Goal: Task Accomplishment & Management: Complete application form

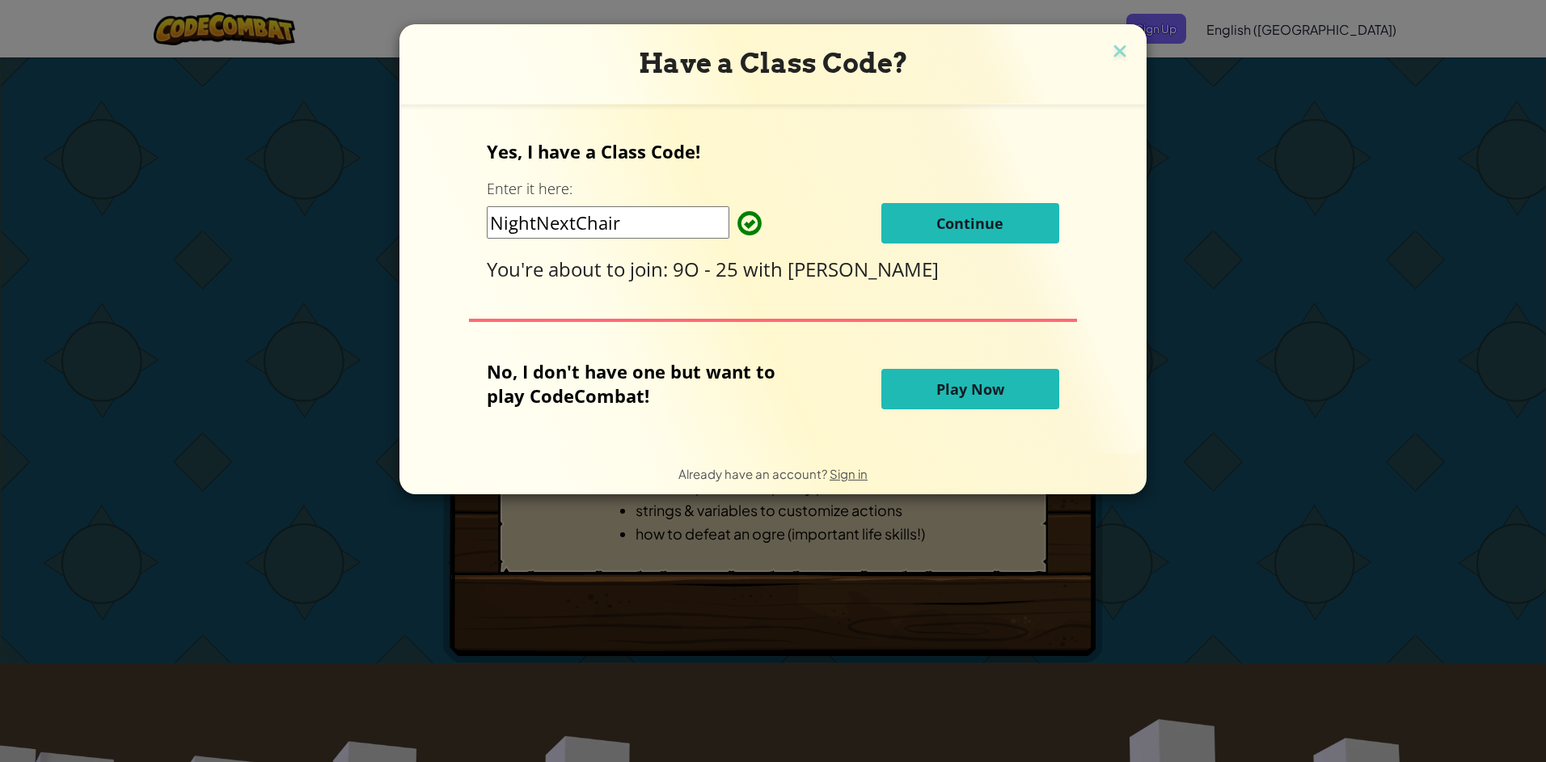
click at [732, 217] on span "Continue" at bounding box center [969, 222] width 67 height 19
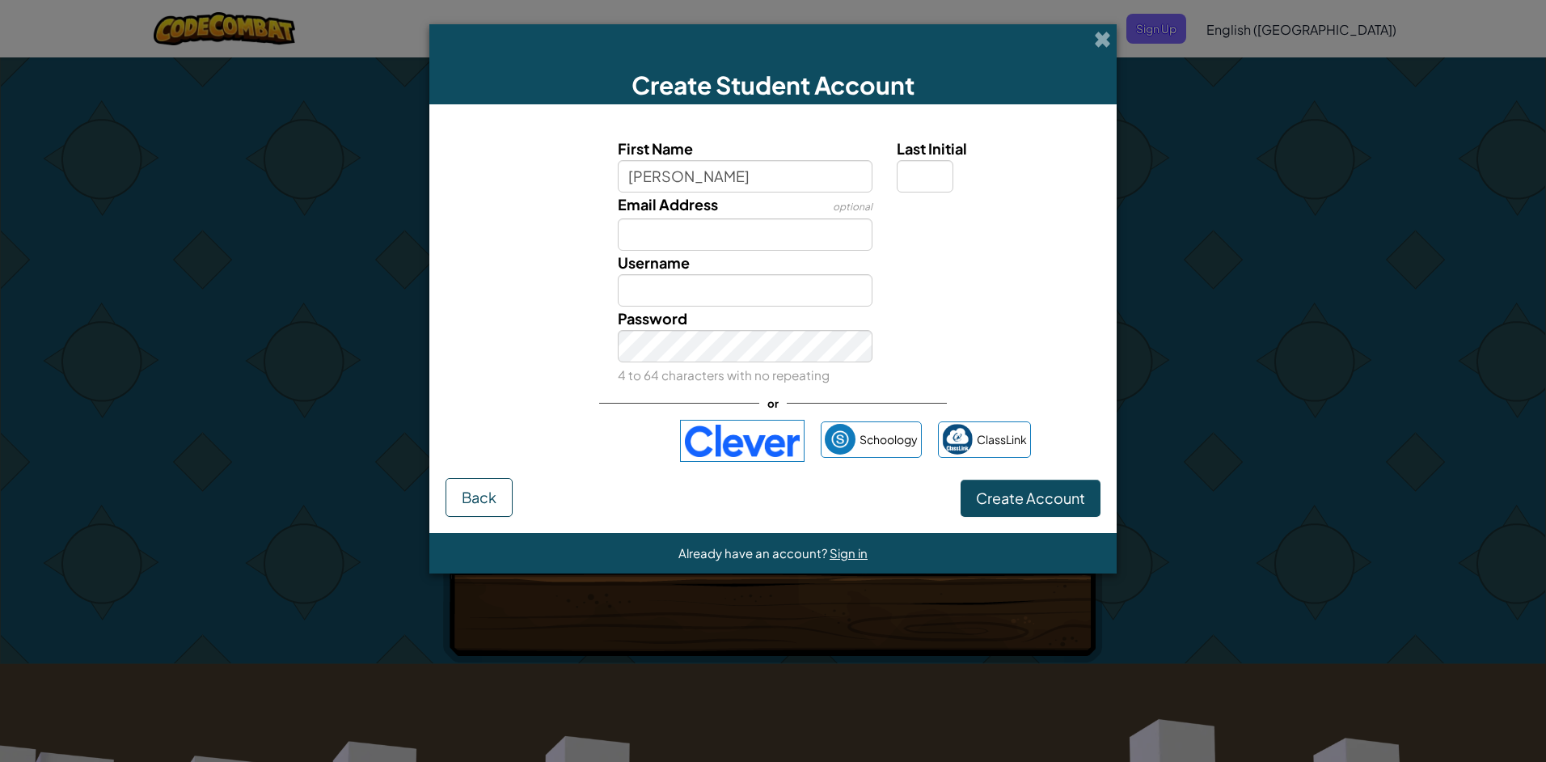
type input "[PERSON_NAME]"
click at [697, 234] on input "Email Address" at bounding box center [745, 234] width 255 height 32
click at [702, 255] on div "Username [PERSON_NAME]" at bounding box center [746, 279] width 280 height 56
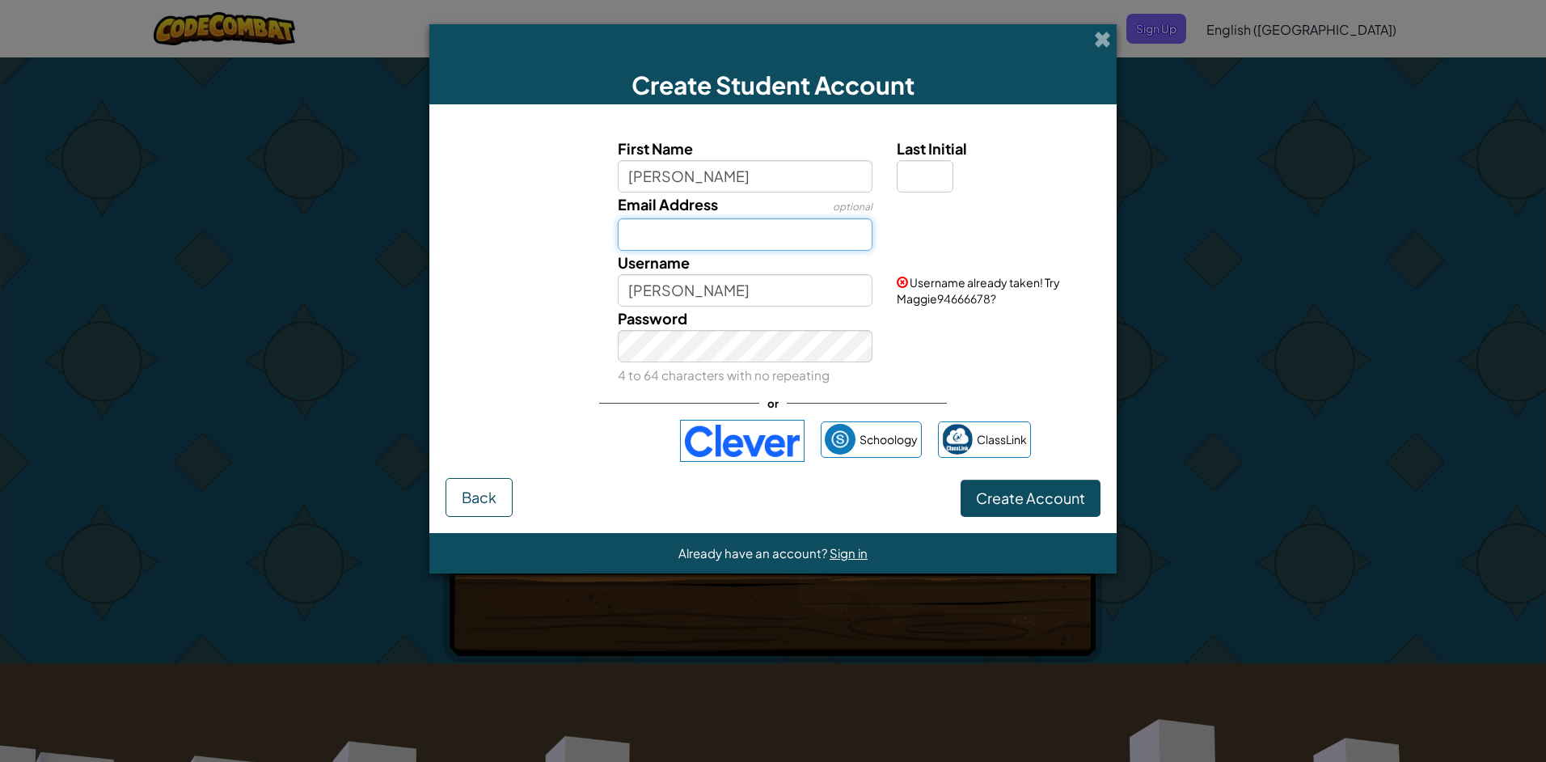
click at [672, 231] on input "Email Address" at bounding box center [745, 234] width 255 height 32
type input "[EMAIL_ADDRESS][DOMAIN_NAME]"
click at [711, 289] on input "[PERSON_NAME]" at bounding box center [745, 290] width 255 height 32
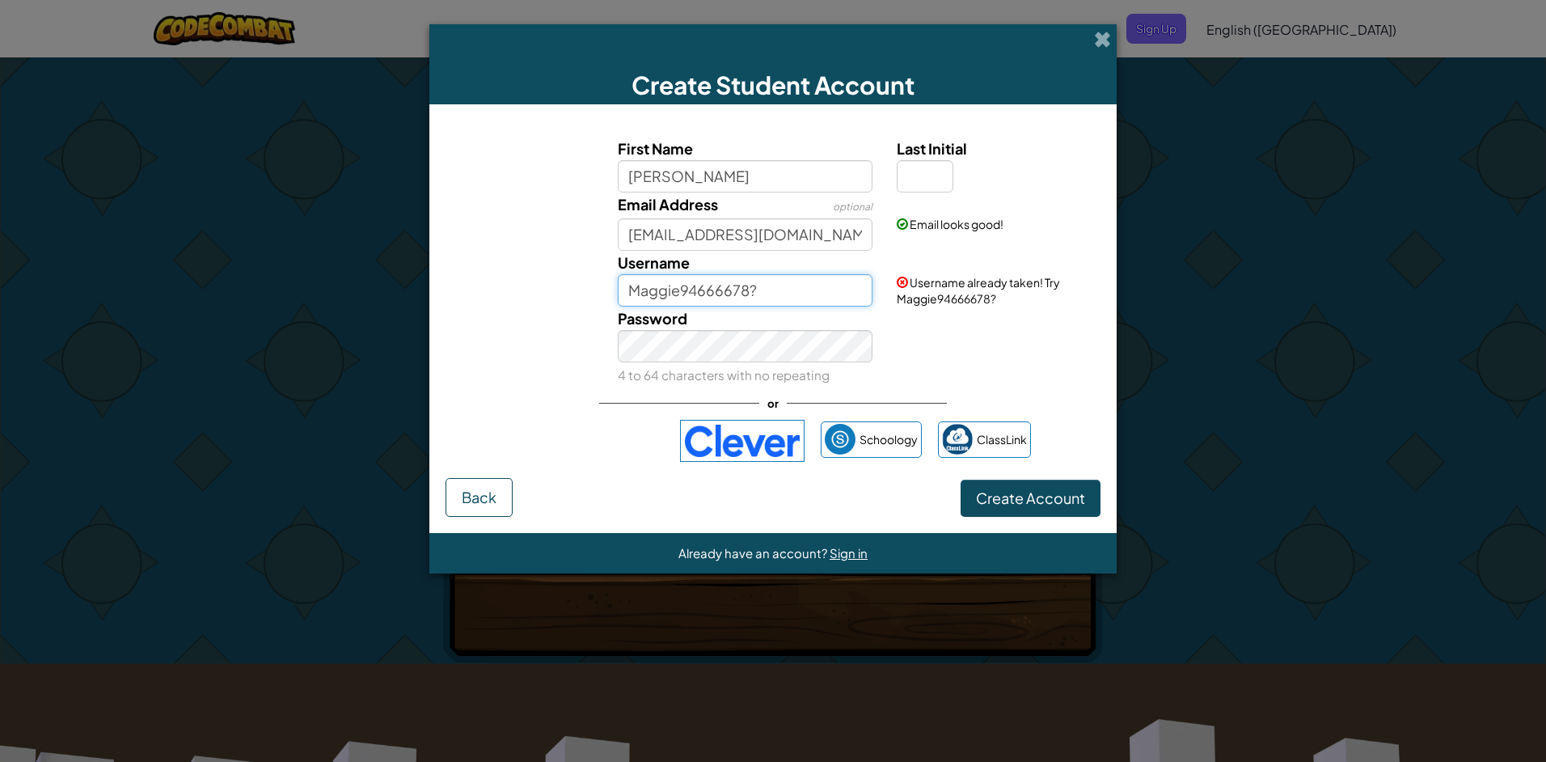
type input "Maggie94666678?"
click at [732, 479] on button "Create Account" at bounding box center [1030, 497] width 140 height 37
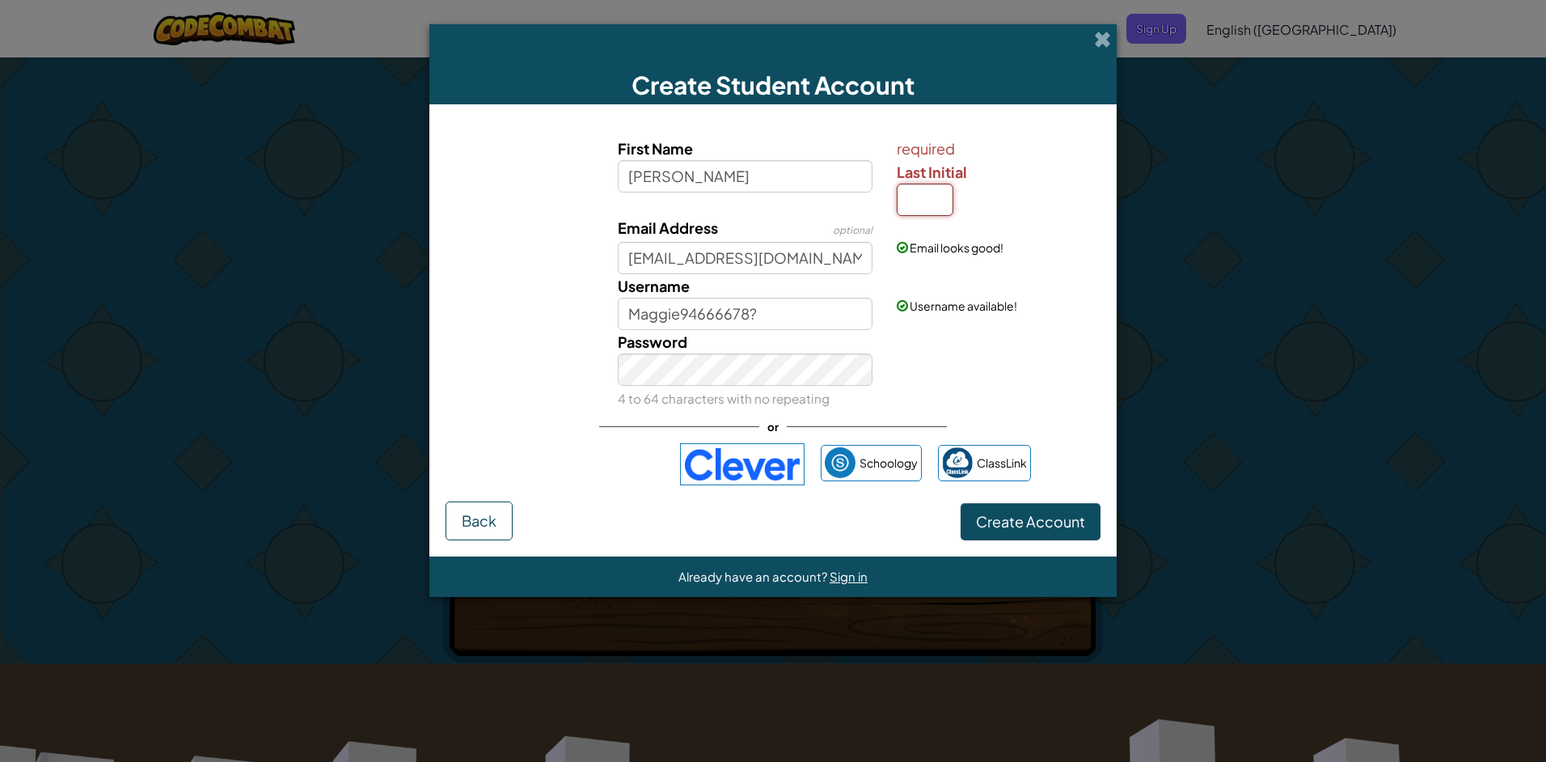
click at [732, 192] on input "Last Initial" at bounding box center [925, 200] width 57 height 32
type input "w"
click at [732, 516] on span "Create Account" at bounding box center [1030, 521] width 109 height 19
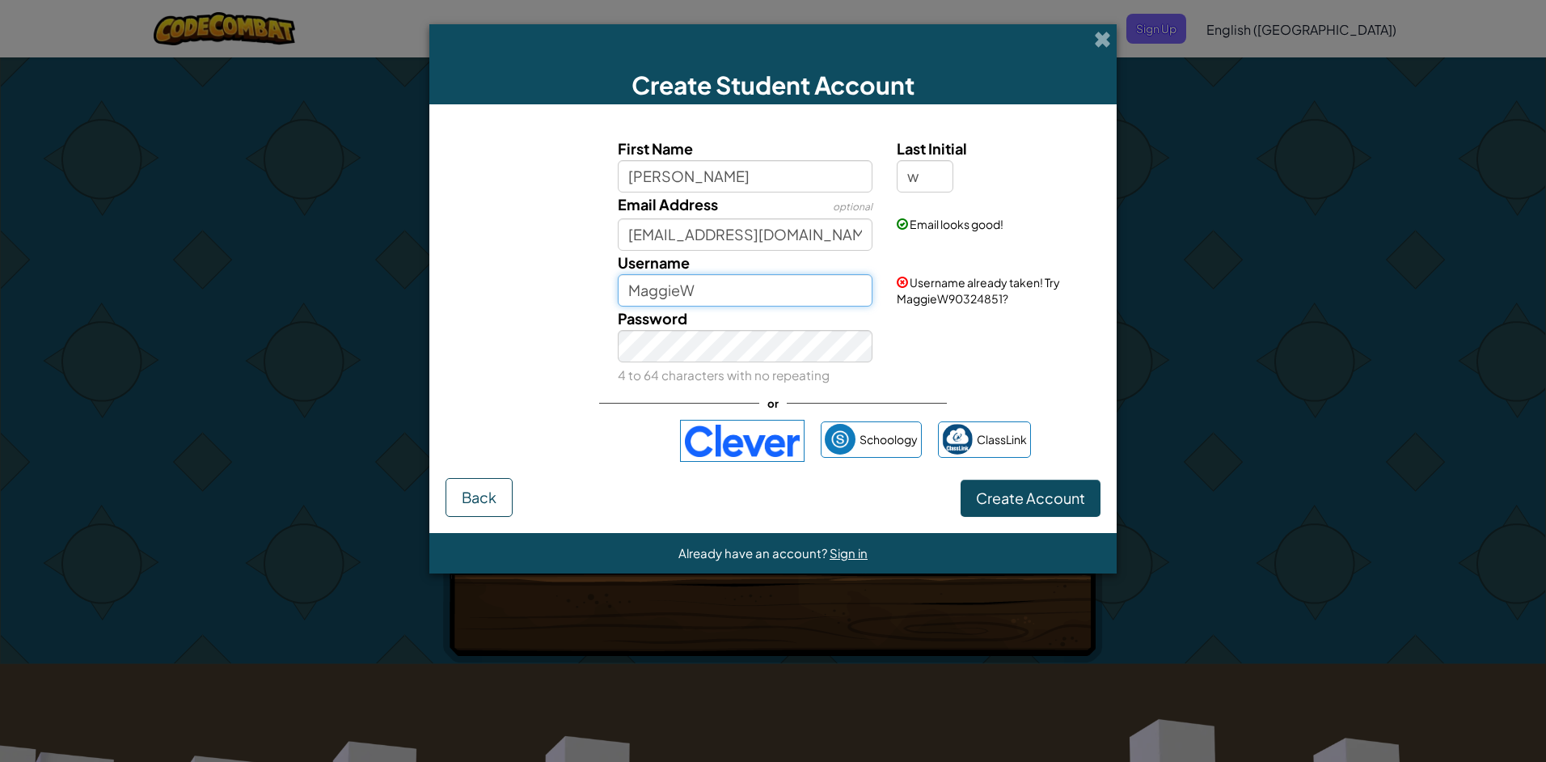
click at [699, 293] on input "MaggieW" at bounding box center [745, 290] width 255 height 32
type input "MaggieW90324851?"
click at [732, 493] on button "Create Account" at bounding box center [1030, 497] width 140 height 37
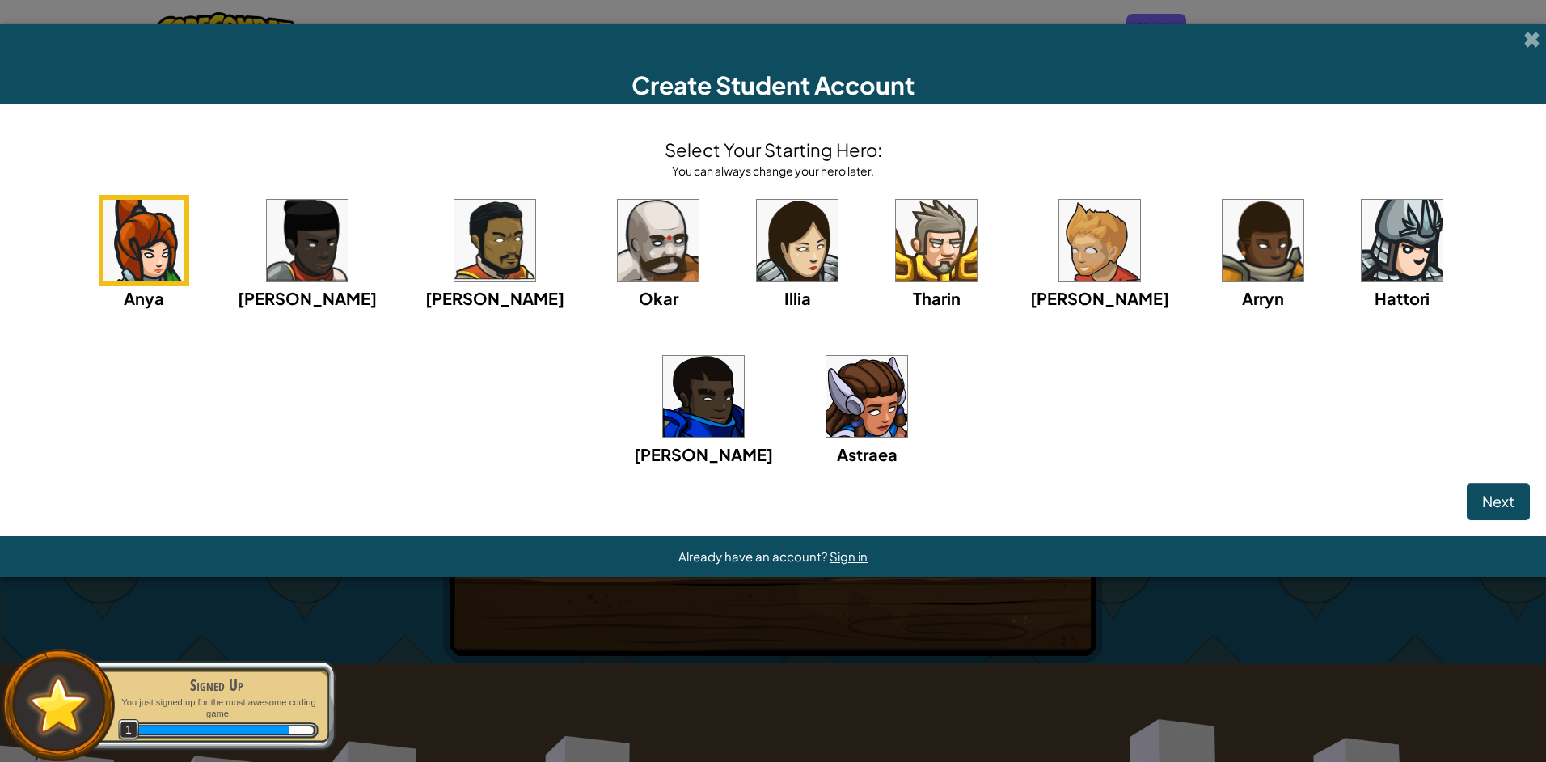
click at [732, 262] on img at bounding box center [1099, 240] width 81 height 81
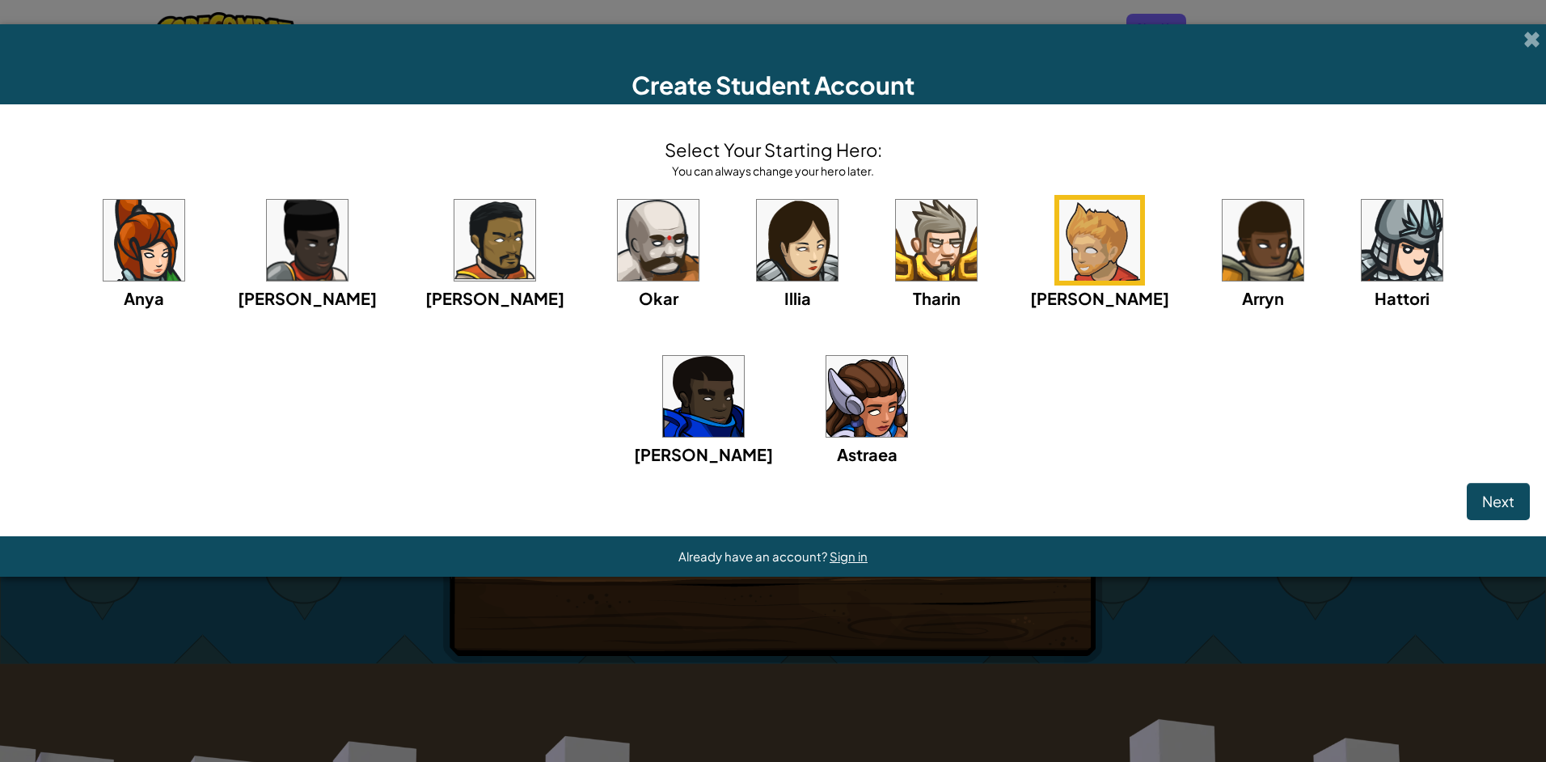
click at [732, 424] on img at bounding box center [866, 396] width 81 height 81
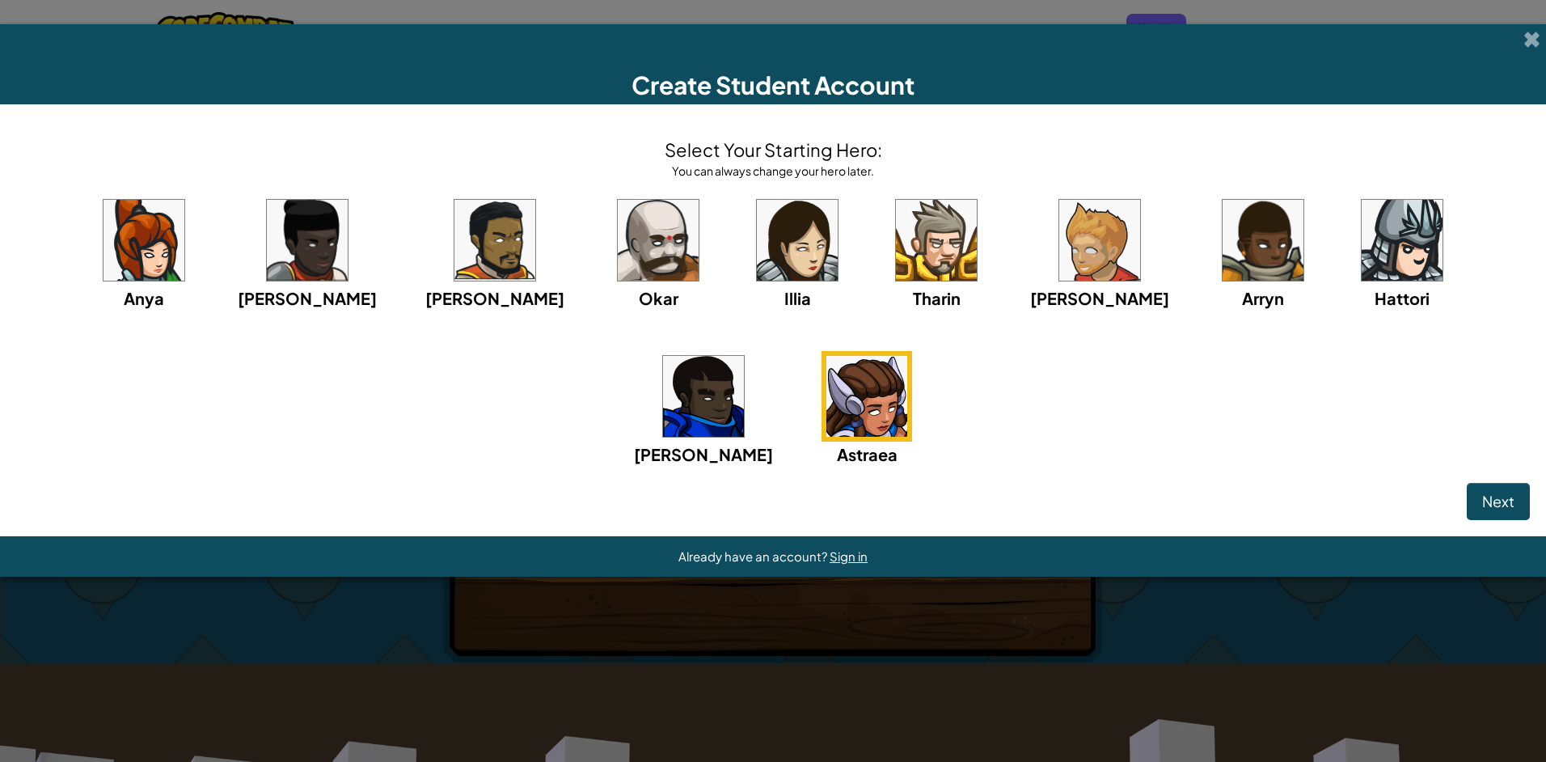
click at [732, 262] on img at bounding box center [797, 240] width 81 height 81
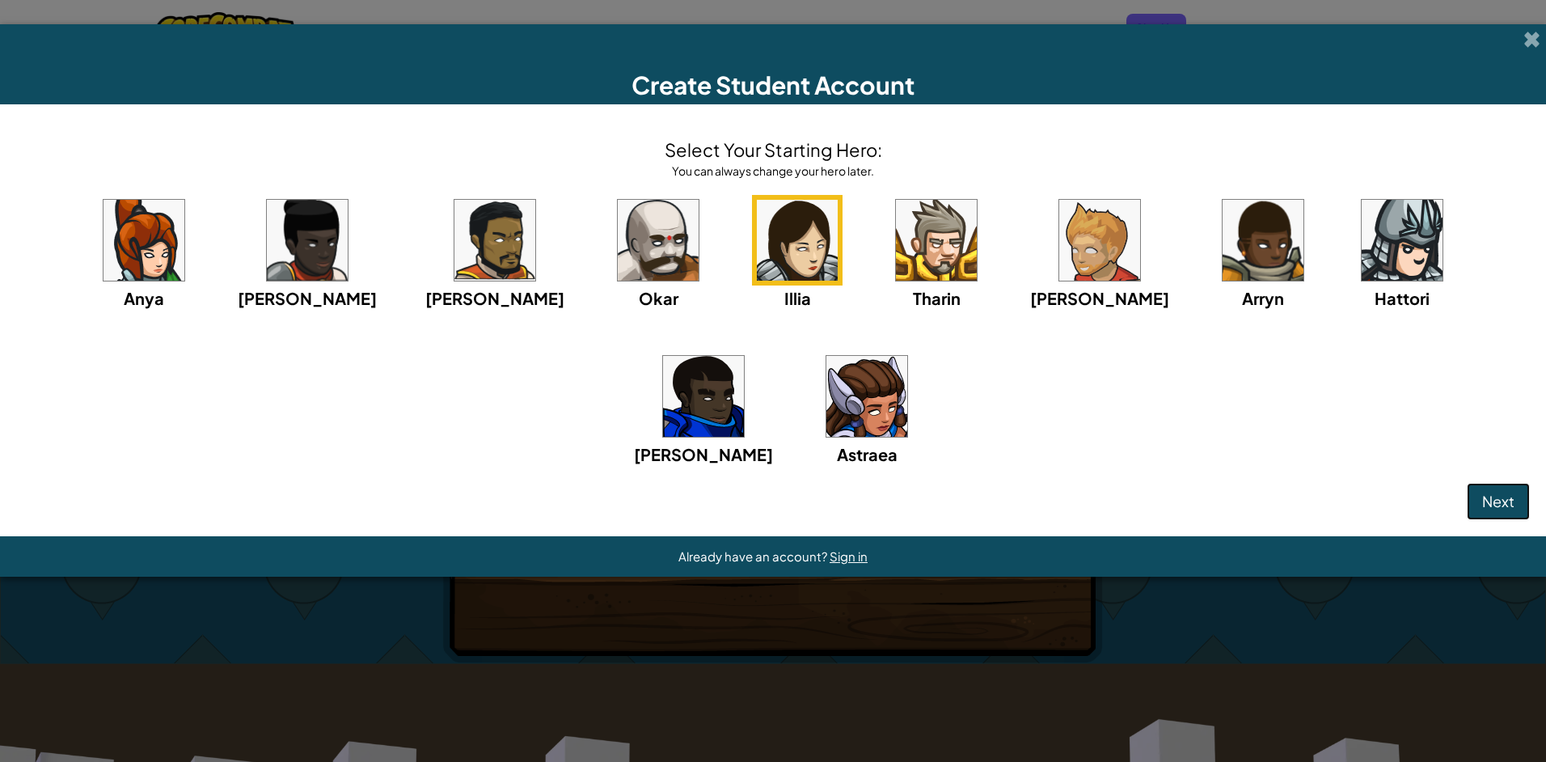
click at [732, 500] on span "Next" at bounding box center [1498, 501] width 32 height 19
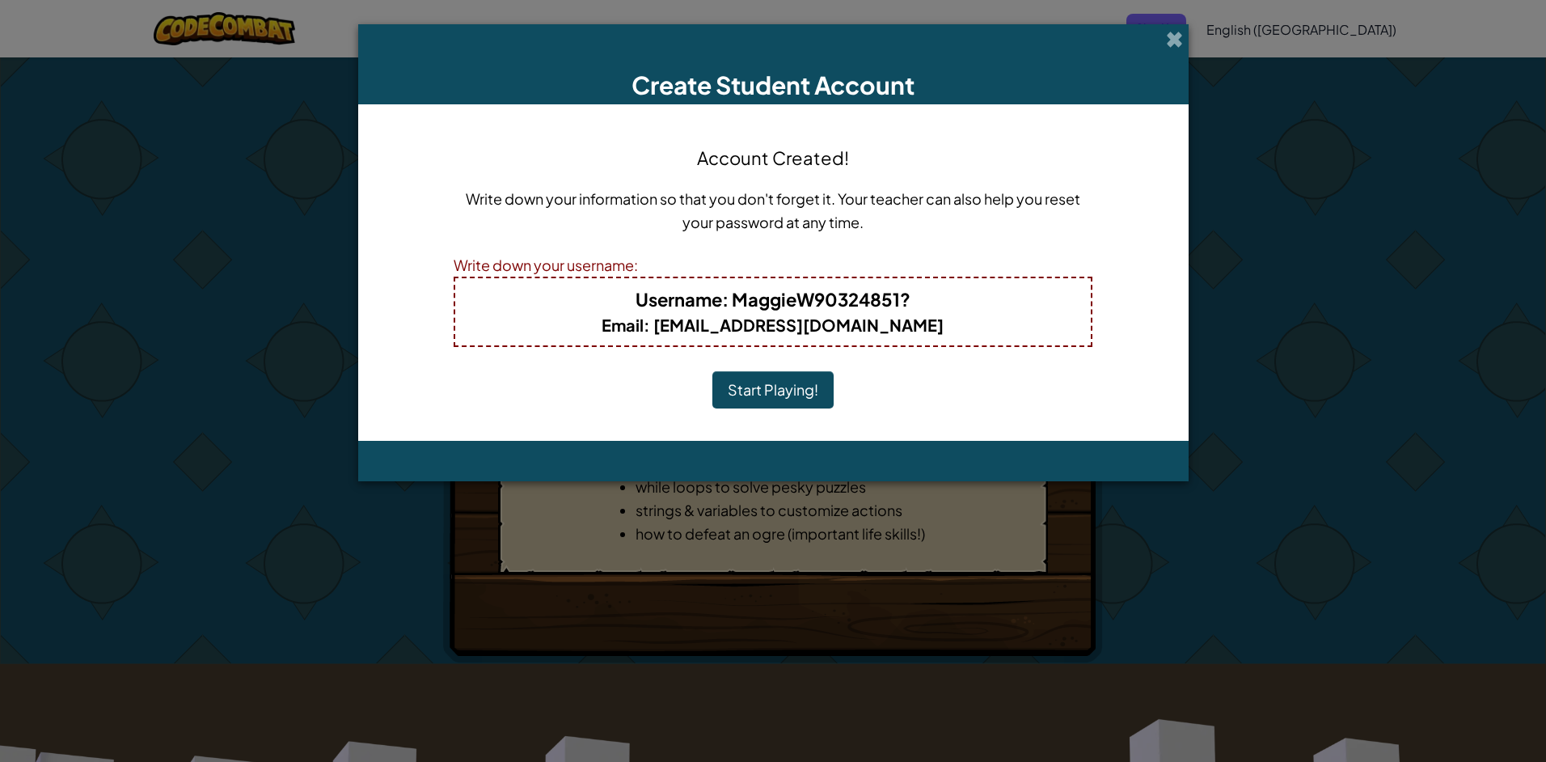
click at [732, 383] on button "Start Playing!" at bounding box center [772, 389] width 121 height 37
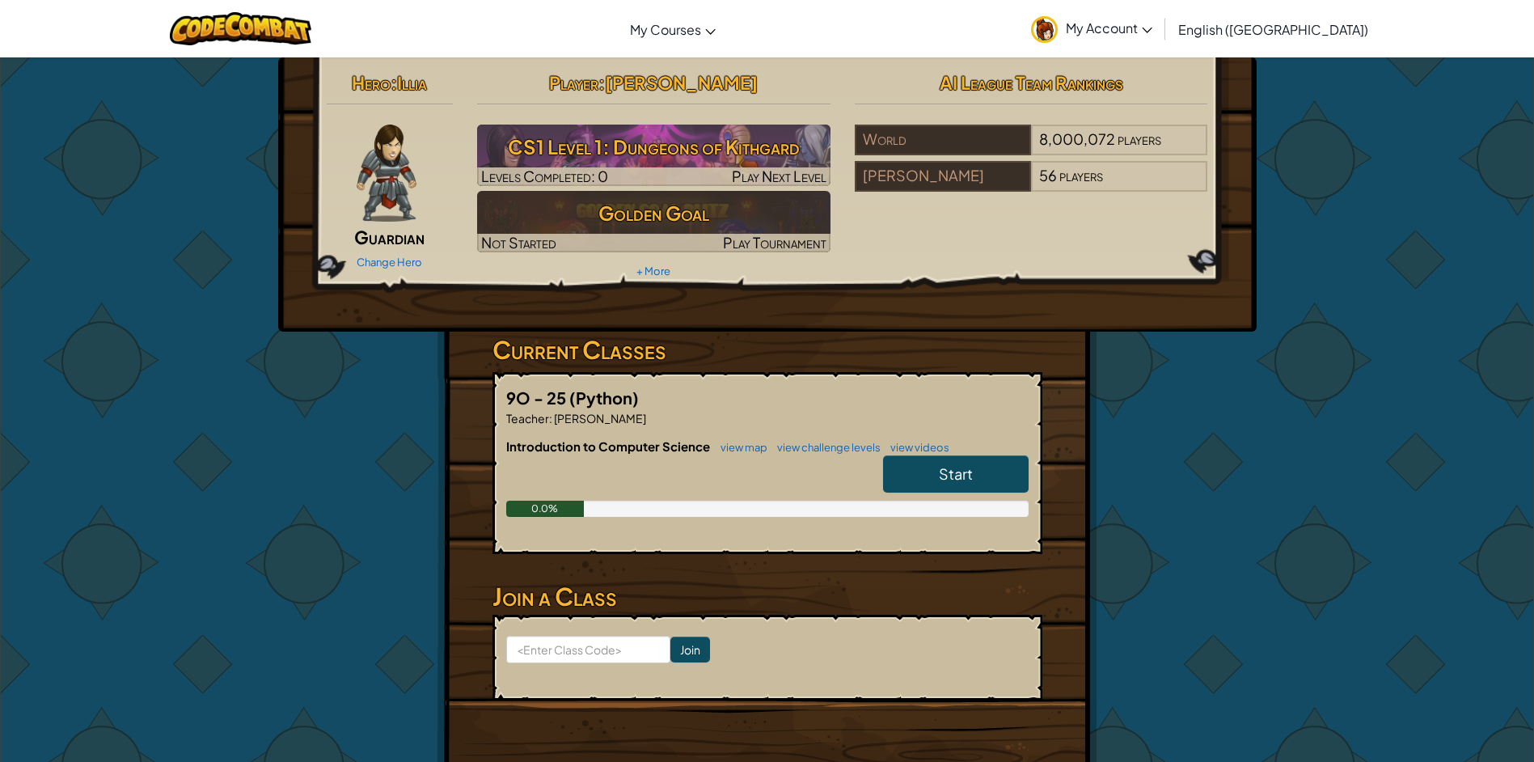
click at [917, 462] on link "Start" at bounding box center [956, 473] width 146 height 37
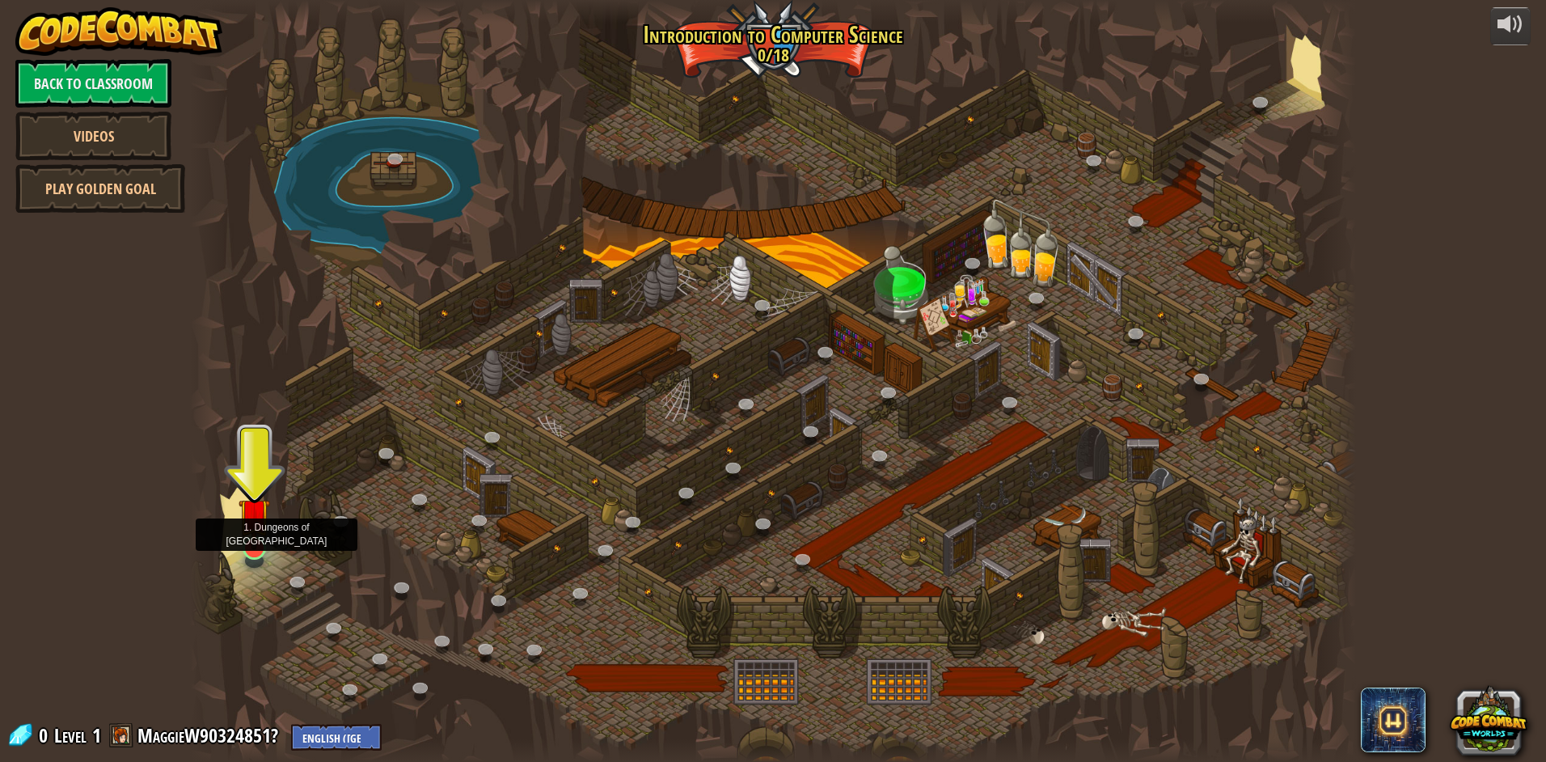
click at [255, 520] on img at bounding box center [254, 514] width 32 height 72
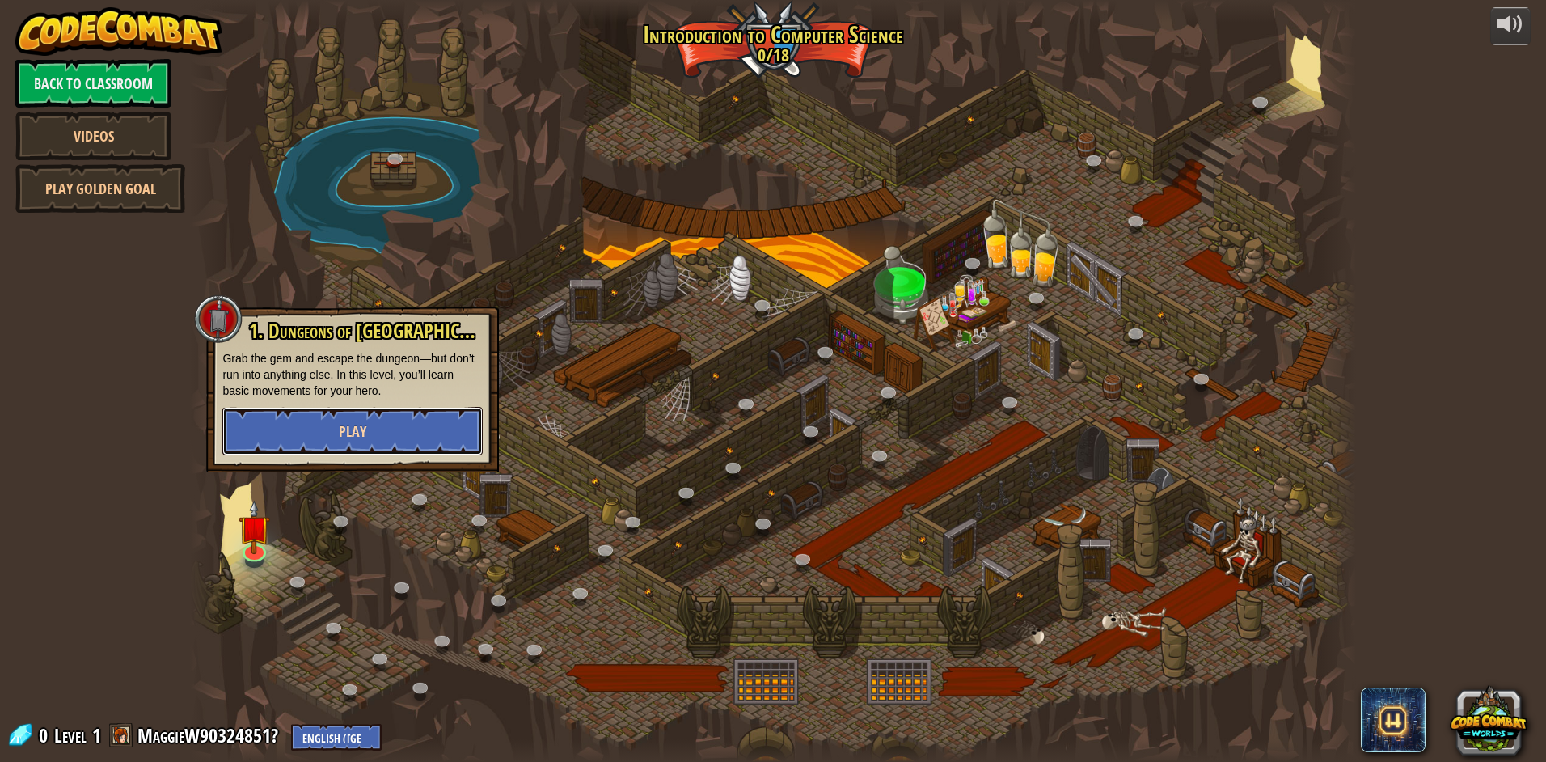
click at [397, 423] on button "Play" at bounding box center [352, 431] width 260 height 49
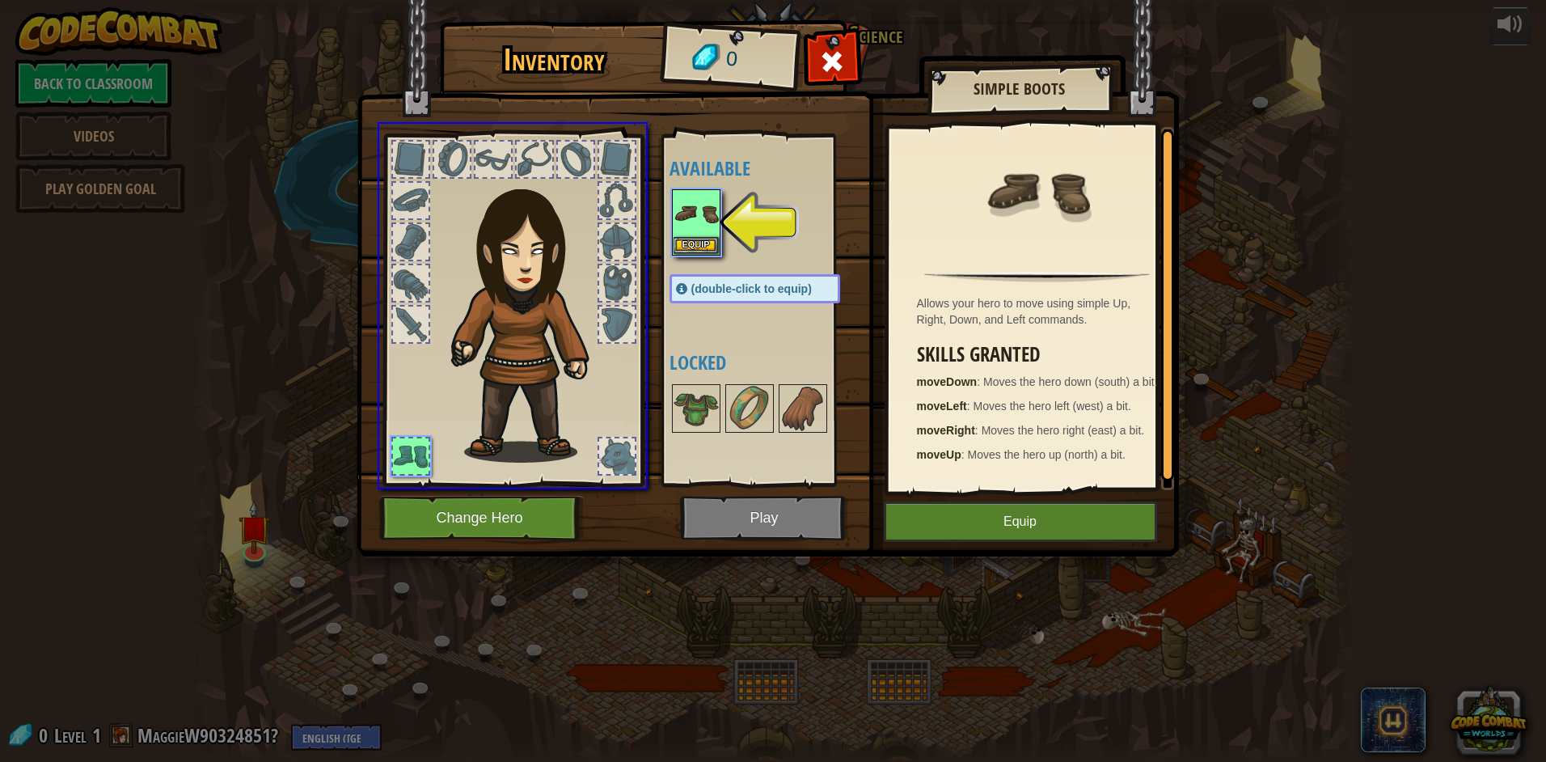
drag, startPoint x: 711, startPoint y: 216, endPoint x: 692, endPoint y: 267, distance: 54.2
click at [692, 267] on div "Inventory 0 Available Equip (double-click to equip) Locked Simple Boots Allows …" at bounding box center [773, 381] width 1546 height 762
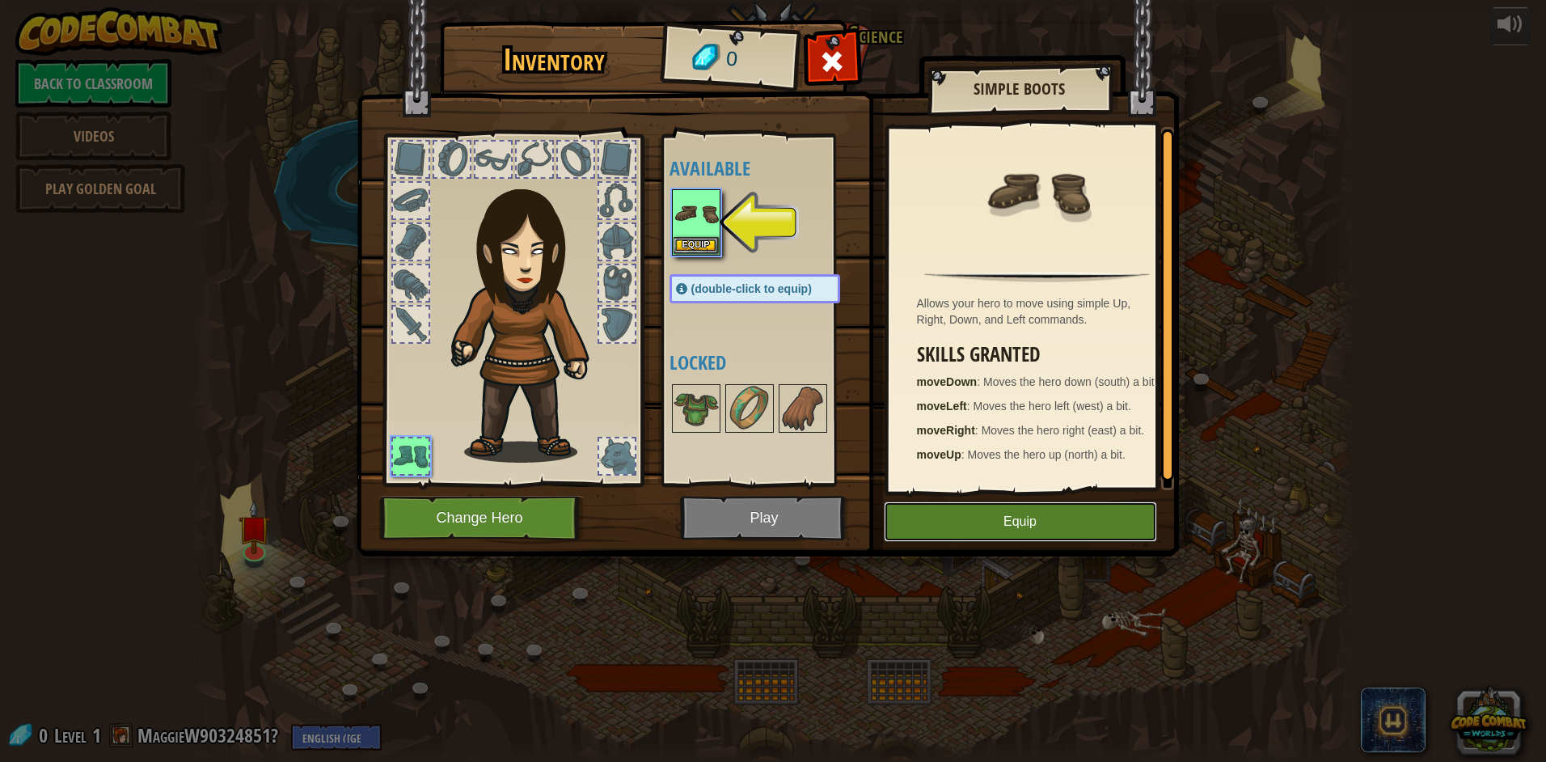
click at [977, 521] on button "Equip" at bounding box center [1020, 521] width 273 height 40
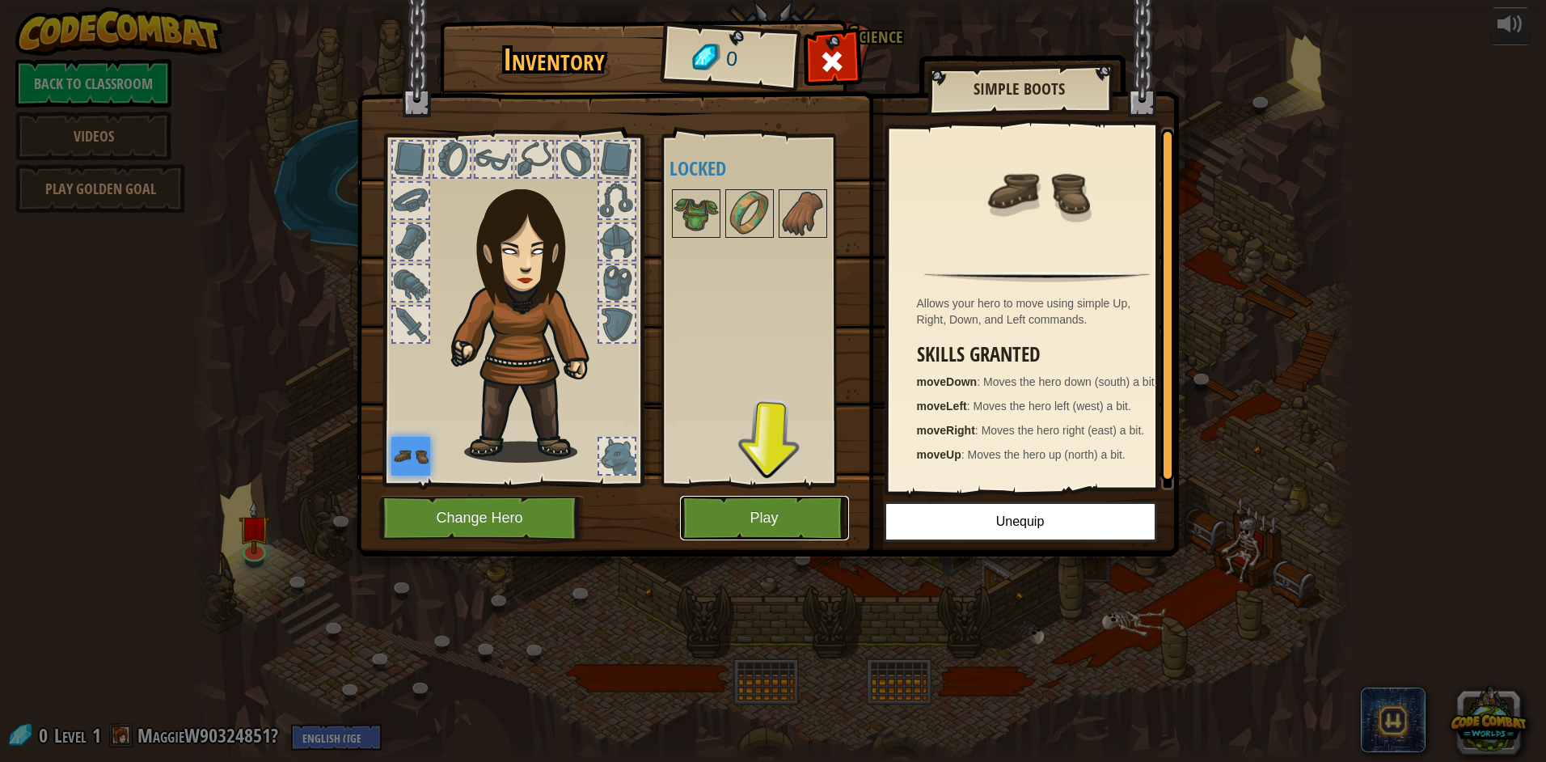
click at [741, 506] on button "Play" at bounding box center [764, 518] width 169 height 44
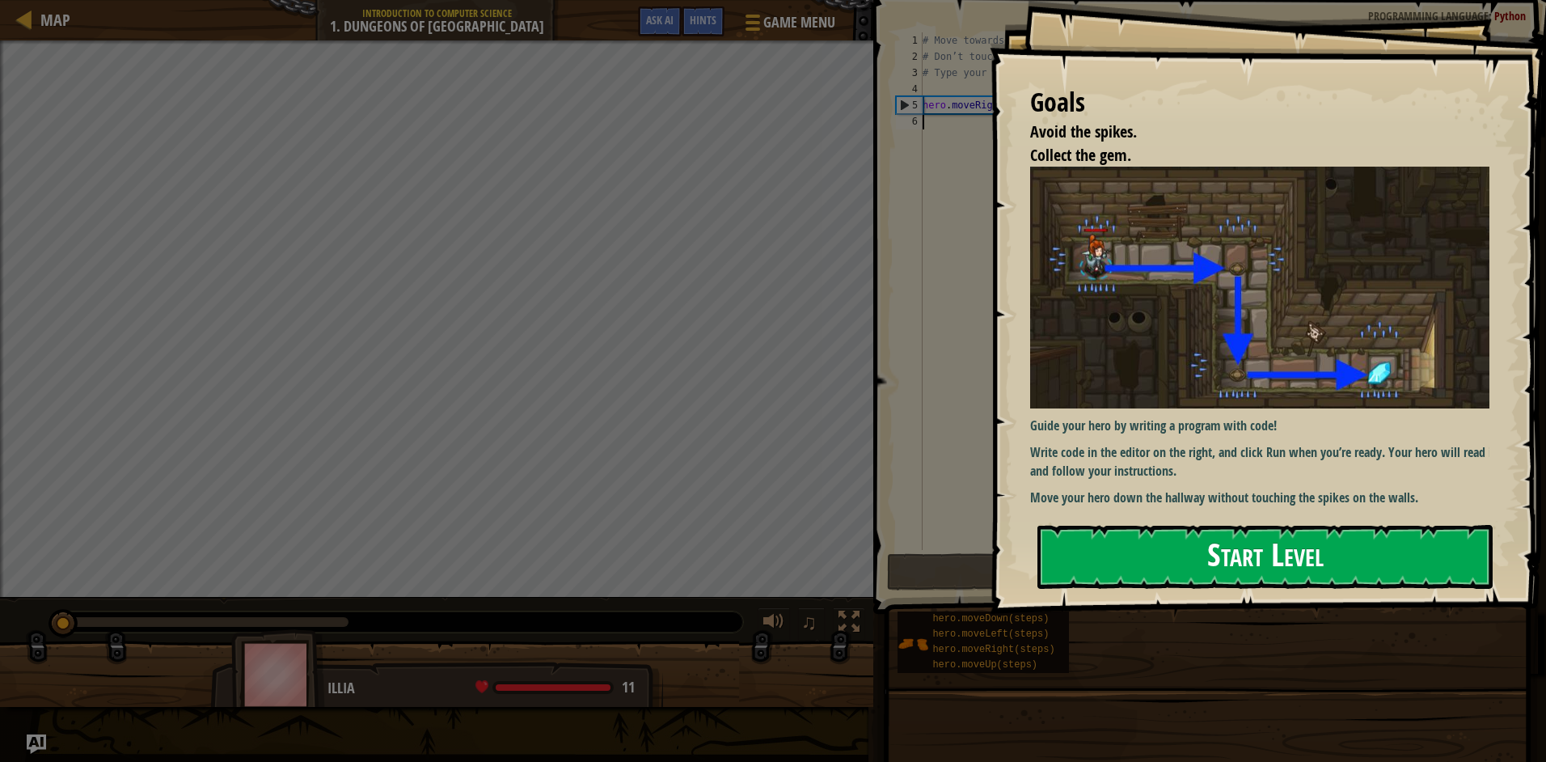
click at [1294, 567] on button "Start Level" at bounding box center [1264, 557] width 455 height 64
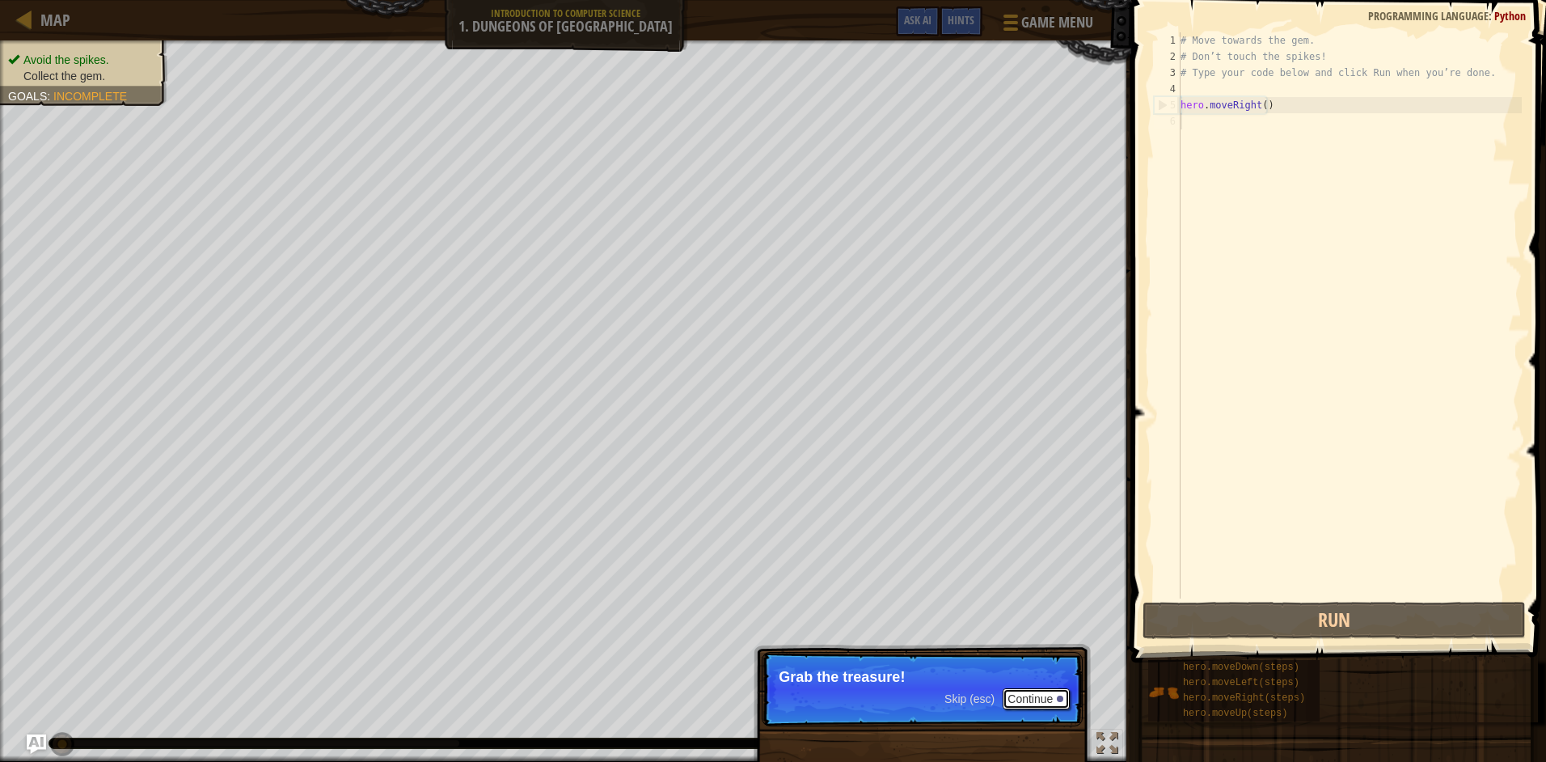
click at [1051, 690] on button "Continue" at bounding box center [1035, 698] width 67 height 21
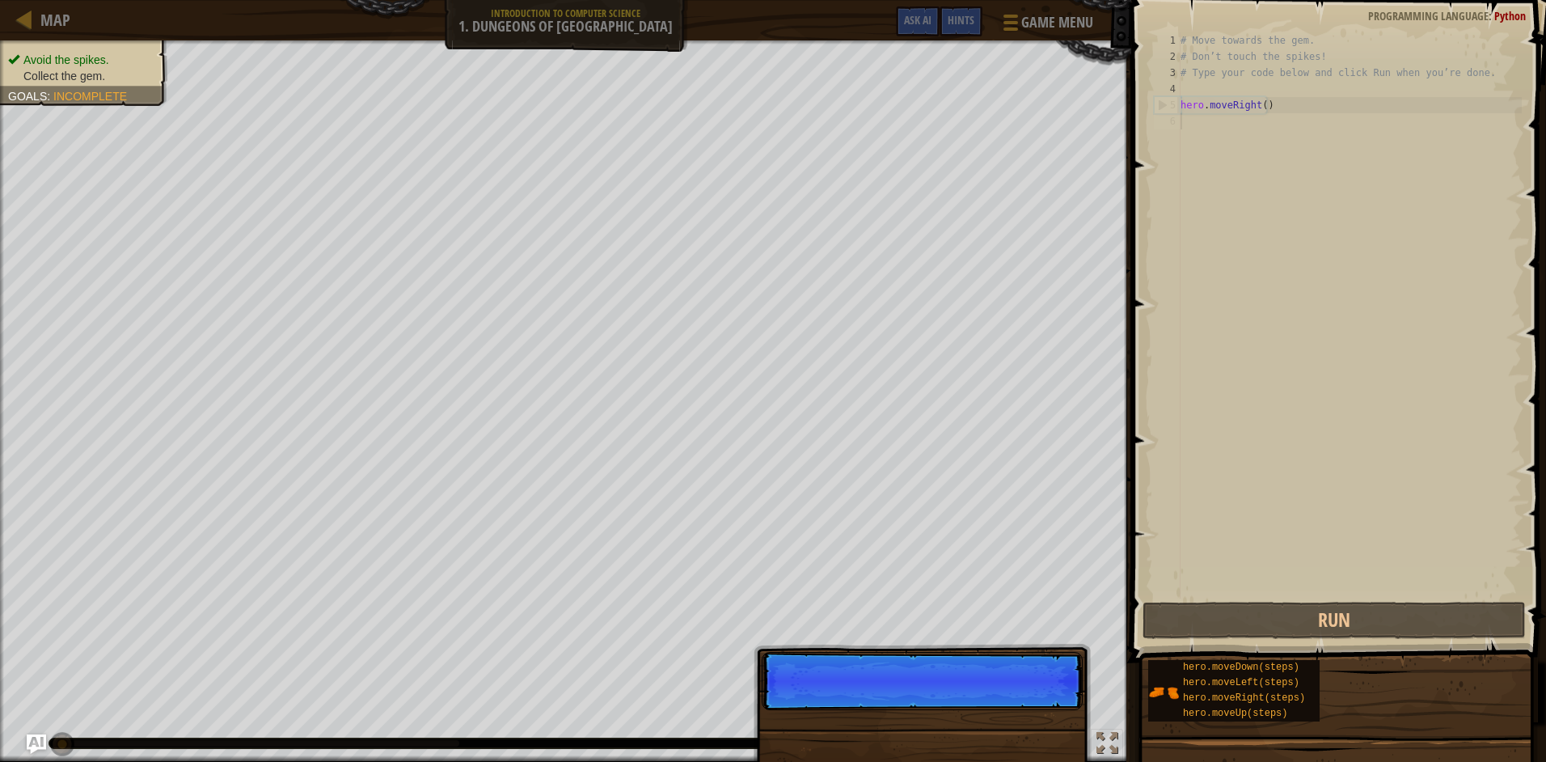
scroll to position [7, 0]
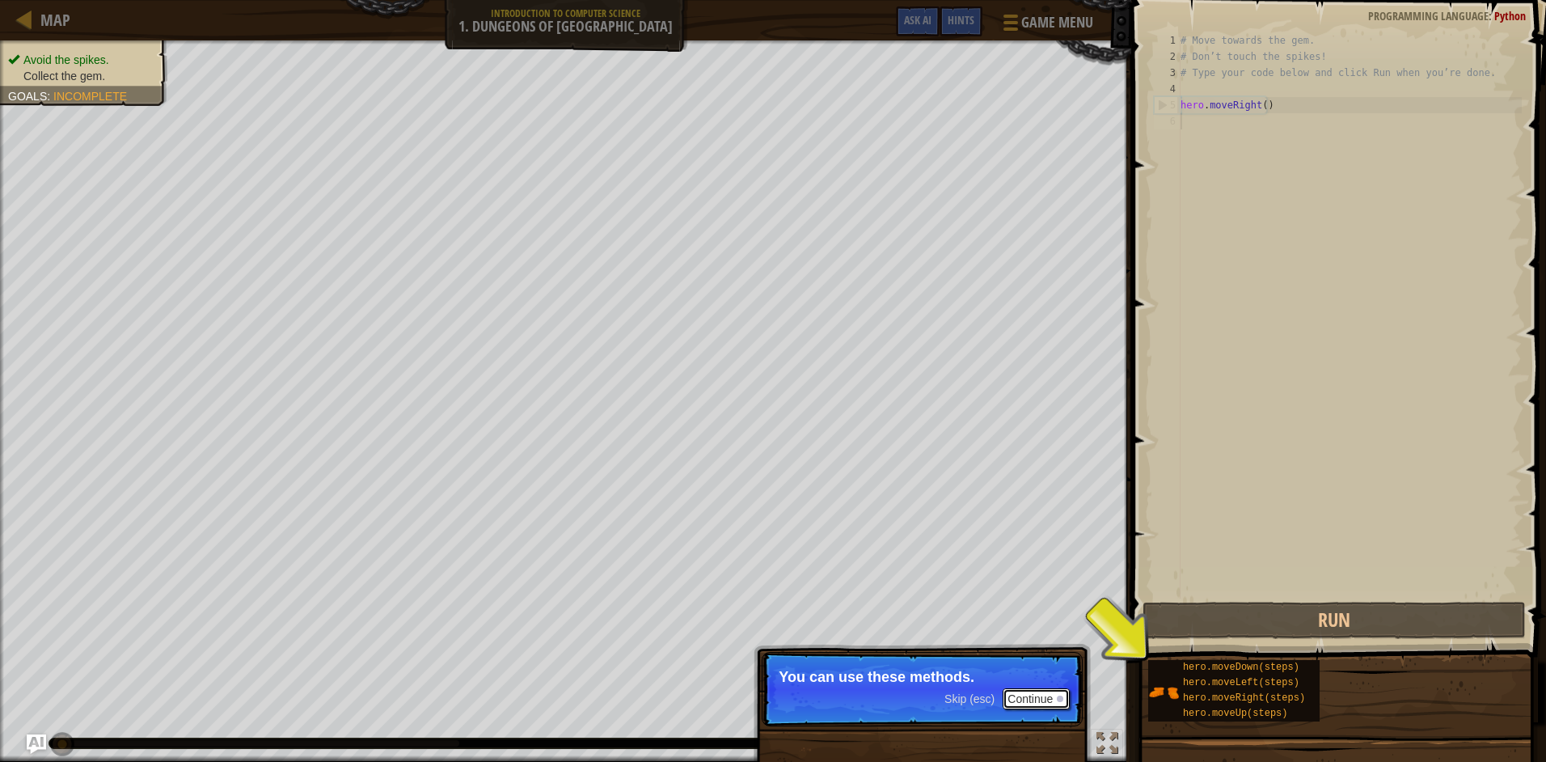
click at [1024, 700] on button "Continue" at bounding box center [1035, 698] width 67 height 21
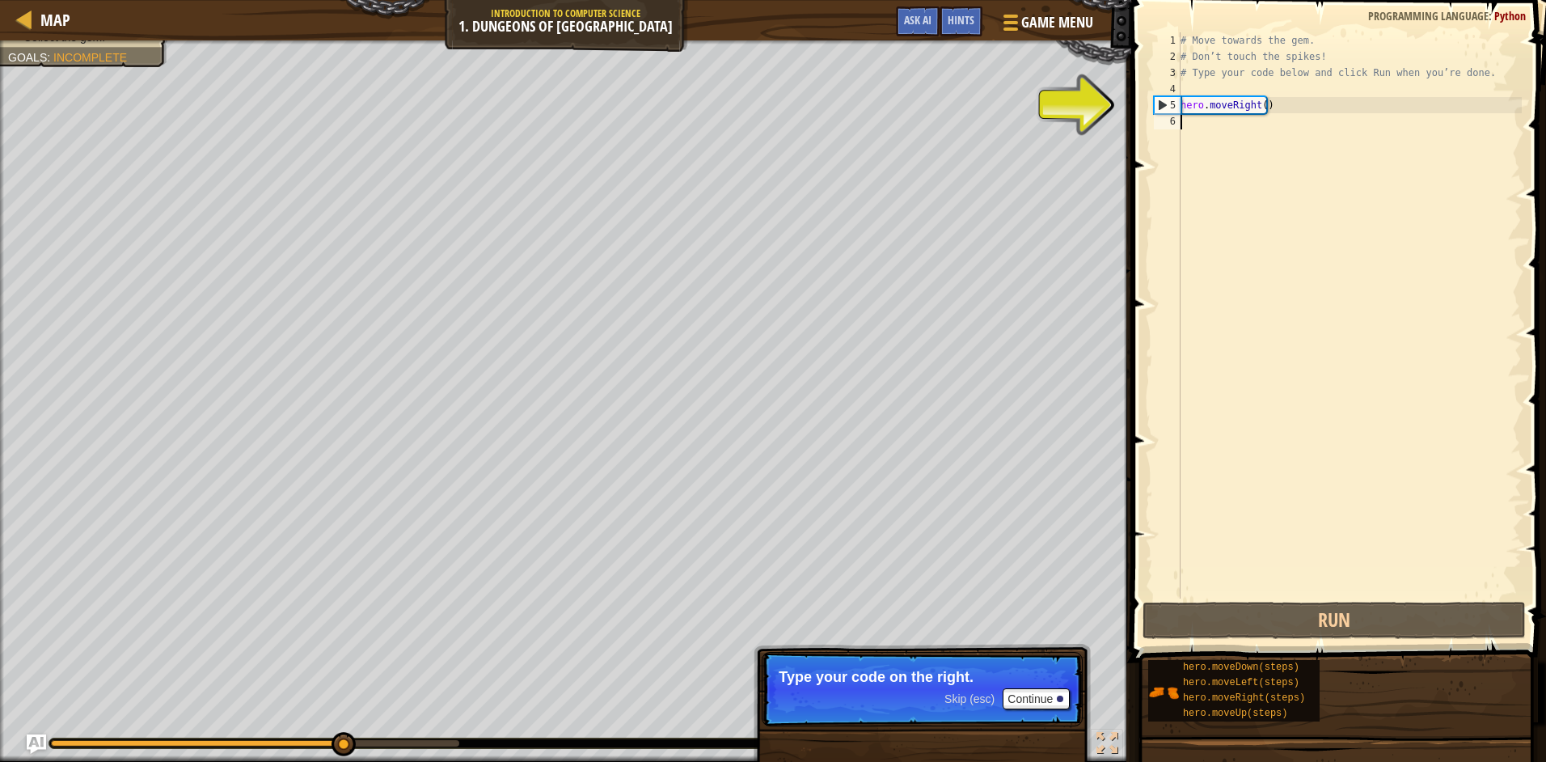
click at [977, 703] on span "Skip (esc)" at bounding box center [969, 698] width 50 height 13
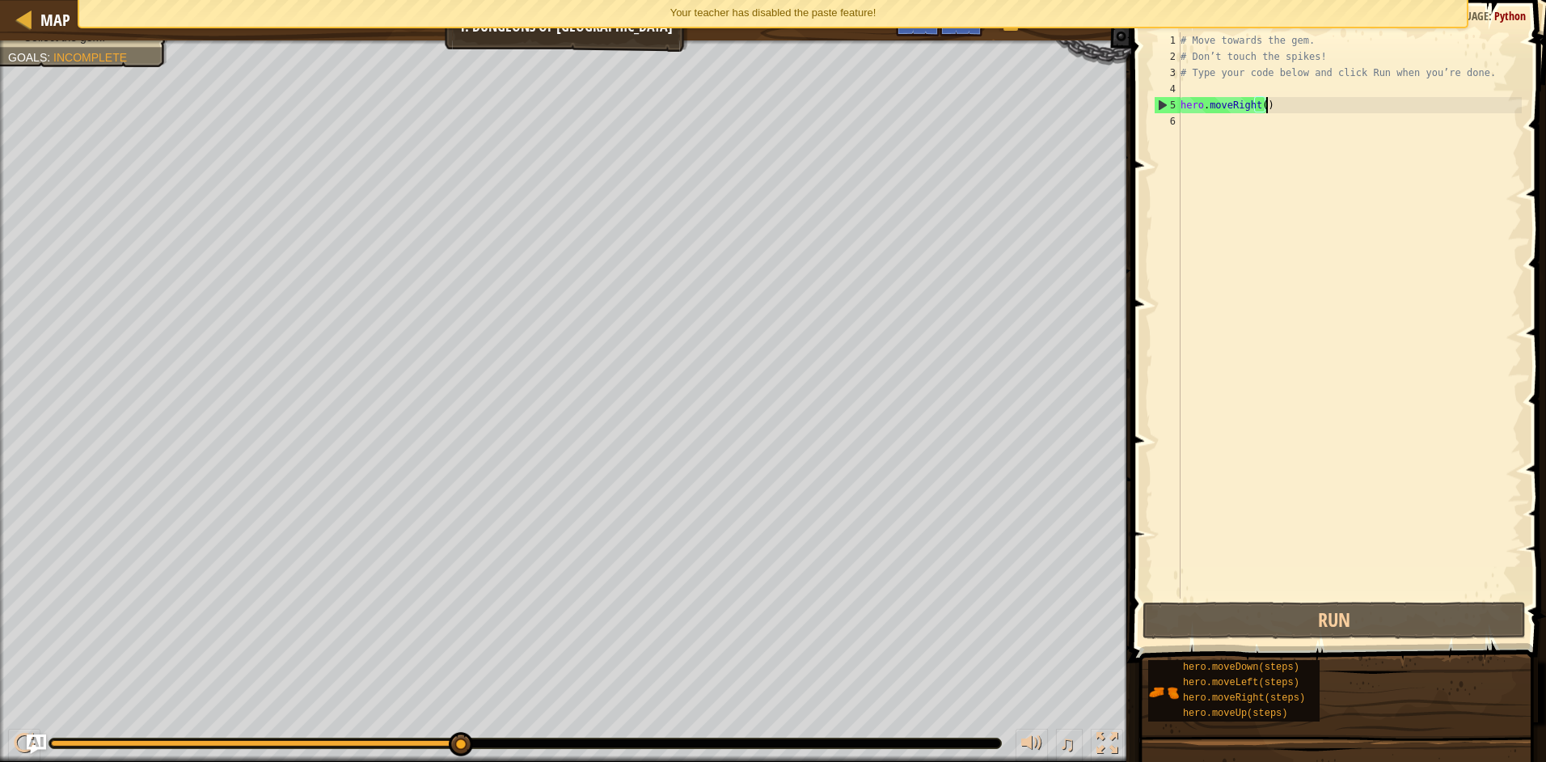
click at [1293, 105] on div "# Move towards the gem. # Don’t touch the spikes! # Type your code below and cl…" at bounding box center [1349, 331] width 344 height 598
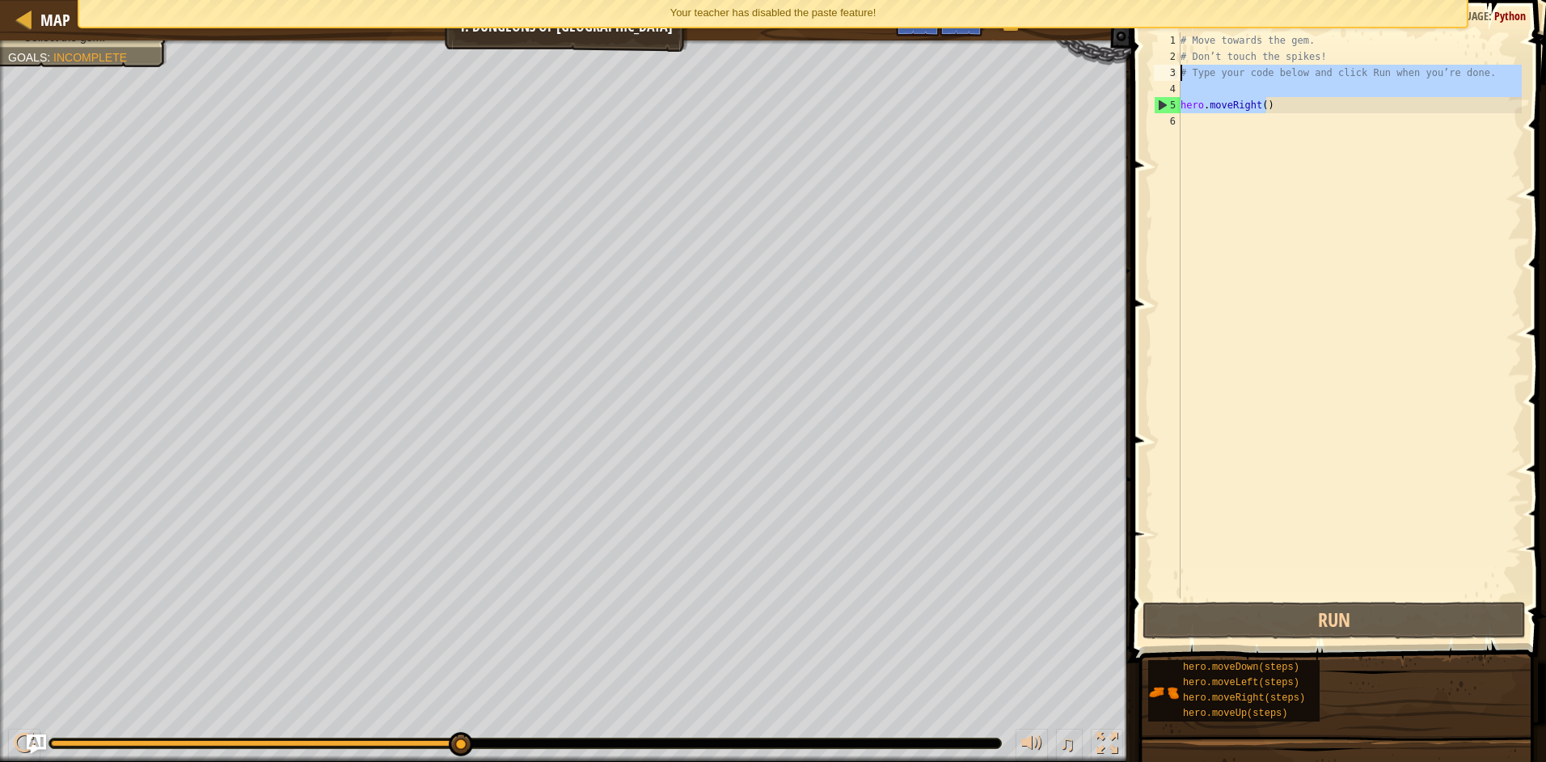
click at [1053, 72] on div "Map Introduction to Computer Science 1. Dungeons of Kithgard Game Menu Done Hin…" at bounding box center [773, 381] width 1546 height 762
type textarea "# Type your code below and click Run when you’re done."
click at [1180, 121] on div "# Move towards the gem. # Don’t touch the spikes! # Type your code below and cl…" at bounding box center [1349, 331] width 344 height 598
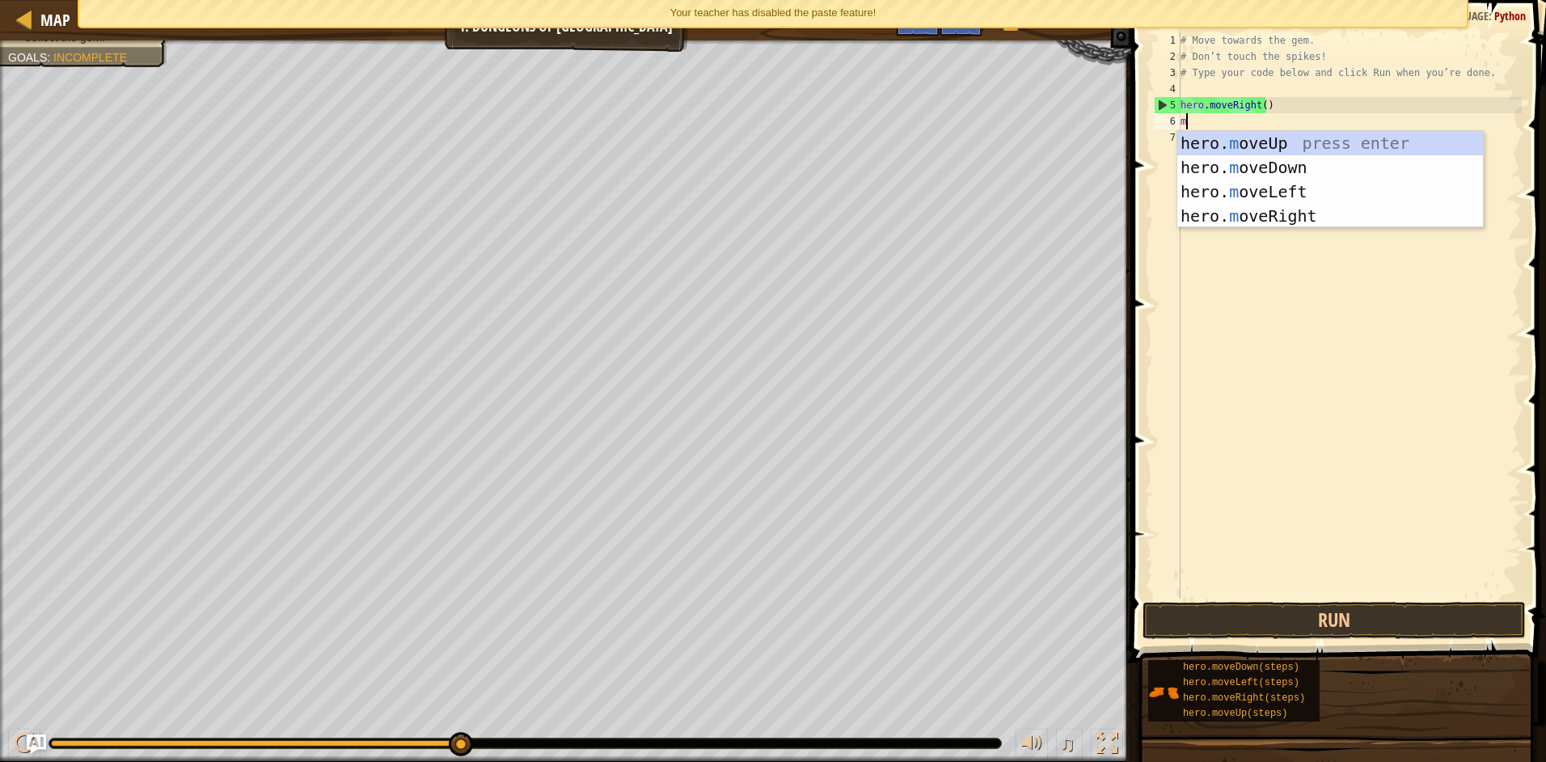
type textarea "mo"
click at [1353, 165] on div "hero. mo veUp press enter hero. mo veDown press enter hero. mo veLeft press ent…" at bounding box center [1330, 204] width 306 height 146
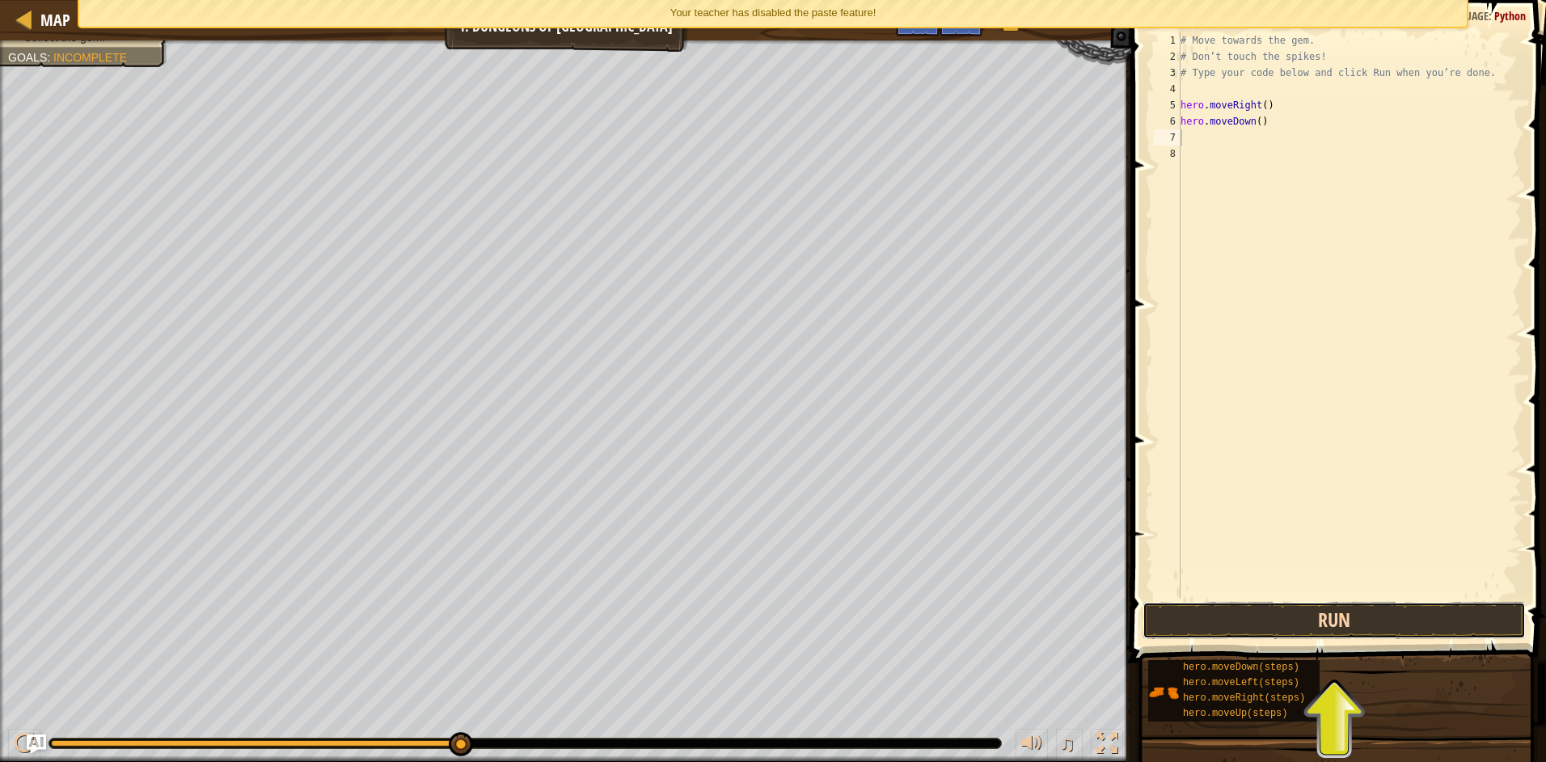
click at [1359, 611] on button "Run" at bounding box center [1333, 619] width 383 height 37
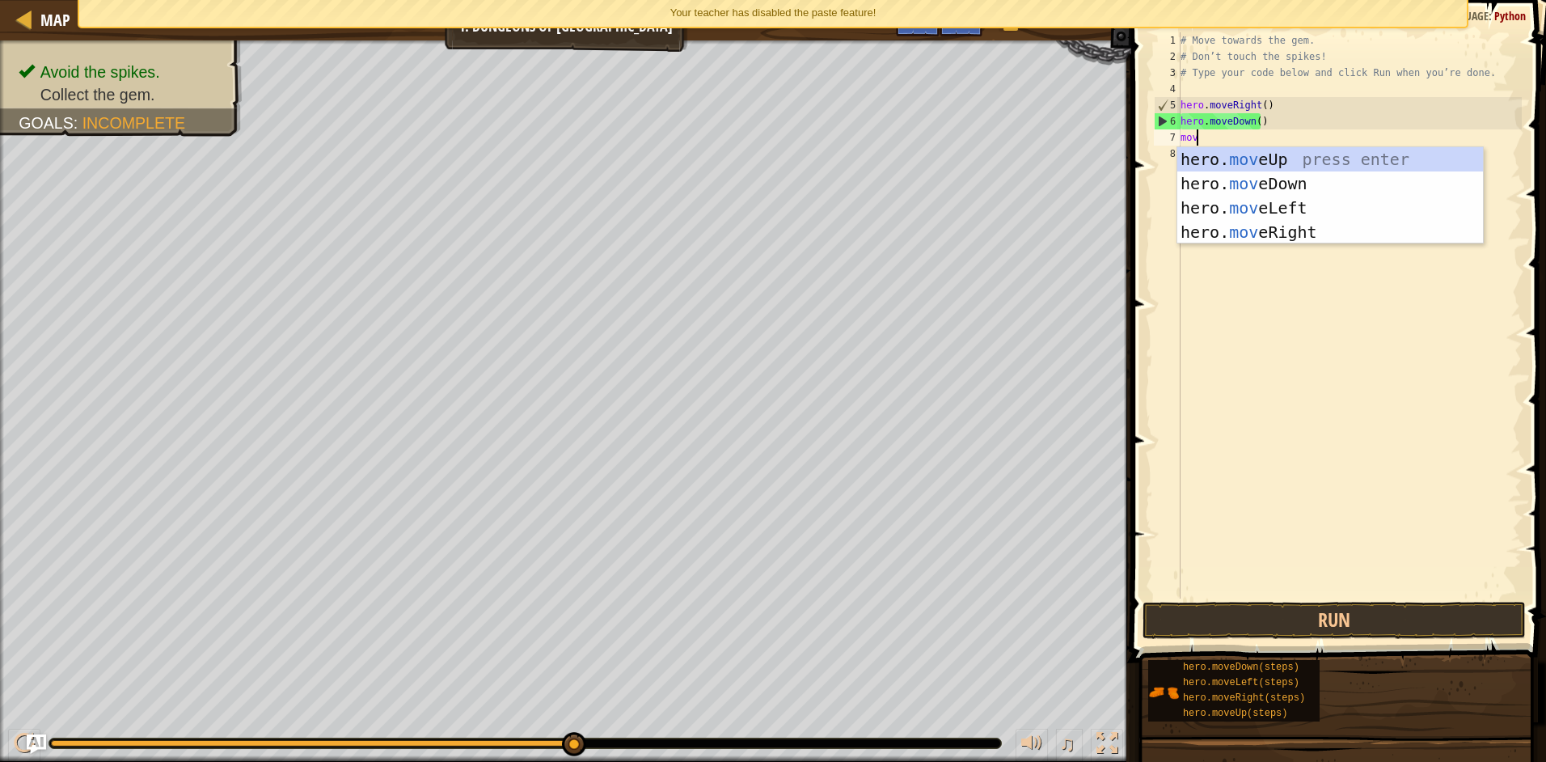
scroll to position [7, 1]
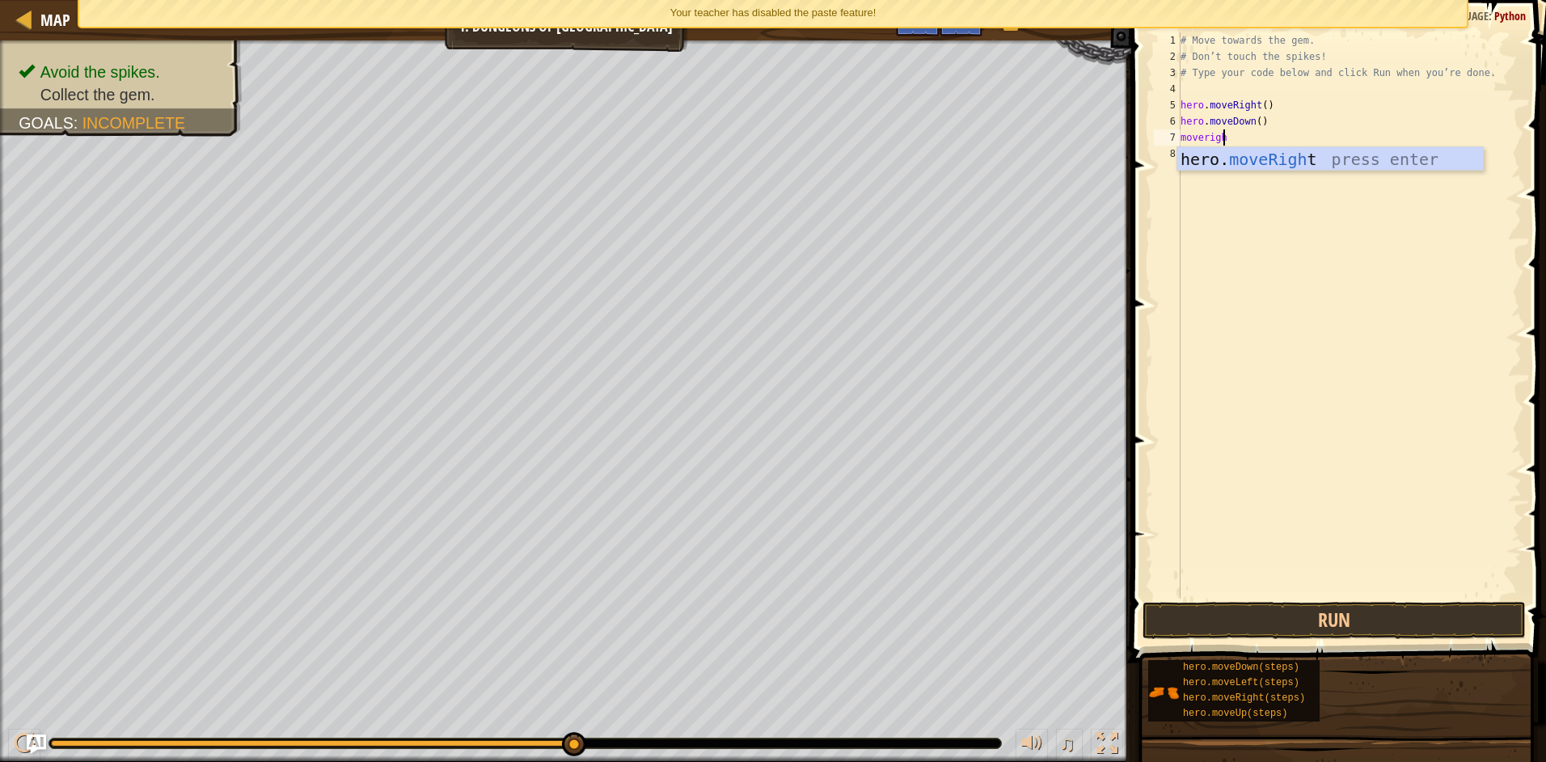
type textarea "moveright"
click at [1280, 612] on button "Run" at bounding box center [1333, 619] width 383 height 37
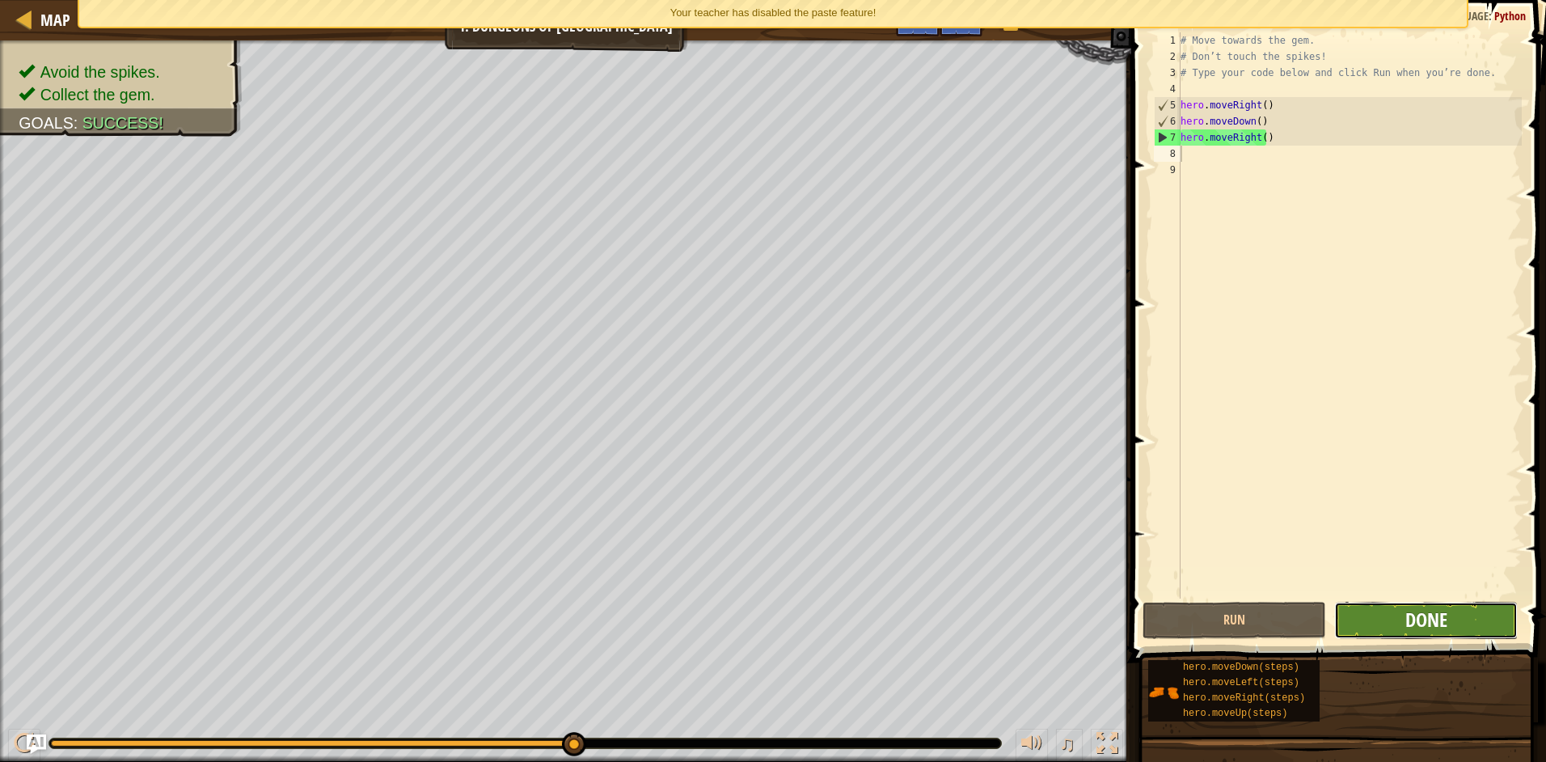
click at [1425, 610] on span "Done" at bounding box center [1426, 619] width 42 height 26
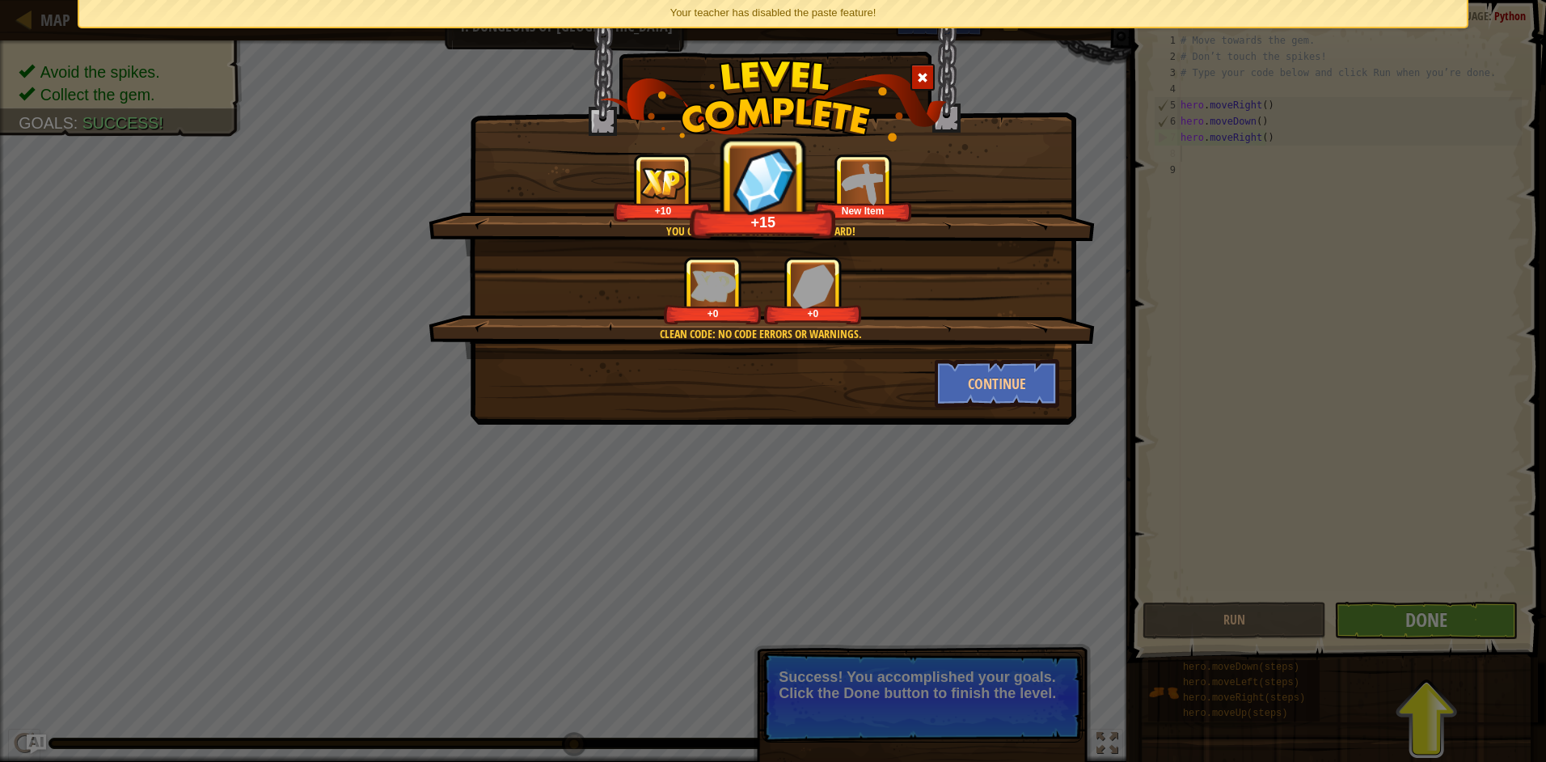
click at [1457, 635] on div "You completed Dungeons of Kithgard! +10 +15 New Item Clean code: no code errors…" at bounding box center [773, 381] width 1546 height 762
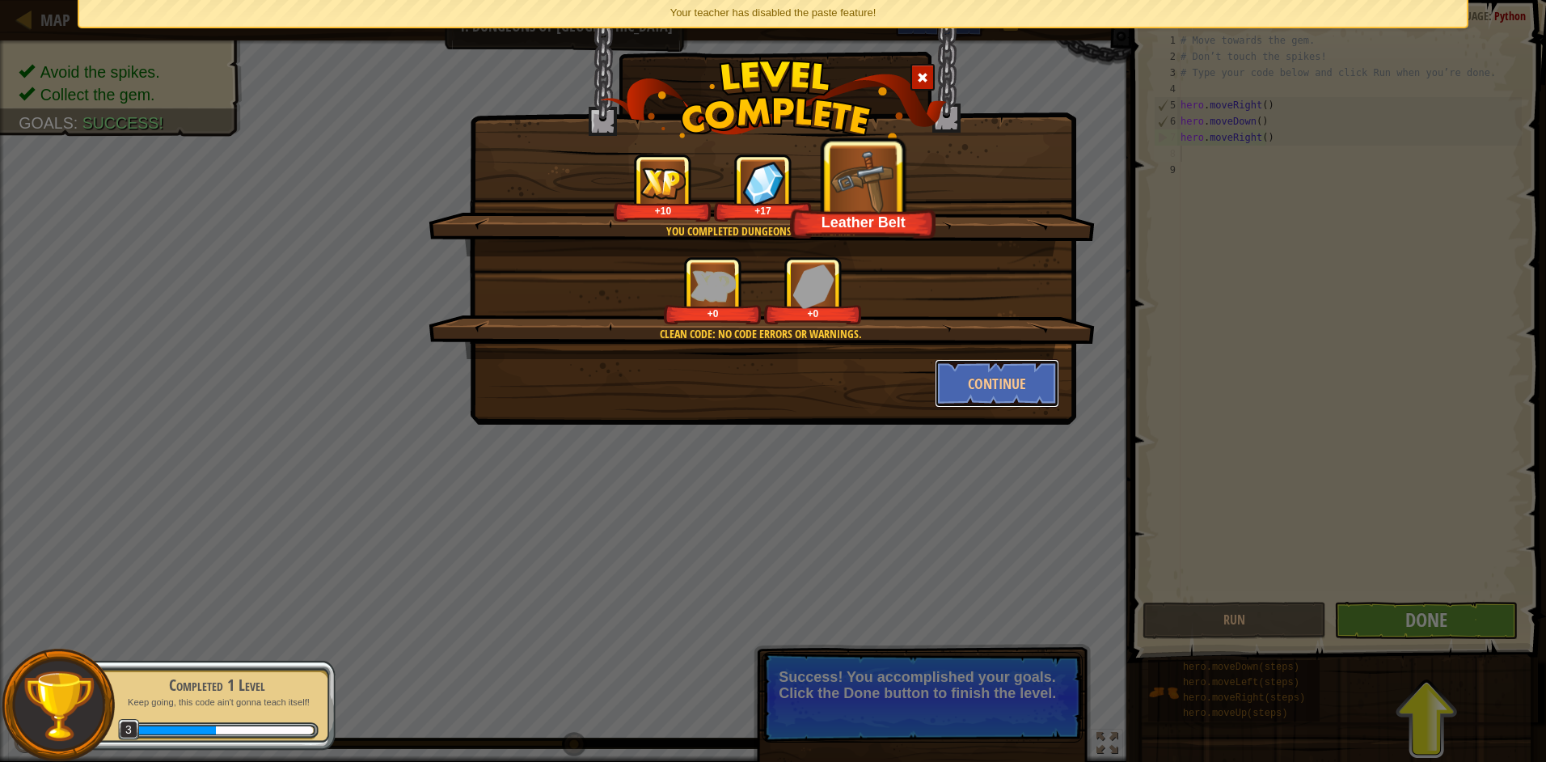
drag, startPoint x: 998, startPoint y: 374, endPoint x: 1545, endPoint y: 720, distance: 646.8
click at [998, 375] on button "Continue" at bounding box center [997, 383] width 125 height 49
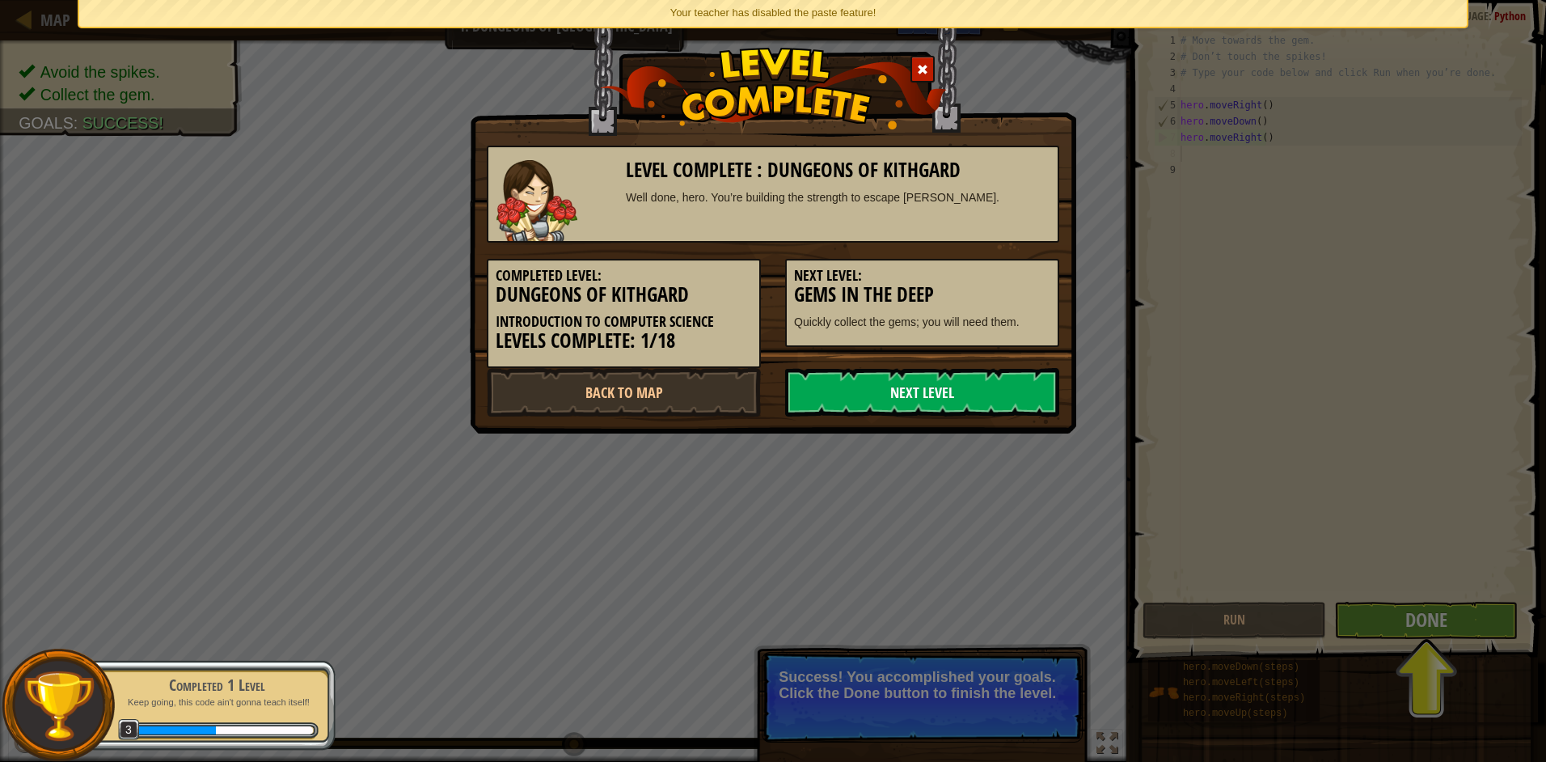
click at [956, 396] on link "Next Level" at bounding box center [922, 392] width 274 height 49
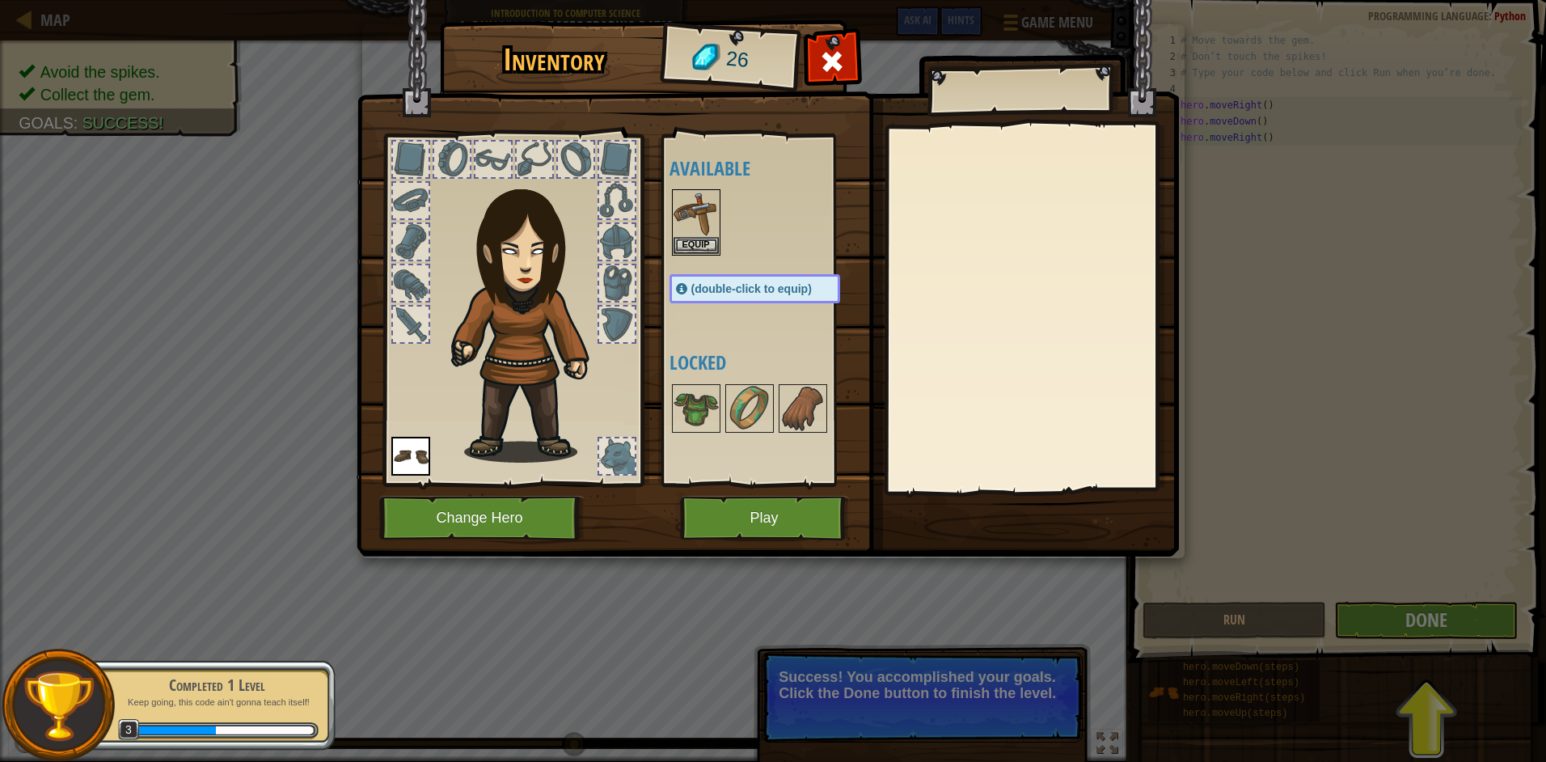
click at [1441, 618] on div "Inventory 26 Available Equip Equip (double-click to equip) Locked Equip Unequip…" at bounding box center [773, 381] width 1546 height 762
click at [1441, 616] on div "Inventory 26 Available Equip Equip (double-click to equip) Locked Equip Unequip…" at bounding box center [773, 381] width 1546 height 762
click at [814, 509] on button "Play" at bounding box center [764, 518] width 169 height 44
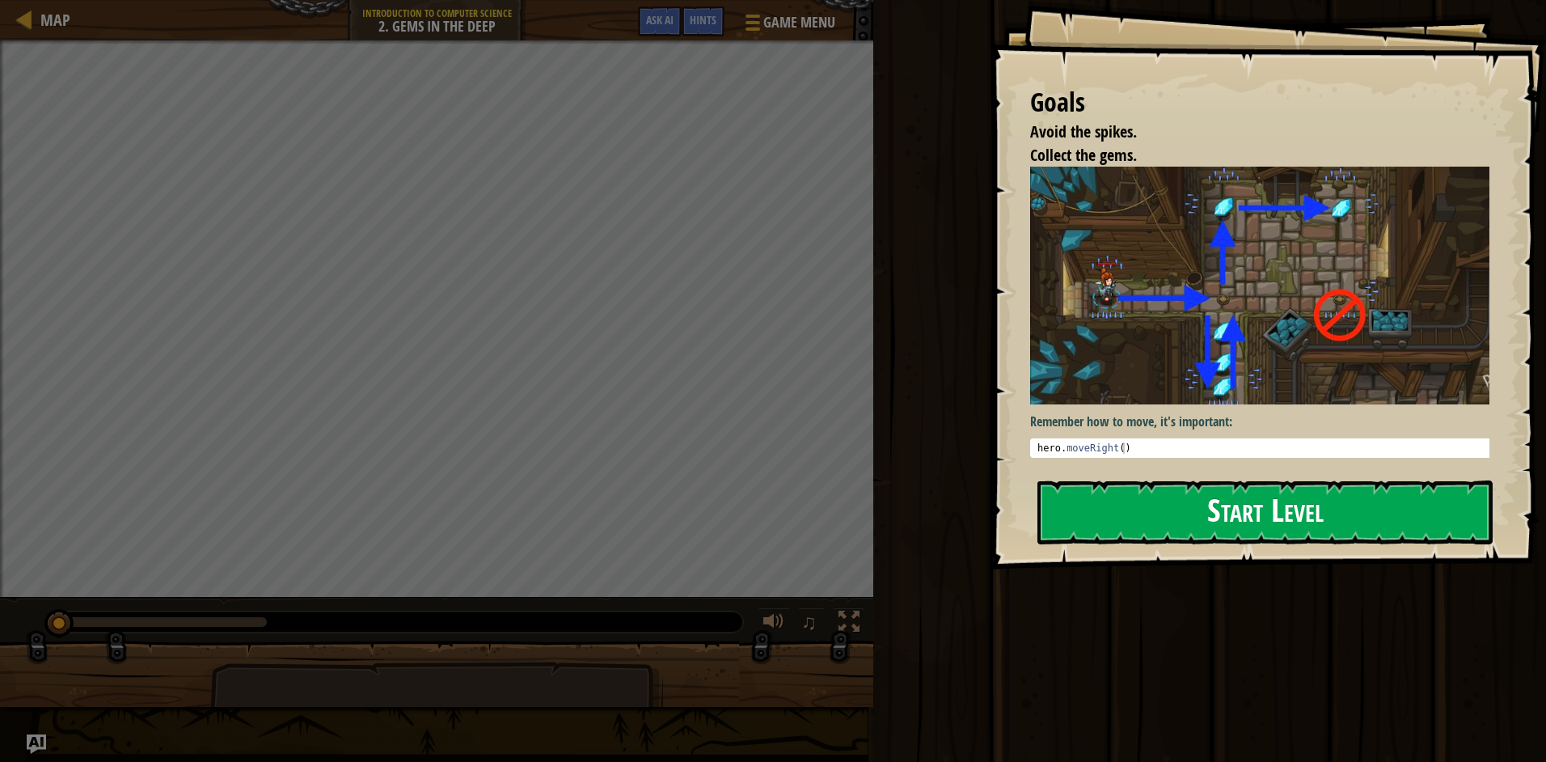
click at [1063, 496] on button "Start Level" at bounding box center [1264, 512] width 455 height 64
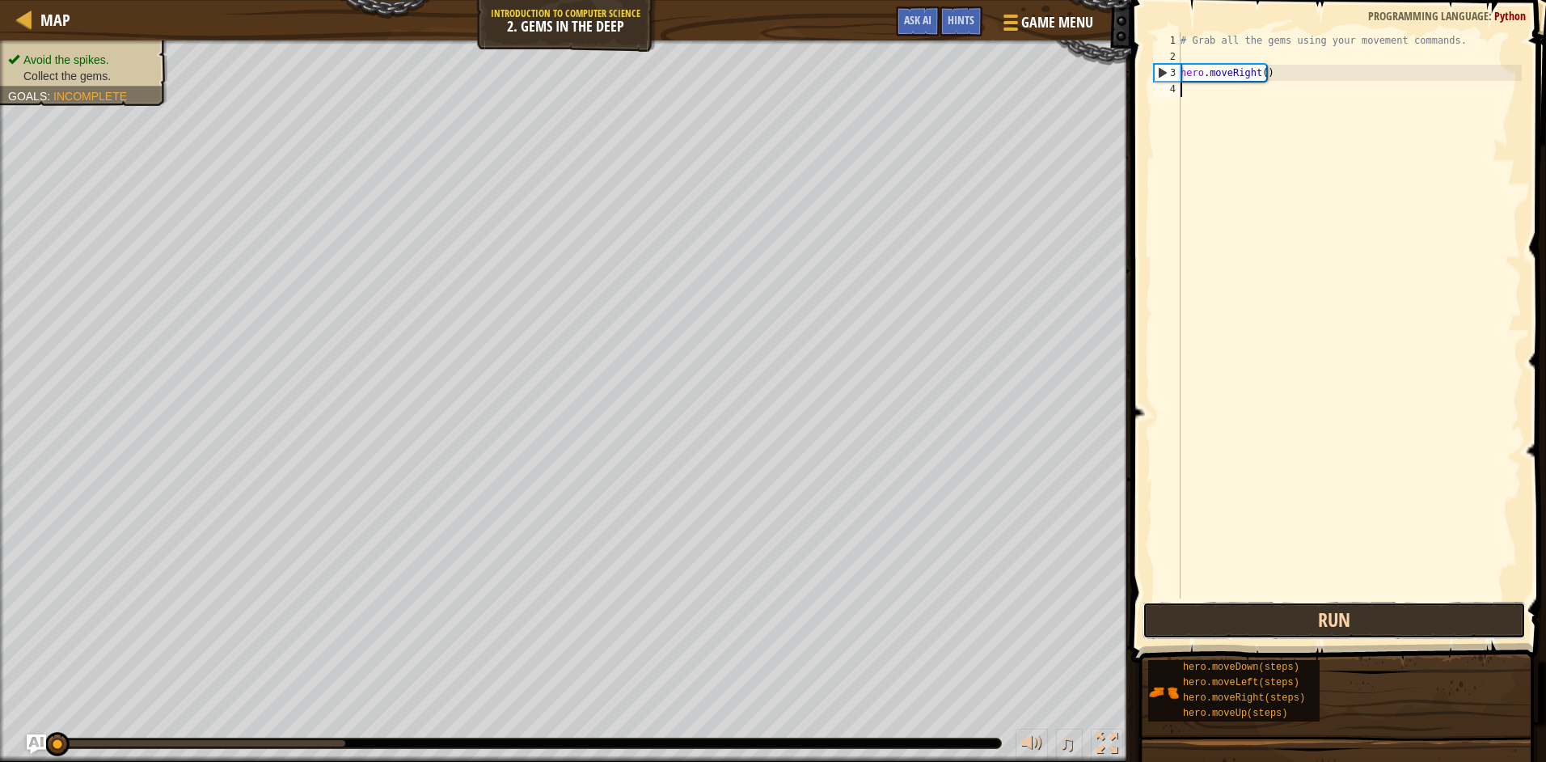
click at [1235, 620] on button "Run" at bounding box center [1333, 619] width 383 height 37
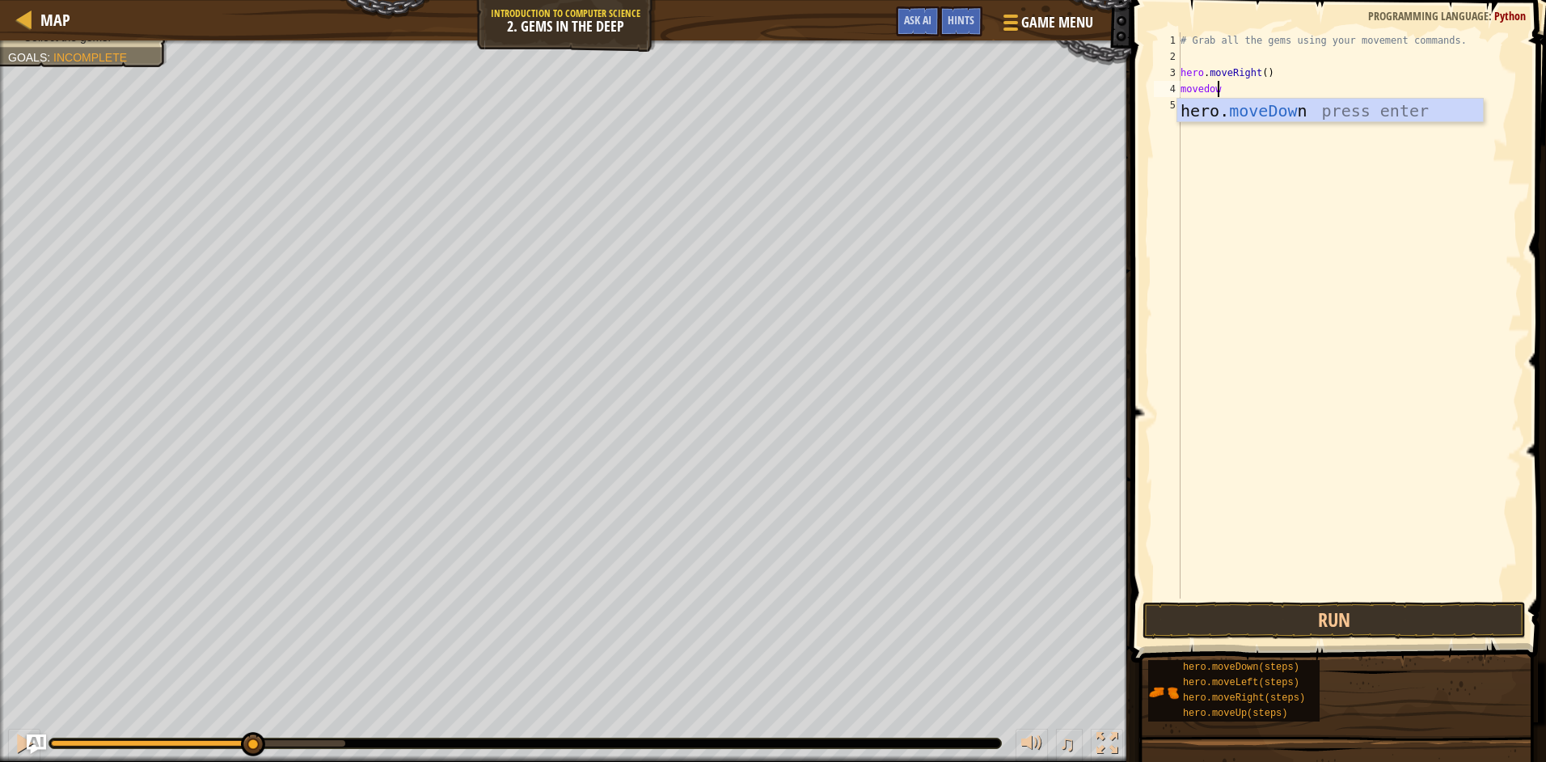
scroll to position [7, 2]
type textarea "movedown"
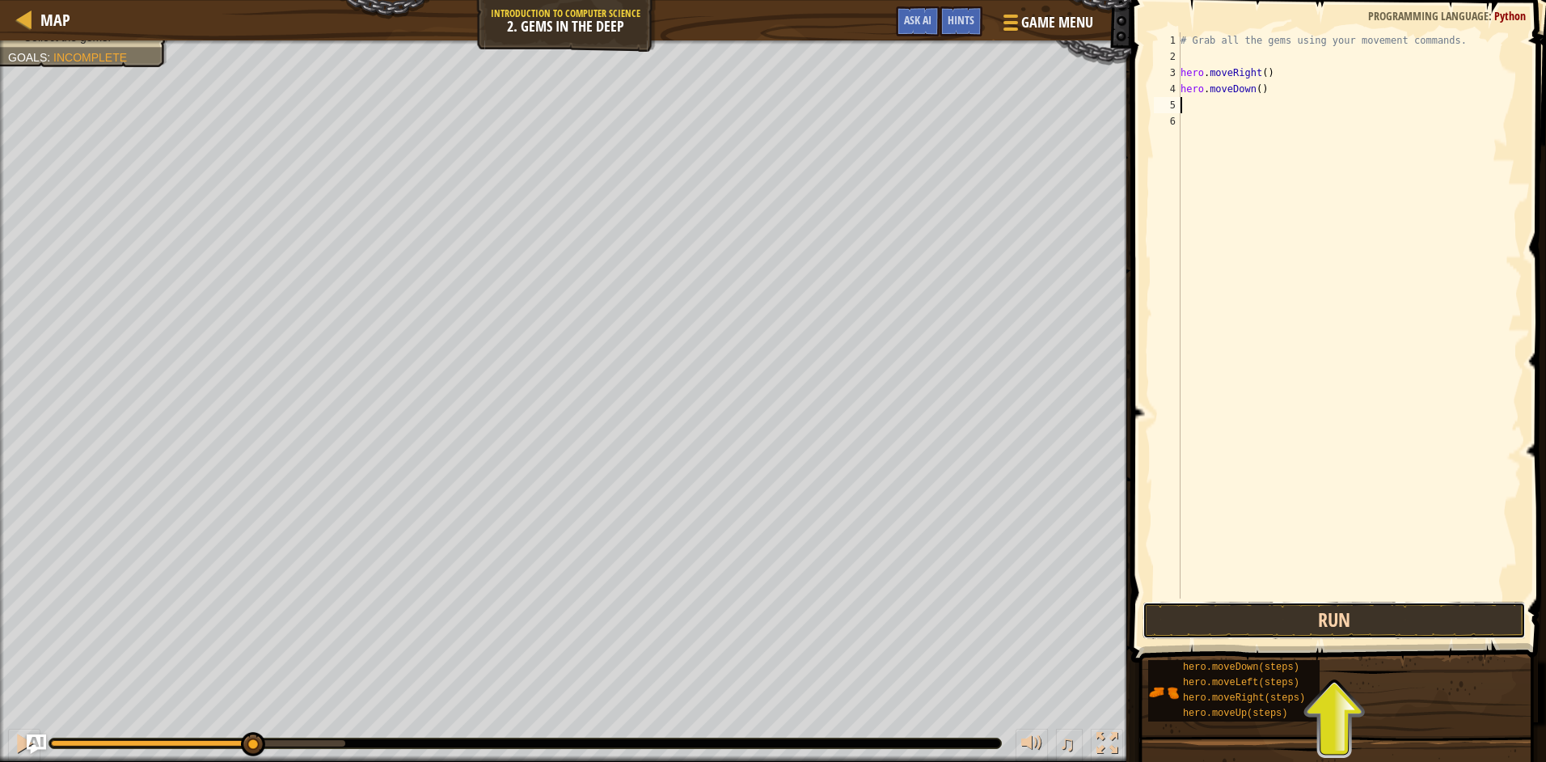
click at [1225, 626] on button "Run" at bounding box center [1333, 619] width 383 height 37
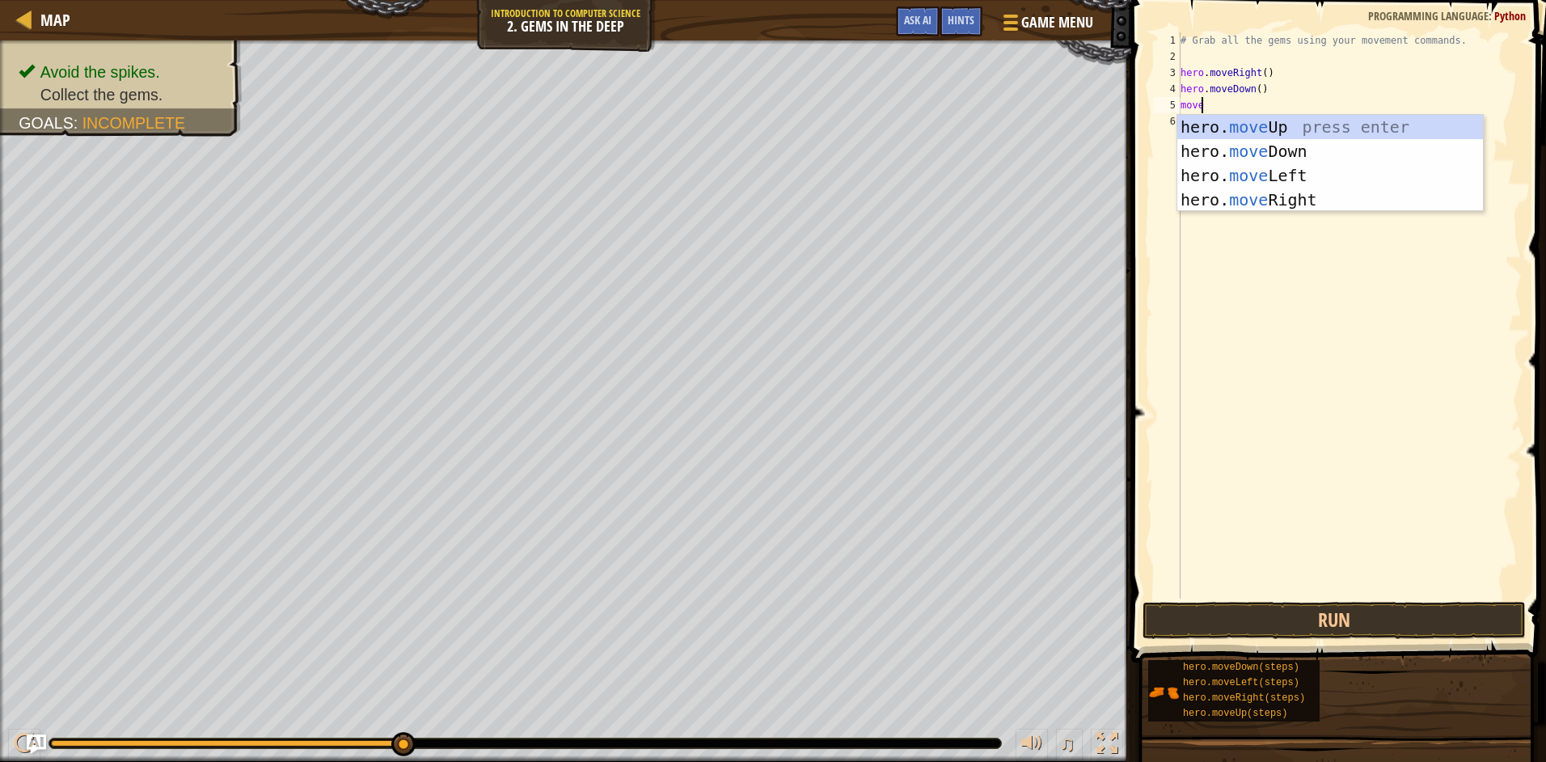
scroll to position [7, 2]
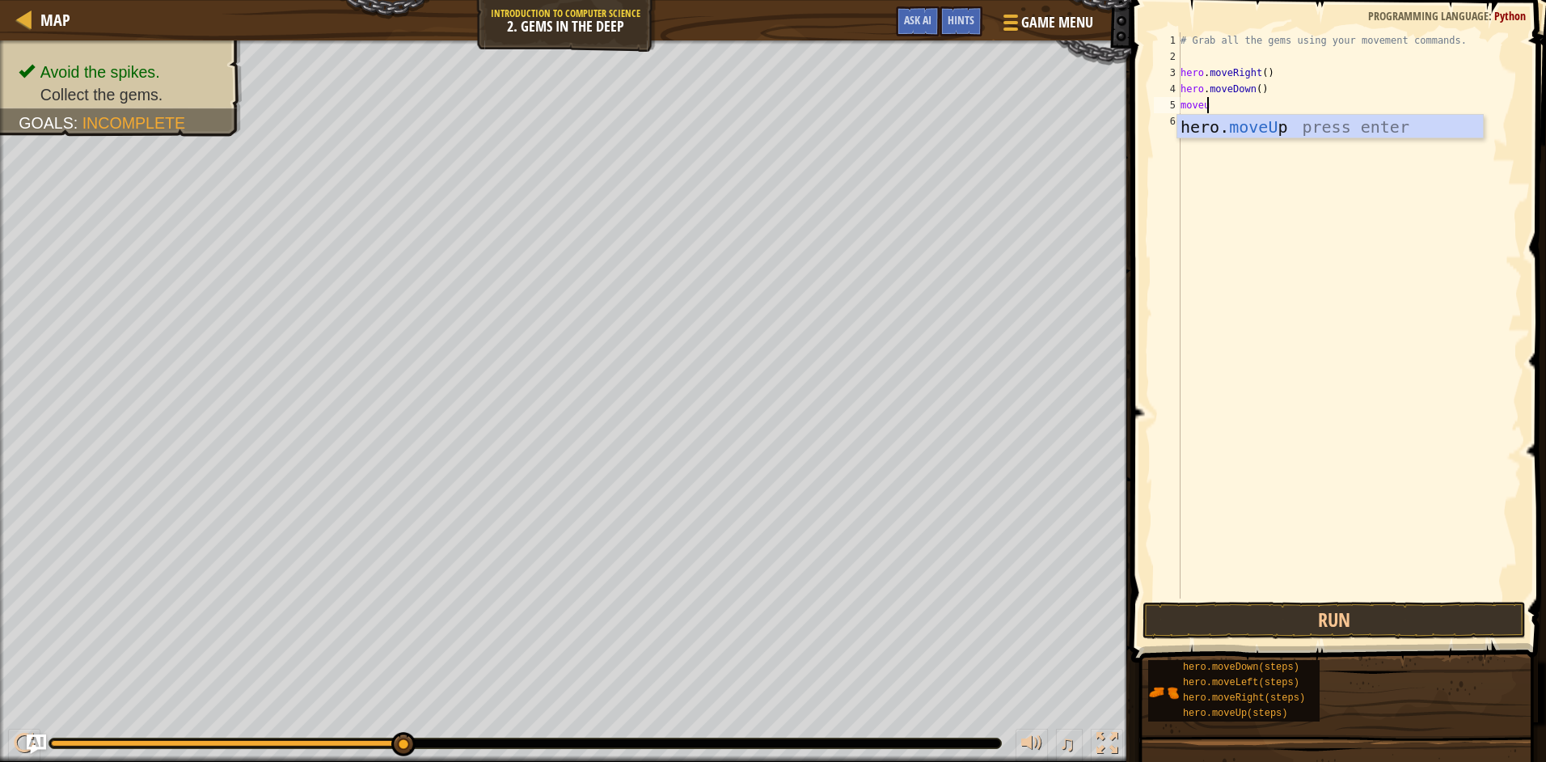
type textarea "moveup"
click at [1298, 613] on button "Run" at bounding box center [1333, 619] width 383 height 37
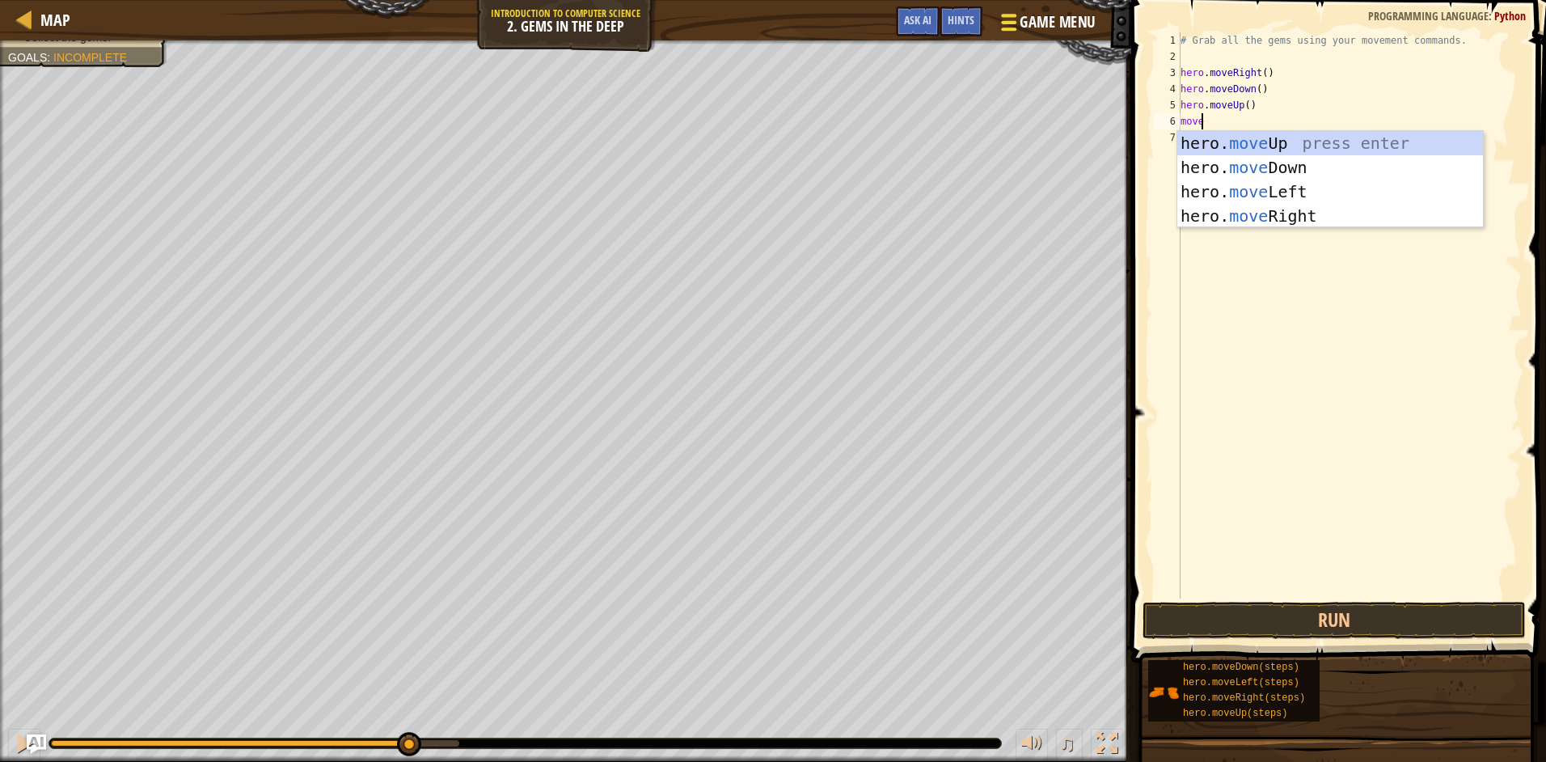
scroll to position [7, 2]
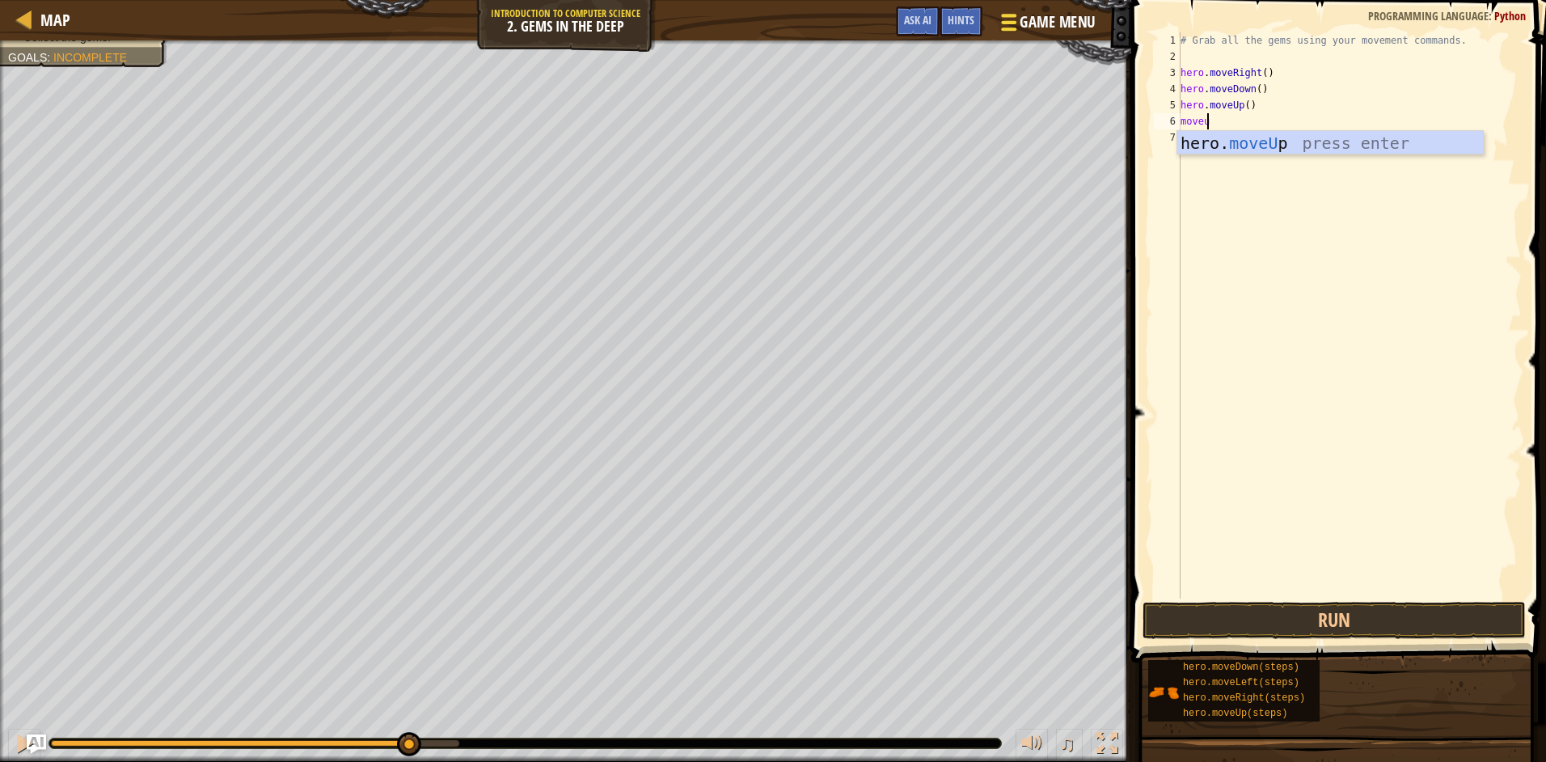
type textarea "moveup"
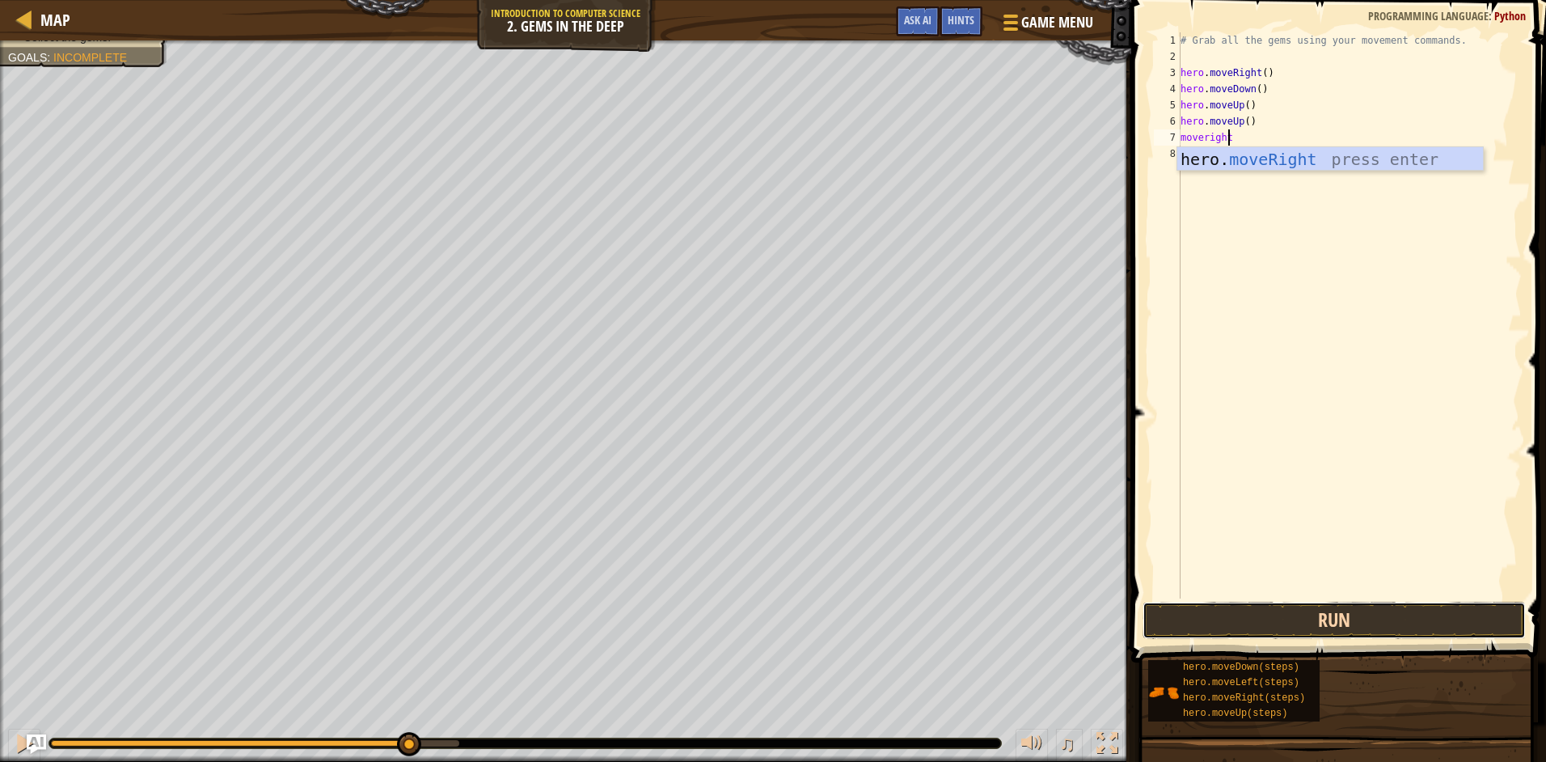
click at [1314, 621] on button "Run" at bounding box center [1333, 619] width 383 height 37
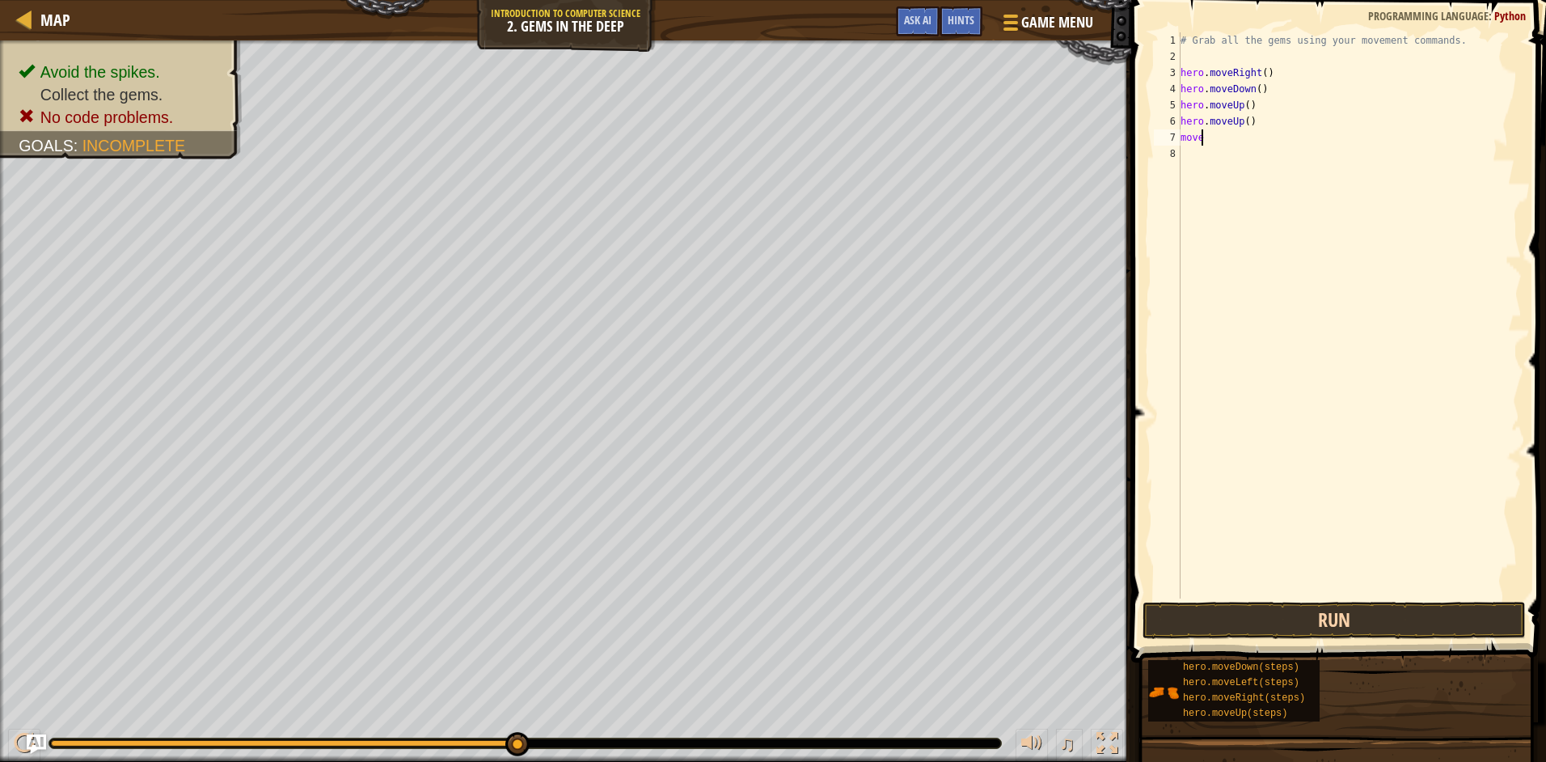
scroll to position [7, 1]
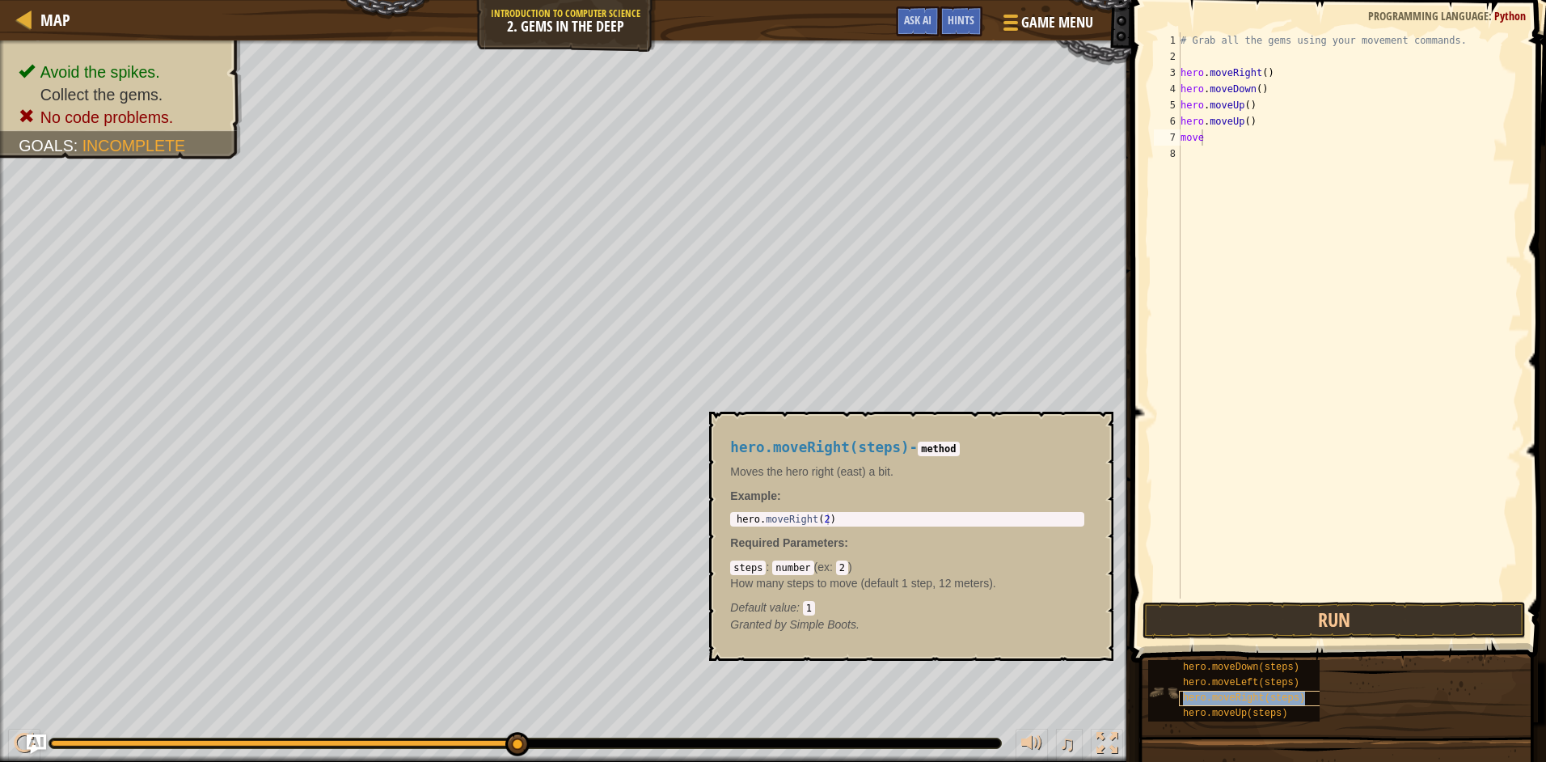
click at [1241, 699] on span "hero.moveRight(steps)" at bounding box center [1244, 697] width 122 height 11
type textarea "moveri"
click at [1235, 158] on div "hero. moveRi ght press enter" at bounding box center [1330, 183] width 306 height 73
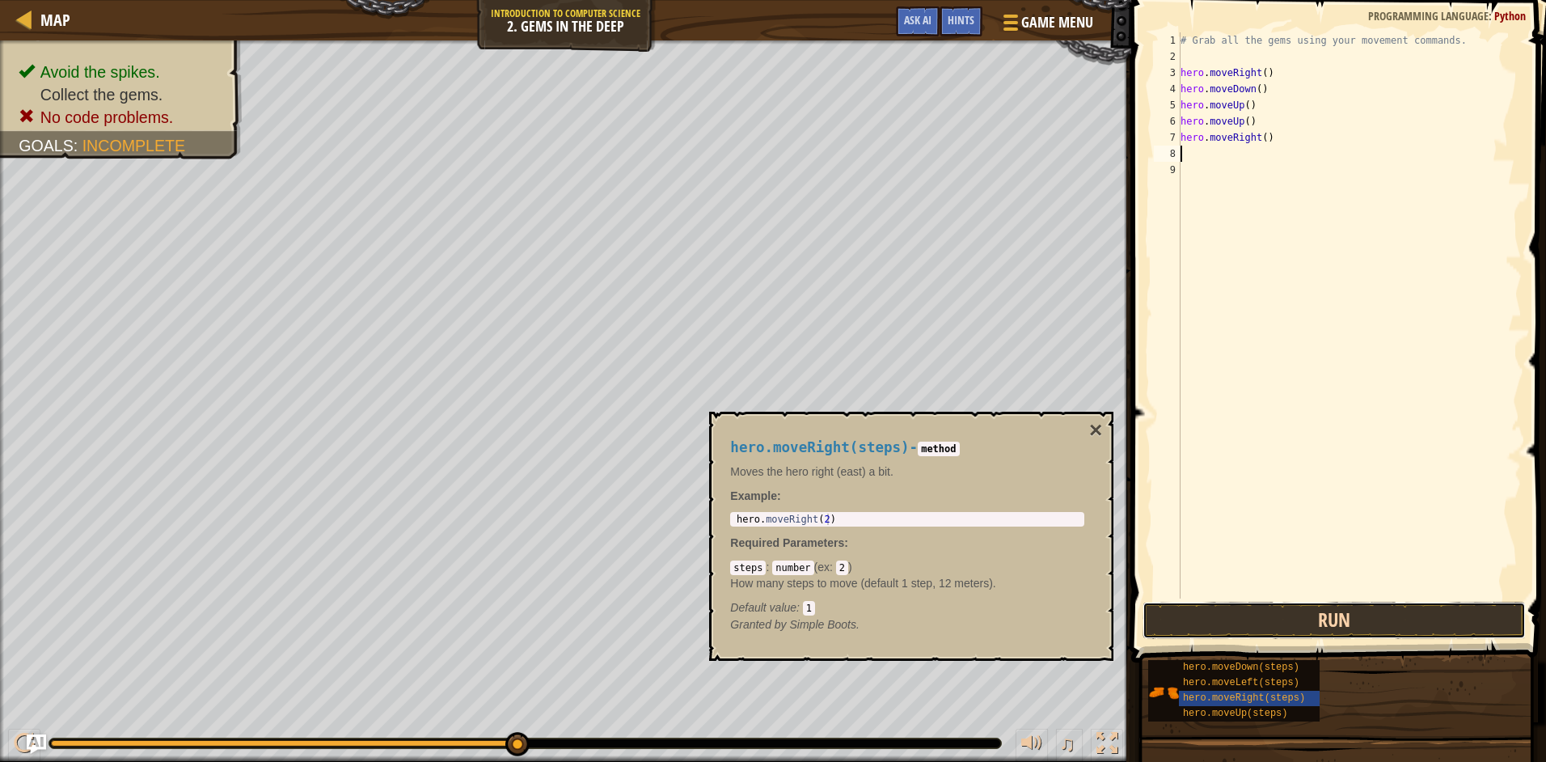
click at [1293, 622] on button "Run" at bounding box center [1333, 619] width 383 height 37
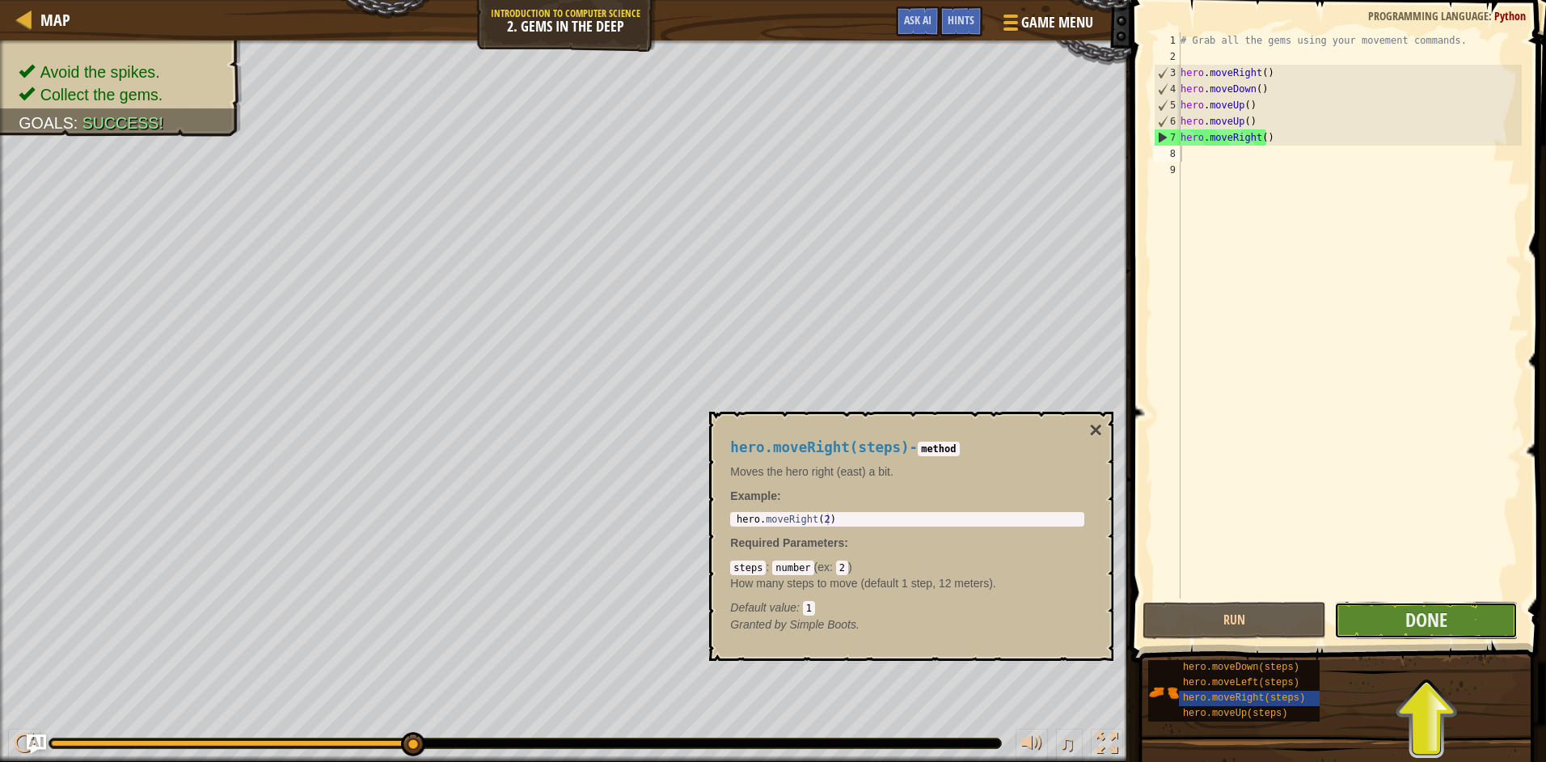
click at [1387, 611] on button "Done" at bounding box center [1426, 619] width 184 height 37
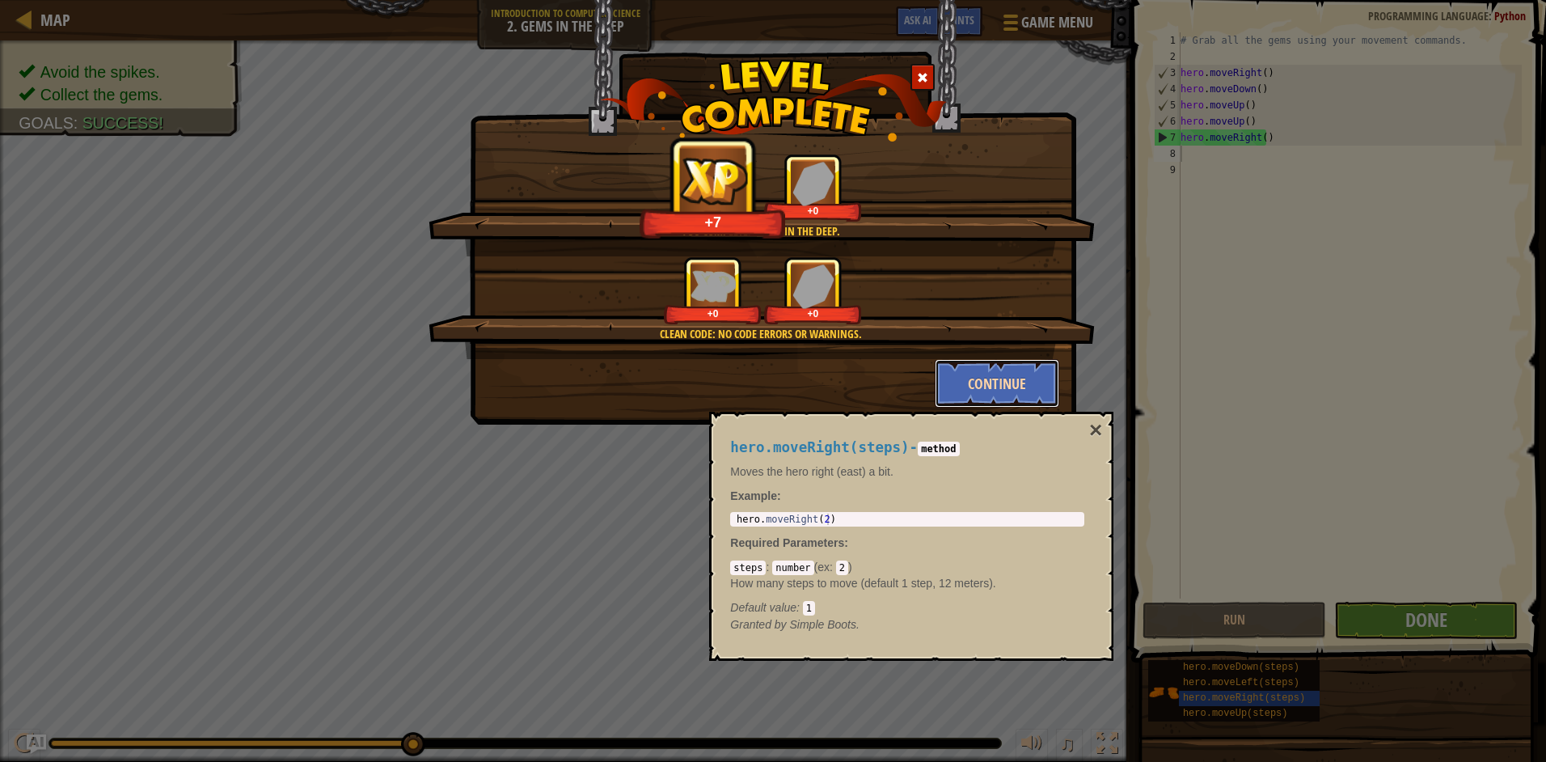
click at [995, 378] on button "Continue" at bounding box center [997, 383] width 125 height 49
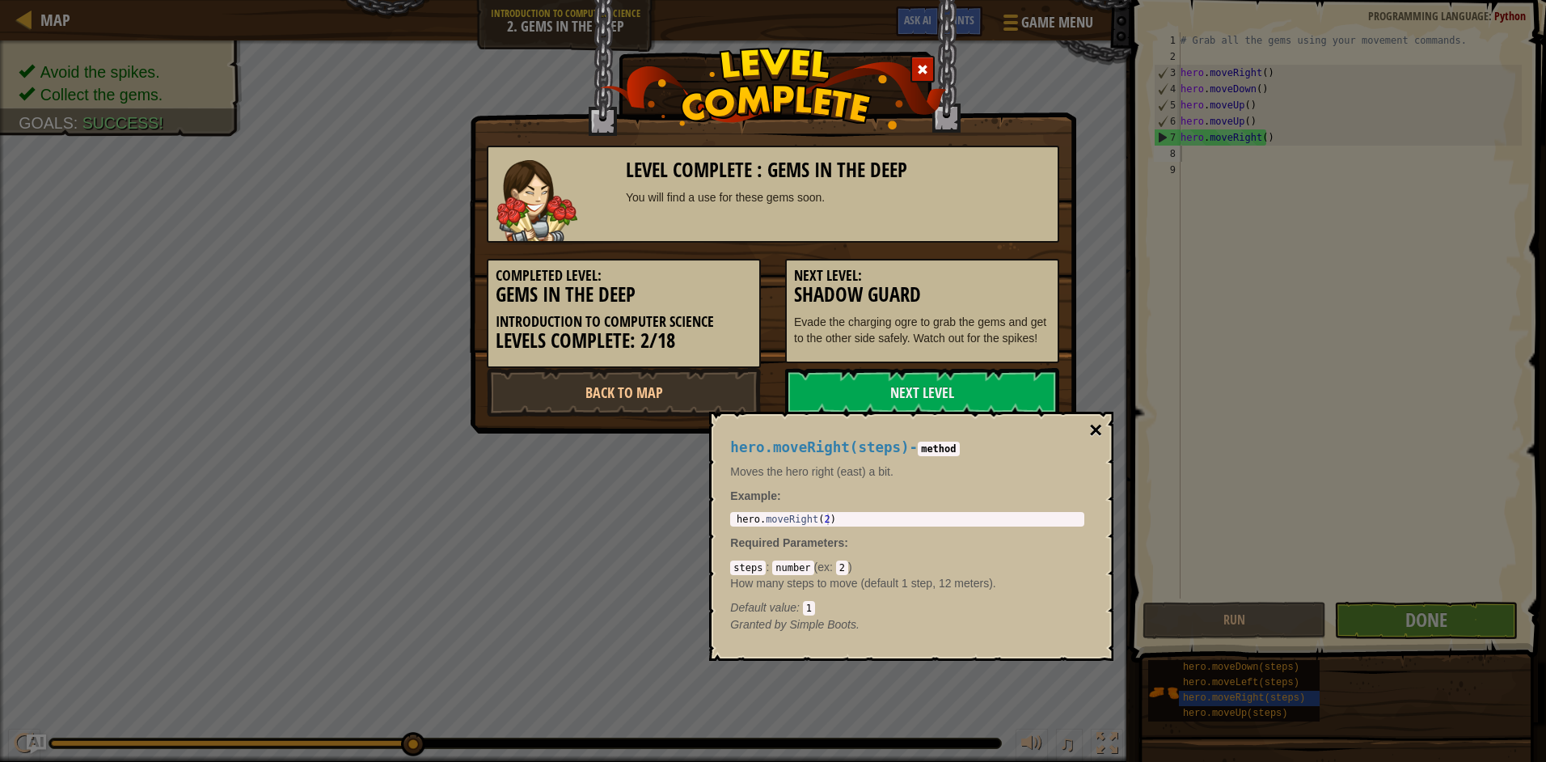
click at [1095, 420] on button "×" at bounding box center [1095, 430] width 13 height 23
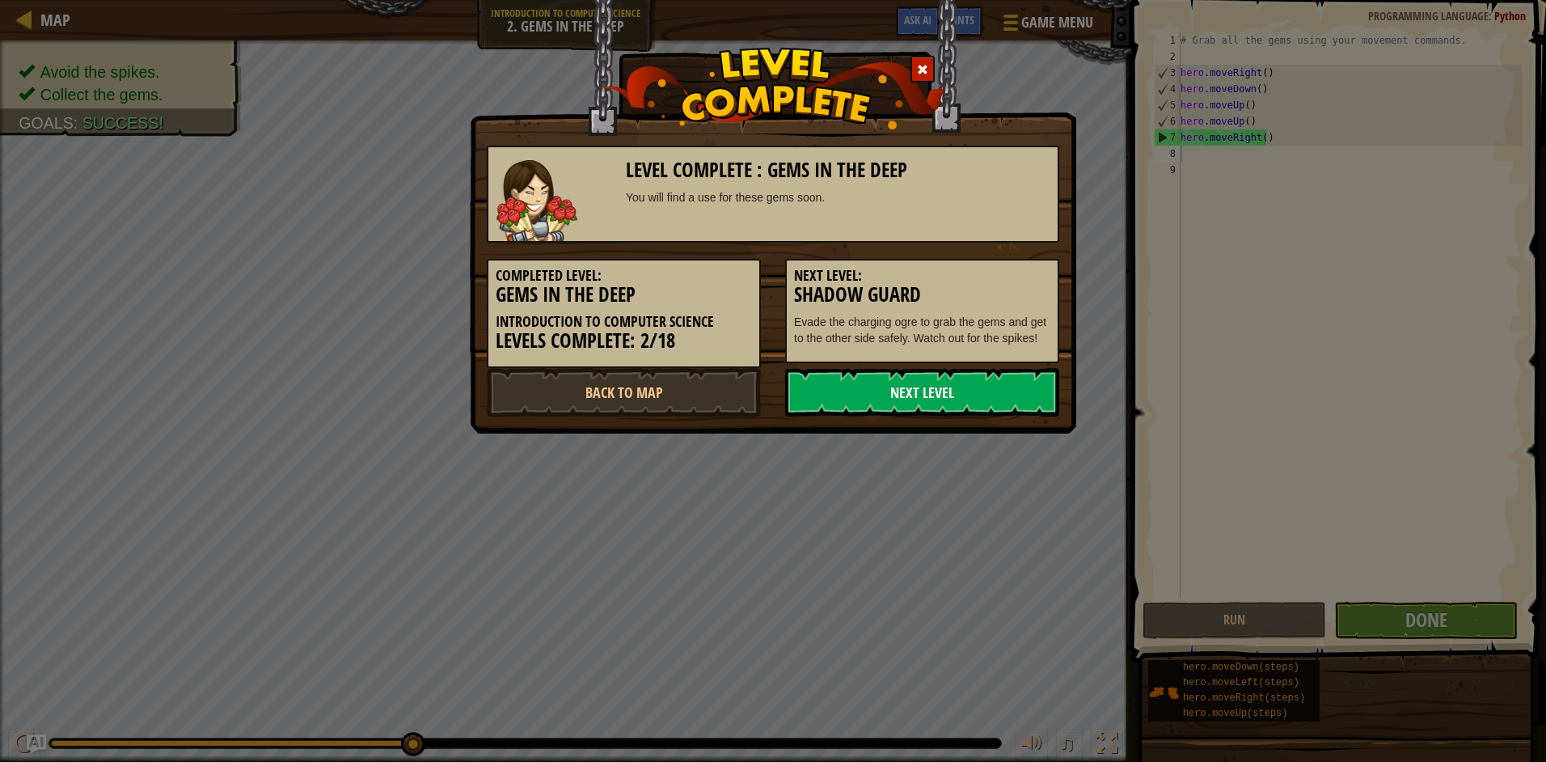
click at [872, 383] on link "Next Level" at bounding box center [922, 392] width 274 height 49
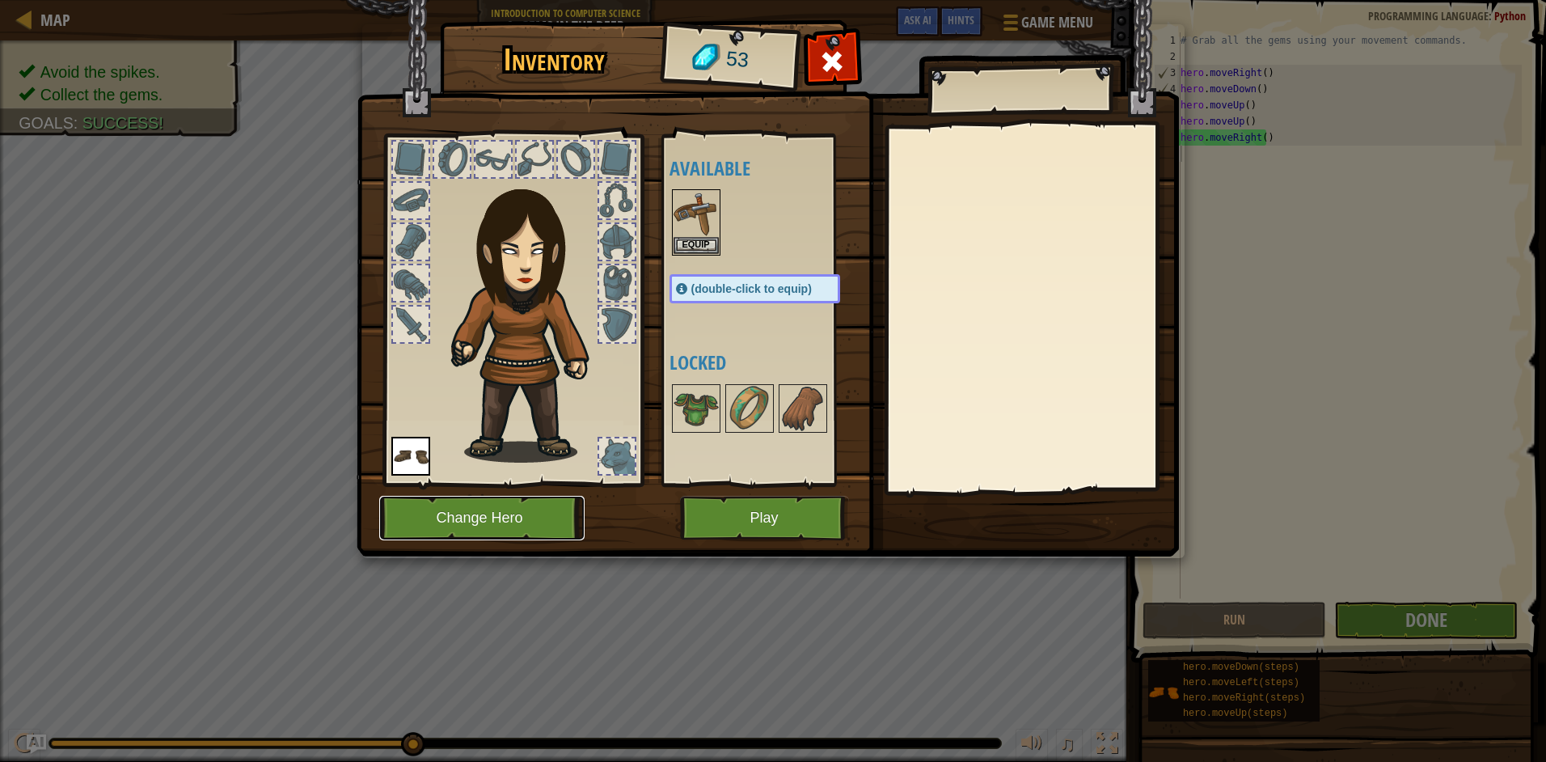
click at [463, 530] on button "Change Hero" at bounding box center [481, 518] width 205 height 44
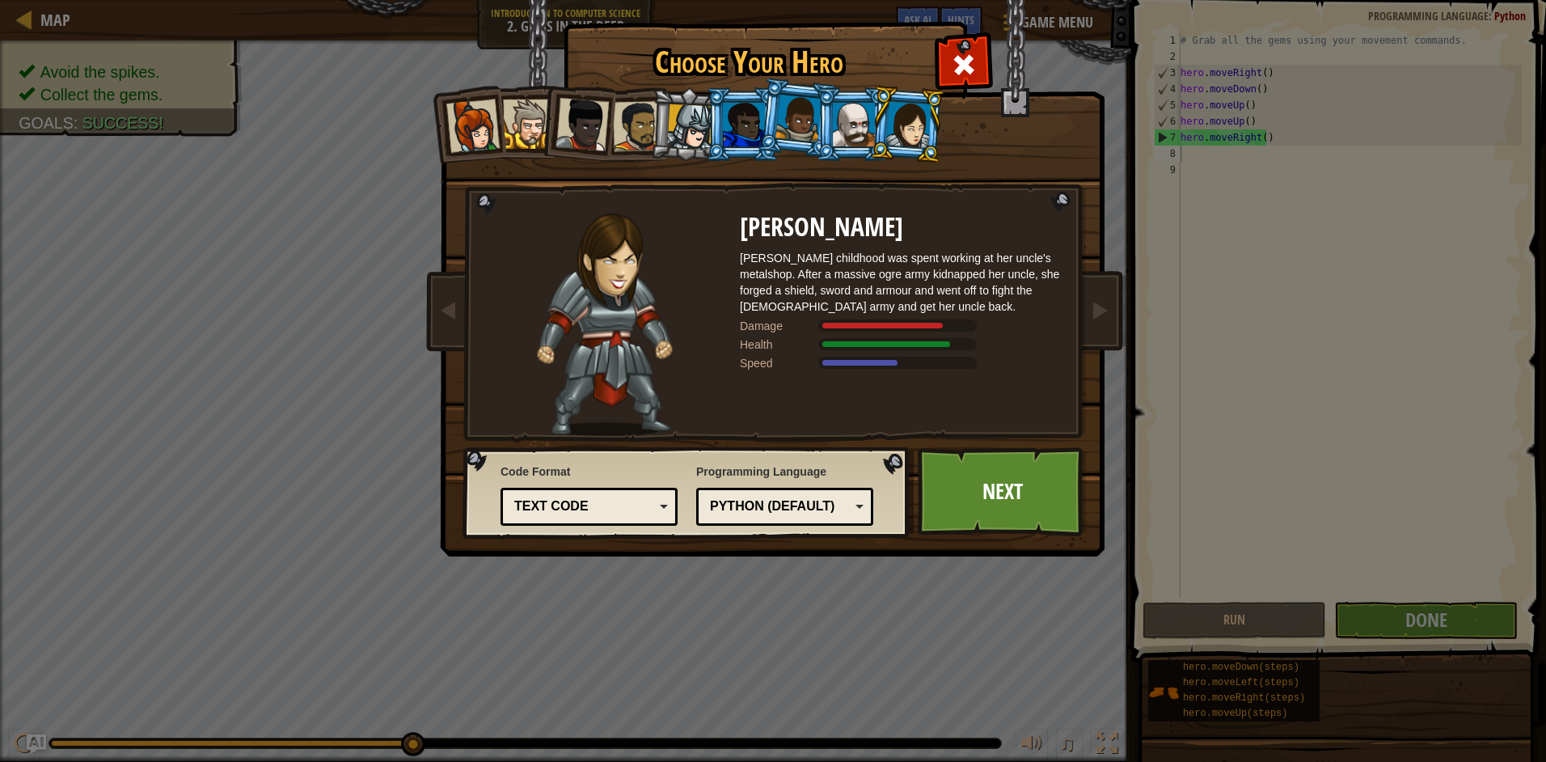
click at [911, 128] on div at bounding box center [908, 124] width 45 height 46
click at [480, 123] on div at bounding box center [472, 125] width 53 height 53
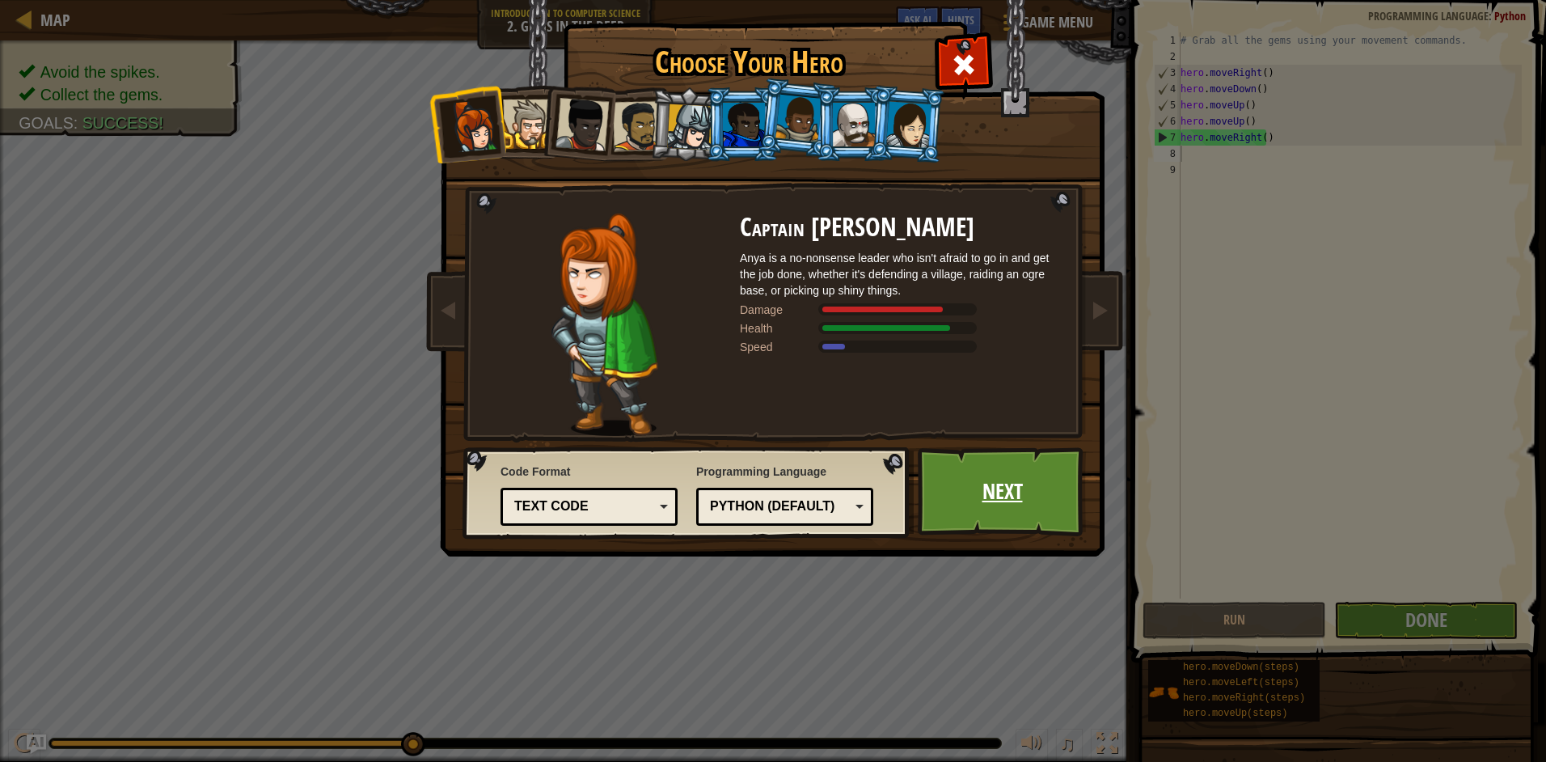
click at [984, 504] on link "Next" at bounding box center [1002, 491] width 169 height 89
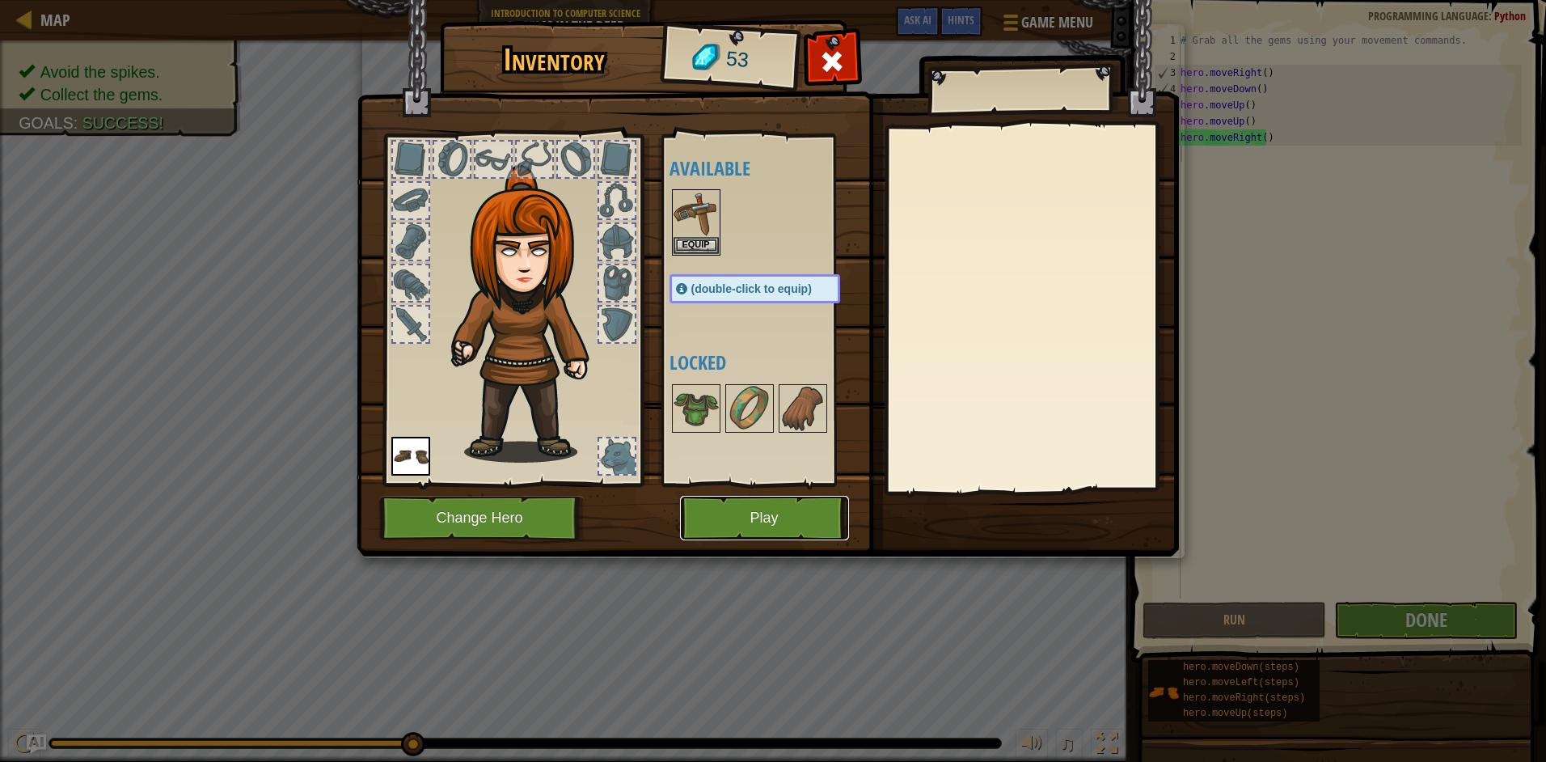
click at [758, 522] on button "Play" at bounding box center [764, 518] width 169 height 44
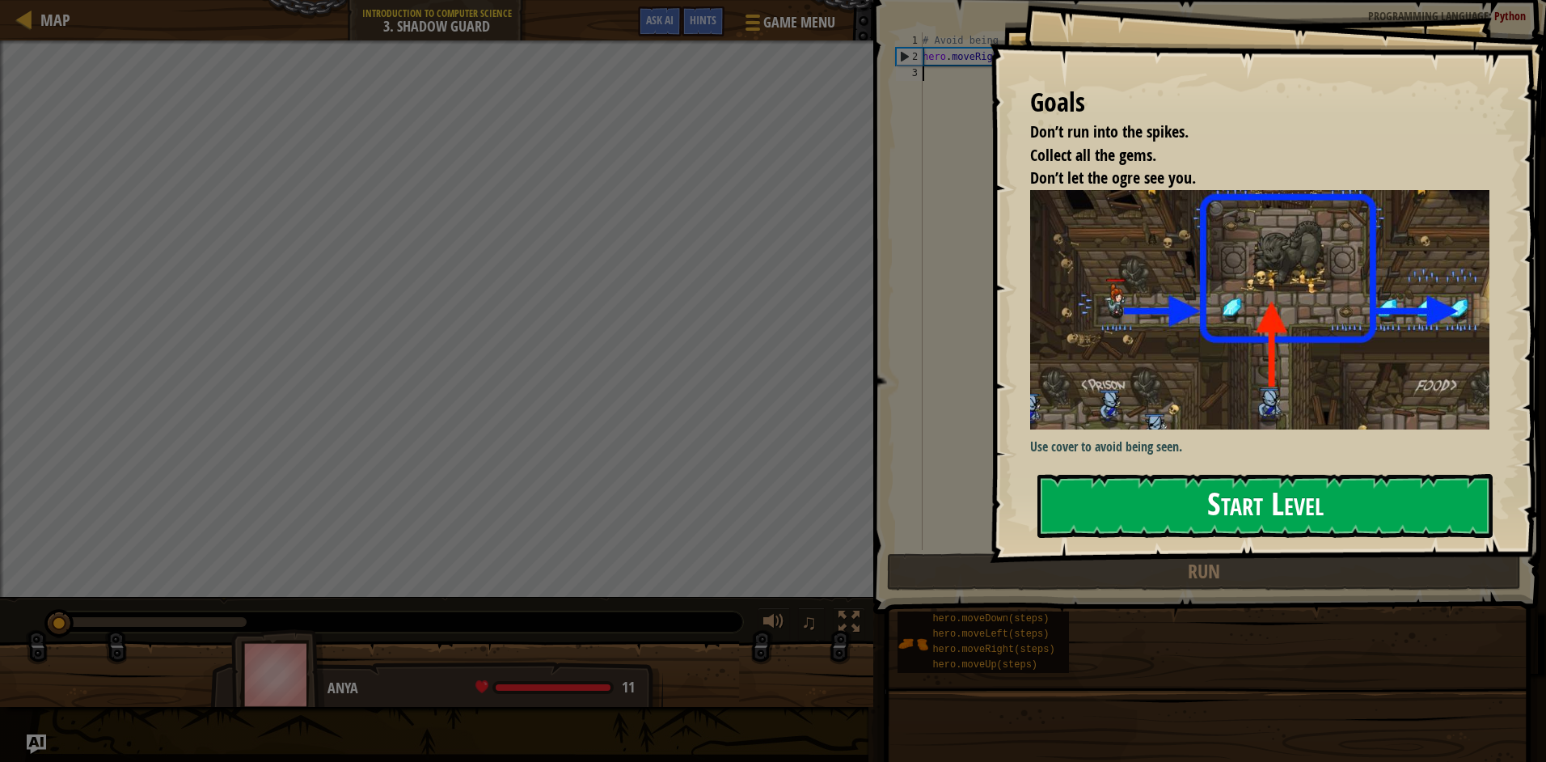
click at [1337, 509] on button "Start Level" at bounding box center [1264, 506] width 455 height 64
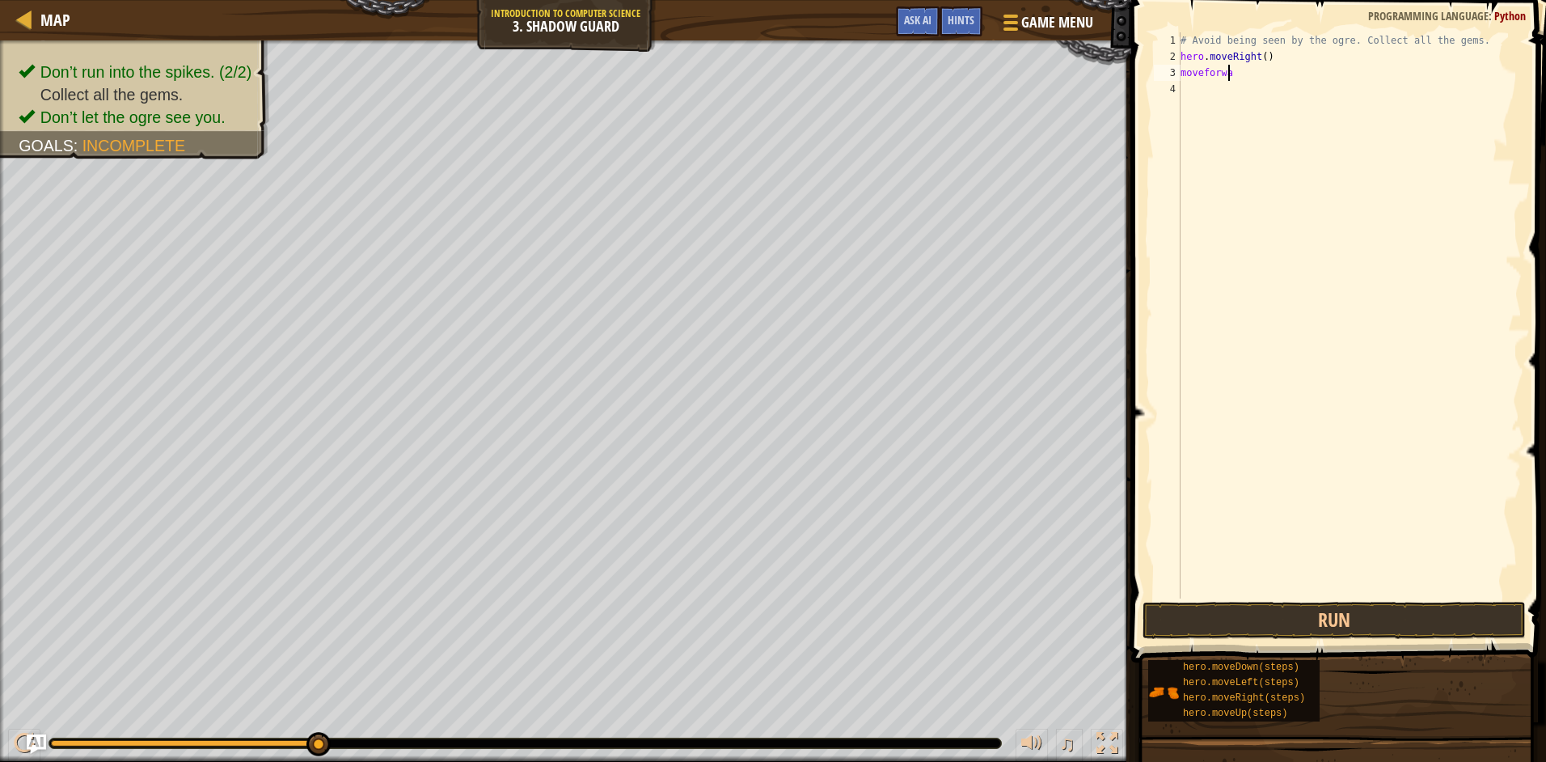
scroll to position [7, 4]
type textarea "moveforward"
click at [1210, 618] on button "Run" at bounding box center [1333, 619] width 383 height 37
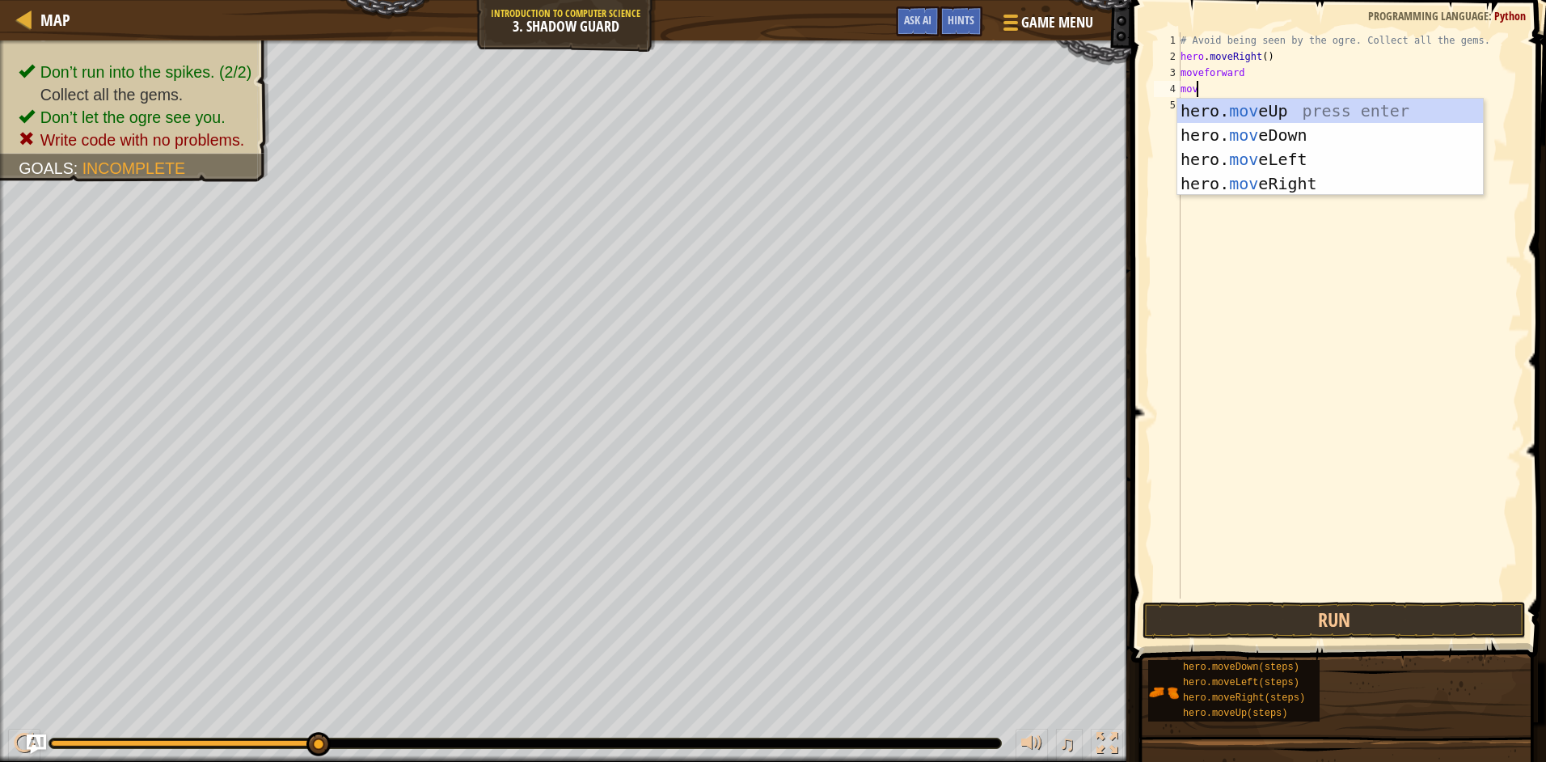
scroll to position [7, 1]
type textarea "move"
click at [1281, 109] on div "hero. move Up press enter hero. move Down press enter hero. move Left press ent…" at bounding box center [1330, 172] width 306 height 146
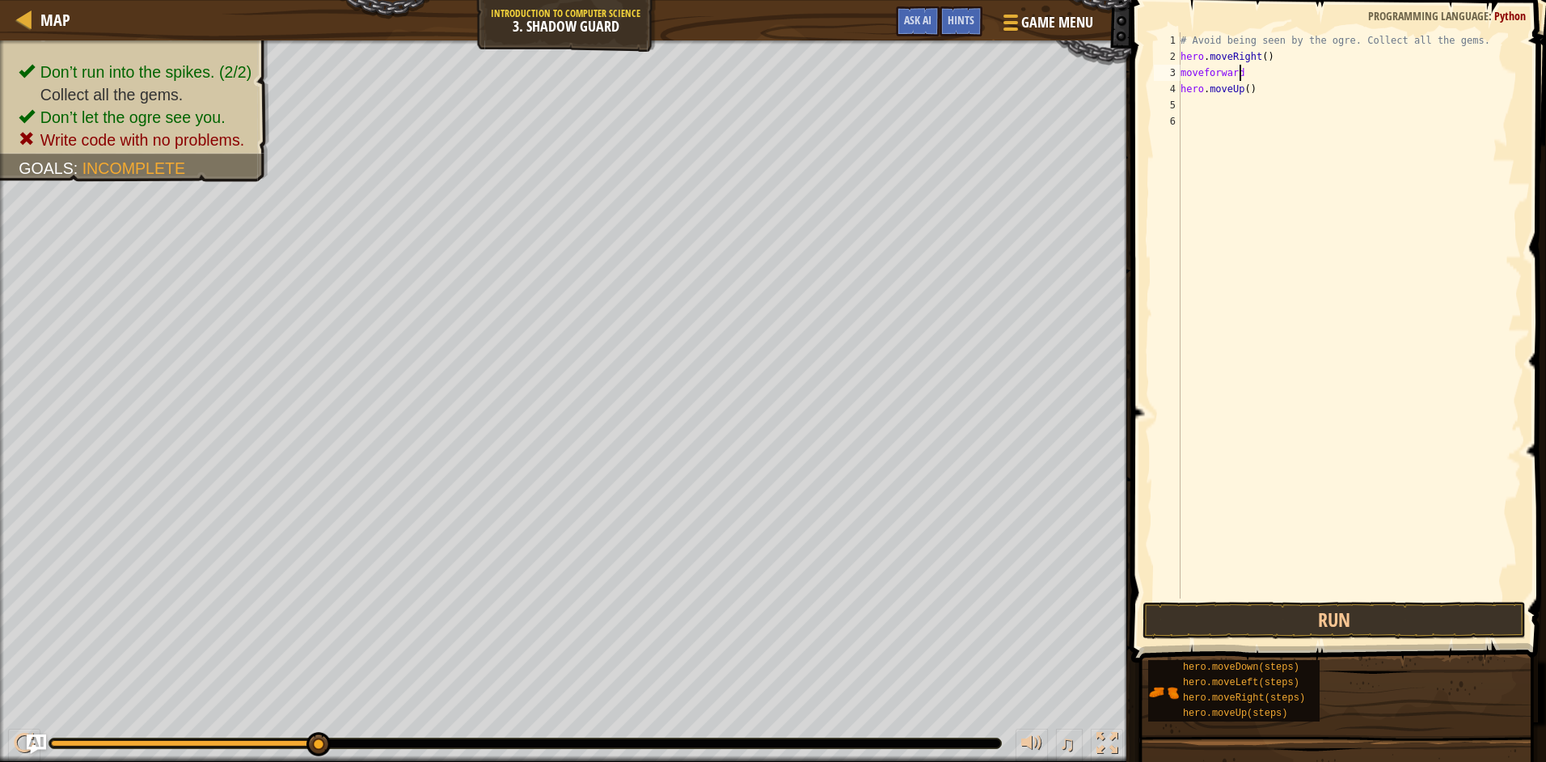
click at [1240, 75] on div "# Avoid being seen by the ogre. Collect all the gems. hero . moveRight ( ) move…" at bounding box center [1349, 331] width 344 height 598
drag, startPoint x: 1244, startPoint y: 66, endPoint x: 1176, endPoint y: 86, distance: 70.6
click at [1176, 86] on div "moveforward 1 2 3 4 5 6 # Avoid being seen by the ogre. Collect all the gems. h…" at bounding box center [1335, 315] width 371 height 566
type textarea "moveforward hero.moveUp()"
click at [1260, 131] on div "# Avoid being seen by the ogre. Collect all the gems. hero . moveRight ( ) move…" at bounding box center [1349, 331] width 344 height 598
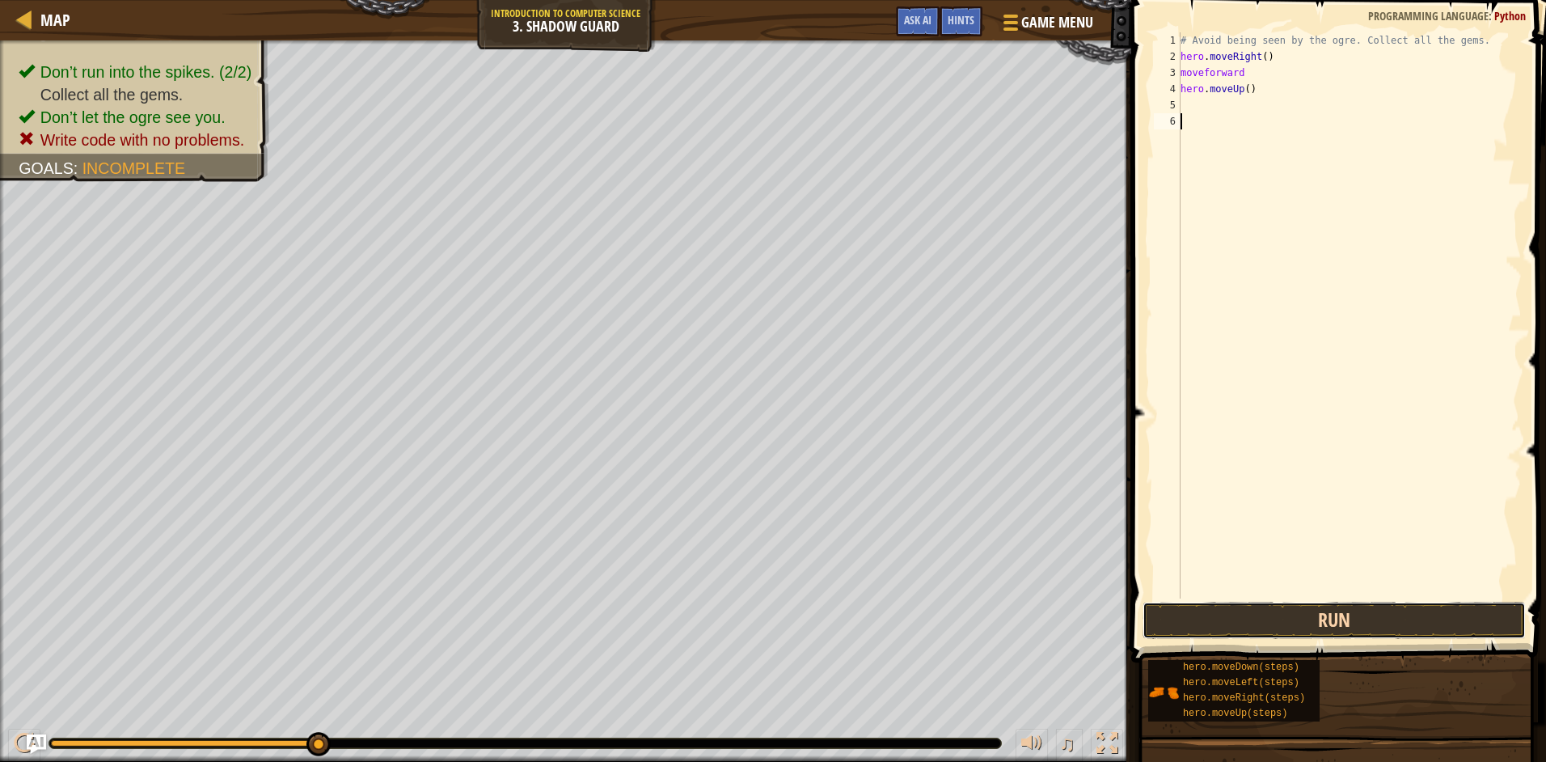
click at [1311, 620] on button "Run" at bounding box center [1333, 619] width 383 height 37
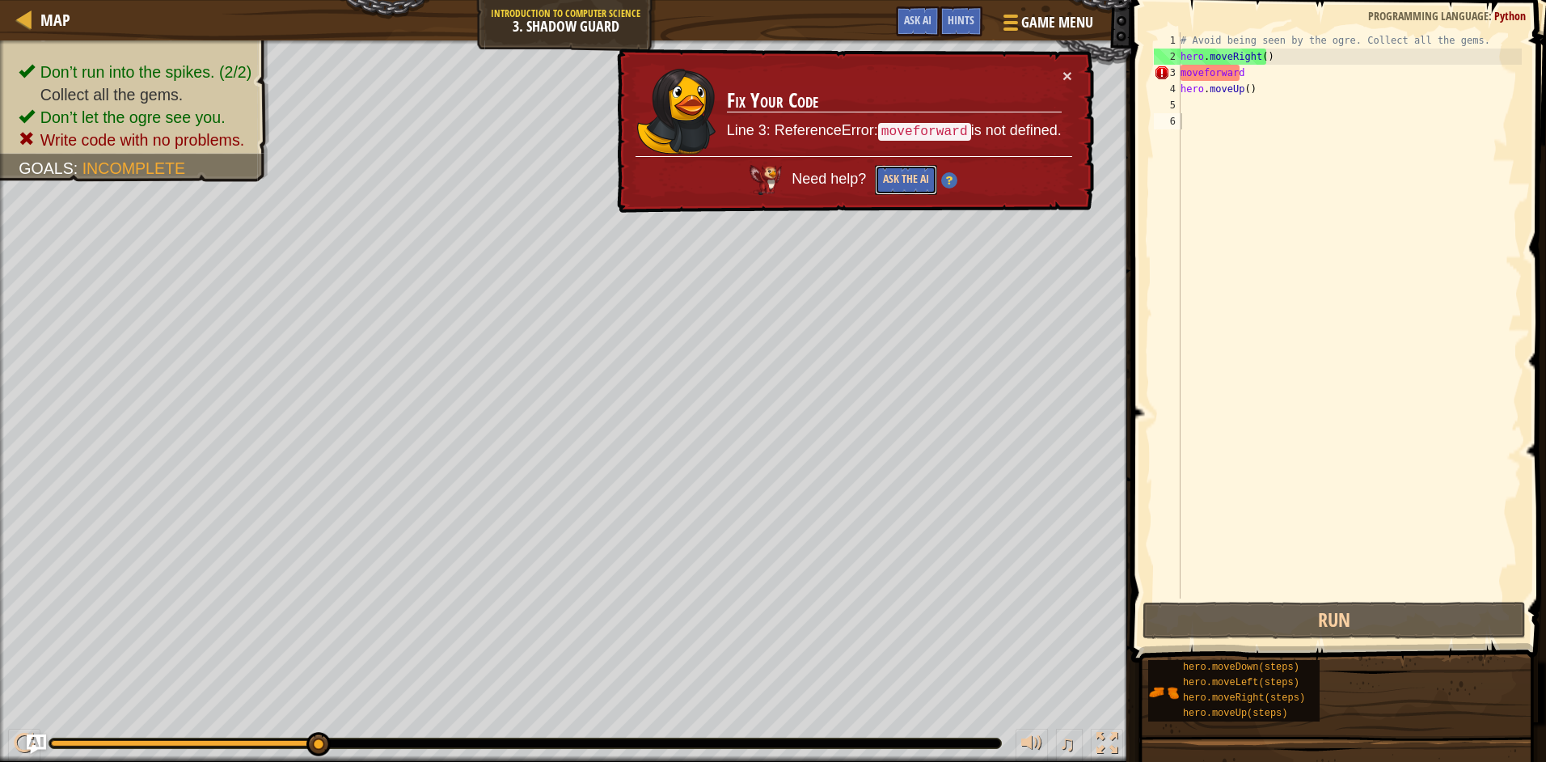
click at [895, 182] on button "Ask the AI" at bounding box center [906, 180] width 62 height 30
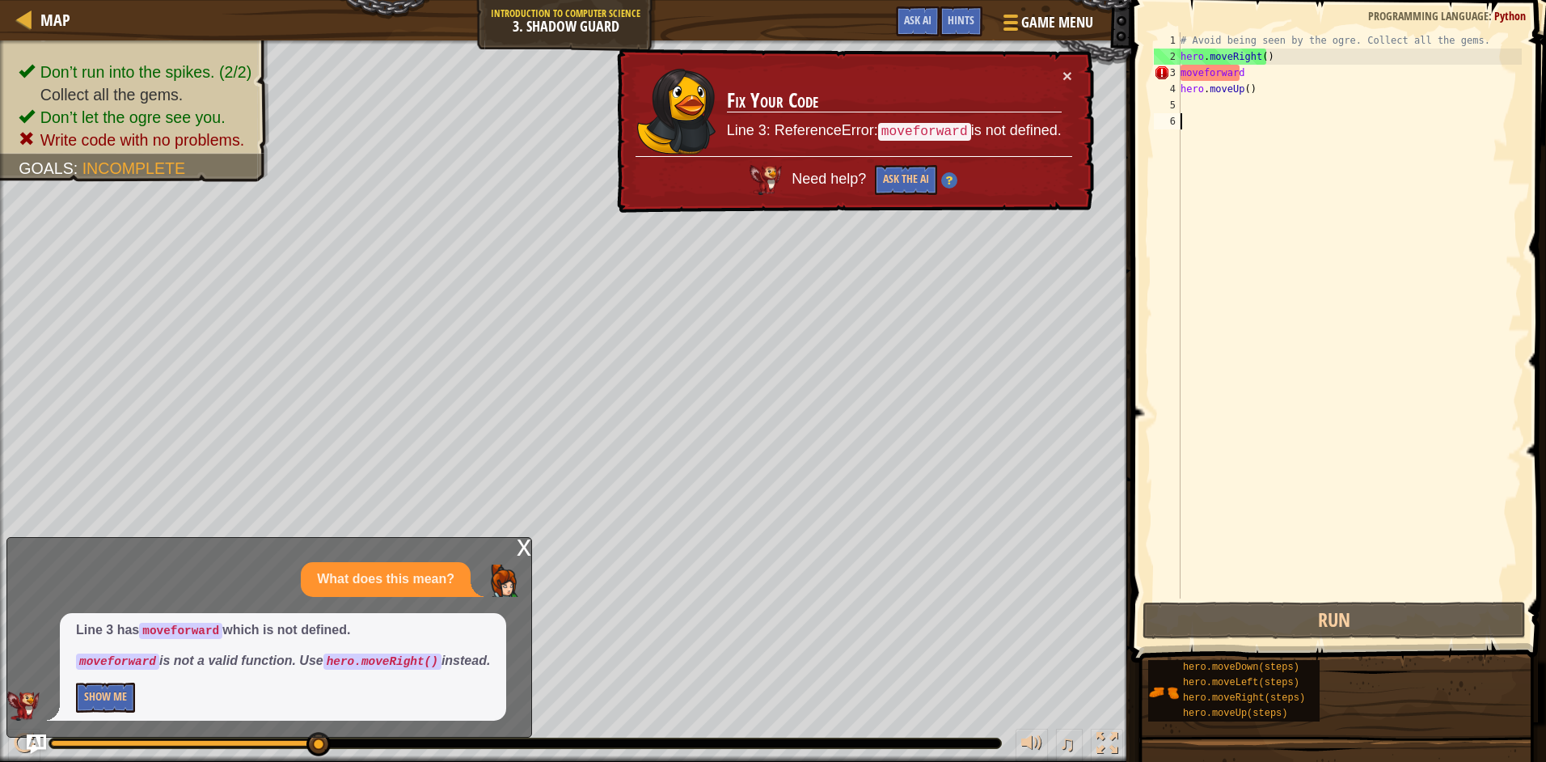
click at [1244, 67] on div "# Avoid being seen by the ogre. Collect all the gems. hero . moveRight ( ) move…" at bounding box center [1349, 331] width 344 height 598
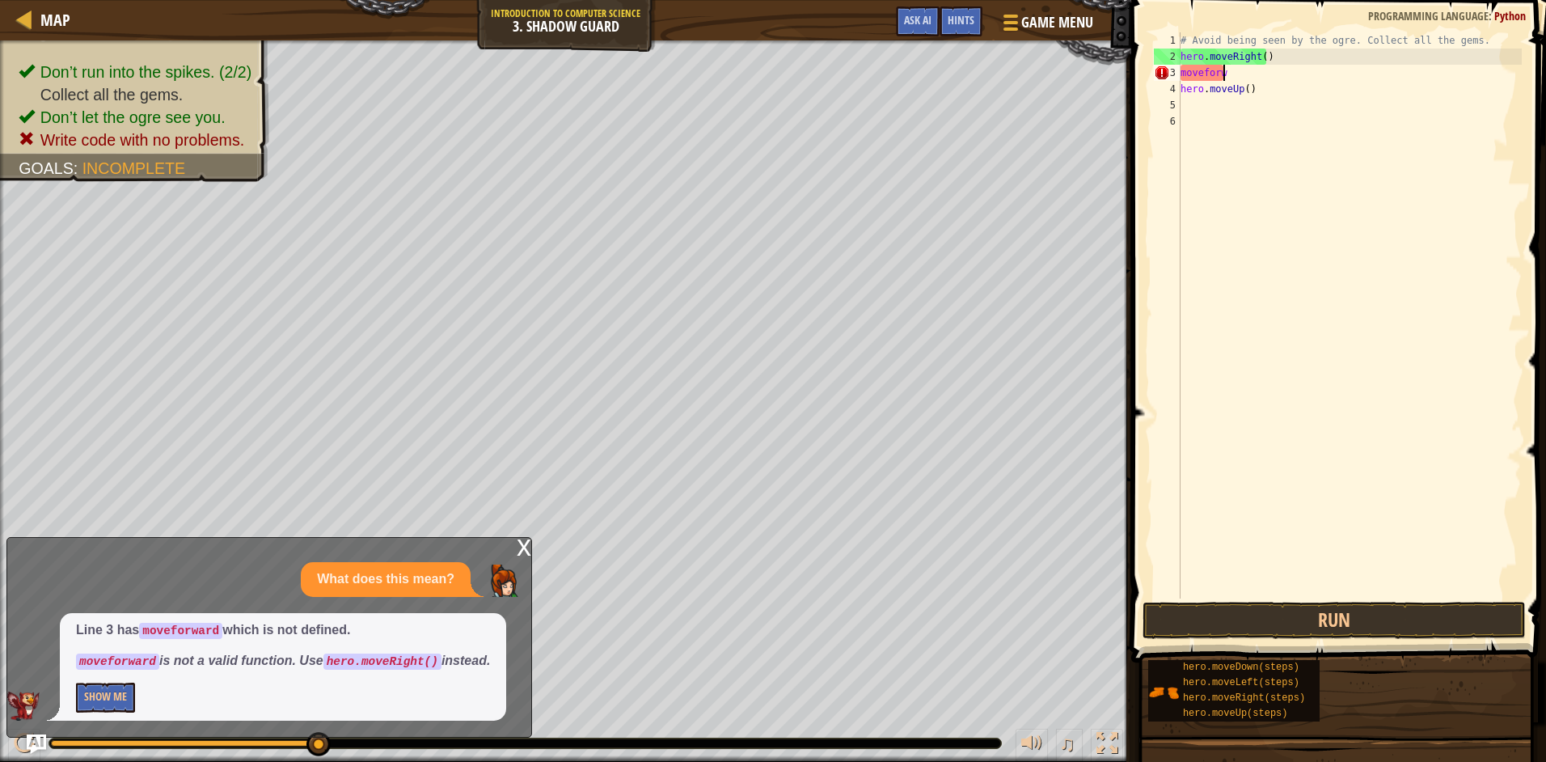
type textarea "m"
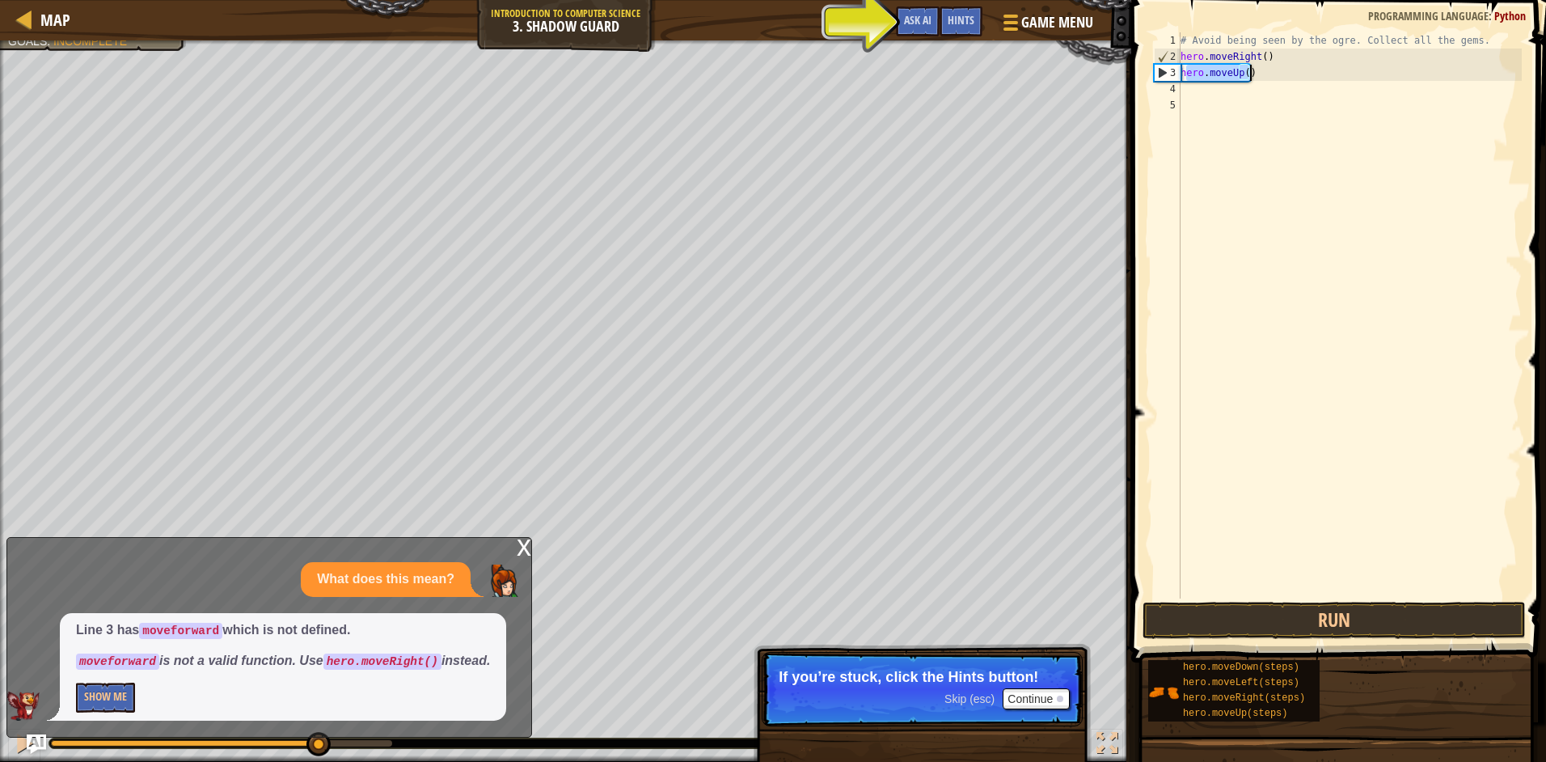
drag, startPoint x: 1187, startPoint y: 73, endPoint x: 1281, endPoint y: 78, distance: 94.7
click at [1281, 78] on div "# Avoid being seen by the ogre. Collect all the gems. hero . moveRight ( ) hero…" at bounding box center [1349, 331] width 344 height 598
click at [1184, 73] on div "# Avoid being seen by the ogre. Collect all the gems. hero . moveRight ( ) hero…" at bounding box center [1349, 315] width 344 height 566
type textarea "ero.moveUp()"
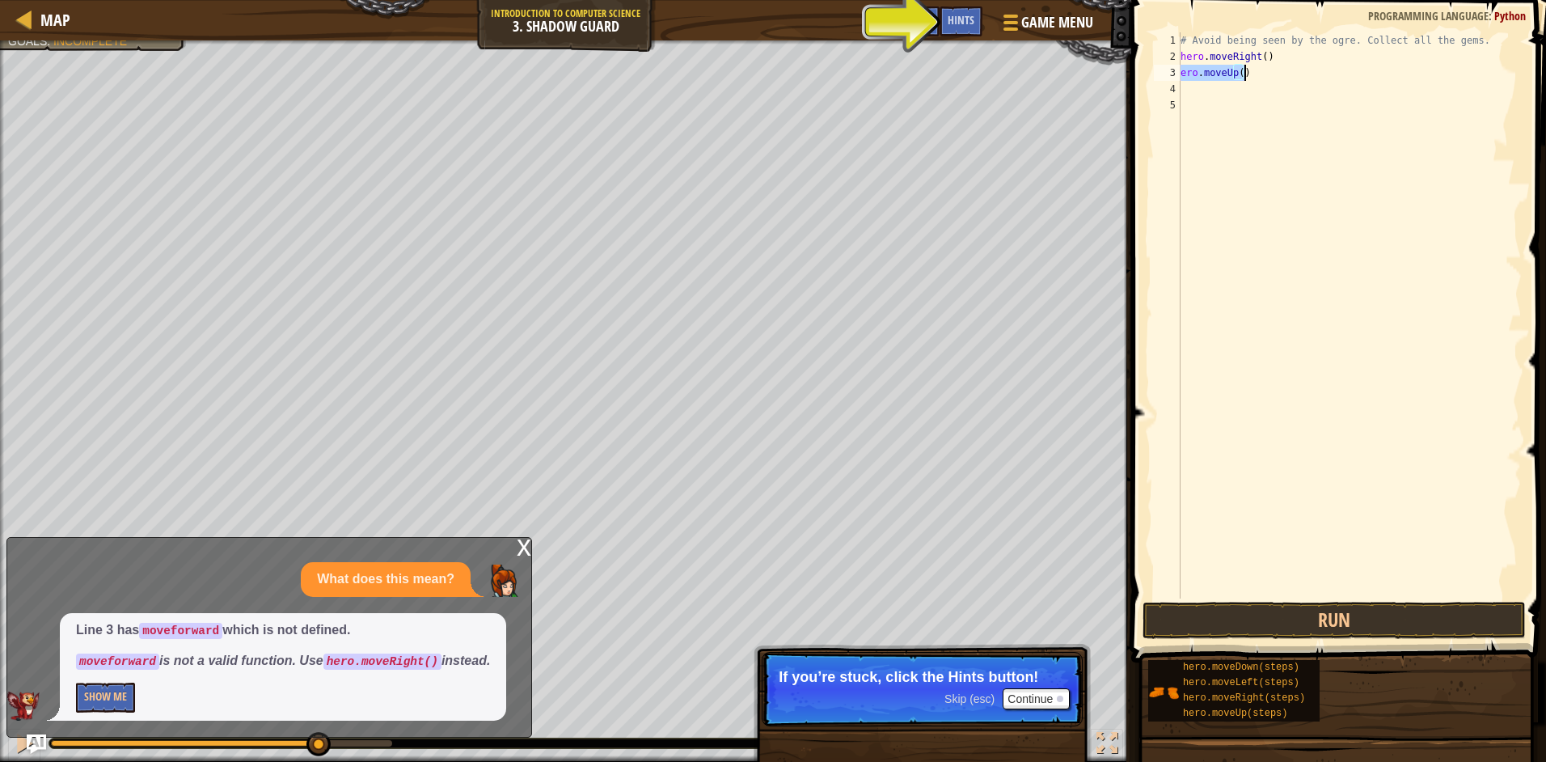
drag, startPoint x: 1180, startPoint y: 72, endPoint x: 1289, endPoint y: 62, distance: 109.6
click at [1271, 65] on div "# Avoid being seen by the ogre. Collect all the gems. hero . moveRight ( ) ero …" at bounding box center [1349, 331] width 344 height 598
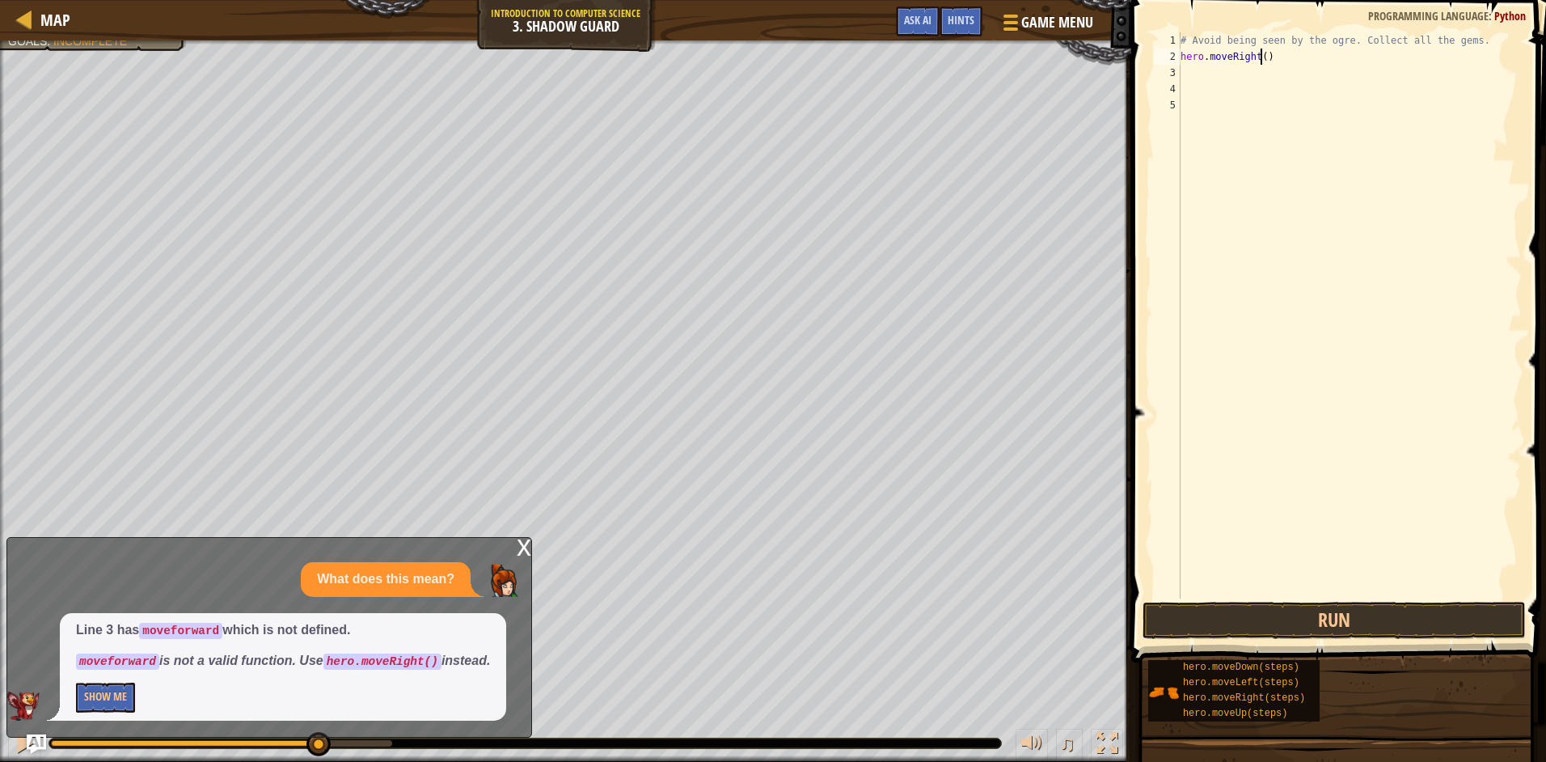
click at [1263, 54] on div "# Avoid being seen by the ogre. Collect all the gems. hero . moveRight ( )" at bounding box center [1349, 331] width 344 height 598
click at [1281, 75] on div "# Avoid being seen by the ogre. Collect all the gems. hero . moveRight ( 1 ) he…" at bounding box center [1349, 315] width 344 height 566
click at [1218, 103] on div "# Avoid being seen by the ogre. Collect all the gems. hero . moveRight ( 1 ) he…" at bounding box center [1349, 331] width 344 height 598
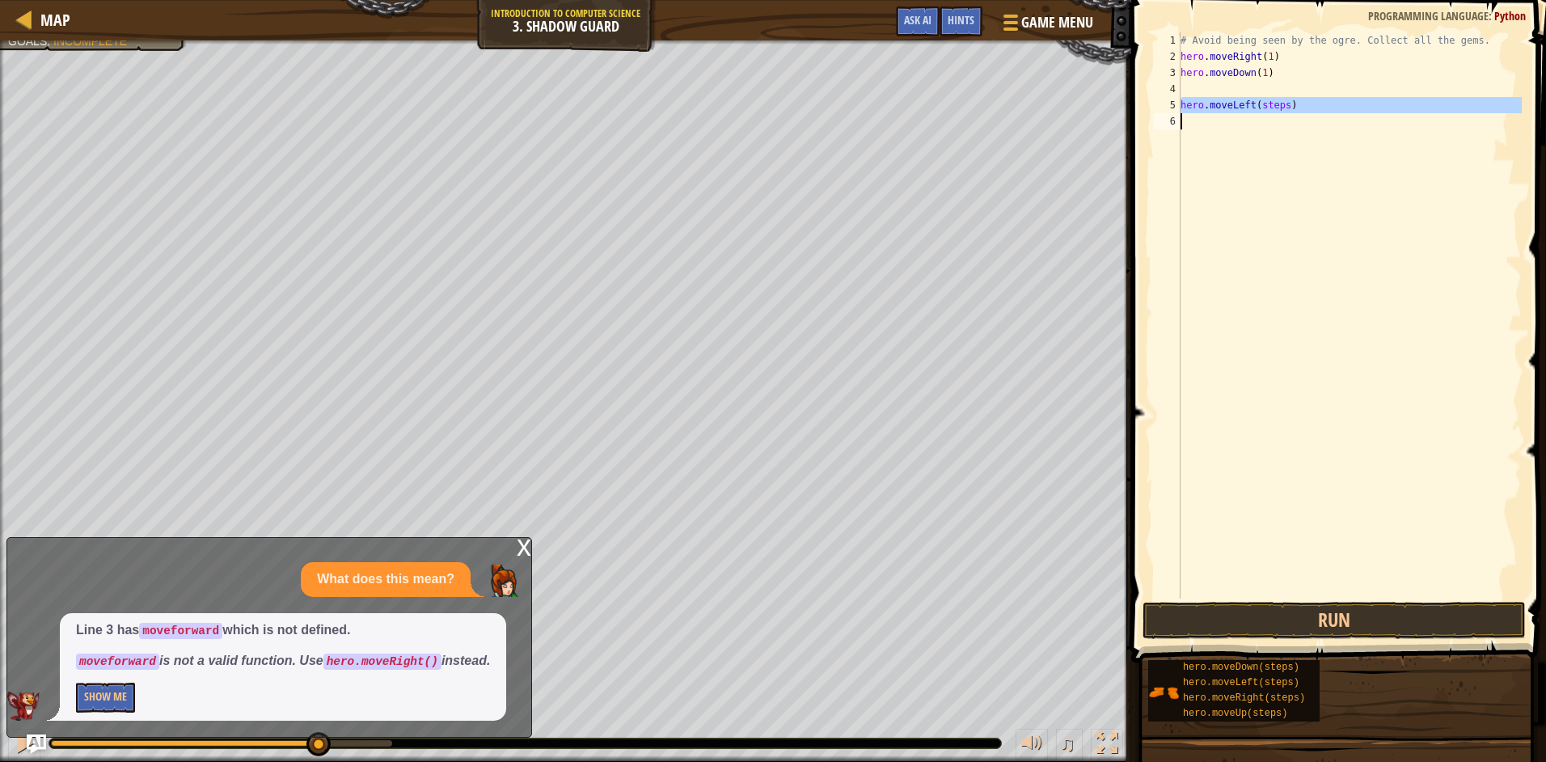
drag, startPoint x: 1183, startPoint y: 100, endPoint x: 1390, endPoint y: 145, distance: 211.7
click at [1389, 146] on div "# Avoid being seen by the ogre. Collect all the gems. hero . moveRight ( 1 ) he…" at bounding box center [1349, 331] width 344 height 598
type textarea "hero.moveLeft(steps)"
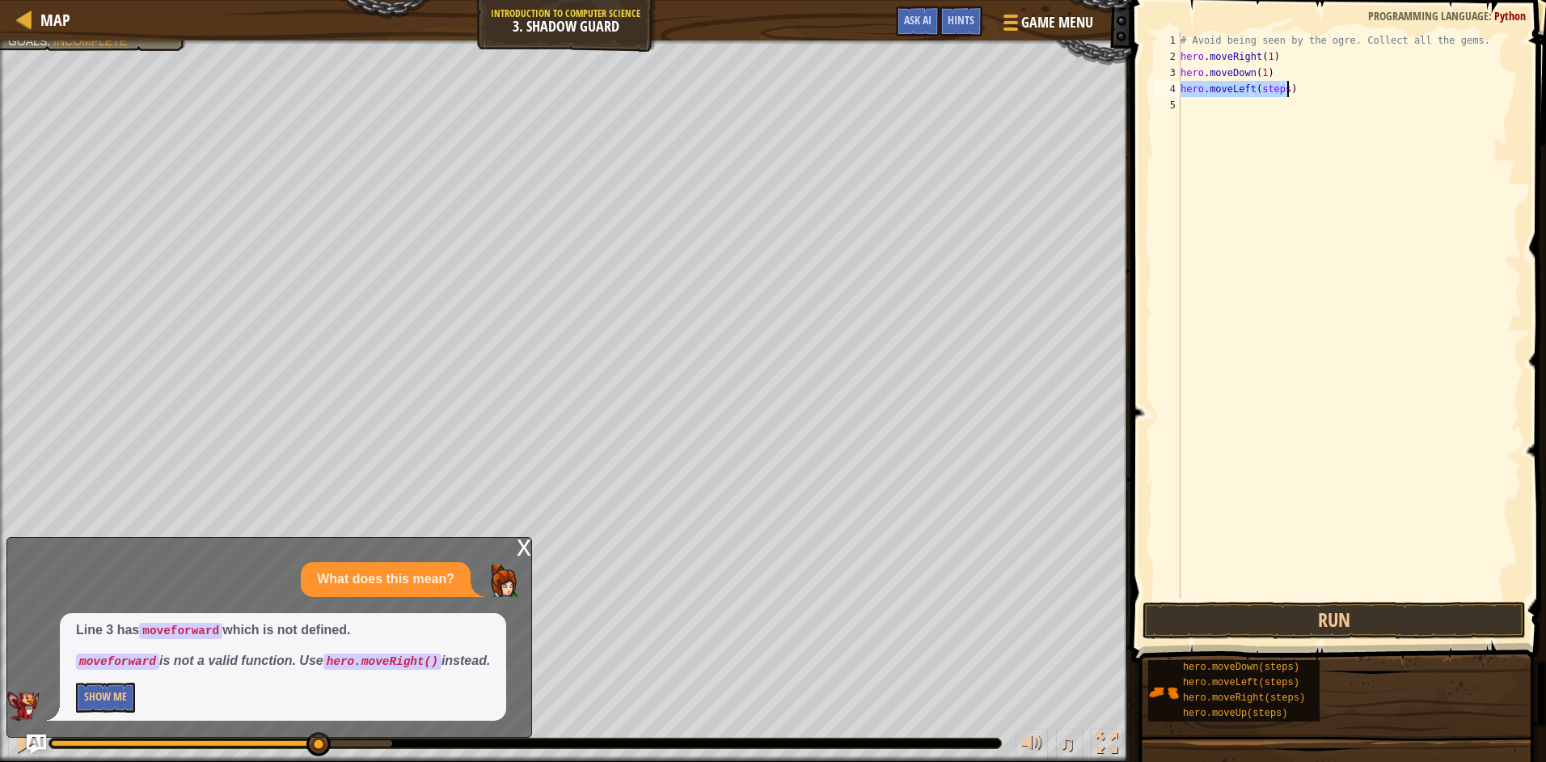
click at [1284, 84] on div "# Avoid being seen by the ogre. Collect all the gems. hero . moveRight ( 1 ) he…" at bounding box center [1349, 315] width 344 height 566
click at [1283, 89] on div "# Avoid being seen by the ogre. Collect all the gems. hero . moveRight ( 1 ) he…" at bounding box center [1349, 331] width 344 height 598
click at [1281, 91] on div "# Avoid being seen by the ogre. Collect all the gems. hero . moveRight ( 1 ) he…" at bounding box center [1349, 331] width 344 height 598
click at [1440, 620] on button "Run" at bounding box center [1333, 619] width 383 height 37
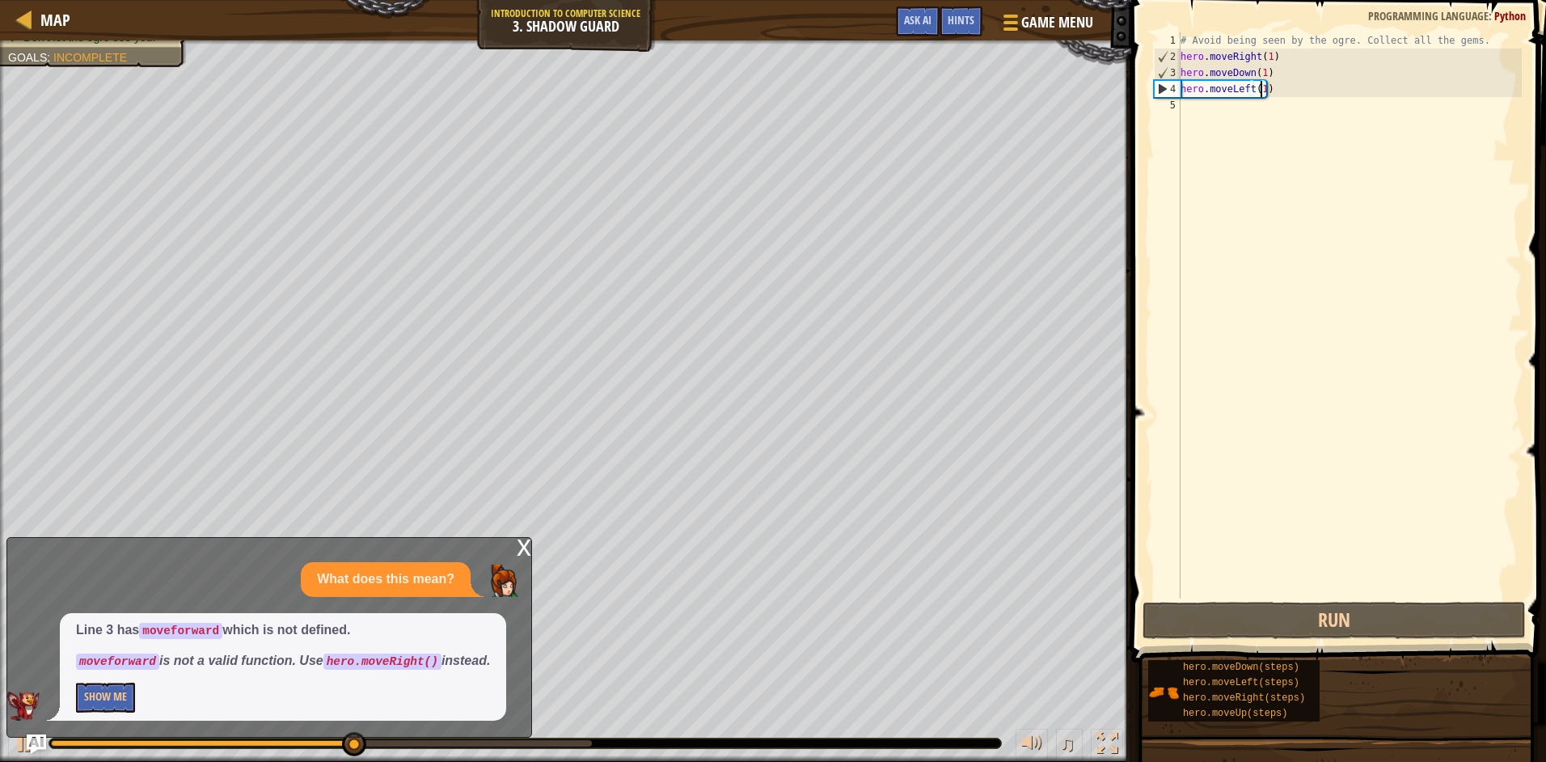
scroll to position [7, 6]
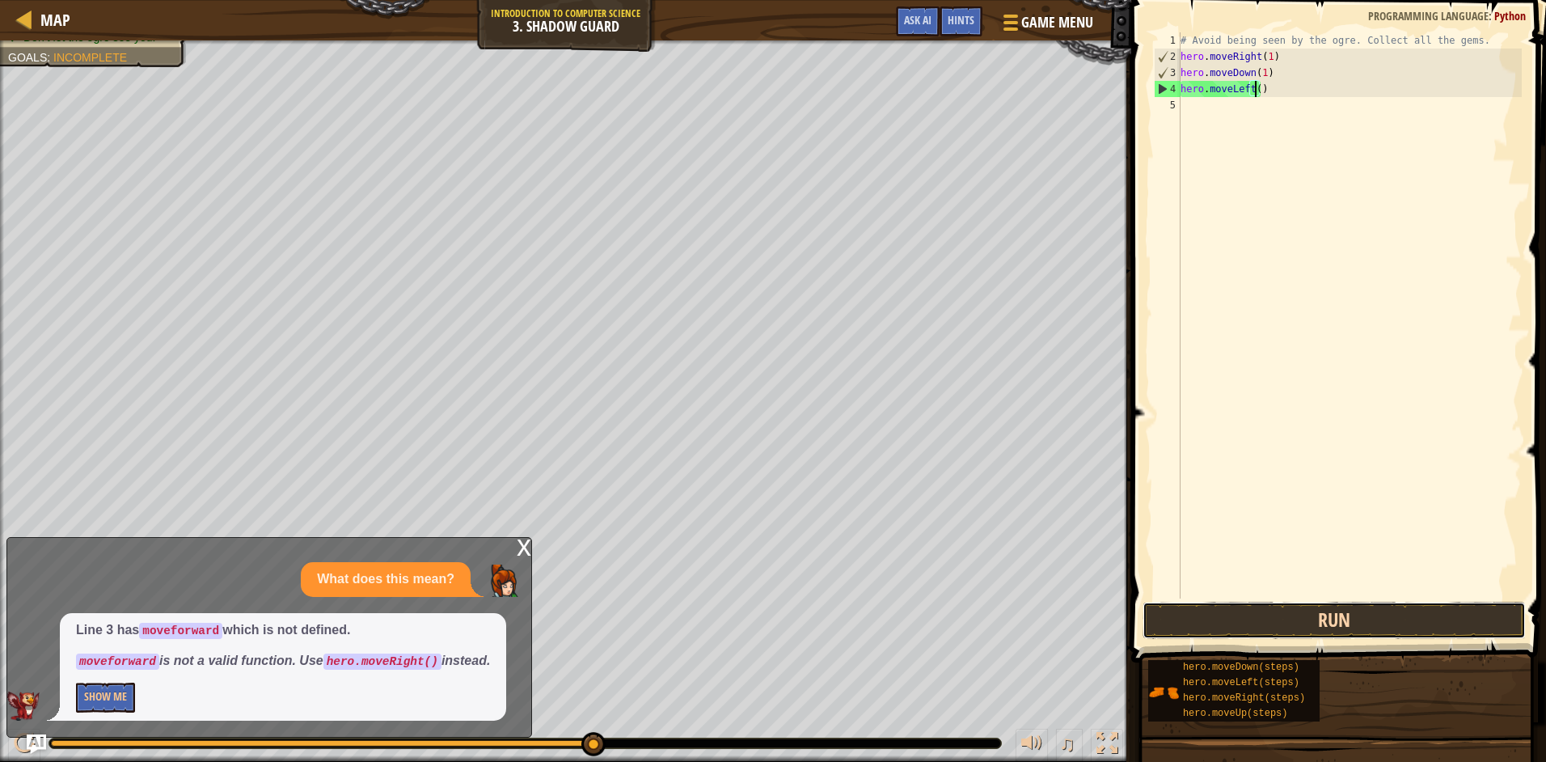
click at [1319, 615] on button "Run" at bounding box center [1333, 619] width 383 height 37
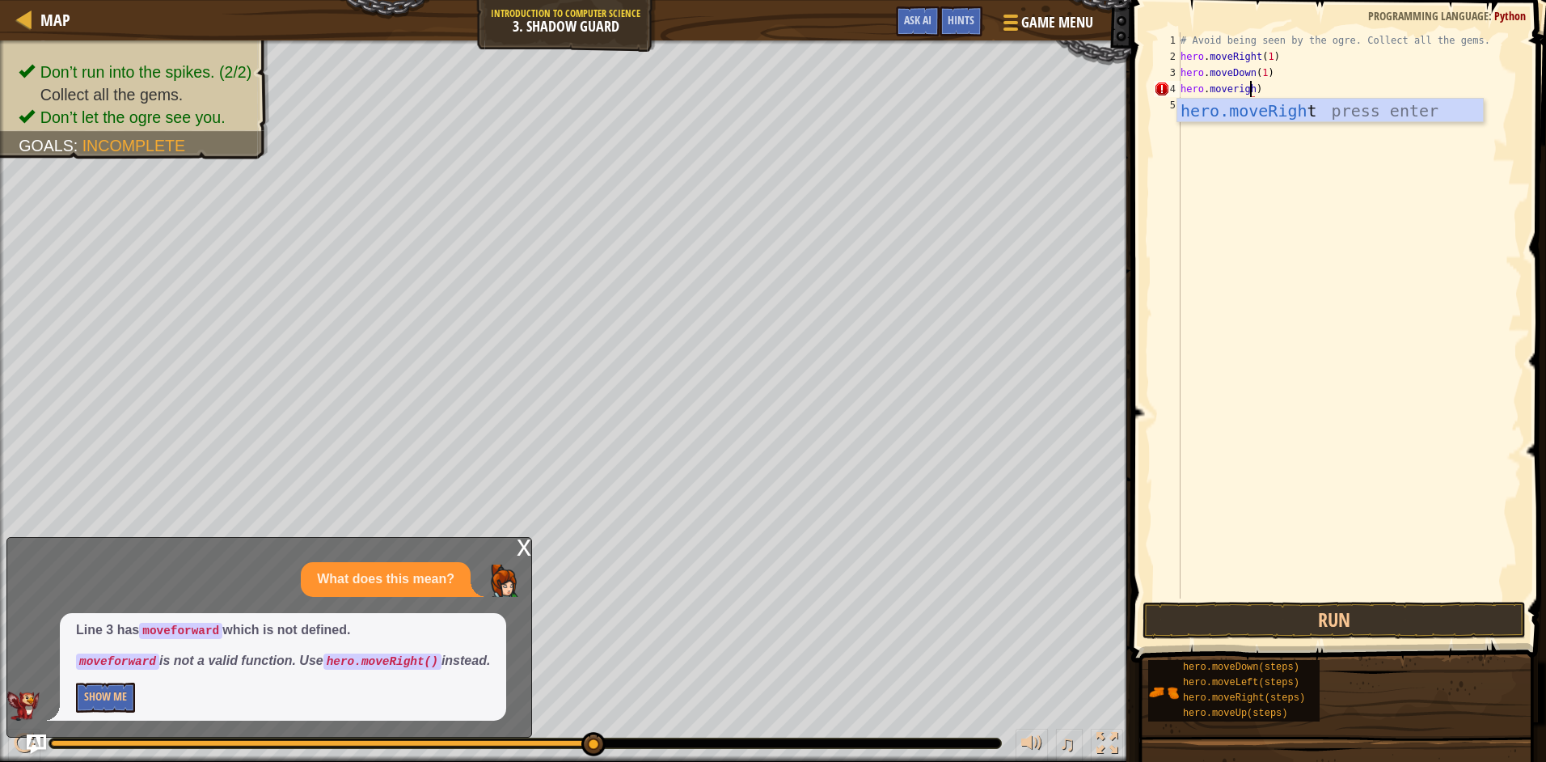
type textarea "hero.moveright)"
click at [1257, 344] on div "# Avoid being seen by the ogre. Collect all the gems. hero . moveRight ( 1 ) he…" at bounding box center [1349, 331] width 344 height 598
click at [1270, 604] on button "Run" at bounding box center [1333, 619] width 383 height 37
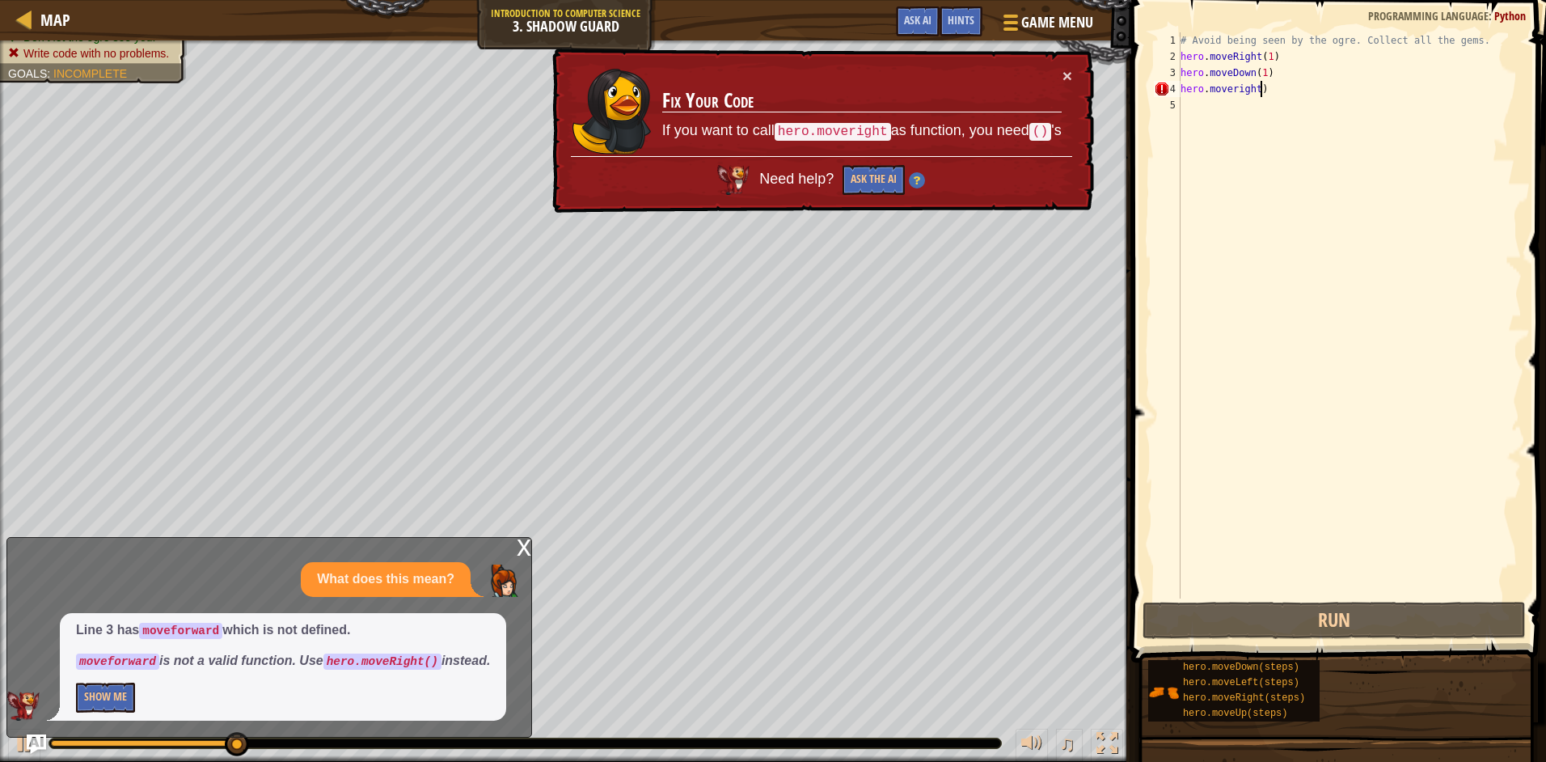
click at [1264, 87] on div "# Avoid being seen by the ogre. Collect all the gems. hero . moveRight ( 1 ) he…" at bounding box center [1349, 331] width 344 height 598
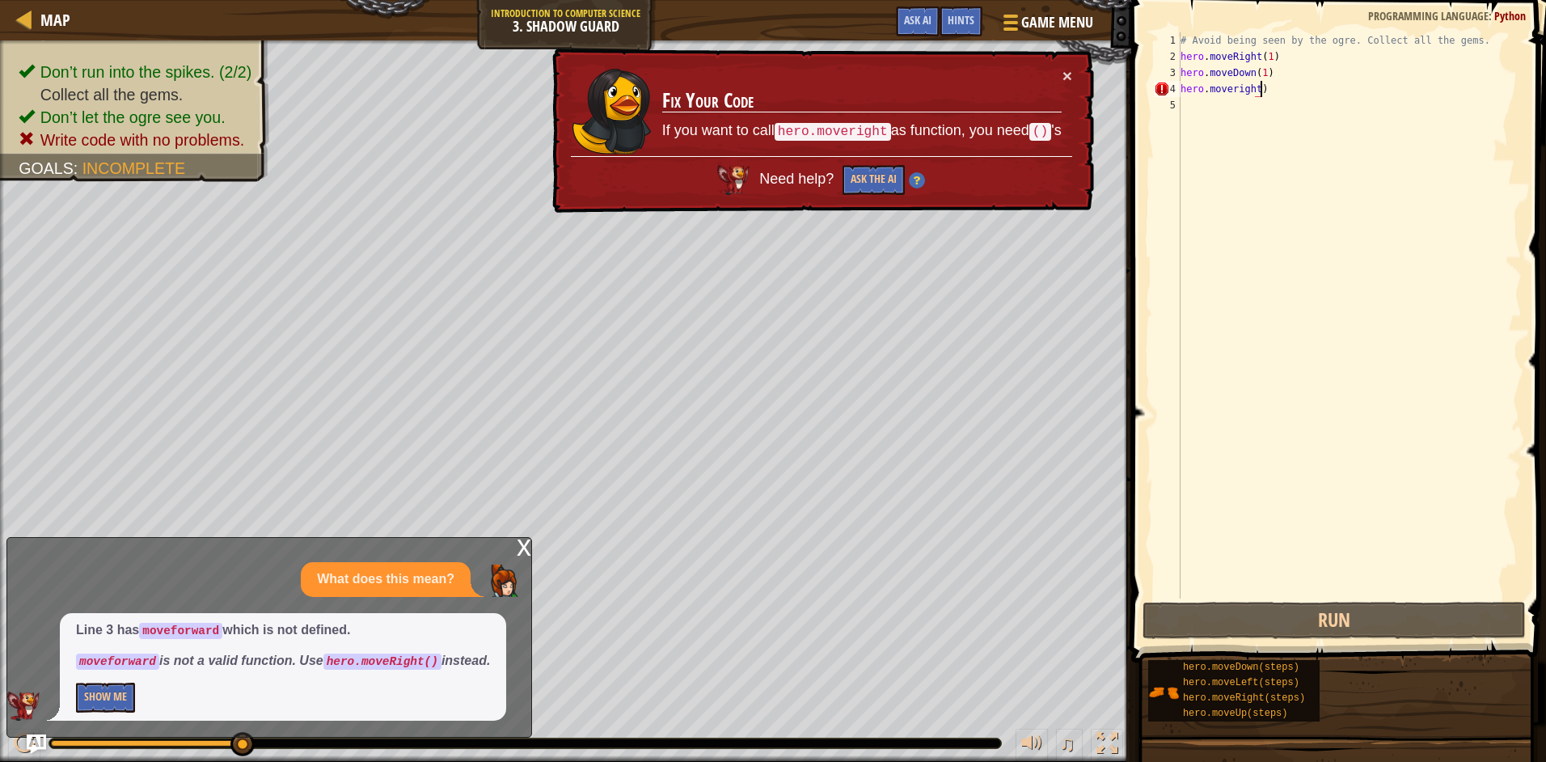
click at [1264, 88] on div "# Avoid being seen by the ogre. Collect all the gems. hero . moveRight ( 1 ) he…" at bounding box center [1349, 331] width 344 height 598
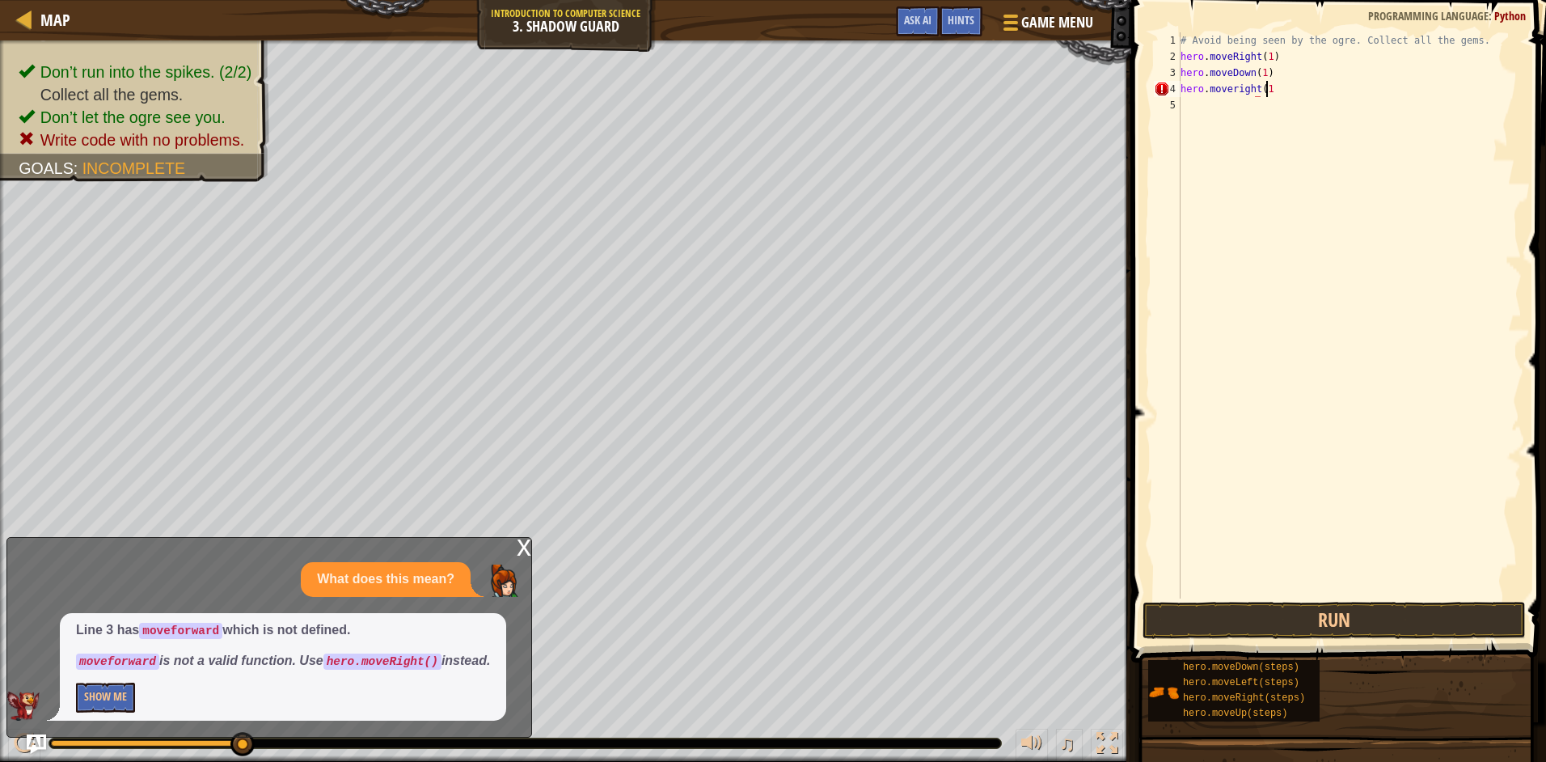
scroll to position [7, 6]
click at [1279, 638] on button "Run" at bounding box center [1333, 619] width 383 height 37
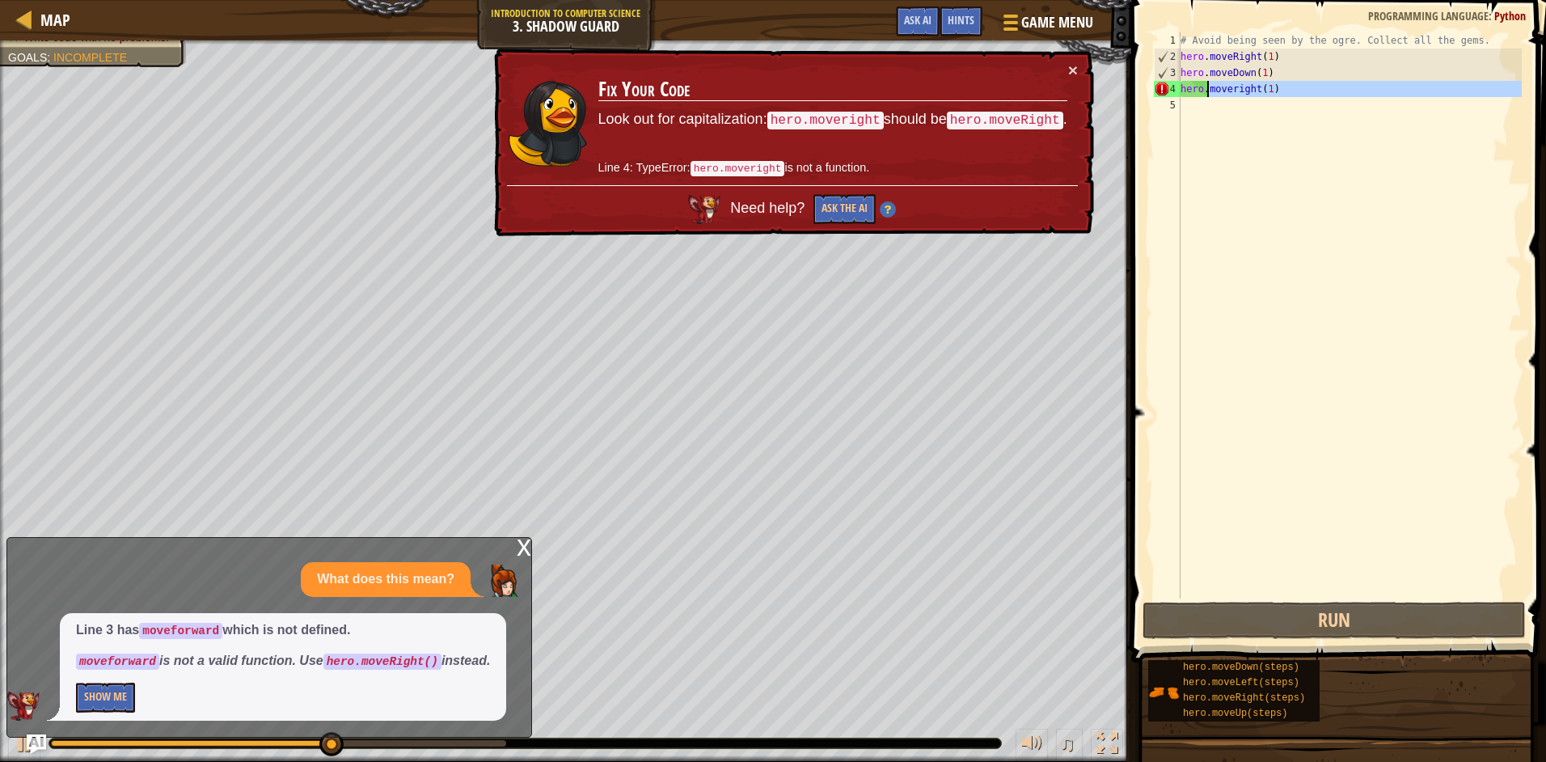
drag, startPoint x: 1275, startPoint y: 98, endPoint x: 1209, endPoint y: 83, distance: 67.1
click at [1209, 83] on div "# Avoid being seen by the ogre. Collect all the gems. hero . moveRight ( 1 ) he…" at bounding box center [1349, 331] width 344 height 598
type textarea "hero."
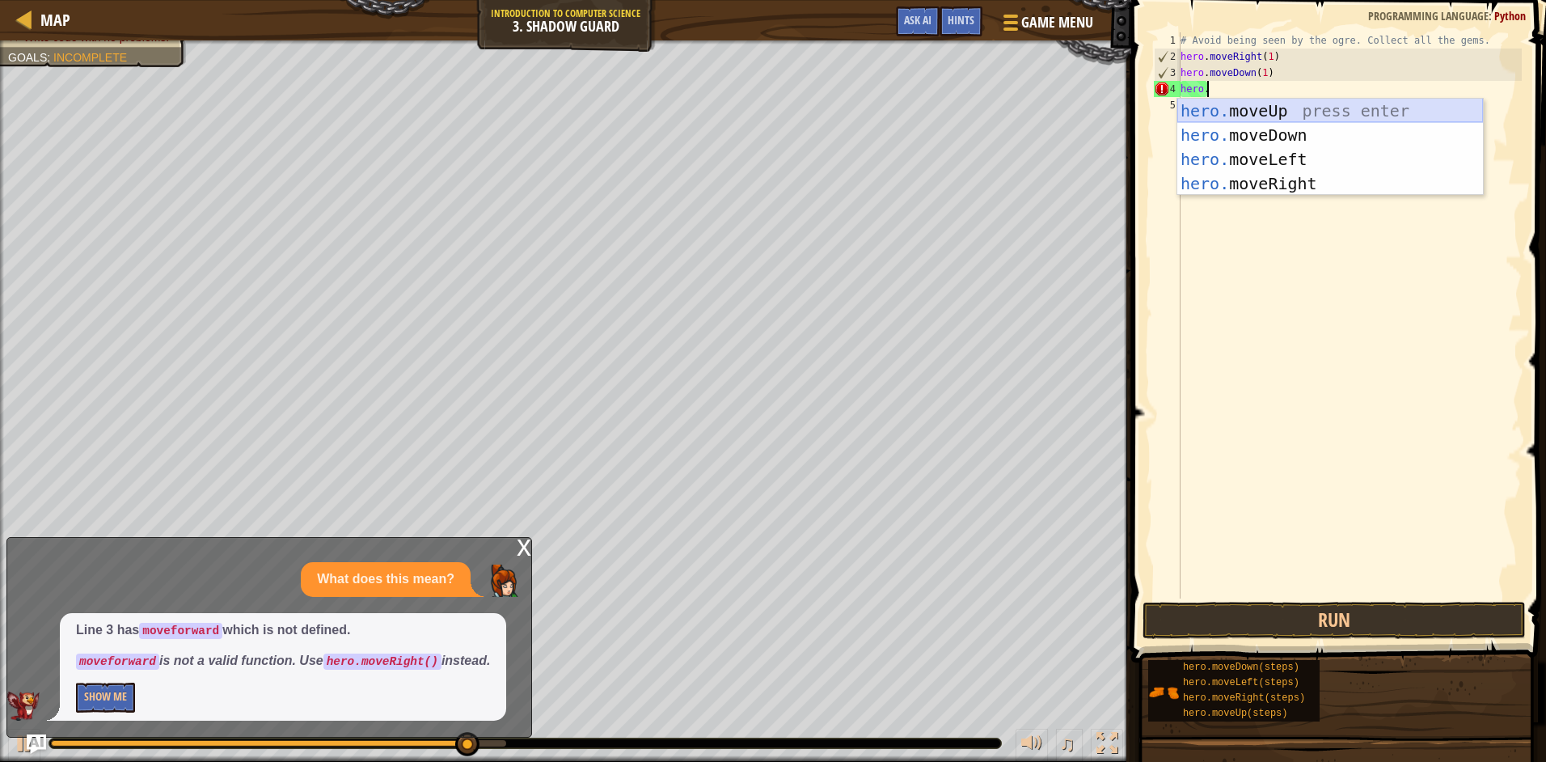
click at [1259, 100] on div "hero. moveUp press enter hero. moveDown press enter hero. moveLeft press enter …" at bounding box center [1330, 172] width 306 height 146
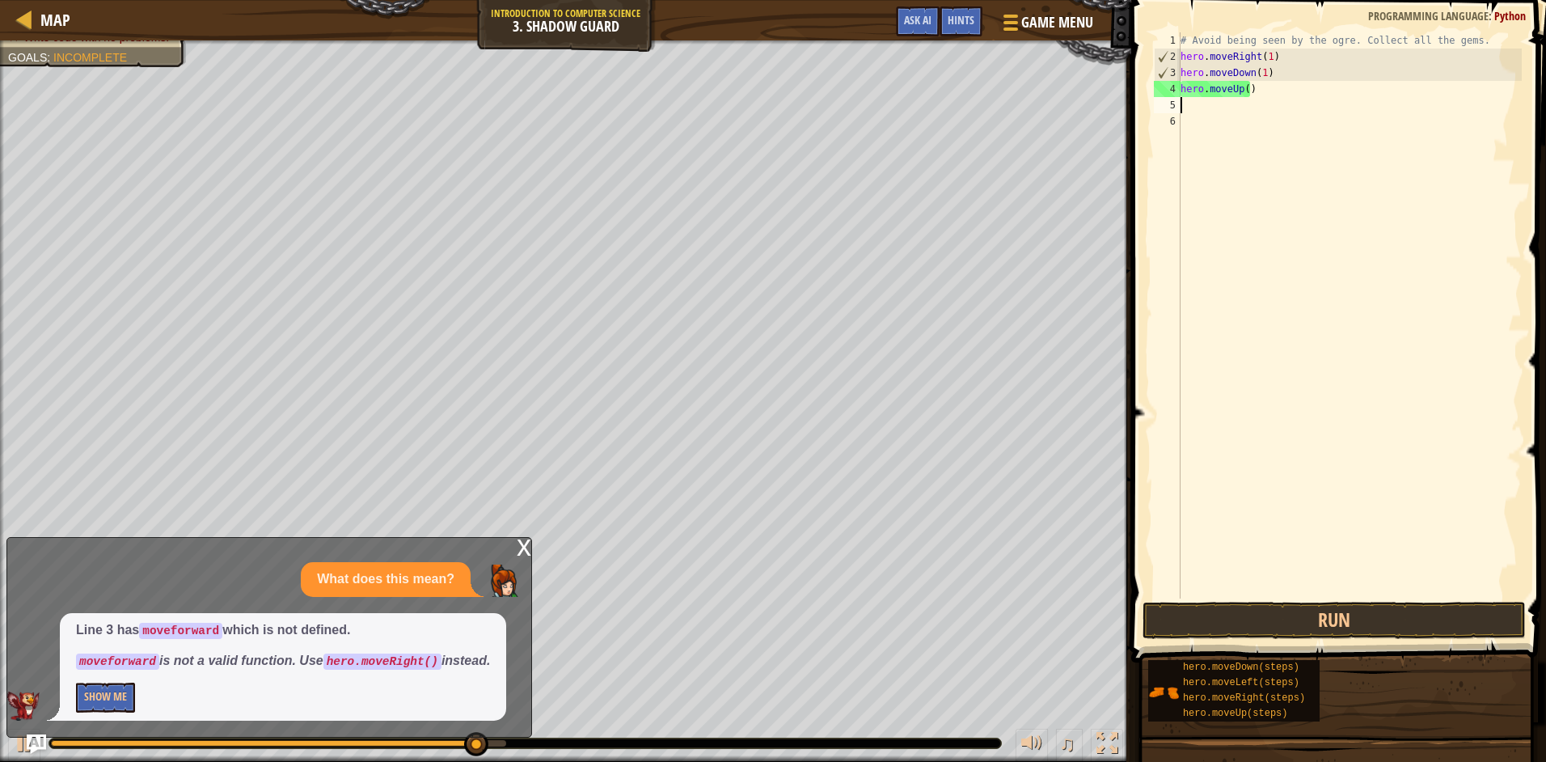
scroll to position [7, 0]
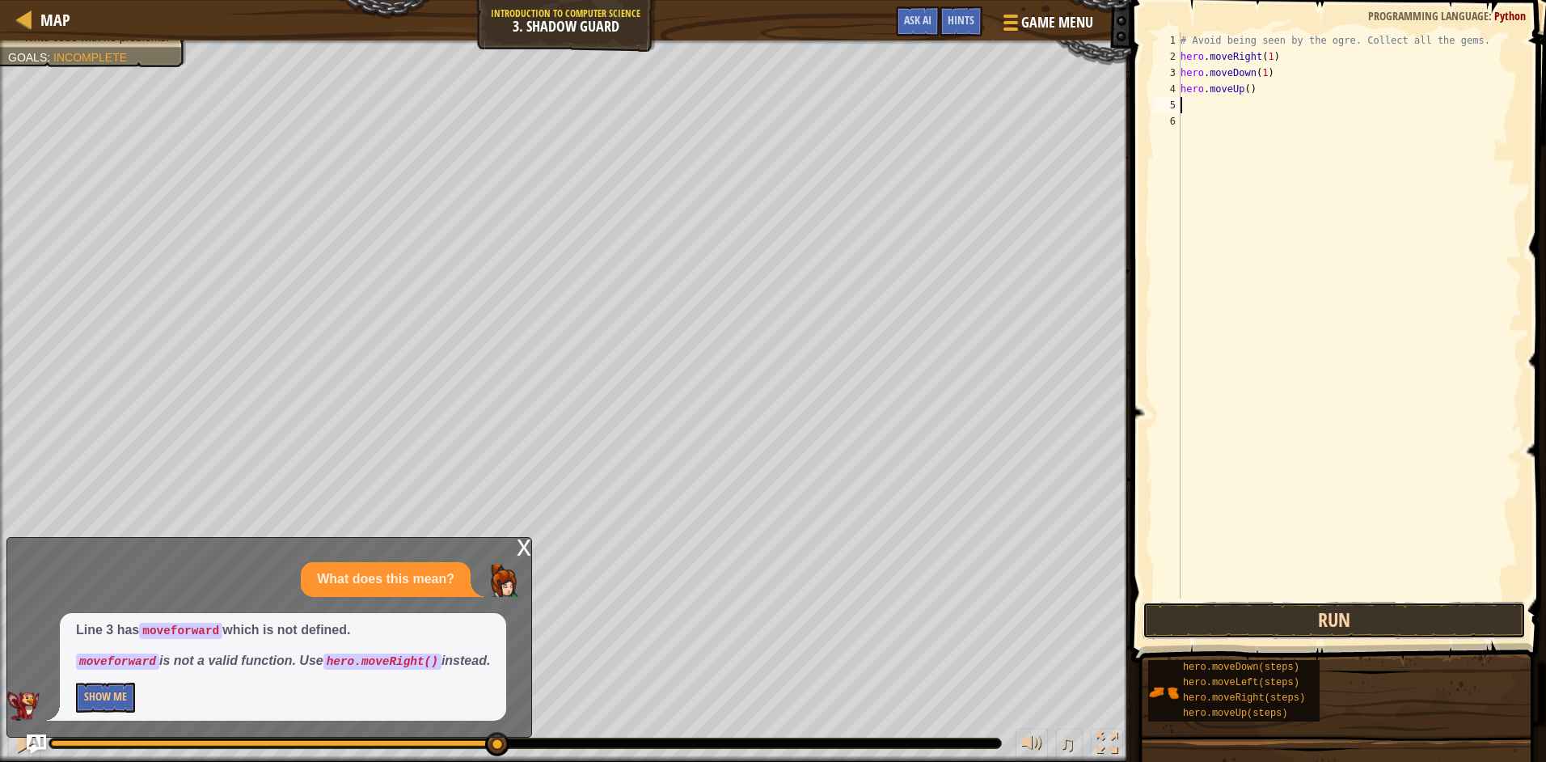
click at [1209, 618] on button "Run" at bounding box center [1333, 619] width 383 height 37
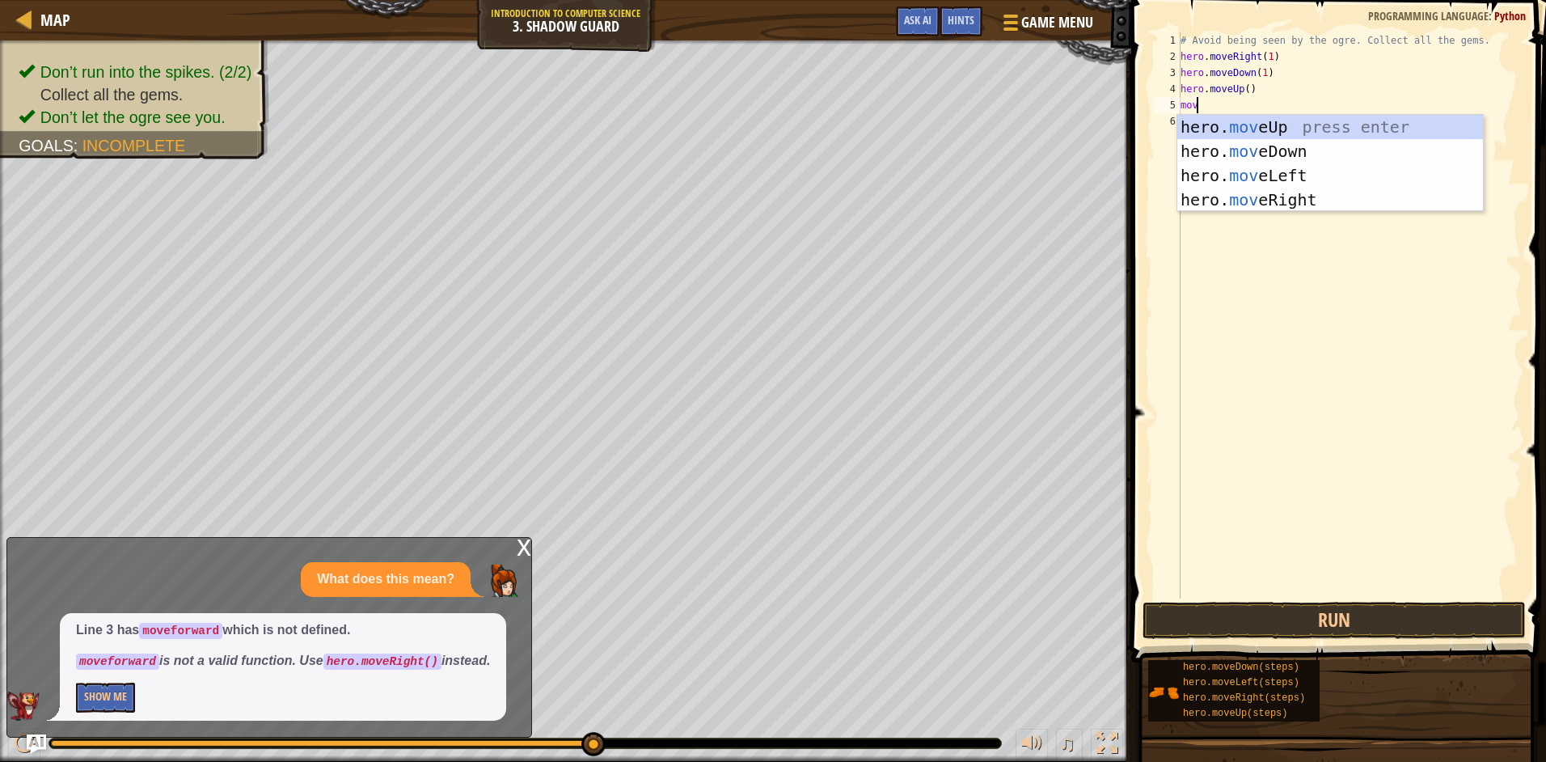
scroll to position [7, 1]
type textarea "move"
click at [1244, 196] on div "hero. move Up press enter hero. move Down press enter hero. move Left press ent…" at bounding box center [1330, 188] width 306 height 146
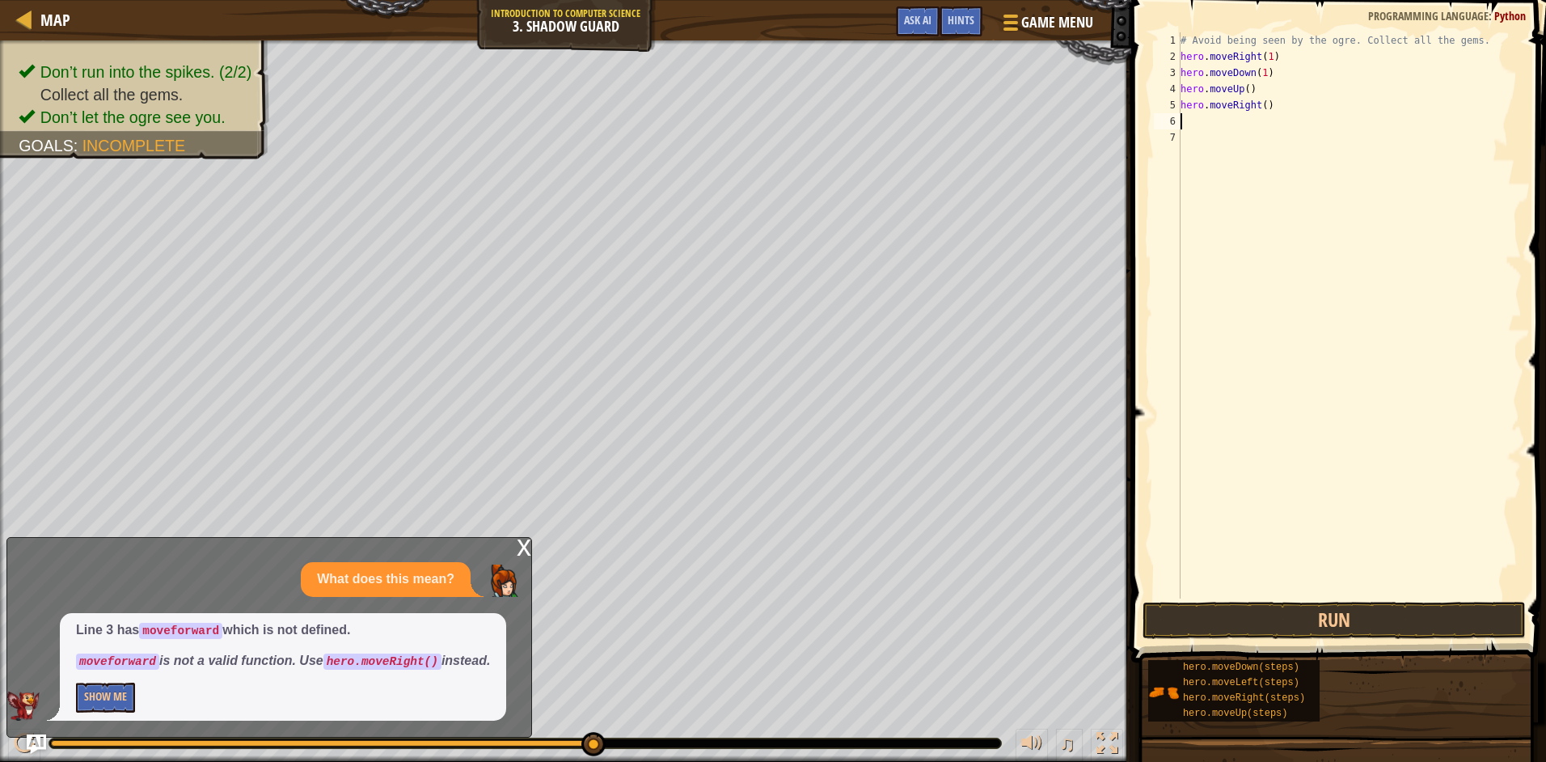
scroll to position [7, 0]
type textarea "d"
click at [1233, 141] on div "hero.move D own press enter" at bounding box center [1330, 167] width 306 height 73
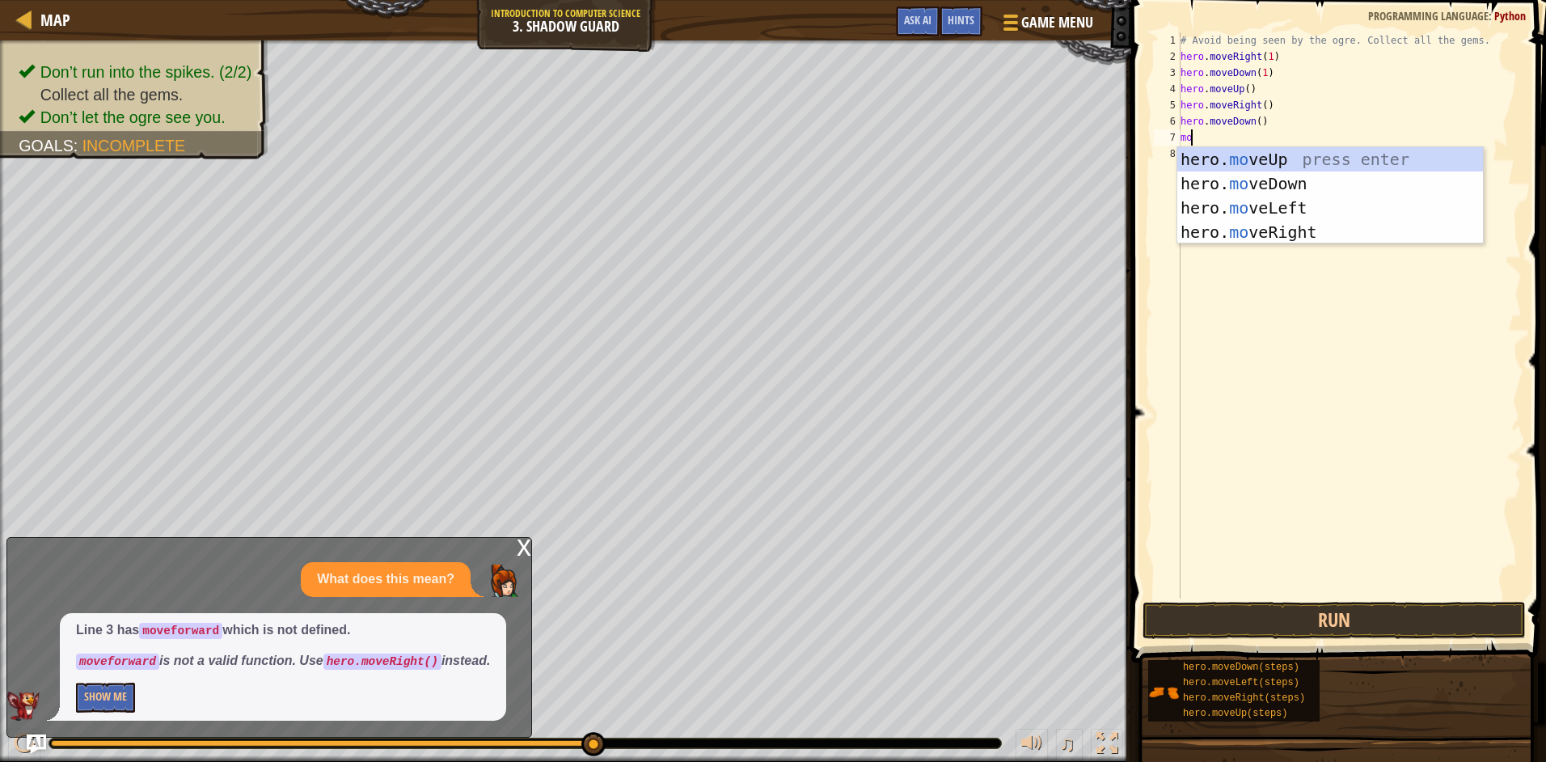
scroll to position [7, 1]
type textarea "move"
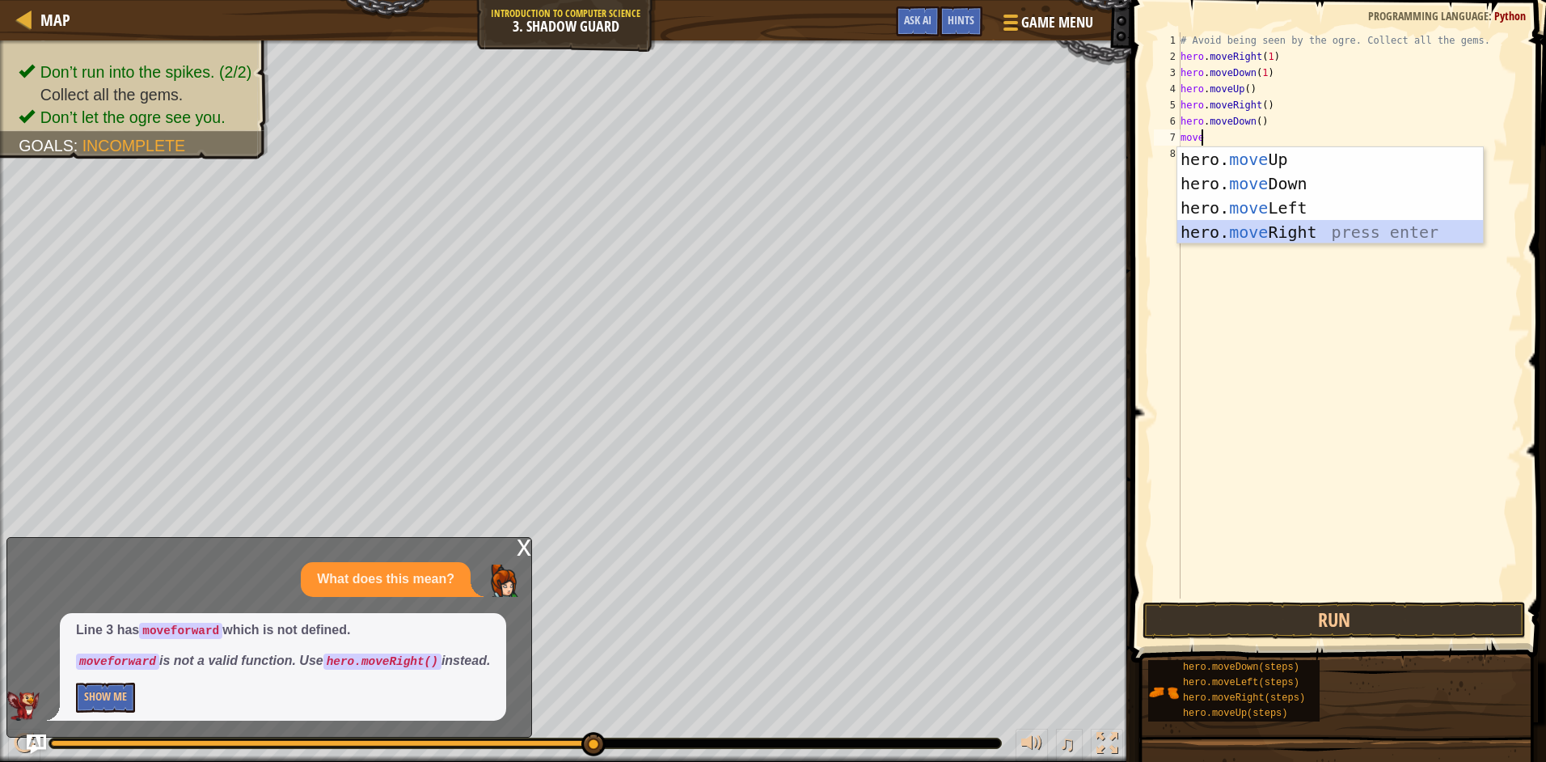
click at [1281, 229] on div "hero. move Up press enter hero. move Down press enter hero. move Left press ent…" at bounding box center [1330, 220] width 306 height 146
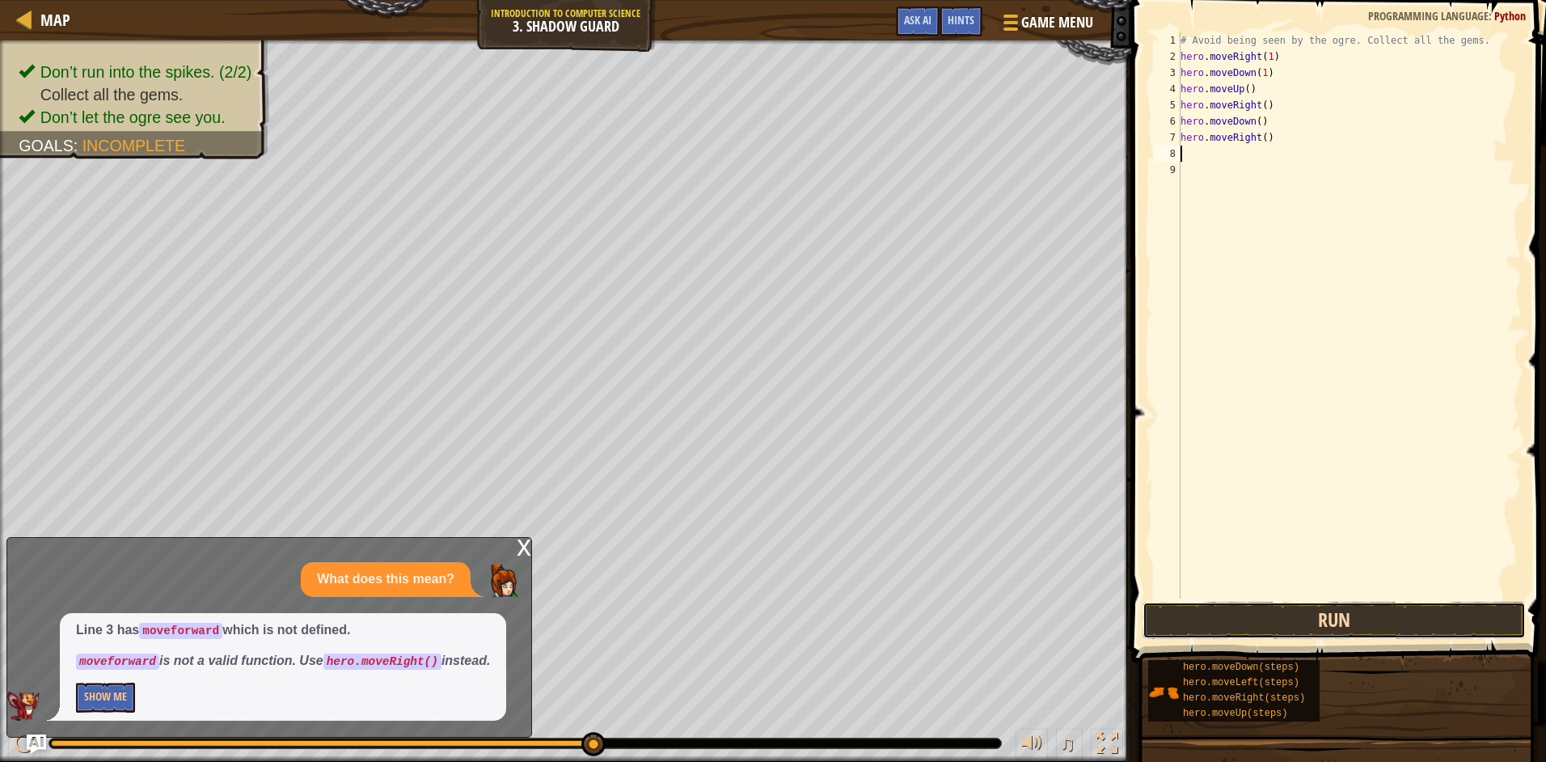
click at [1255, 614] on button "Run" at bounding box center [1333, 619] width 383 height 37
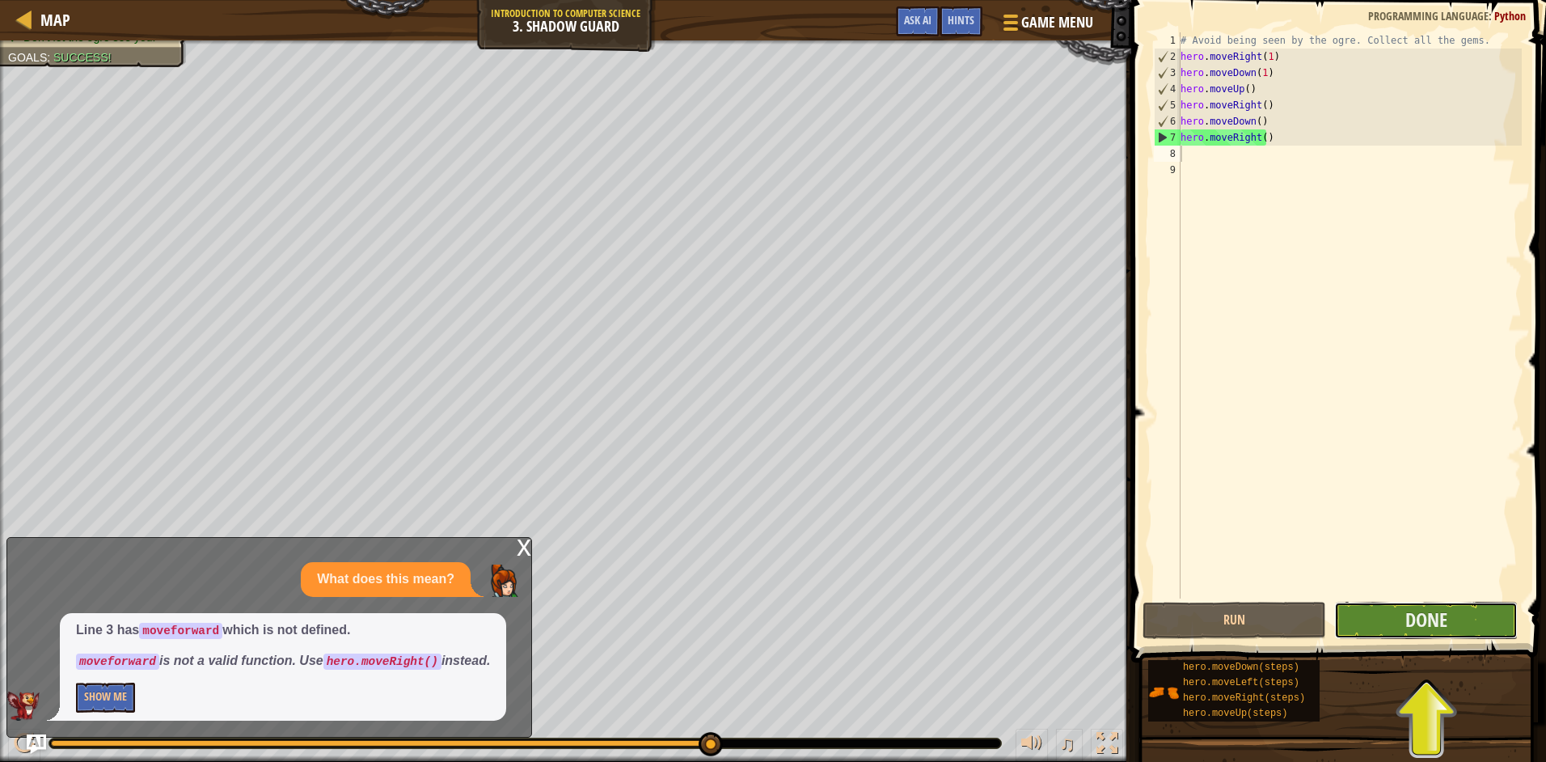
click at [1378, 617] on button "Done" at bounding box center [1426, 619] width 184 height 37
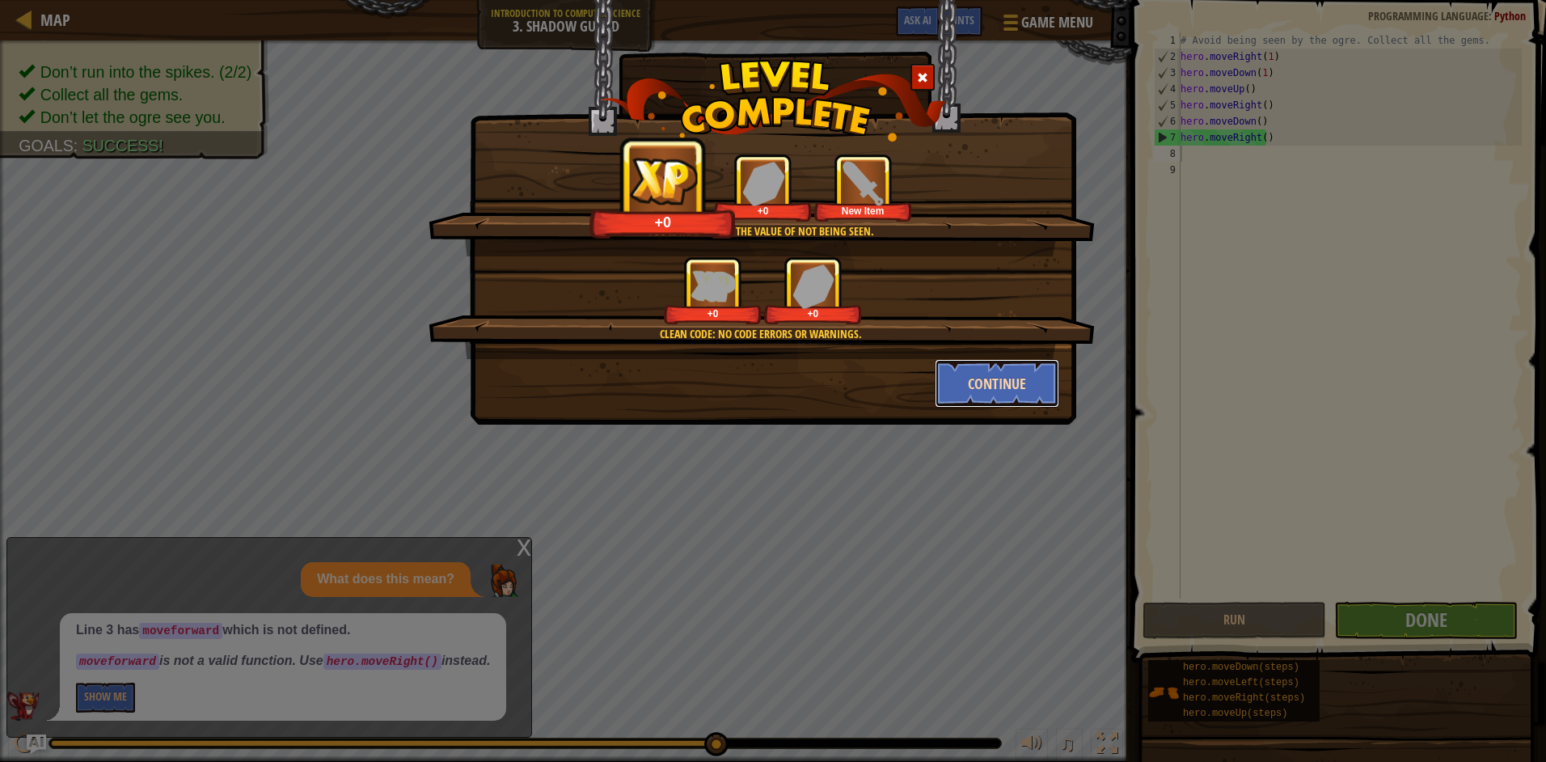
click at [969, 386] on button "Continue" at bounding box center [997, 383] width 125 height 49
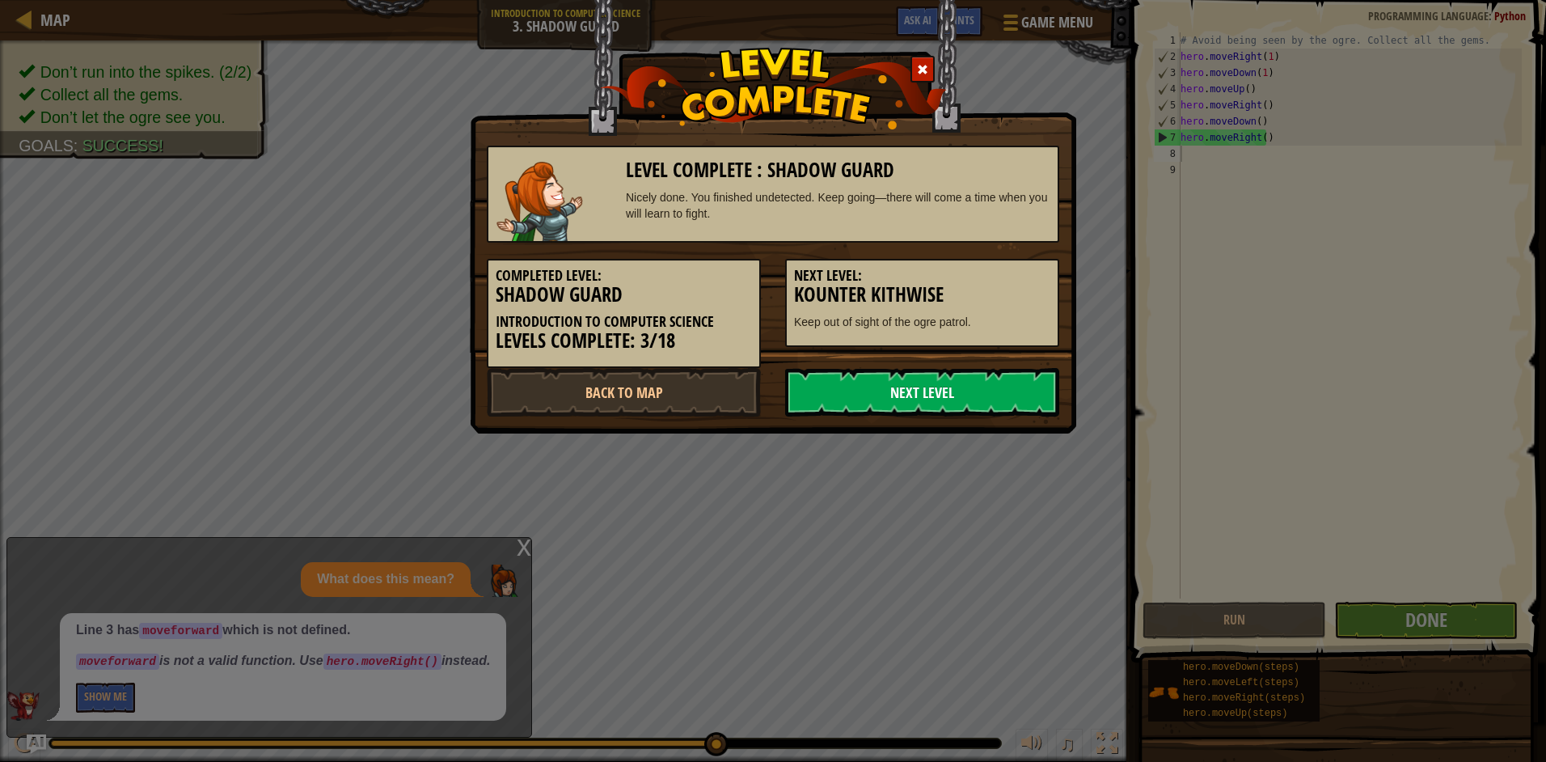
click at [970, 386] on link "Next Level" at bounding box center [922, 392] width 274 height 49
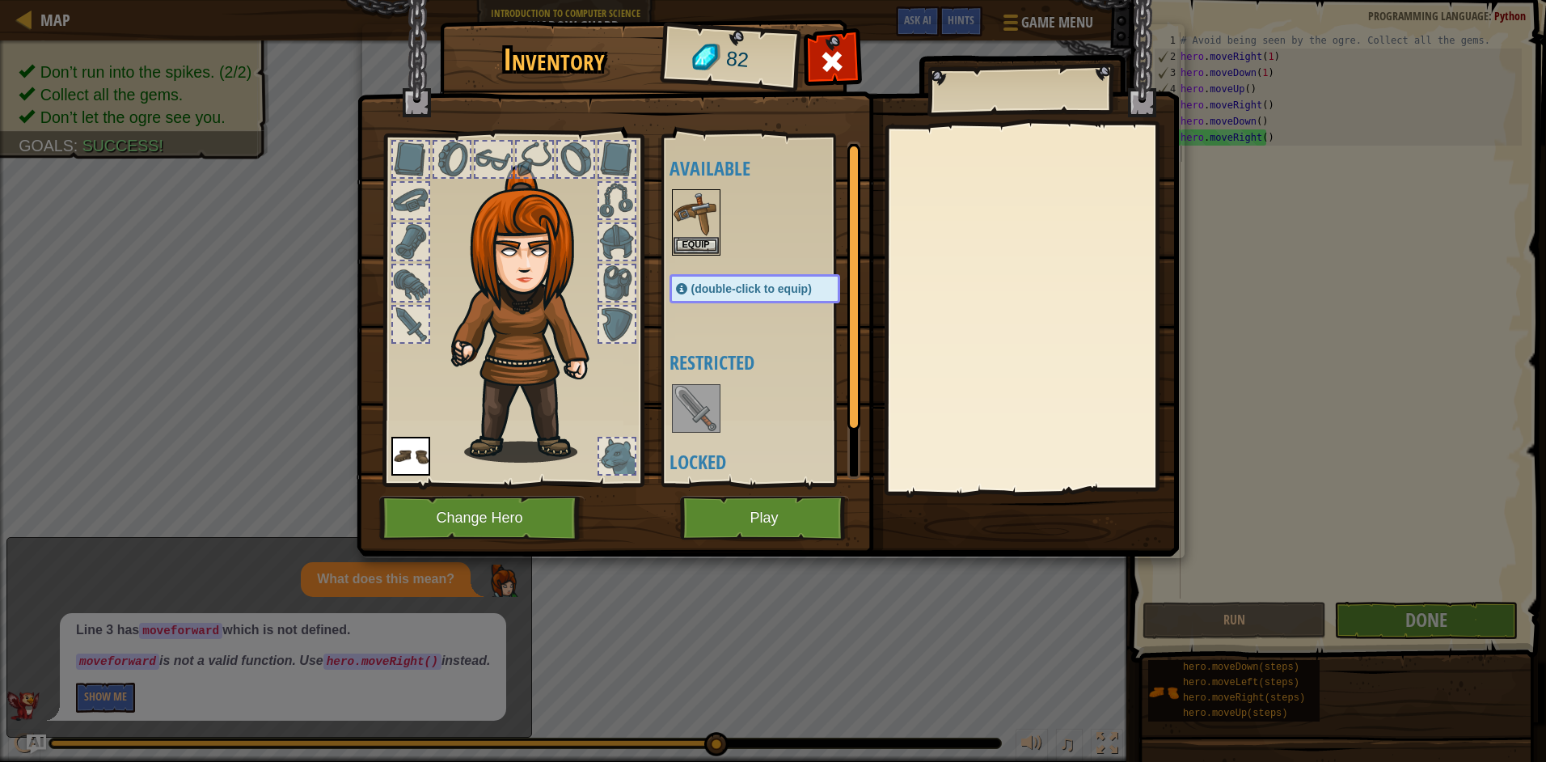
click at [616, 446] on div at bounding box center [617, 456] width 36 height 36
click at [411, 310] on div at bounding box center [411, 324] width 36 height 36
click at [420, 286] on div at bounding box center [411, 283] width 36 height 36
click at [421, 237] on div at bounding box center [411, 242] width 36 height 36
click at [402, 321] on div at bounding box center [411, 324] width 36 height 36
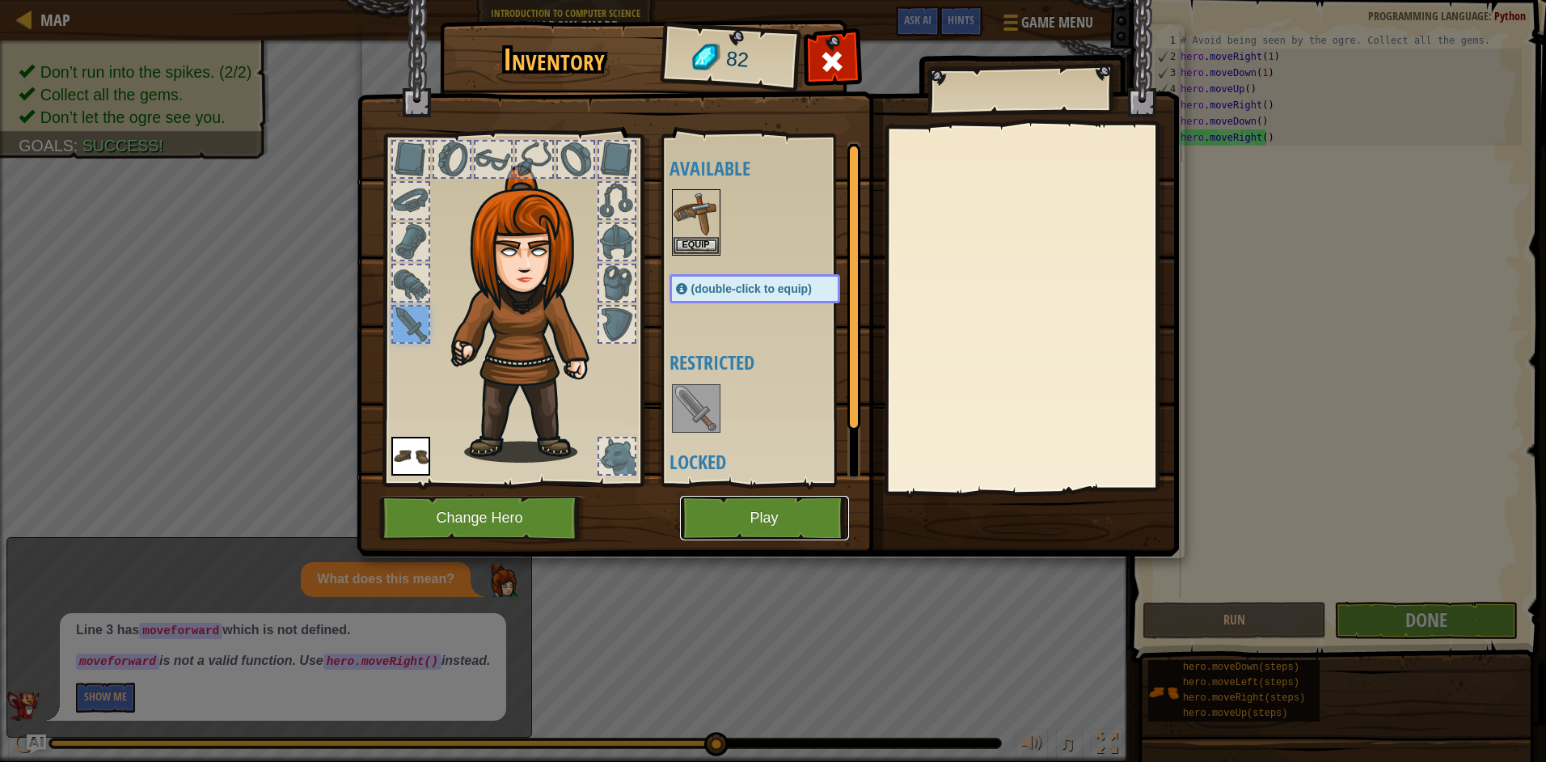
click at [745, 518] on button "Play" at bounding box center [764, 518] width 169 height 44
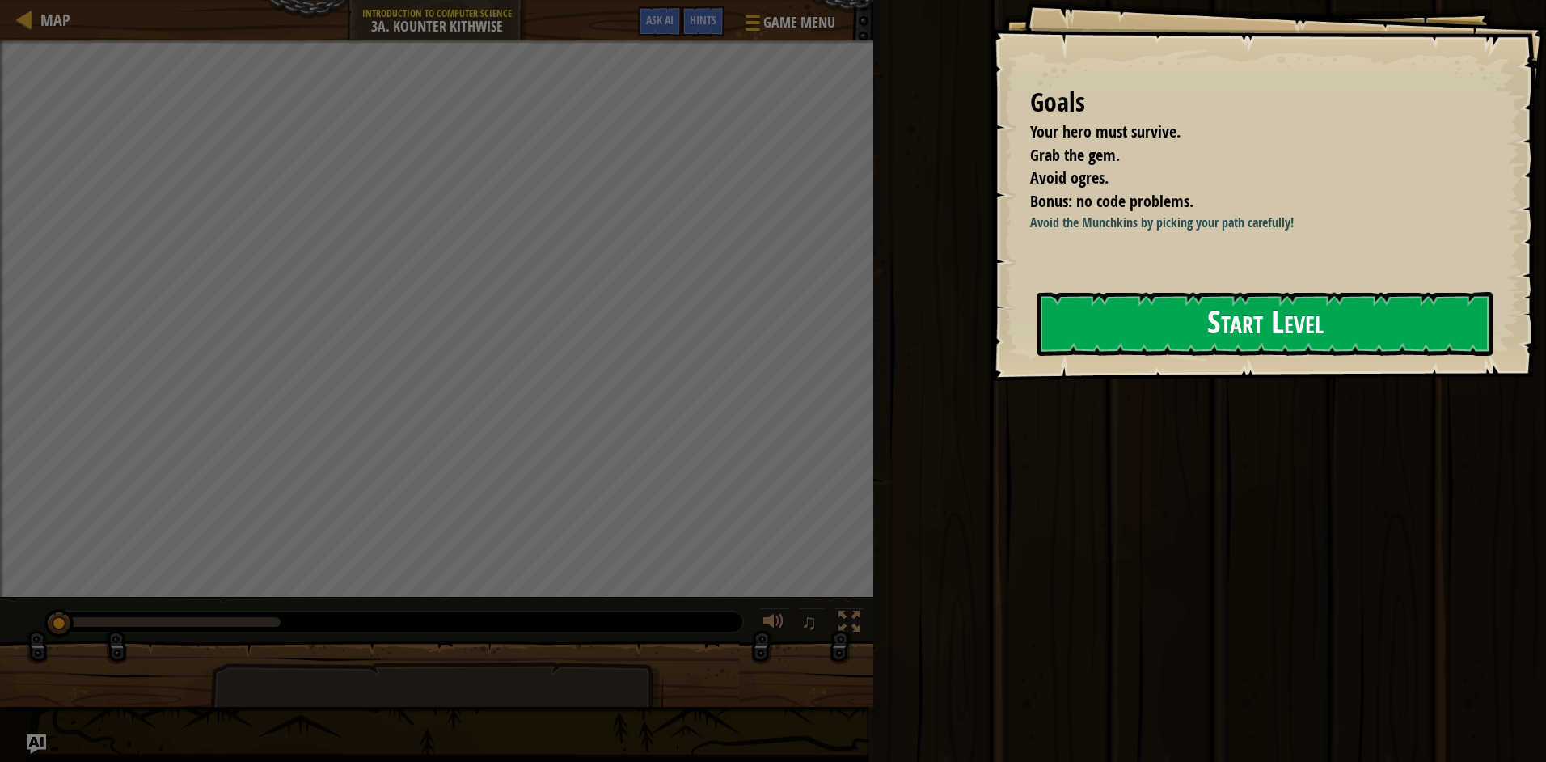
click at [1237, 319] on button "Start Level" at bounding box center [1264, 324] width 455 height 64
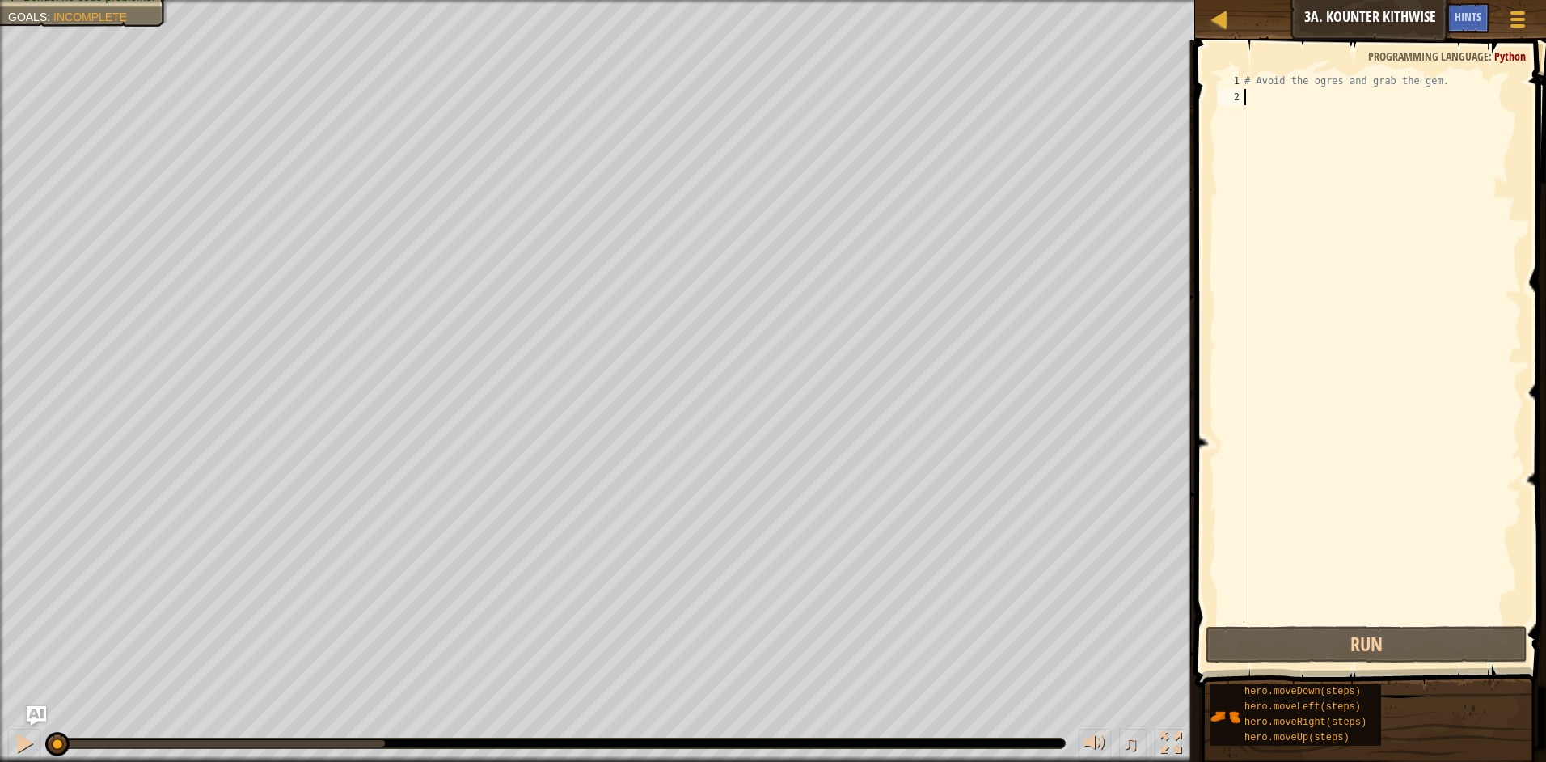
scroll to position [7, 0]
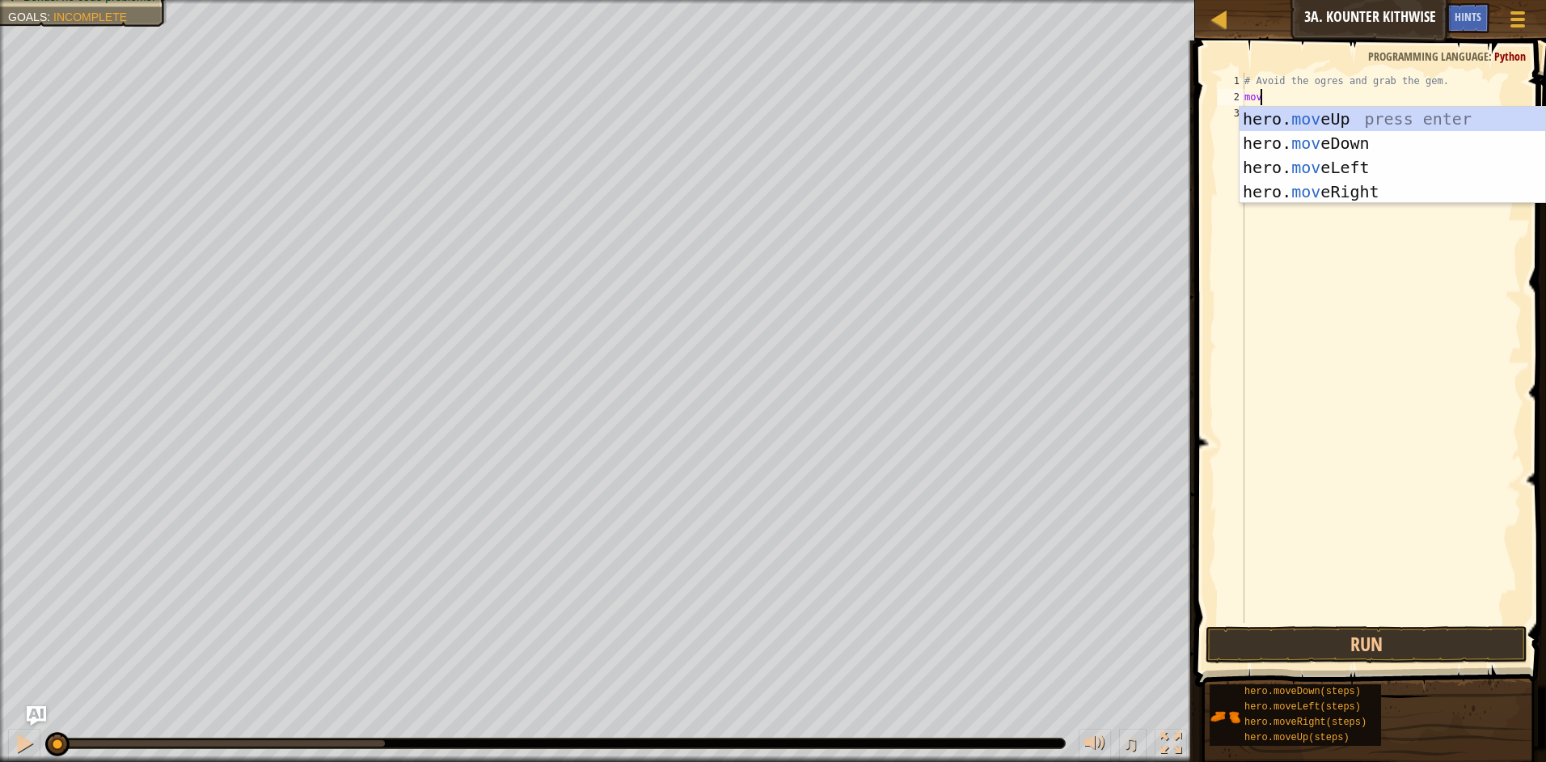
type textarea "move"
click at [1353, 135] on div "hero. move Up press enter hero. move Down press enter hero. move Left press ent…" at bounding box center [1392, 180] width 306 height 146
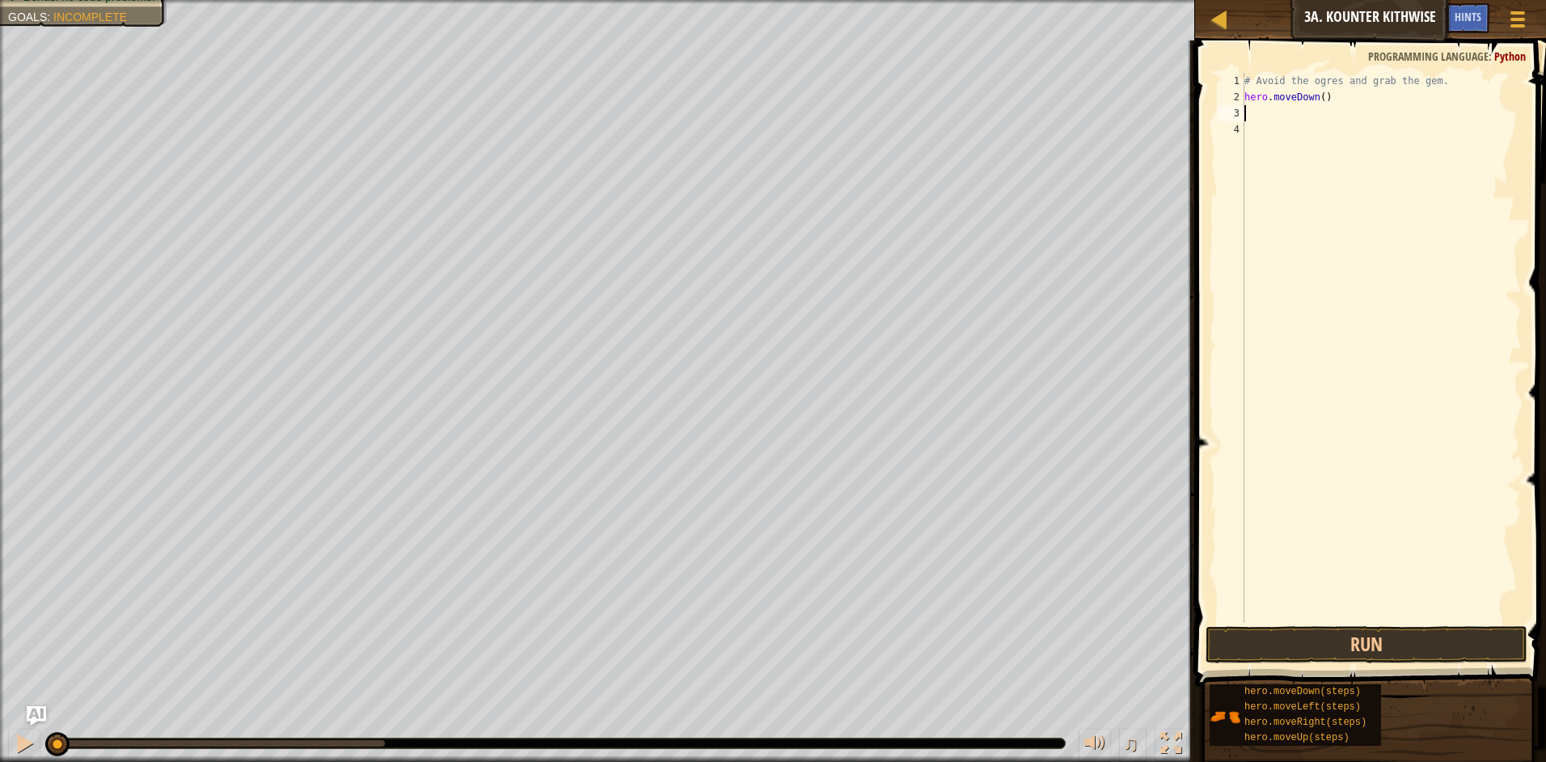
scroll to position [7, 0]
click at [1327, 638] on button "Run" at bounding box center [1366, 644] width 322 height 37
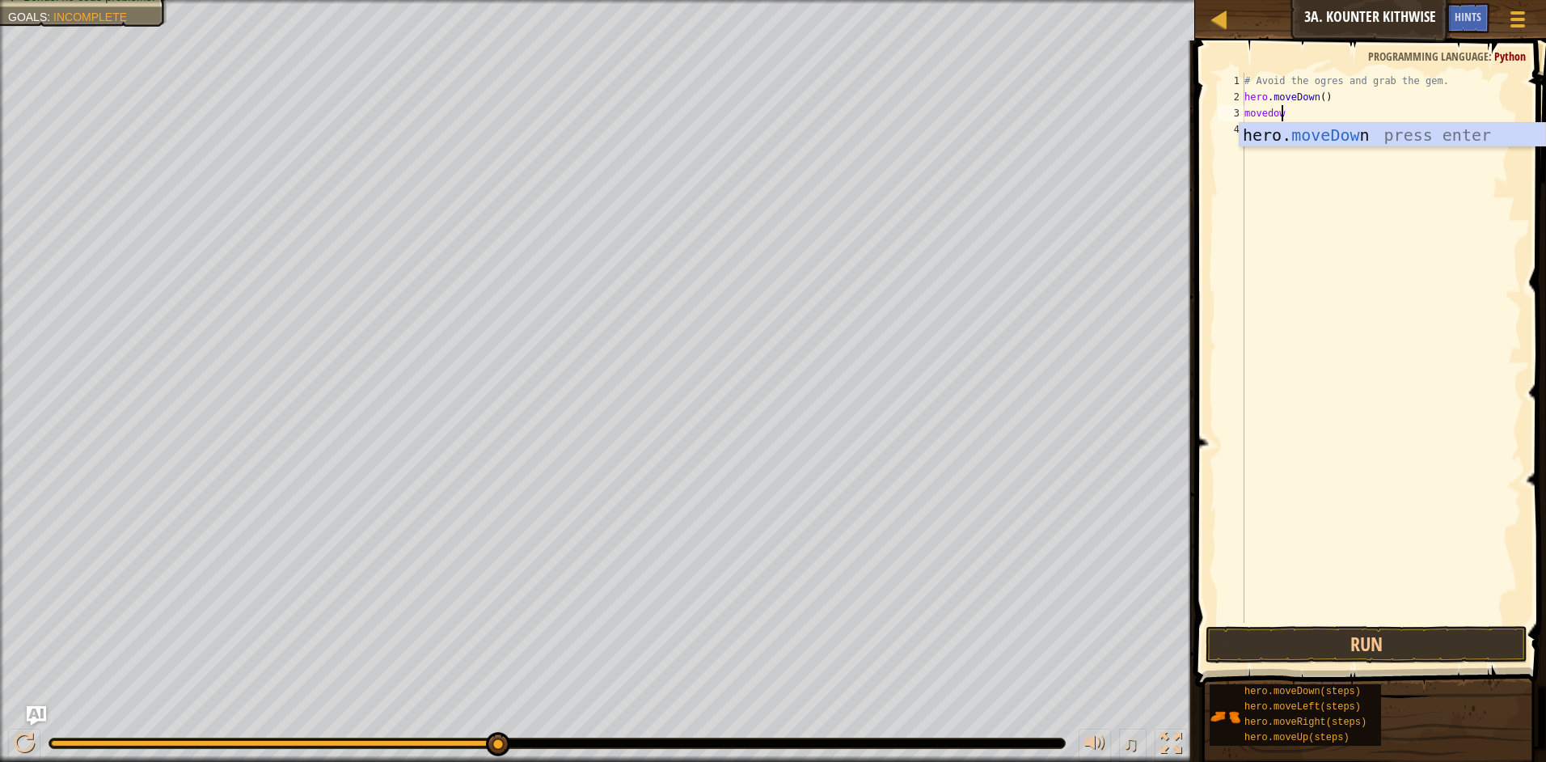
type textarea "movedown"
click at [1296, 127] on div "hero. moveDown press enter" at bounding box center [1392, 159] width 306 height 73
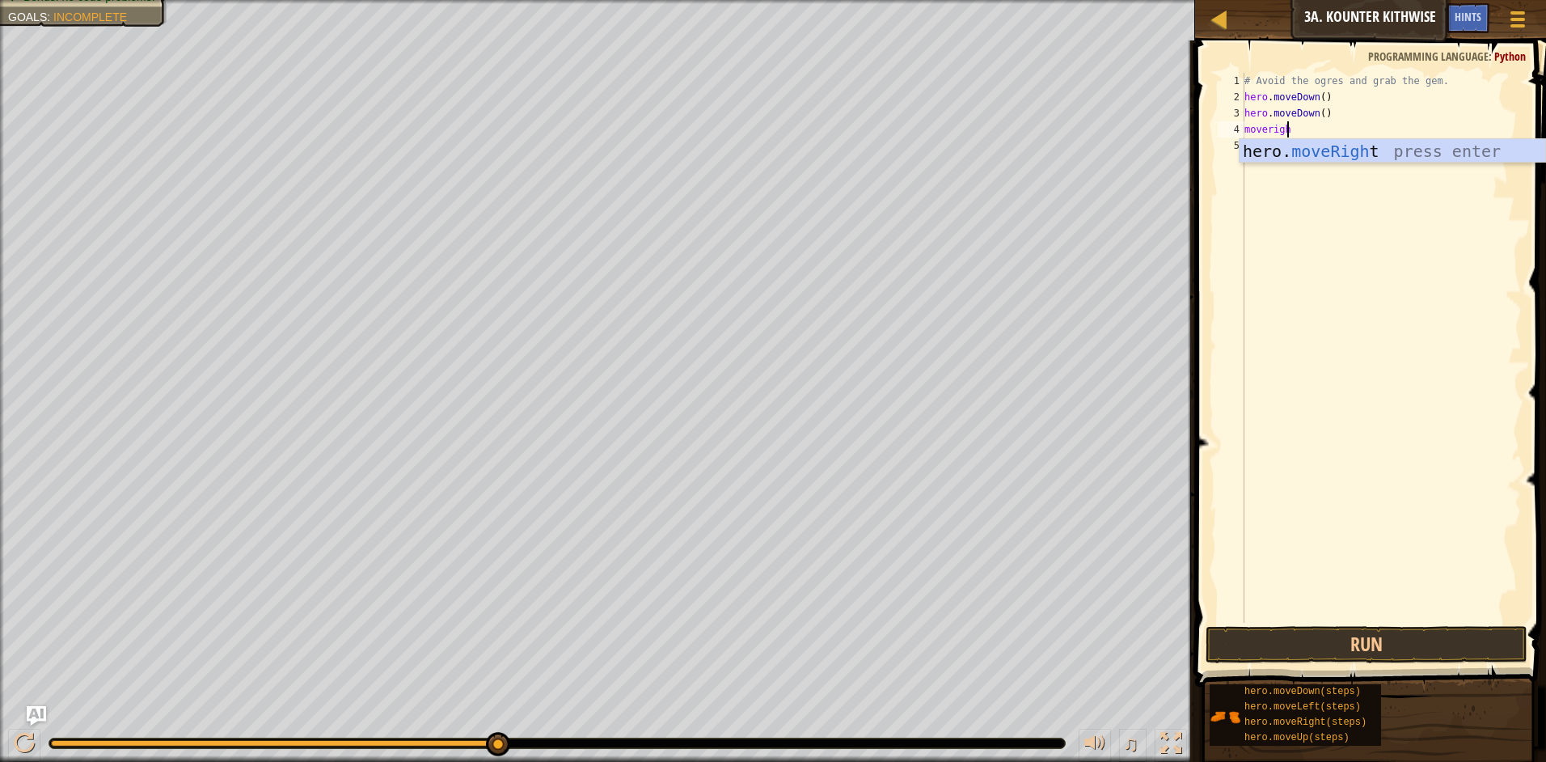
type textarea "moveright"
click at [1309, 150] on div "hero. moveRight press enter" at bounding box center [1392, 175] width 306 height 73
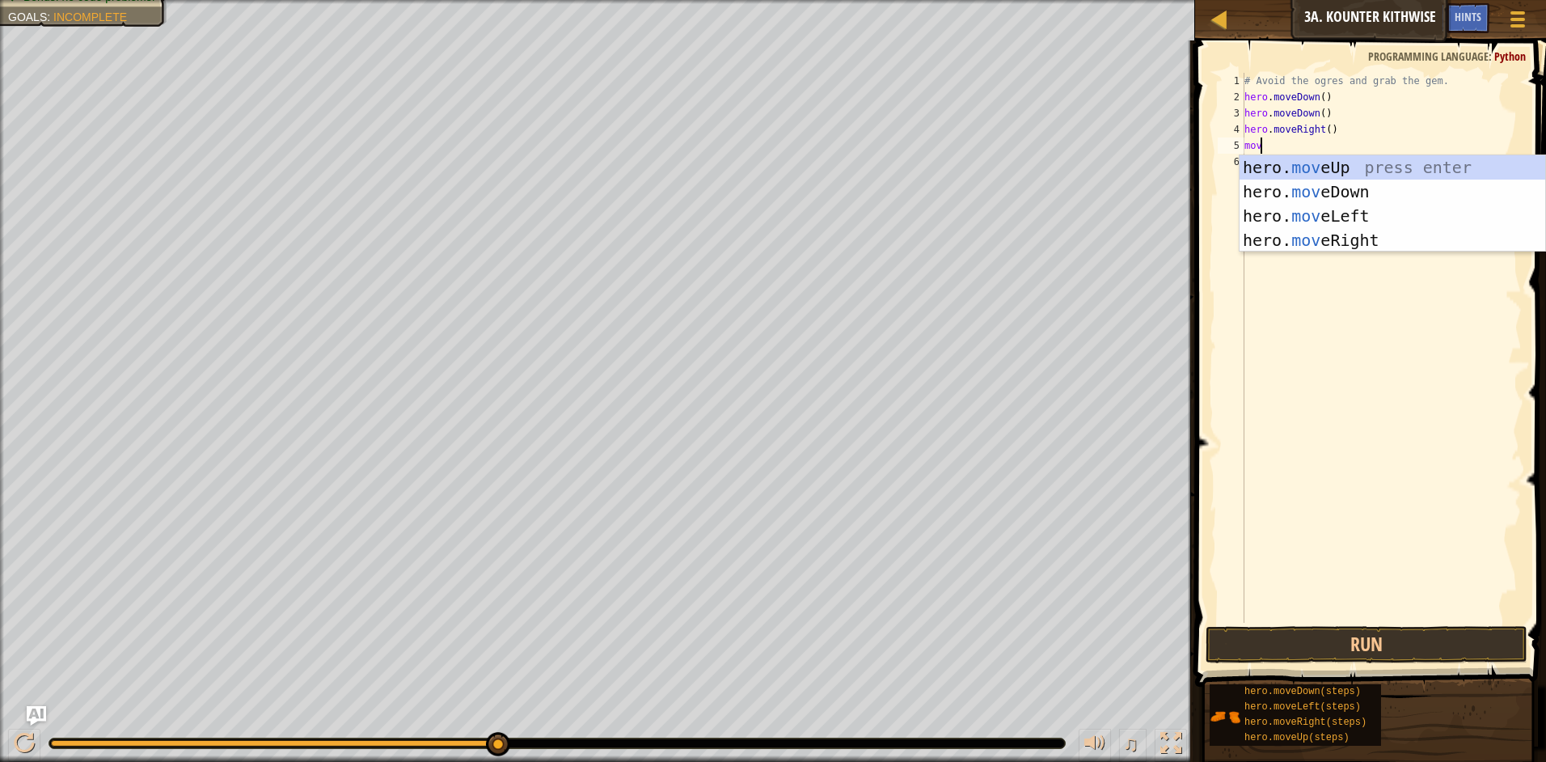
scroll to position [7, 1]
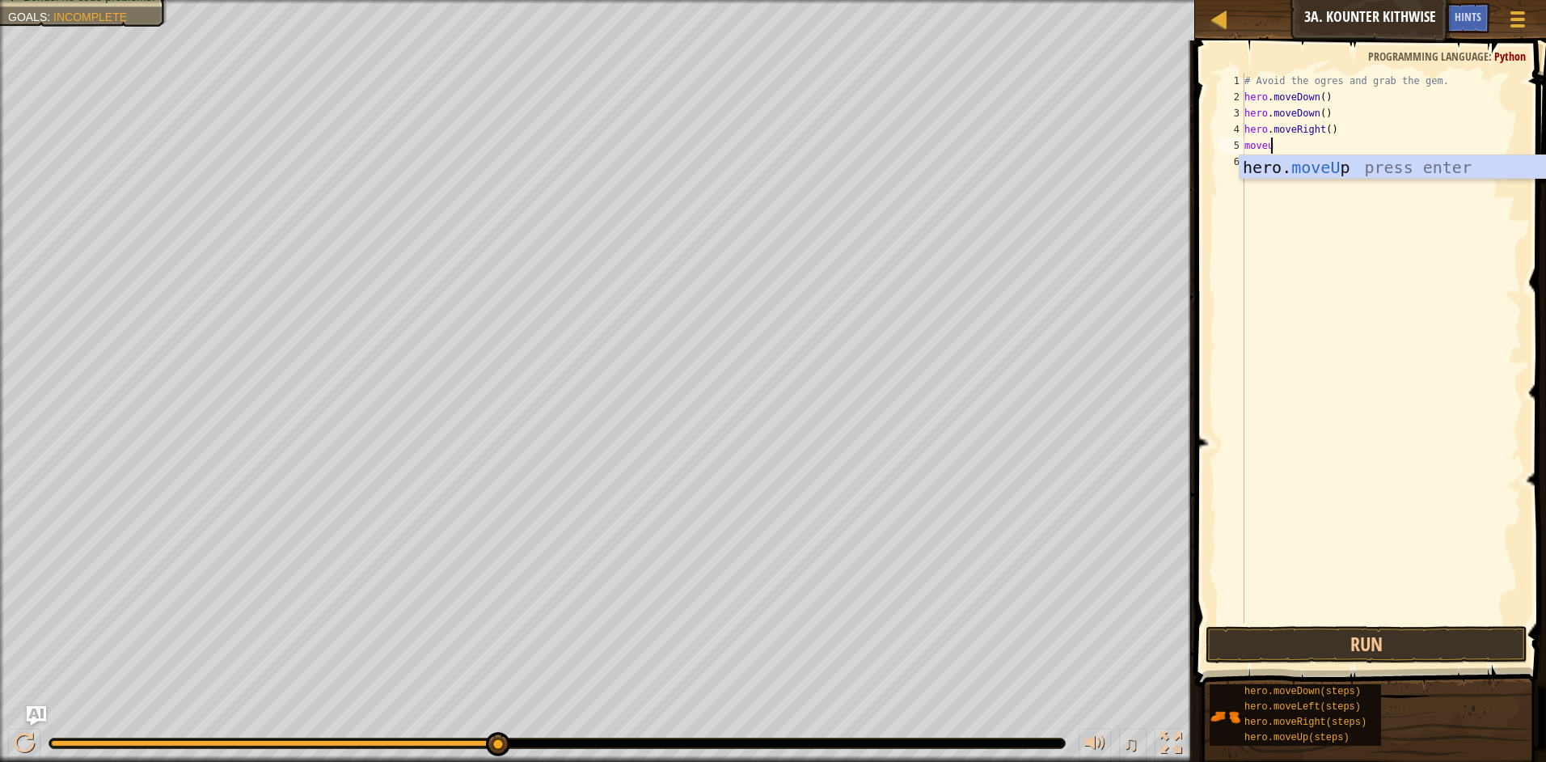
type textarea "moveup"
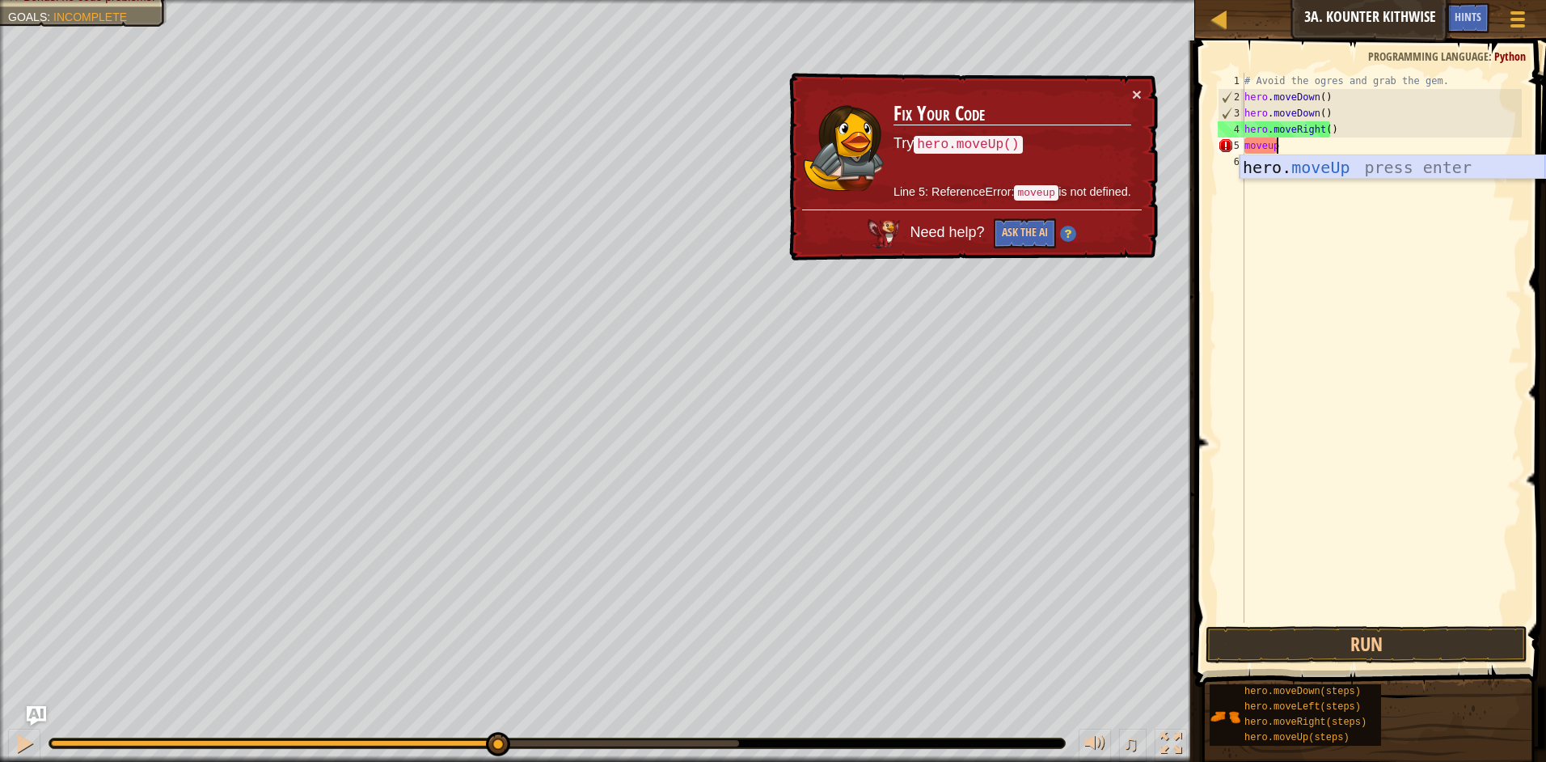
click at [1318, 162] on div "hero. moveUp press enter" at bounding box center [1392, 191] width 306 height 73
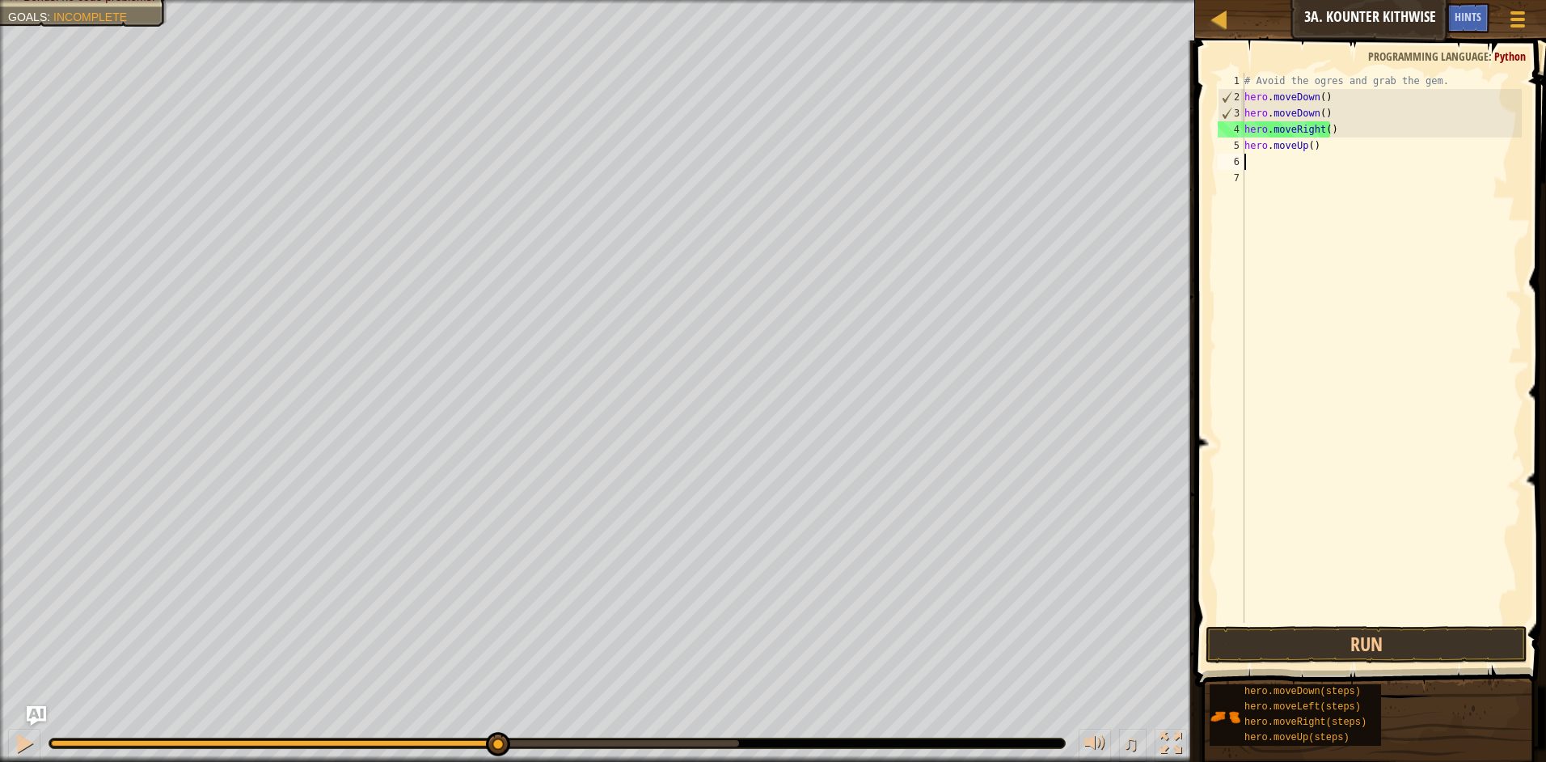
scroll to position [7, 0]
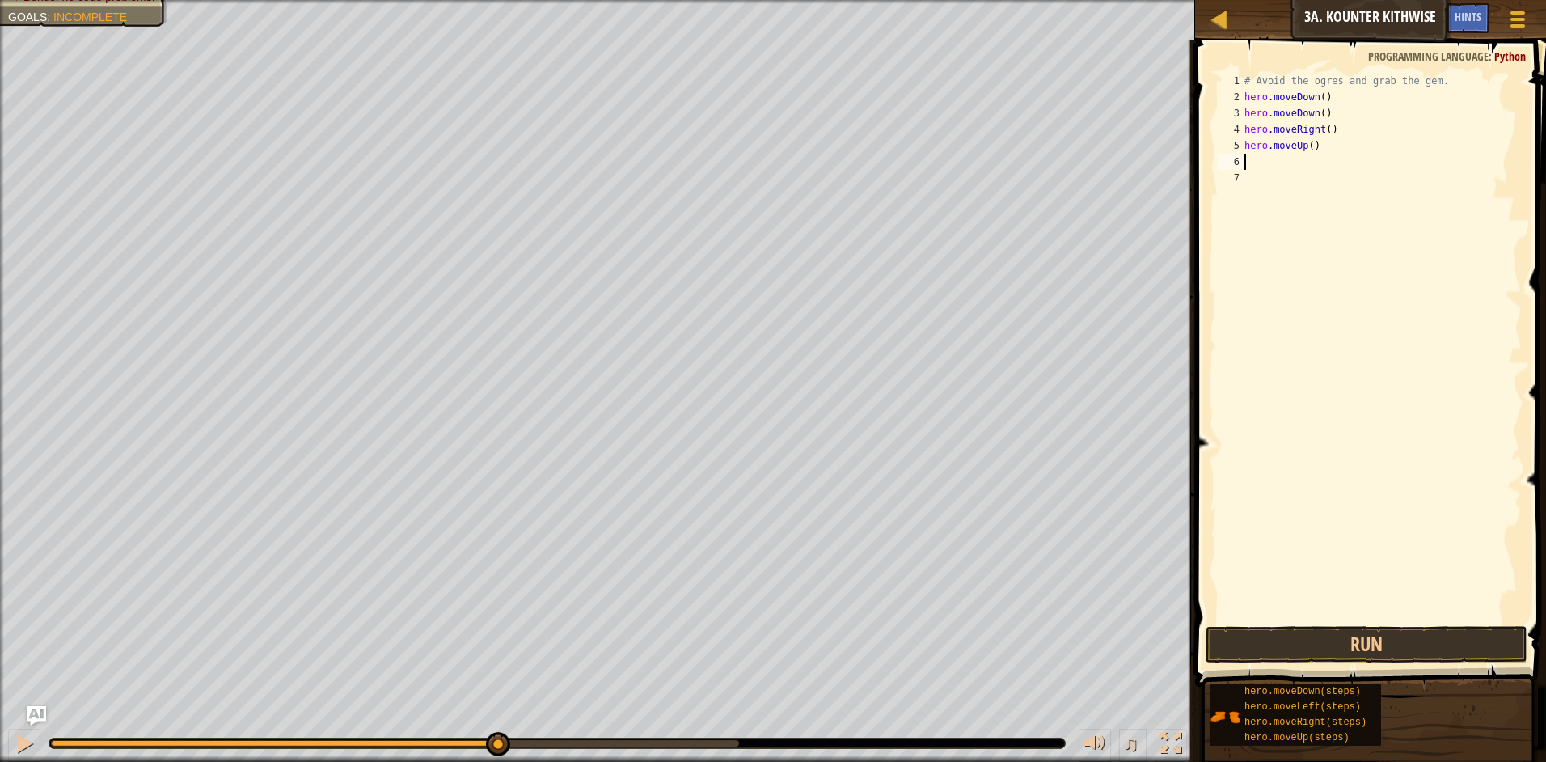
type textarea "m"
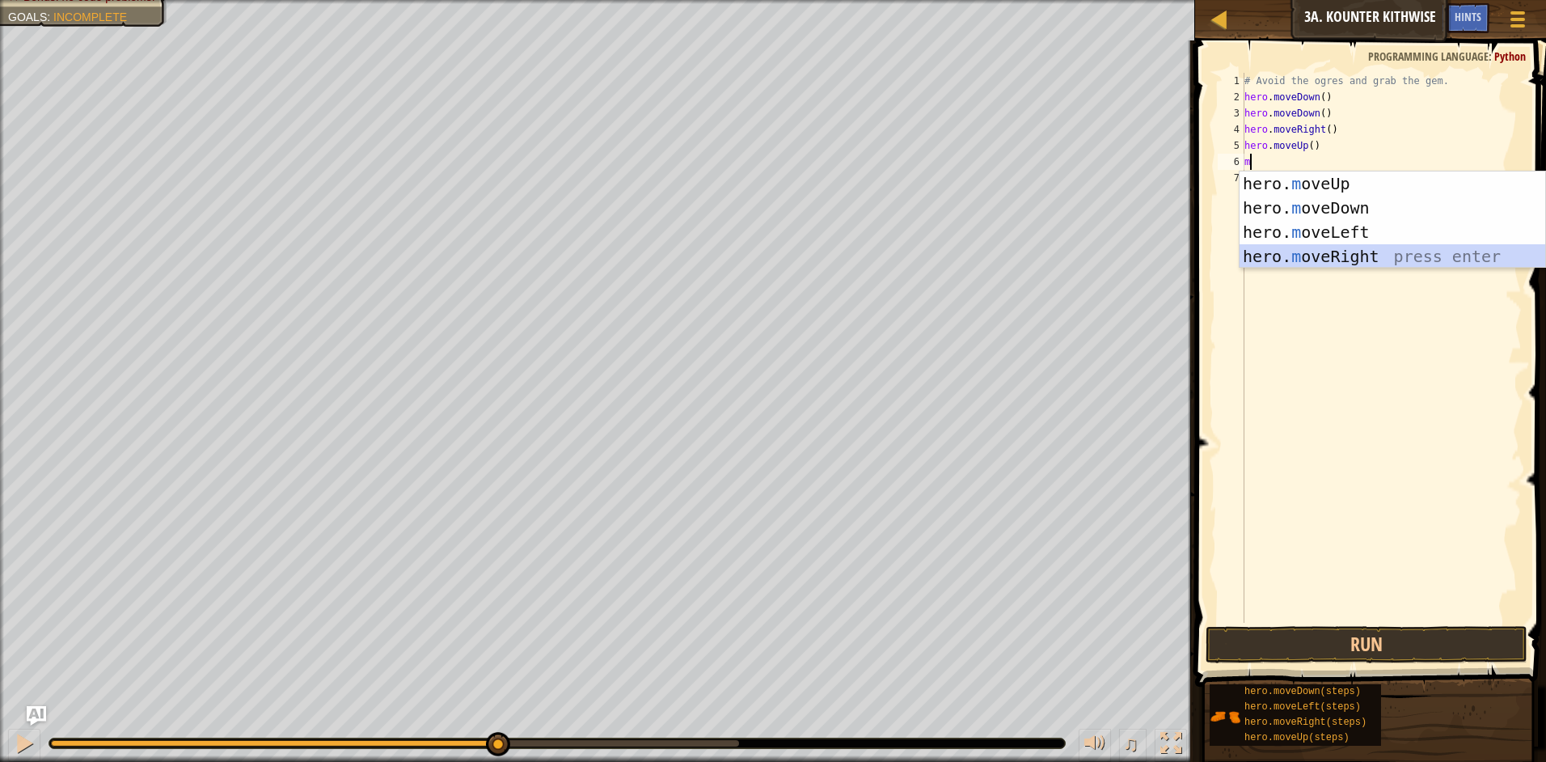
click at [1329, 253] on div "hero. m oveUp press enter hero. m oveDown press enter hero. m oveLeft press ent…" at bounding box center [1392, 244] width 306 height 146
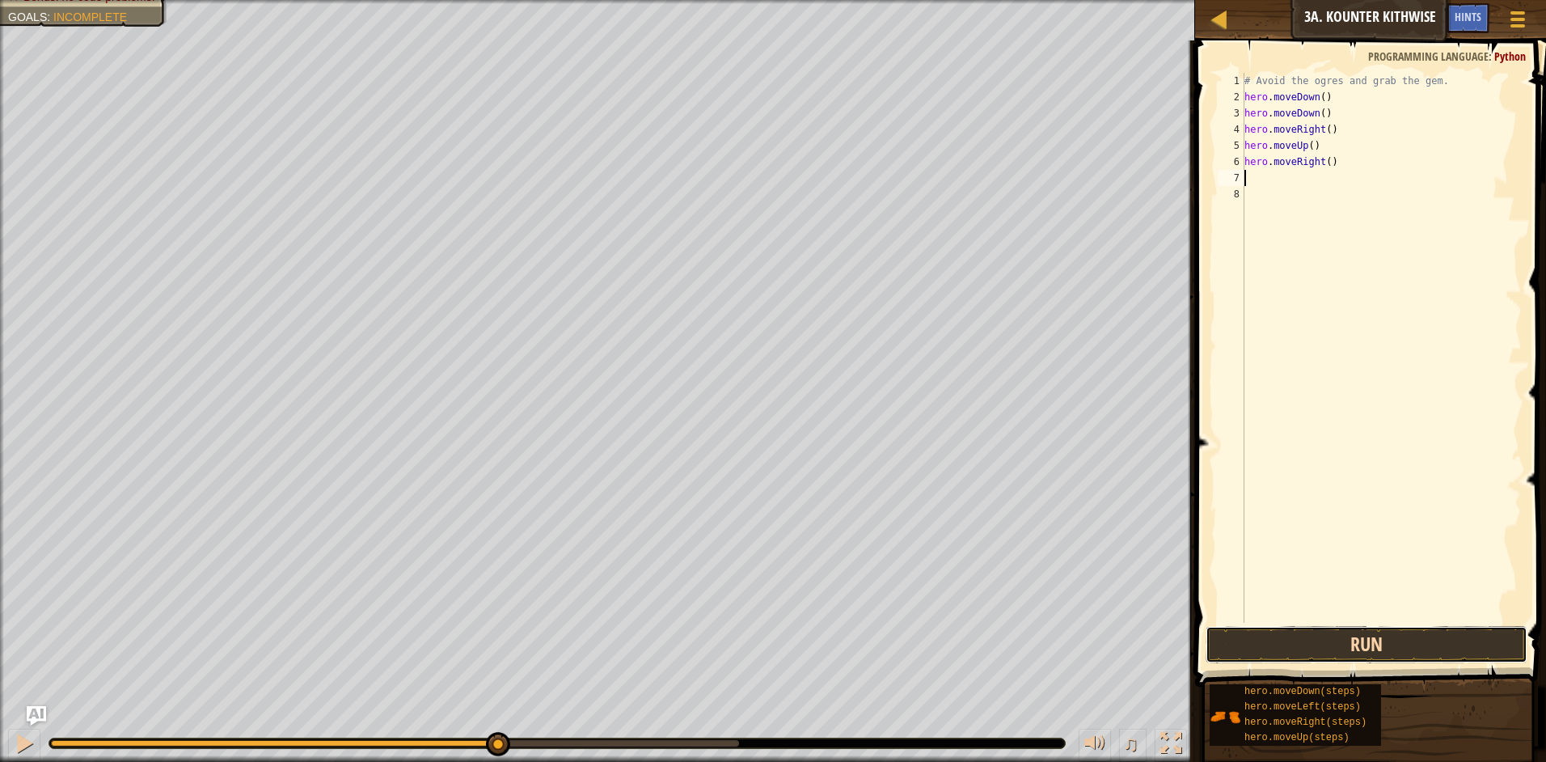
click at [1262, 640] on button "Run" at bounding box center [1366, 644] width 322 height 37
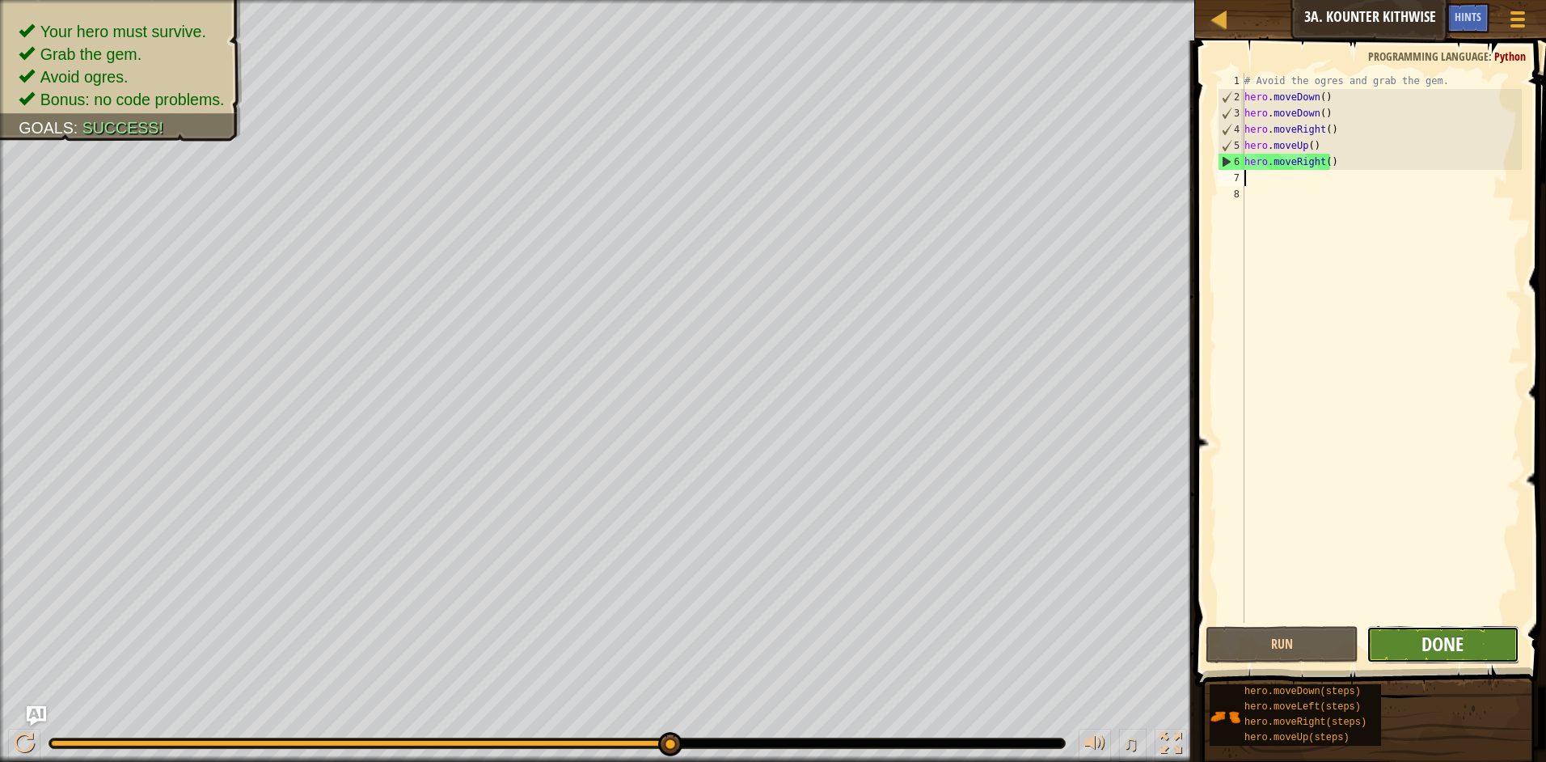
click at [1454, 656] on span "Done" at bounding box center [1442, 644] width 42 height 26
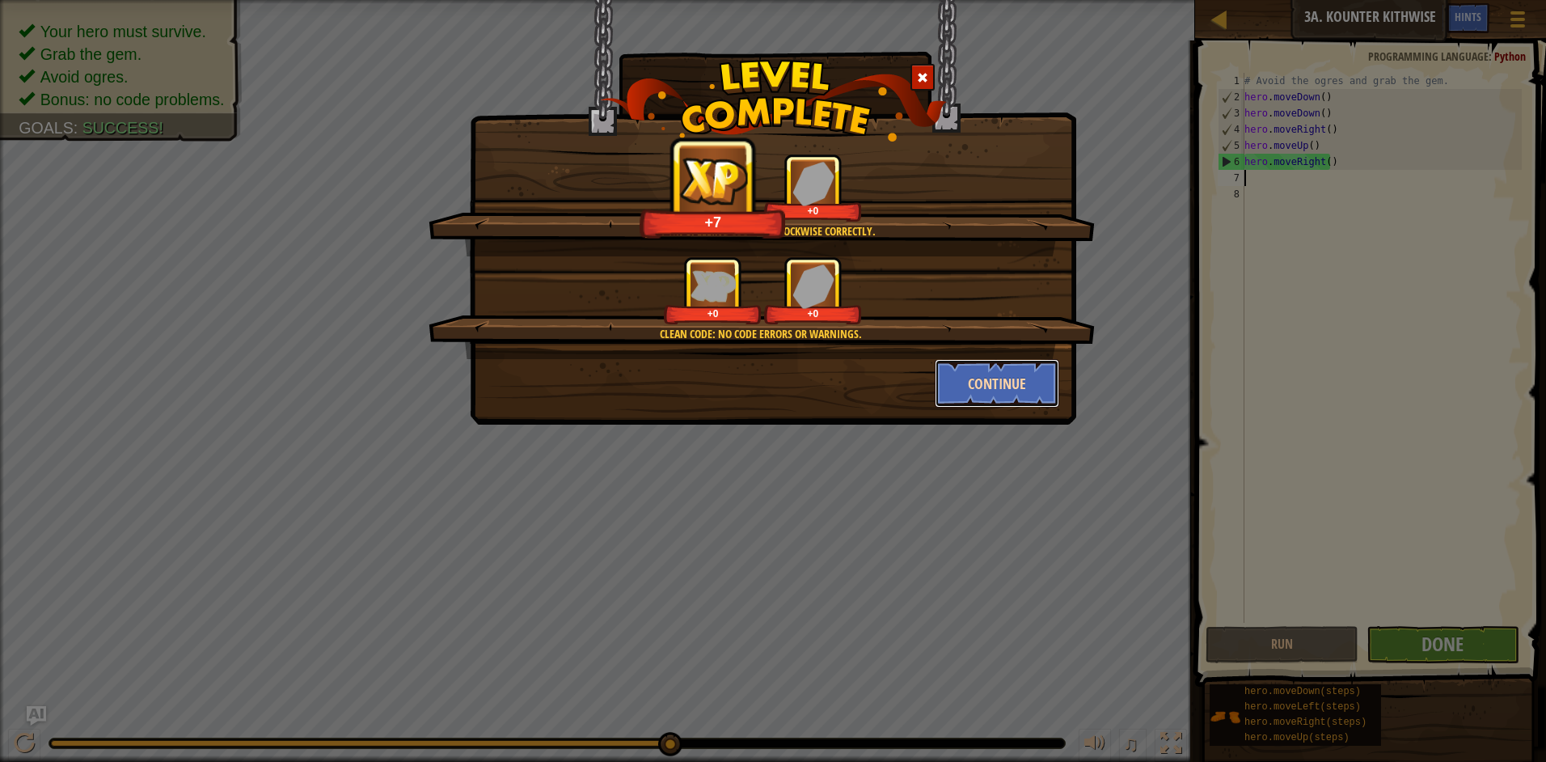
click at [999, 390] on button "Continue" at bounding box center [997, 383] width 125 height 49
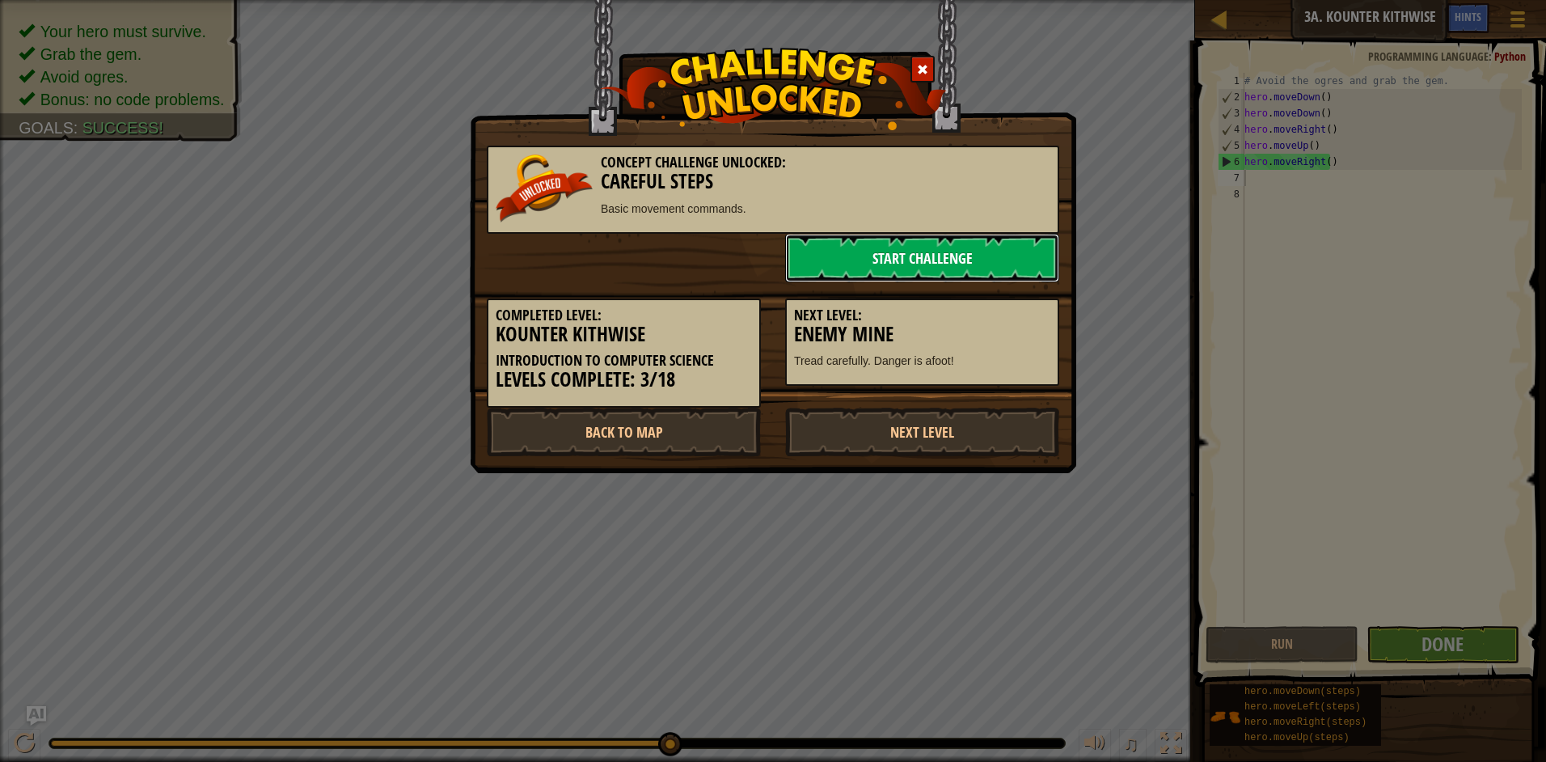
click at [974, 247] on link "Start Challenge" at bounding box center [922, 258] width 274 height 49
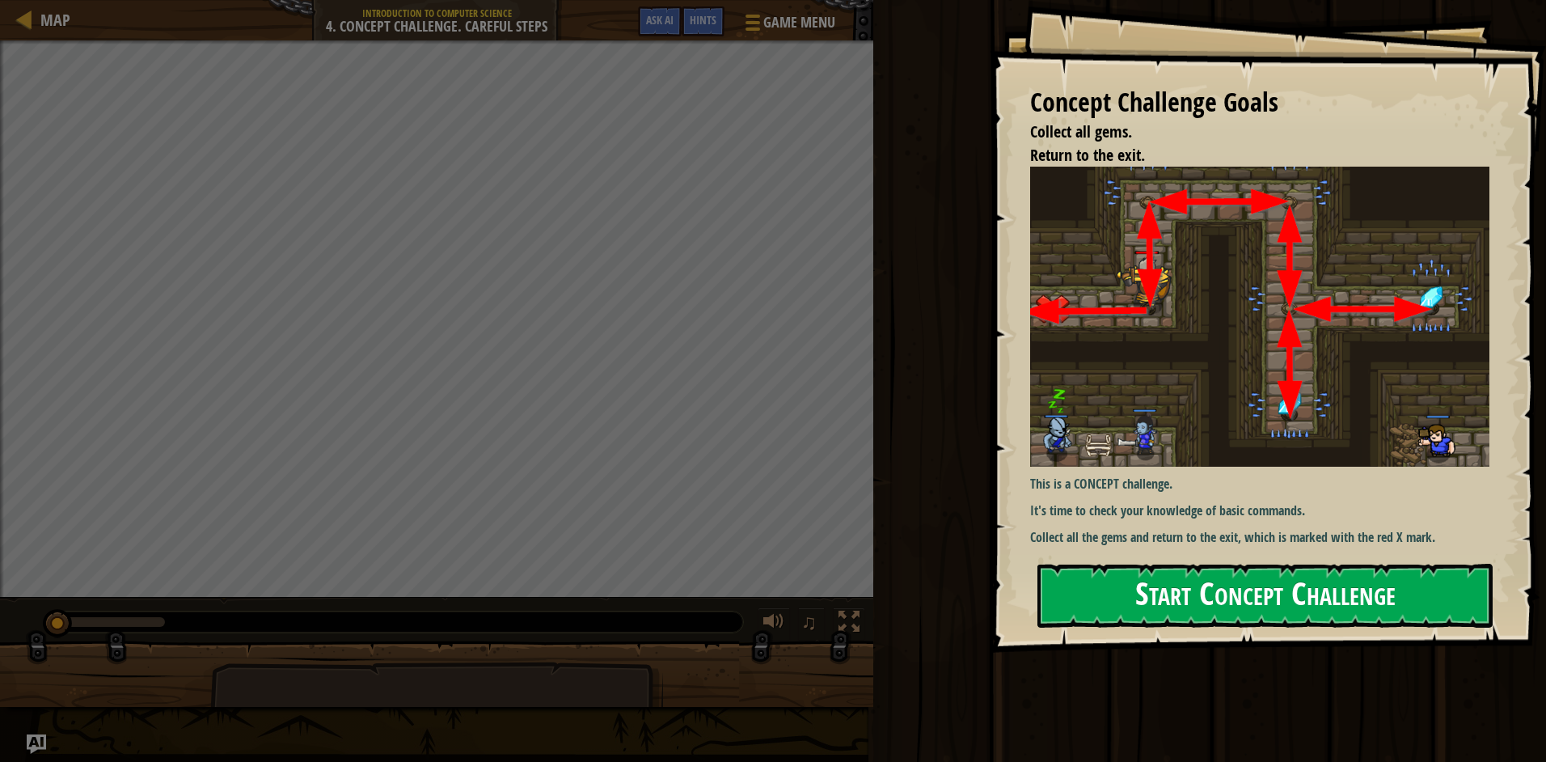
click at [1219, 612] on button "Start Concept Challenge" at bounding box center [1264, 595] width 455 height 64
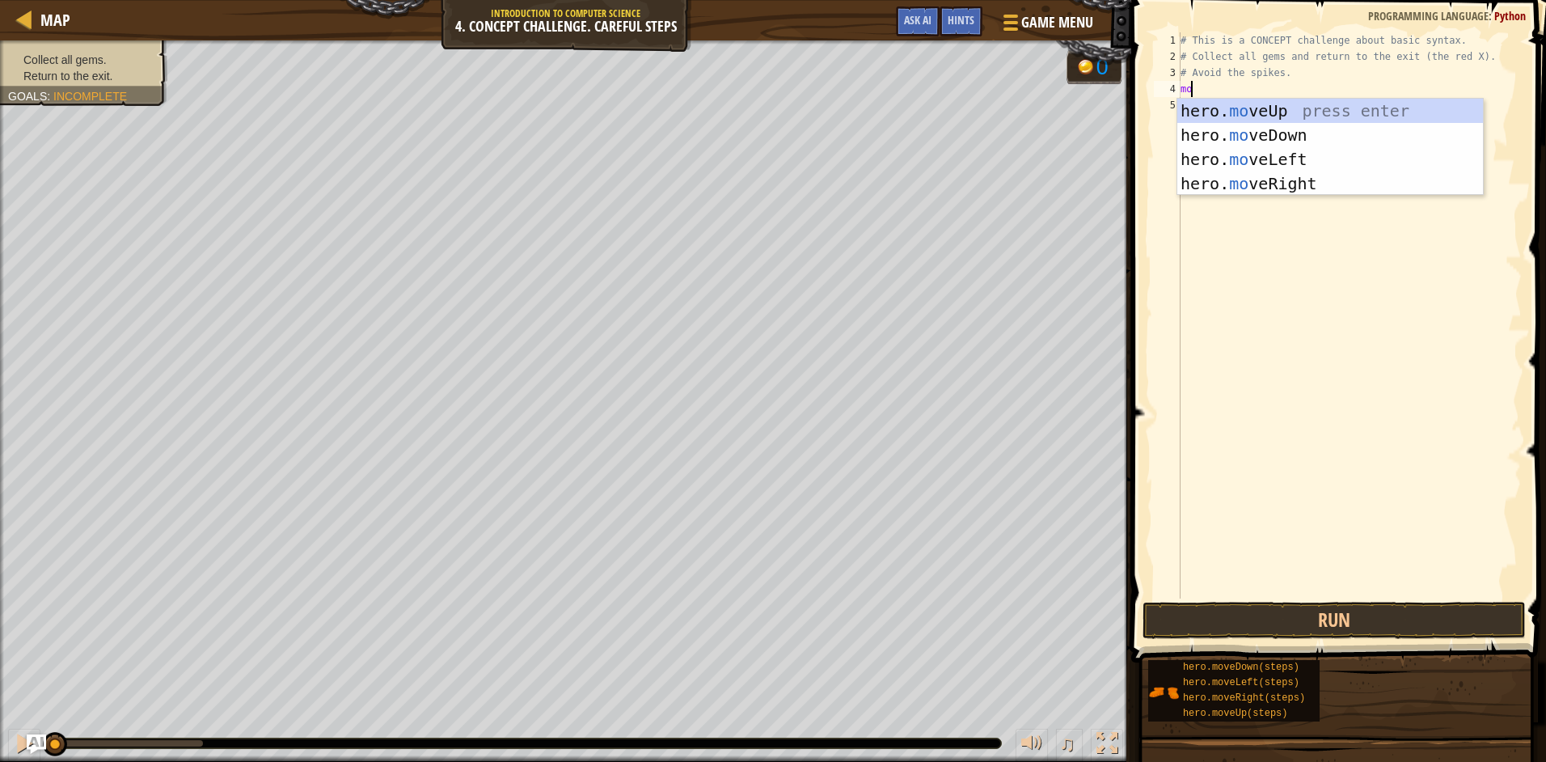
scroll to position [7, 1]
type textarea "move"
click at [1251, 108] on div "hero. move Up press enter hero. move Down press enter hero. move Left press ent…" at bounding box center [1330, 172] width 306 height 146
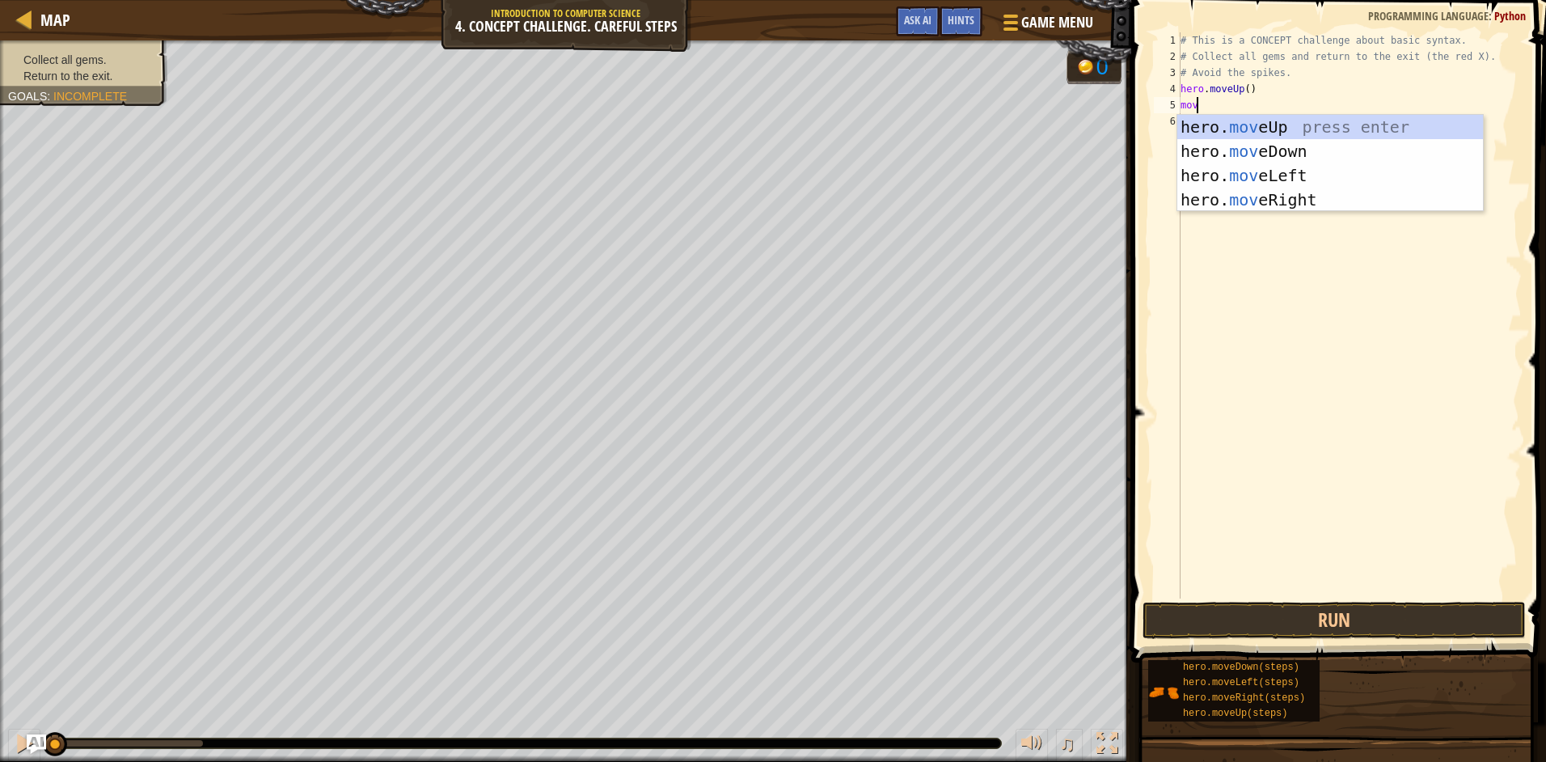
type textarea "move"
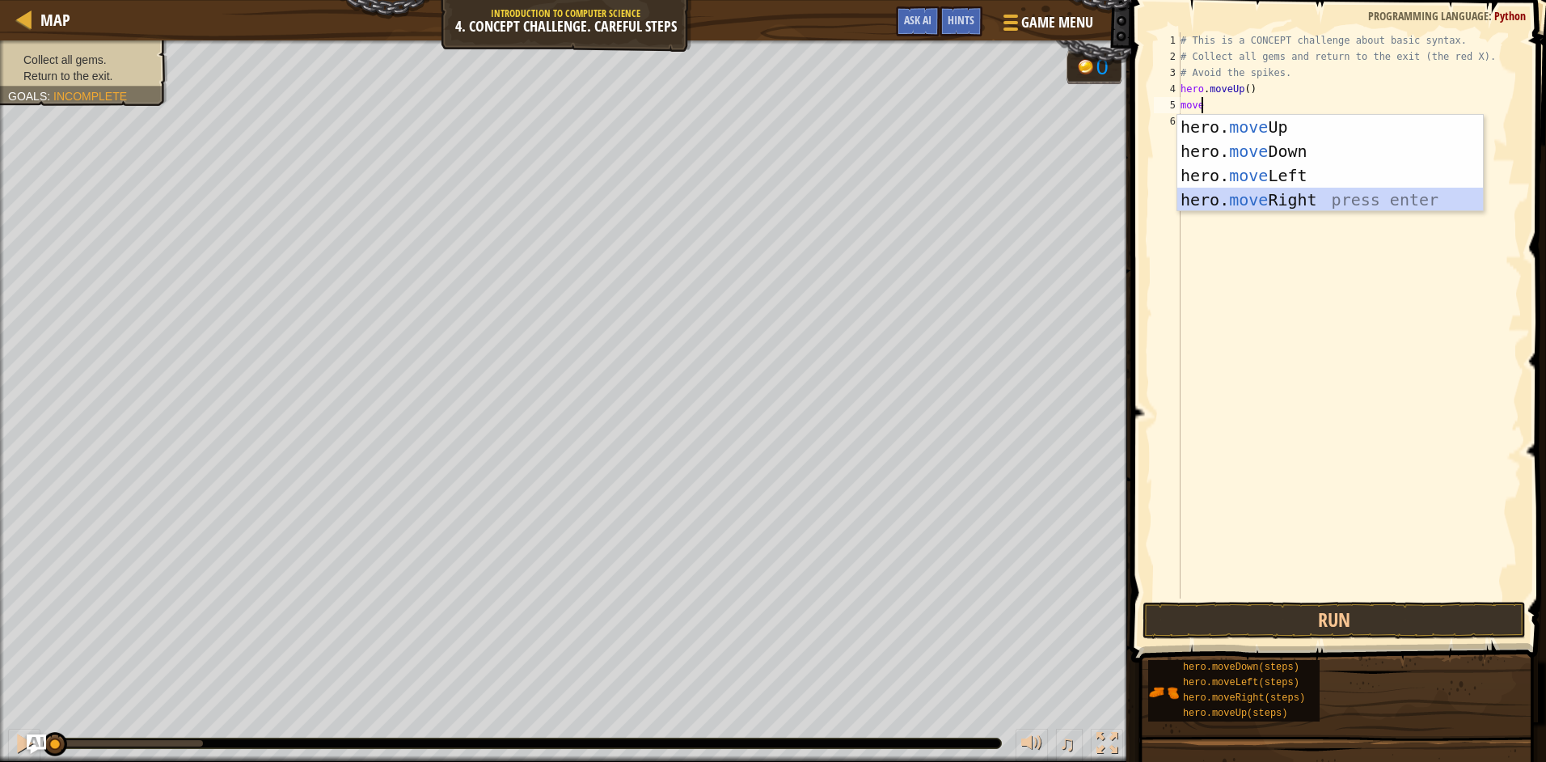
drag, startPoint x: 1281, startPoint y: 192, endPoint x: 1198, endPoint y: 225, distance: 89.6
click at [1277, 194] on div "hero. move Up press enter hero. move Down press enter hero. move Left press ent…" at bounding box center [1330, 188] width 306 height 146
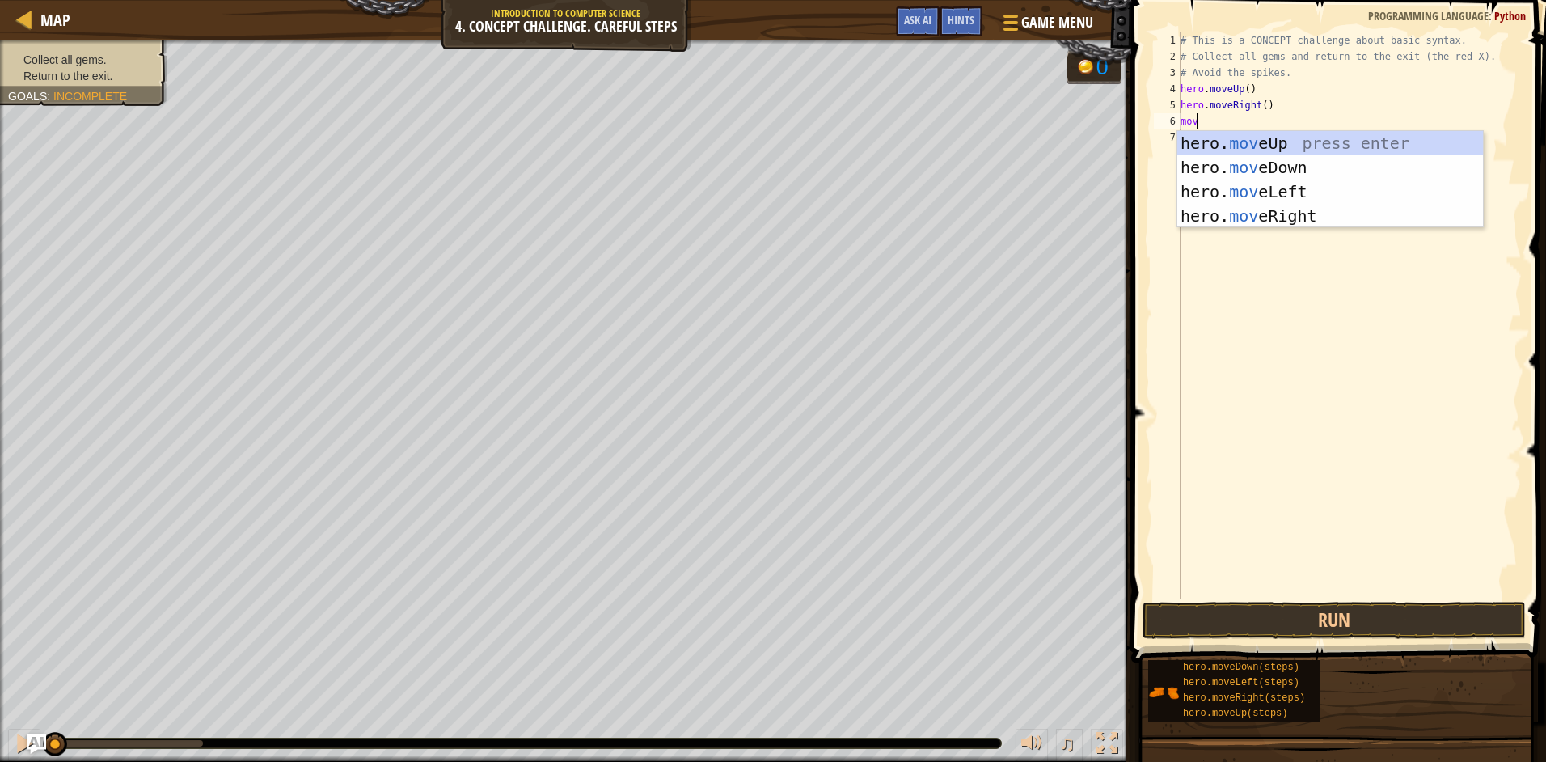
type textarea "move"
click at [1209, 158] on div "hero. move Up press enter hero. move Down press enter hero. move Left press ent…" at bounding box center [1330, 204] width 306 height 146
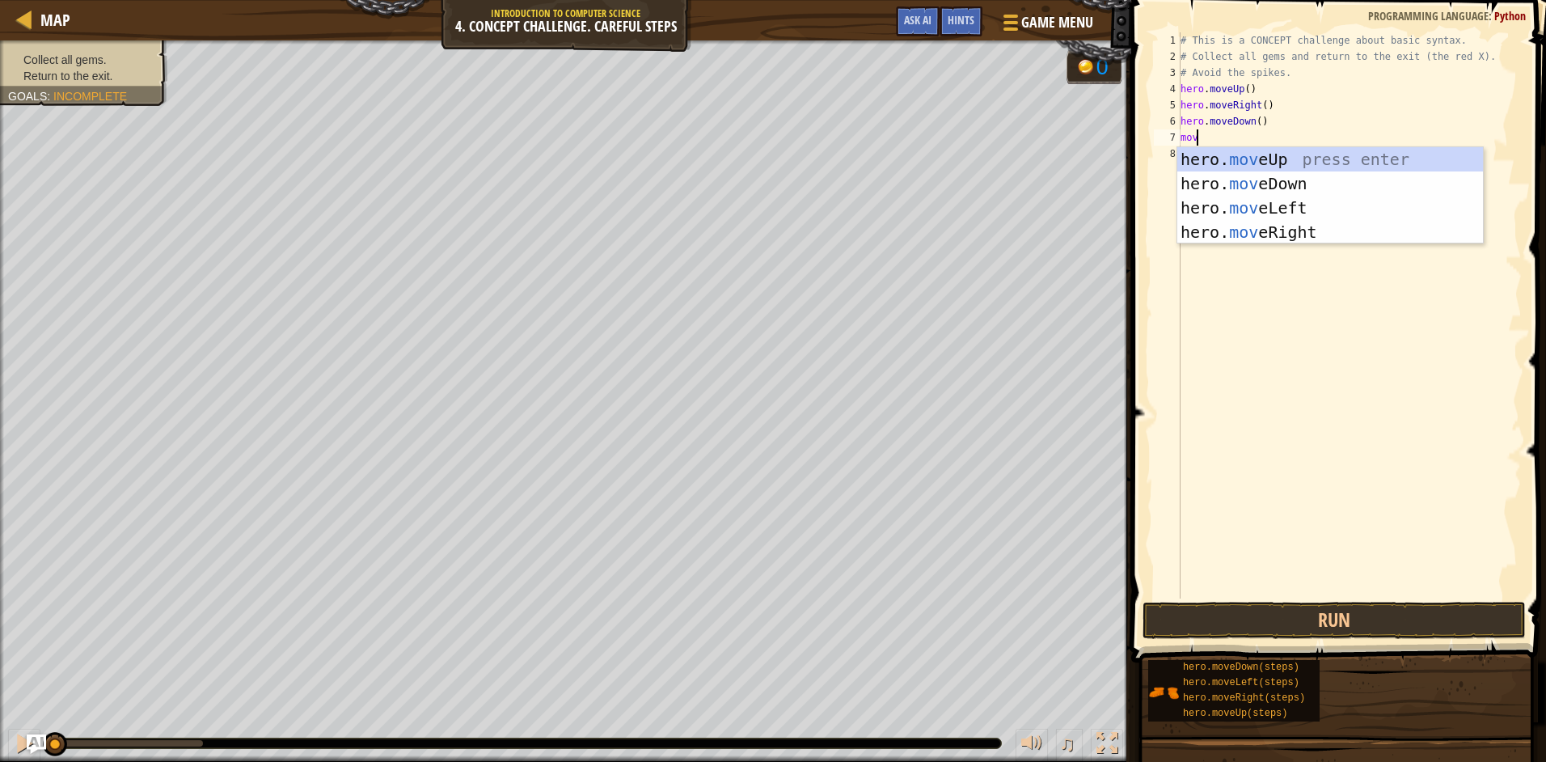
type textarea "move"
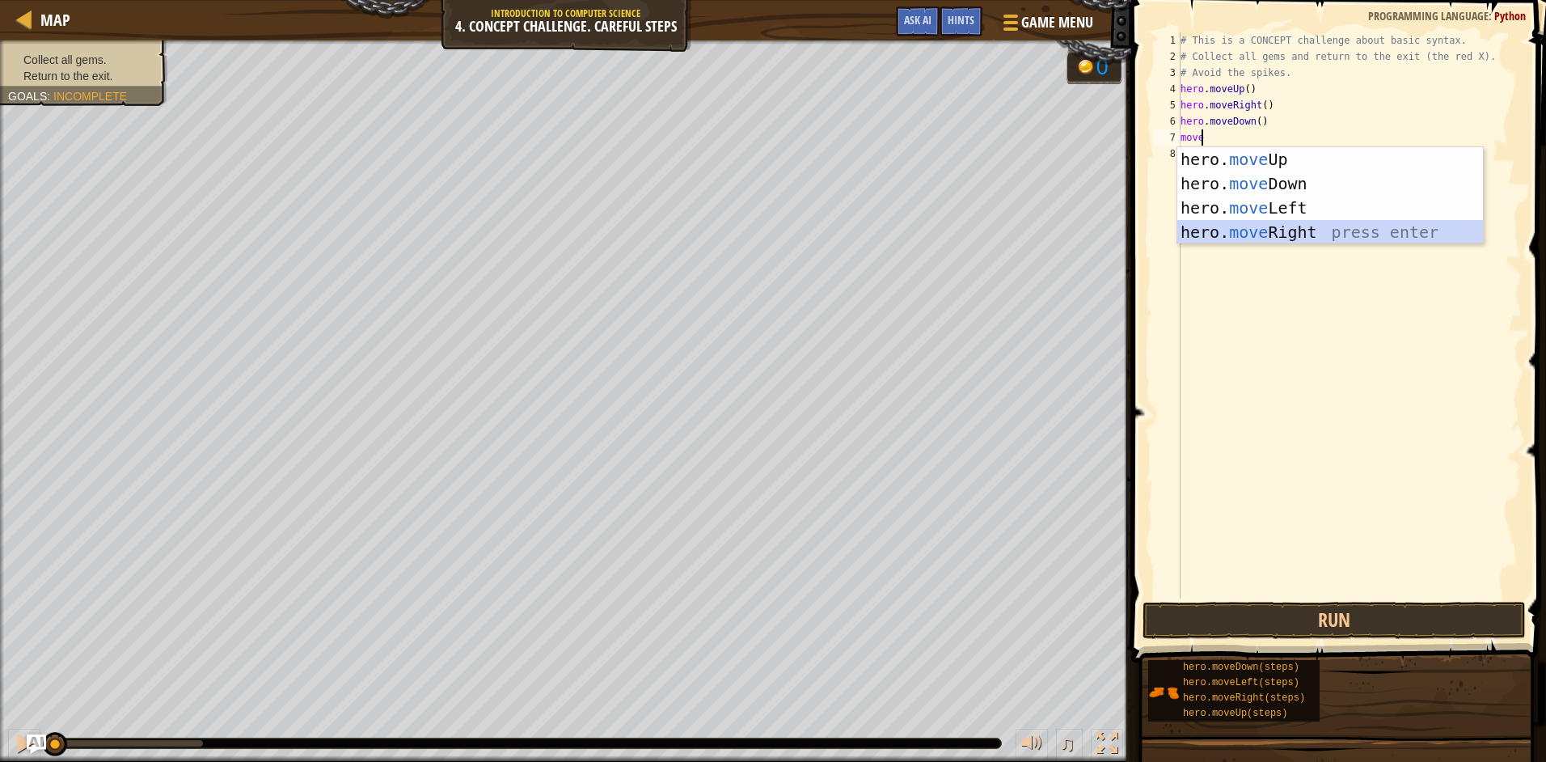
click at [1227, 238] on div "hero. move Up press enter hero. move Down press enter hero. move Left press ent…" at bounding box center [1330, 220] width 306 height 146
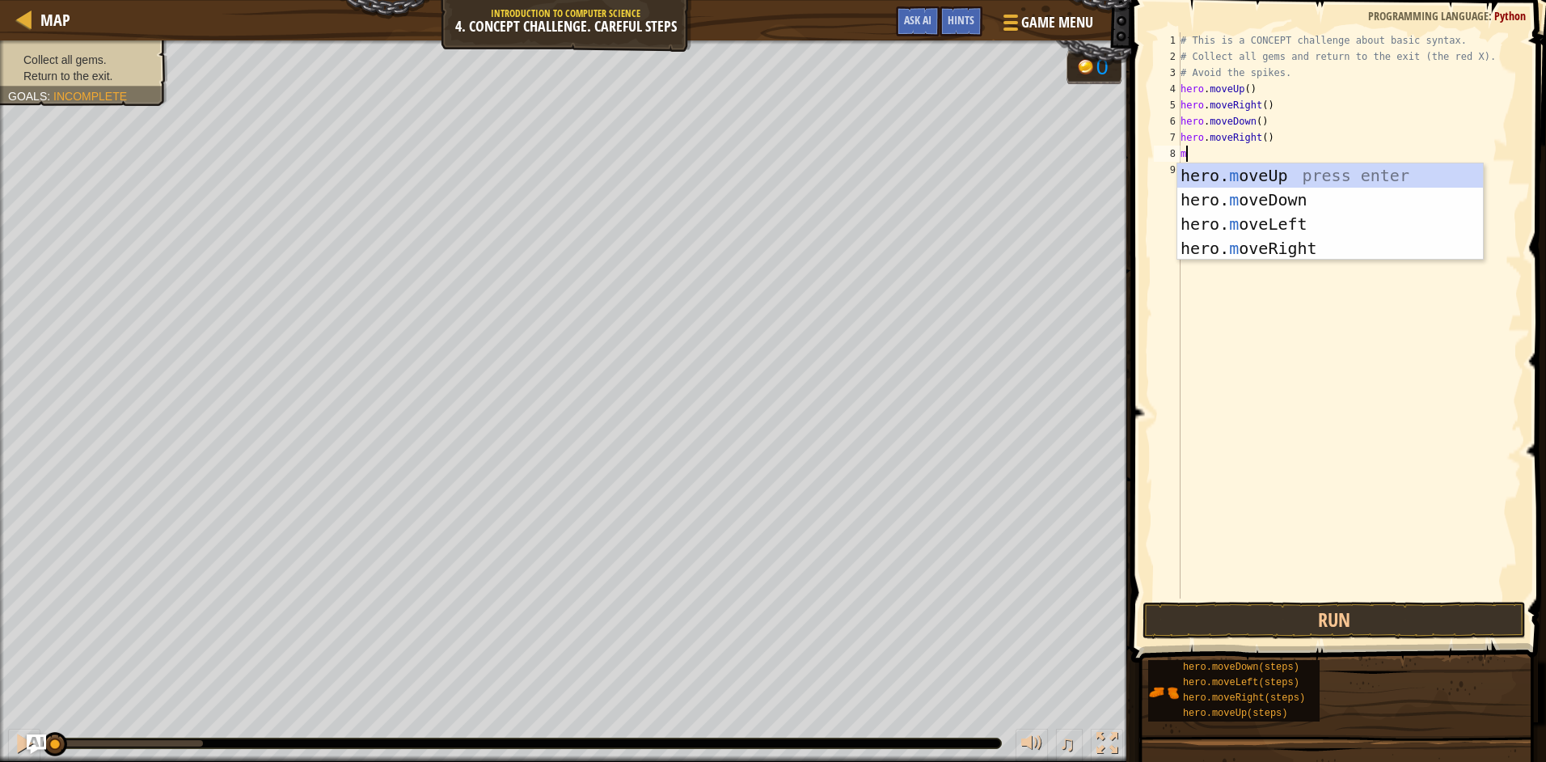
type textarea "mo"
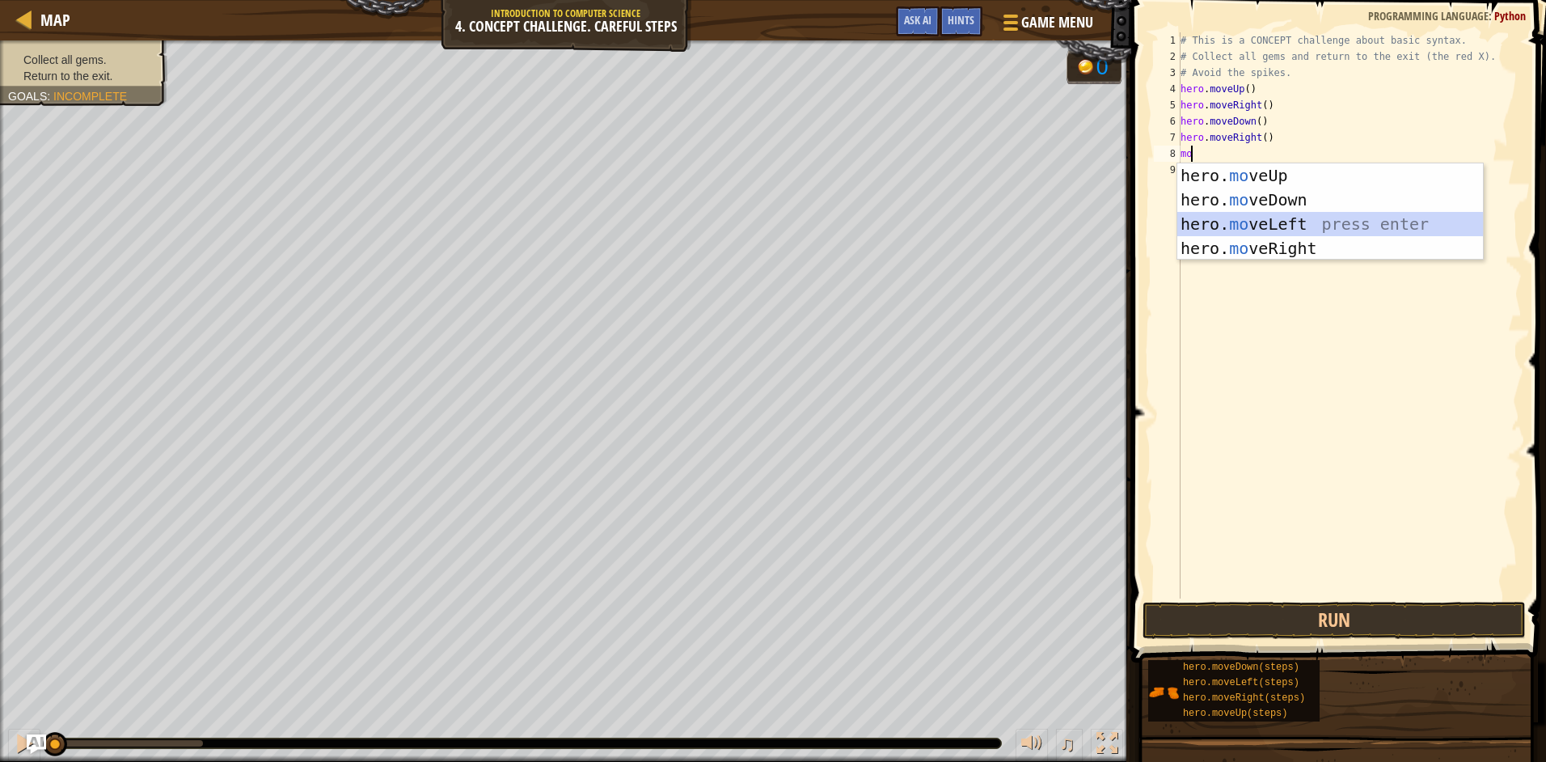
click at [1272, 217] on div "hero. mo veUp press enter hero. mo veDown press enter hero. mo veLeft press ent…" at bounding box center [1330, 236] width 306 height 146
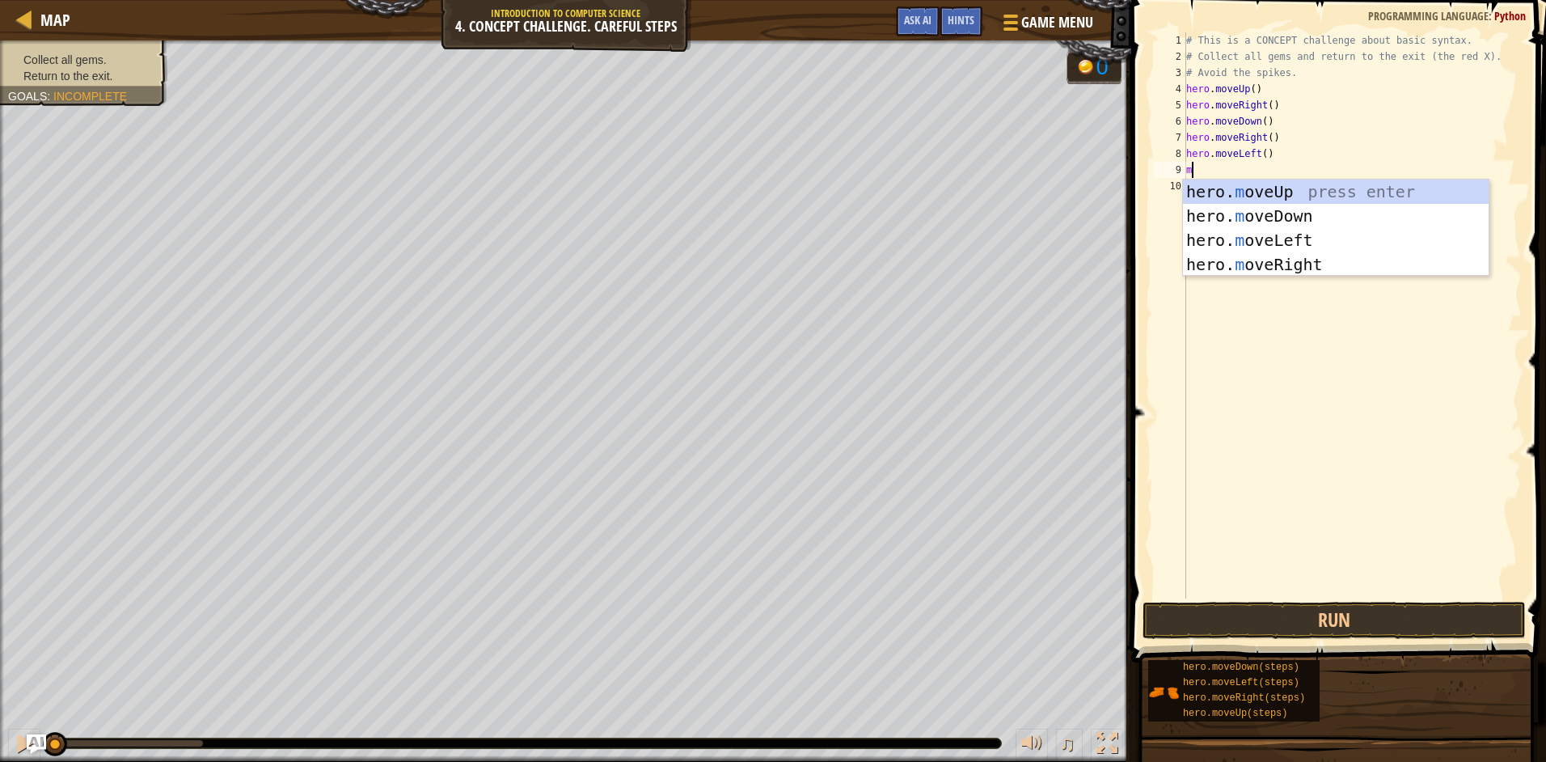
type textarea "mo"
click at [1232, 205] on div "hero. mo veUp press enter hero. mo veDown press enter hero. mo veLeft press ent…" at bounding box center [1336, 252] width 306 height 146
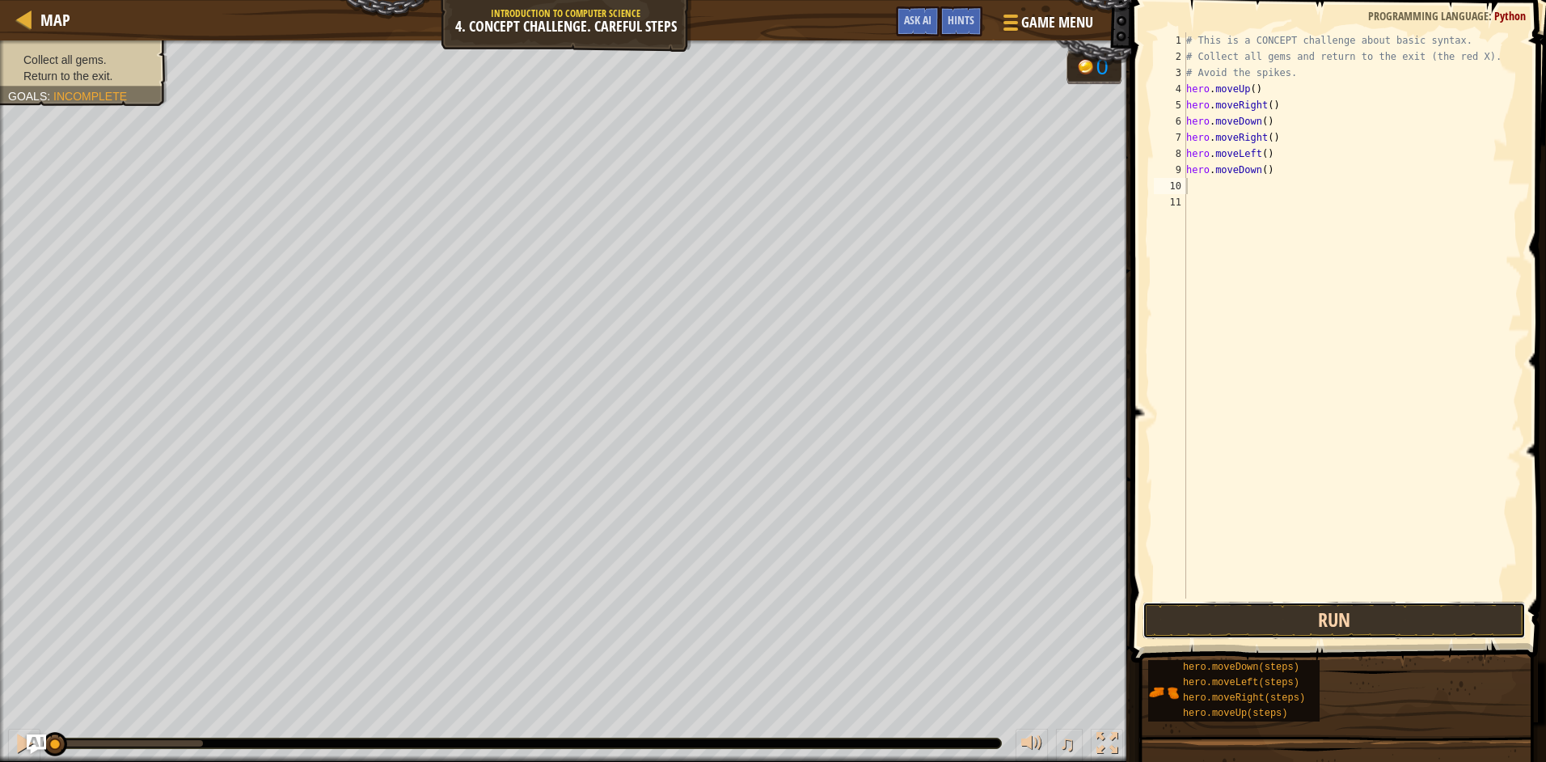
click at [1221, 619] on button "Run" at bounding box center [1333, 619] width 383 height 37
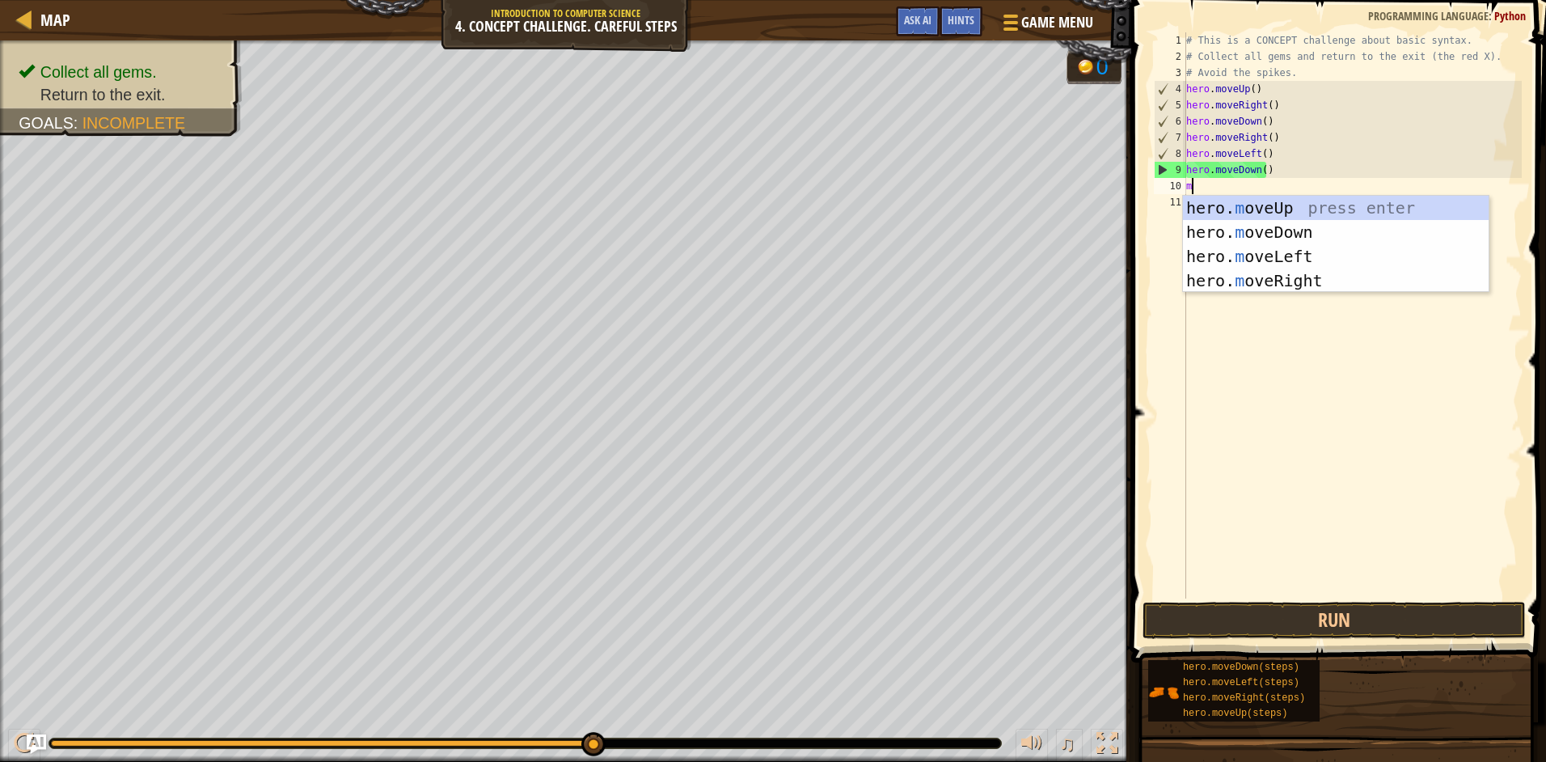
type textarea "mo"
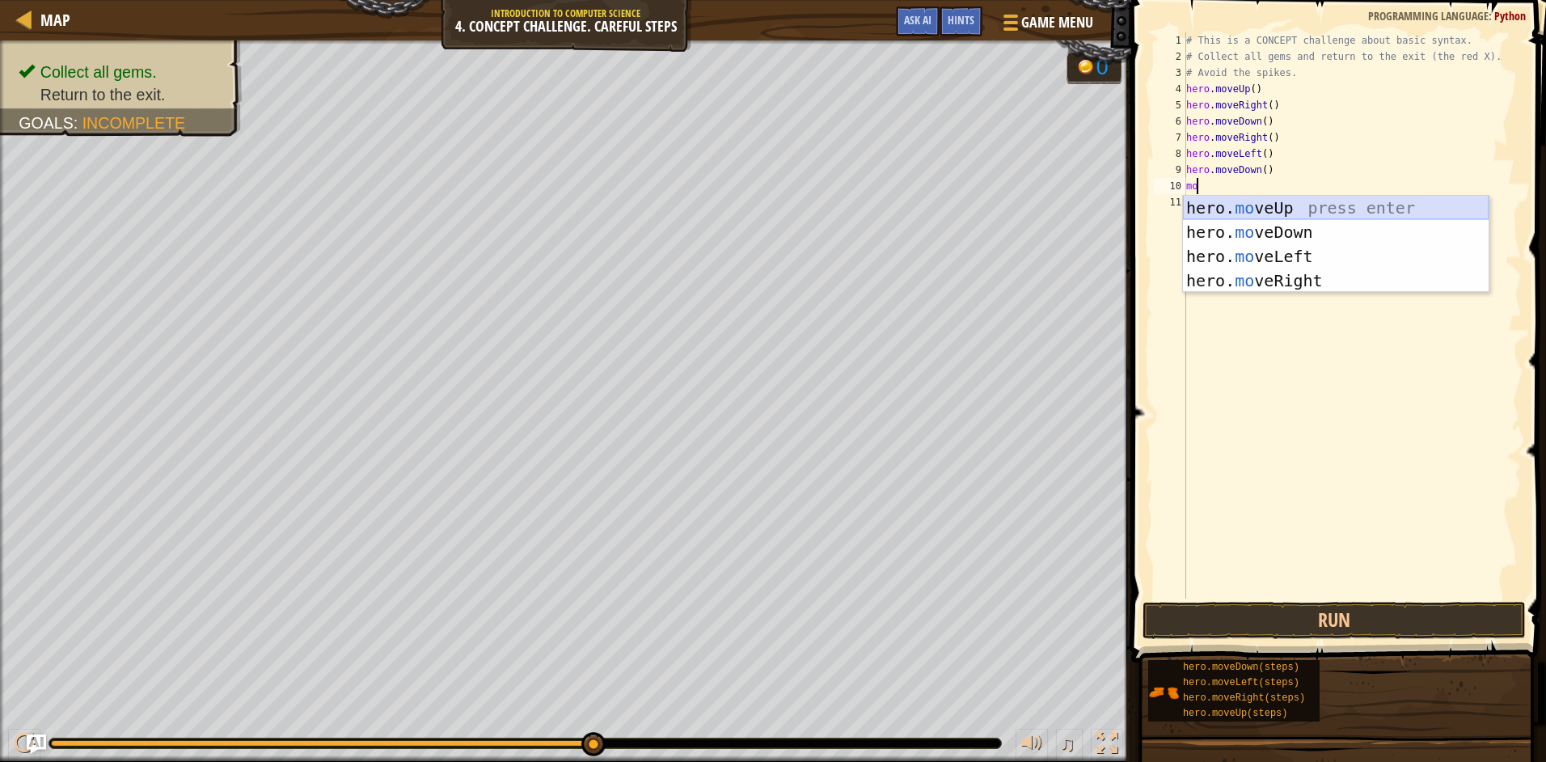
click at [1250, 211] on div "hero. mo veUp press enter hero. mo veDown press enter hero. mo veLeft press ent…" at bounding box center [1336, 269] width 306 height 146
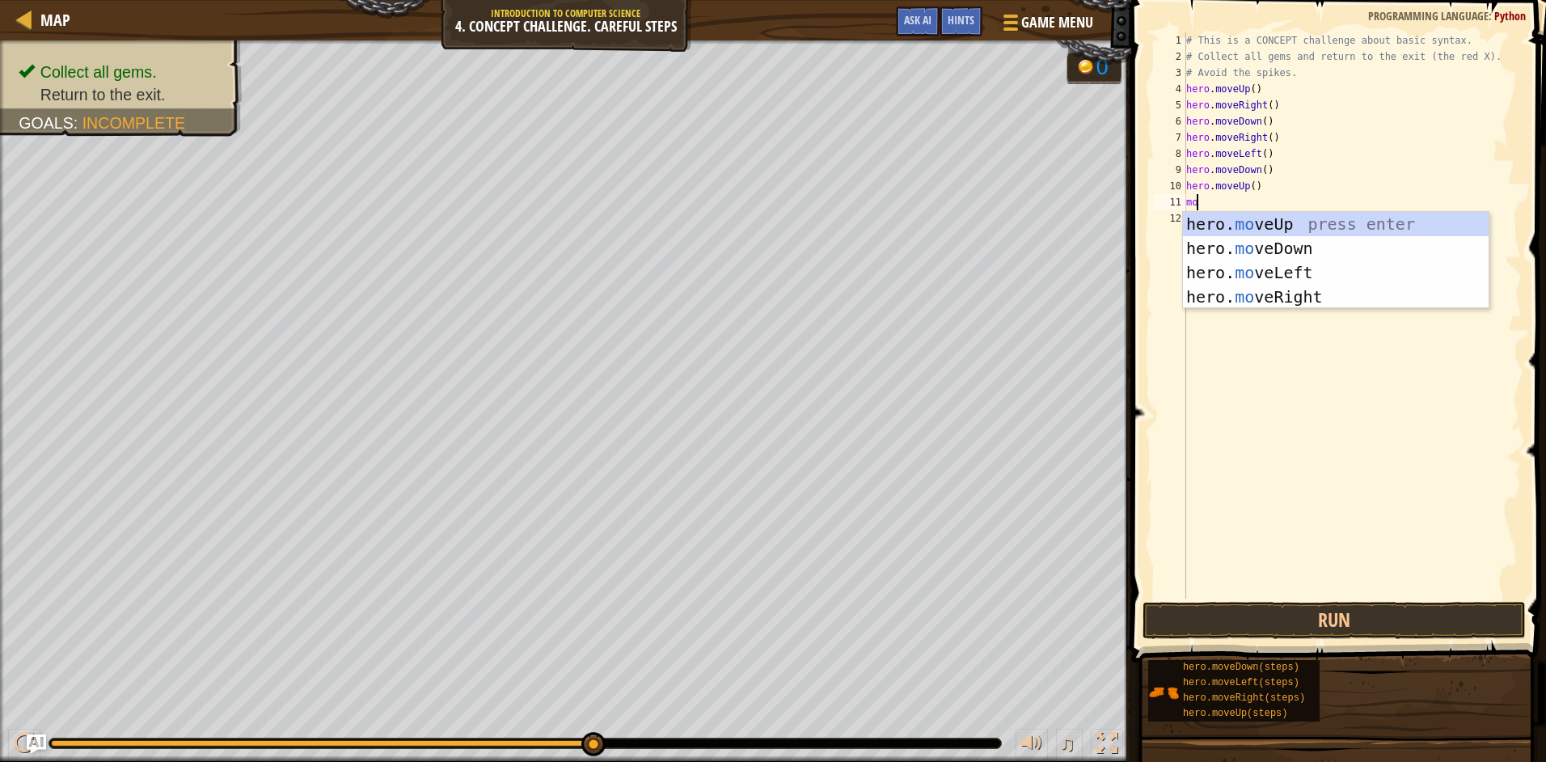
type textarea "mov"
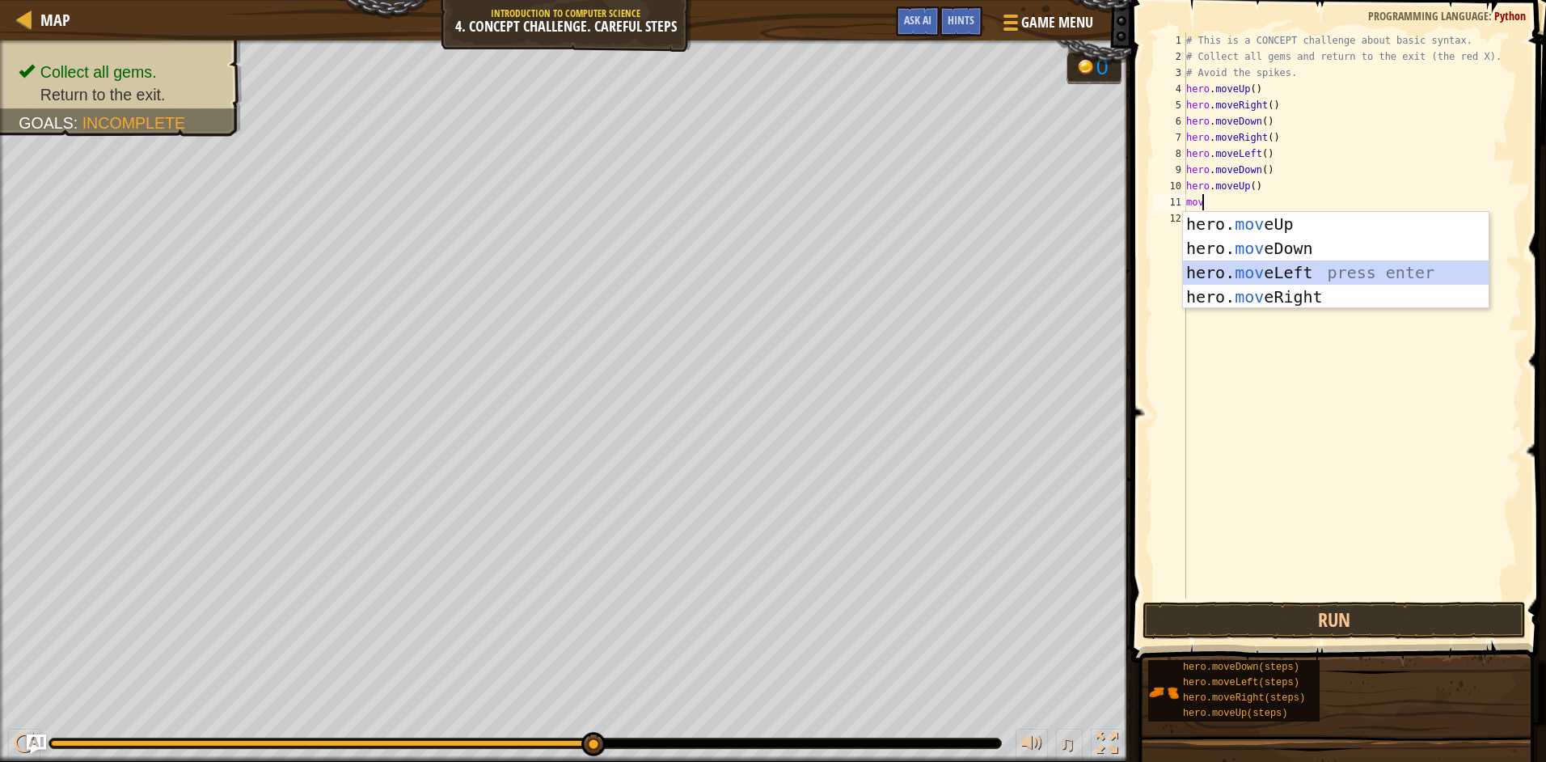
click at [1233, 275] on div "hero. mov eUp press enter hero. mov eDown press enter hero. mov eLeft press ent…" at bounding box center [1336, 285] width 306 height 146
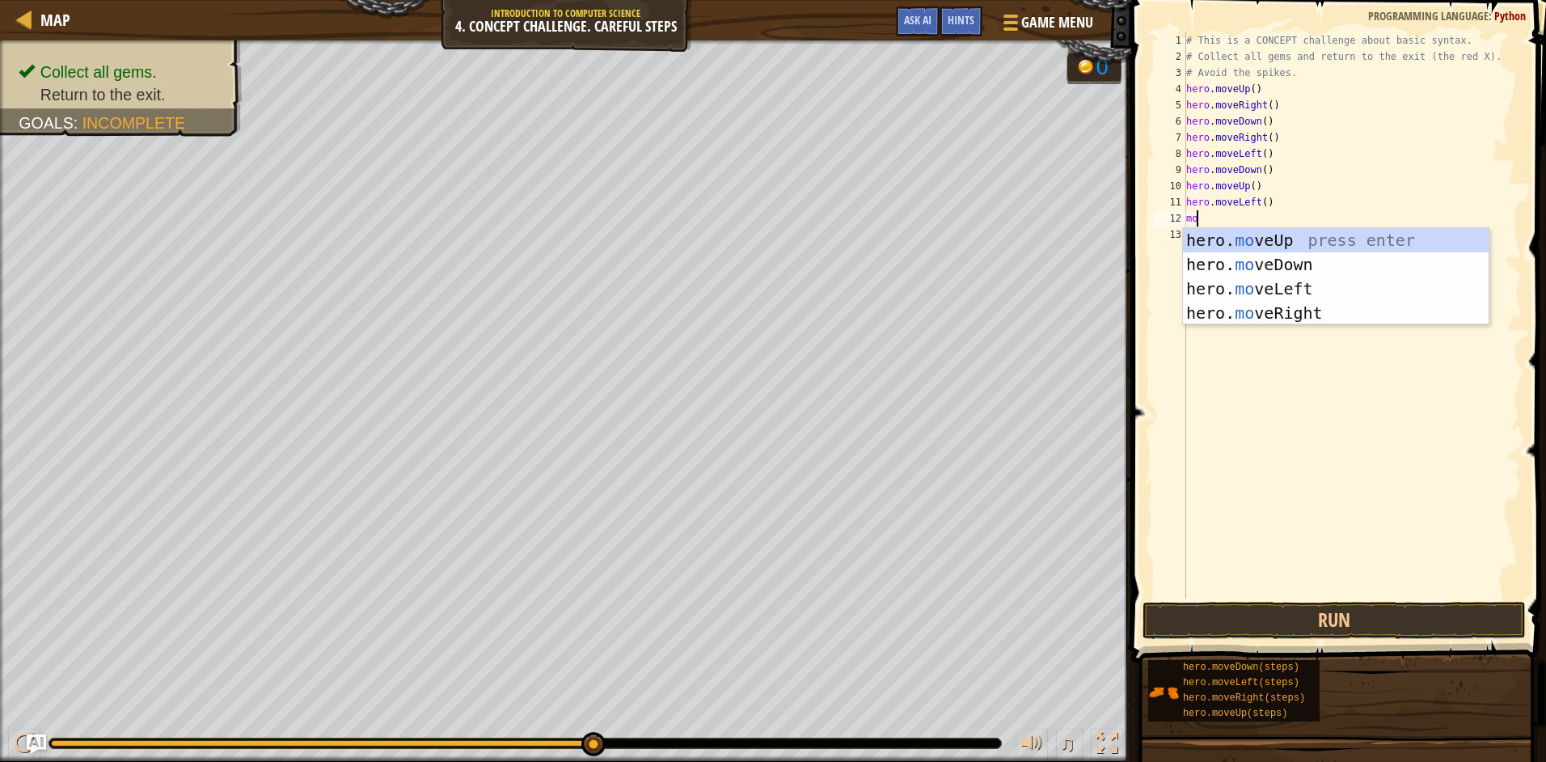
type textarea "mov"
click at [1247, 260] on div "hero. mov eUp press enter hero. mov eDown press enter hero. mov eLeft press ent…" at bounding box center [1336, 301] width 306 height 146
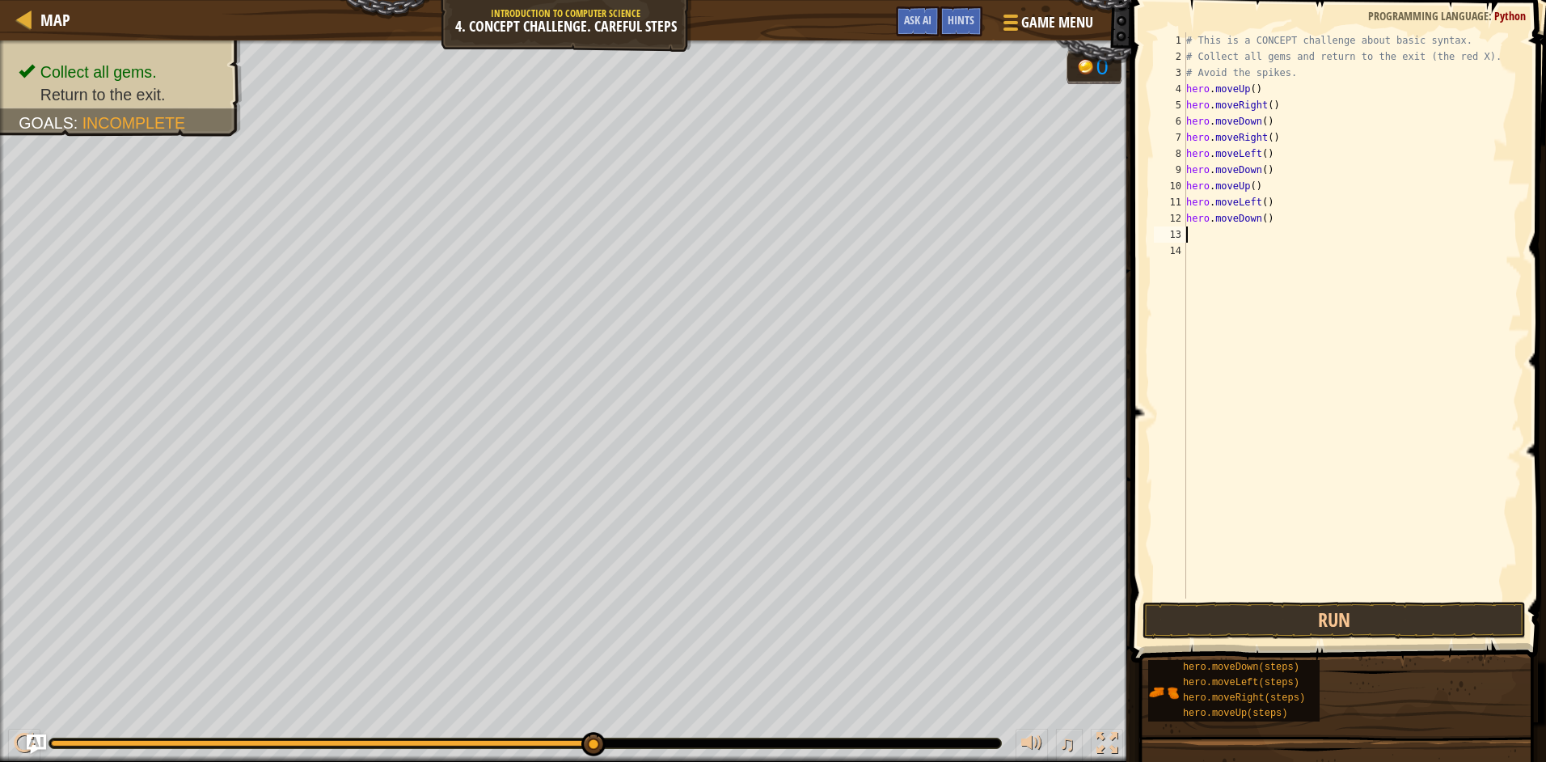
type textarea "m"
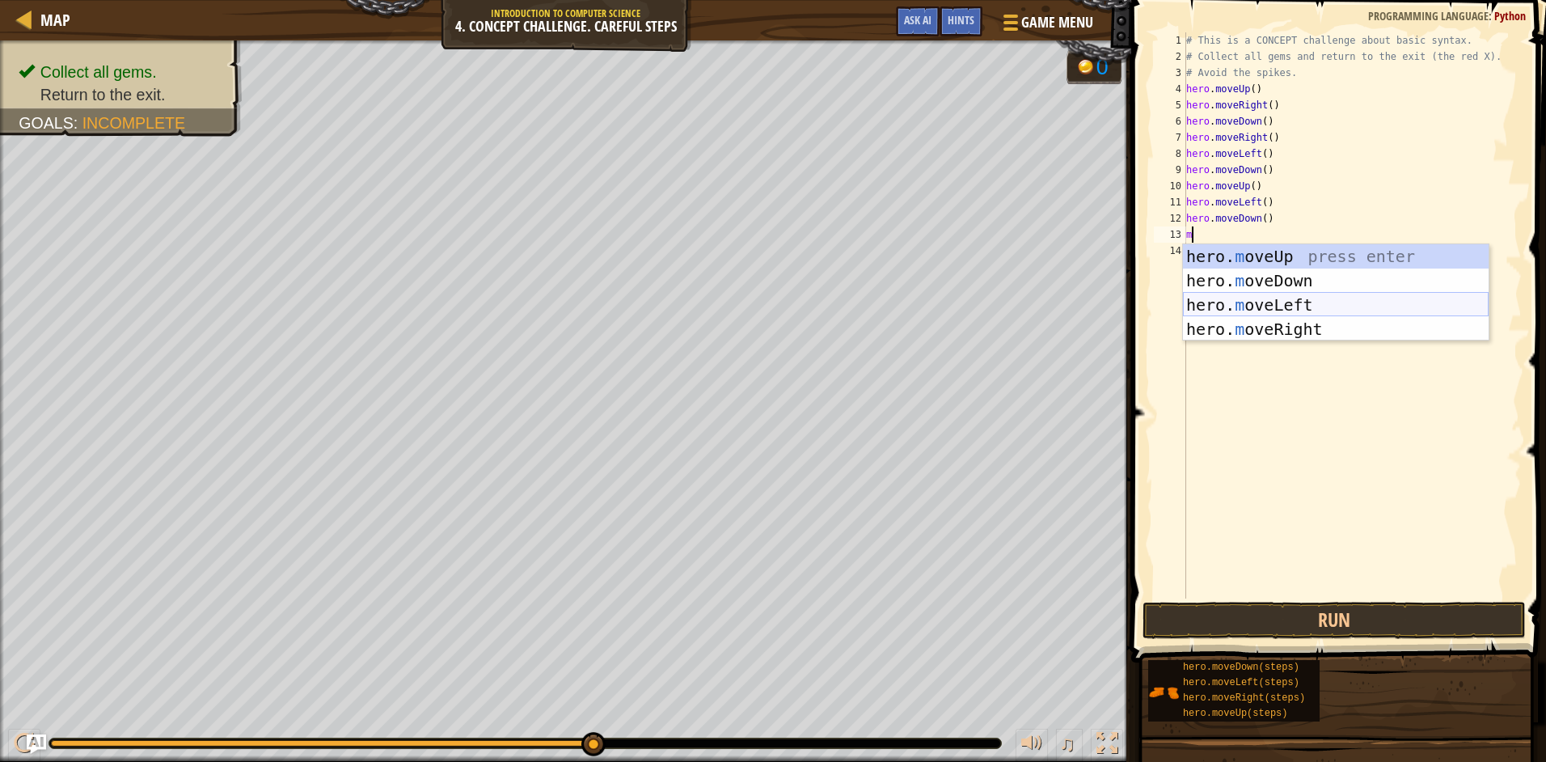
click at [1202, 298] on div "hero. m oveUp press enter hero. m oveDown press enter hero. m oveLeft press ent…" at bounding box center [1336, 317] width 306 height 146
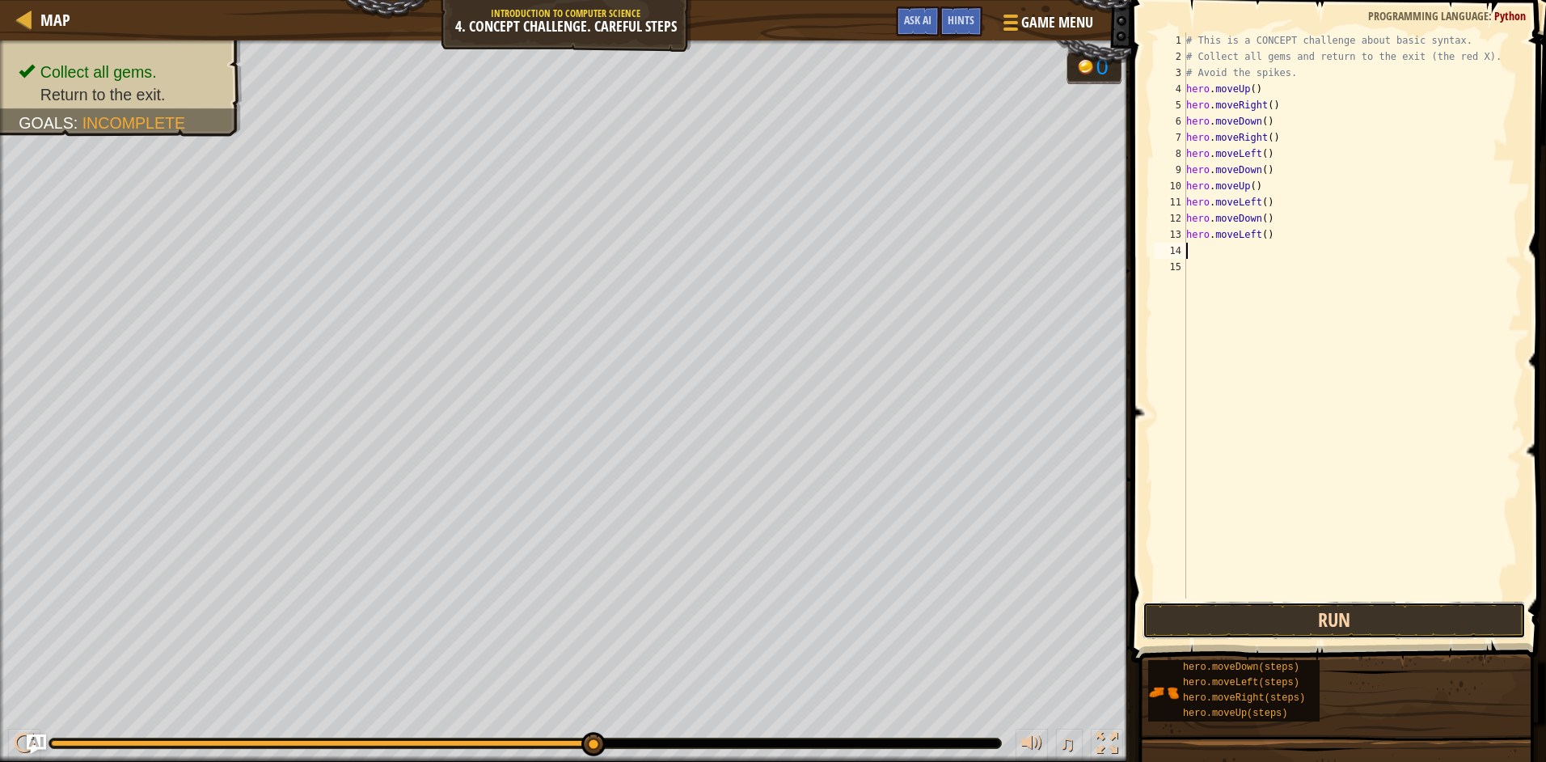
click at [1399, 612] on button "Run" at bounding box center [1333, 619] width 383 height 37
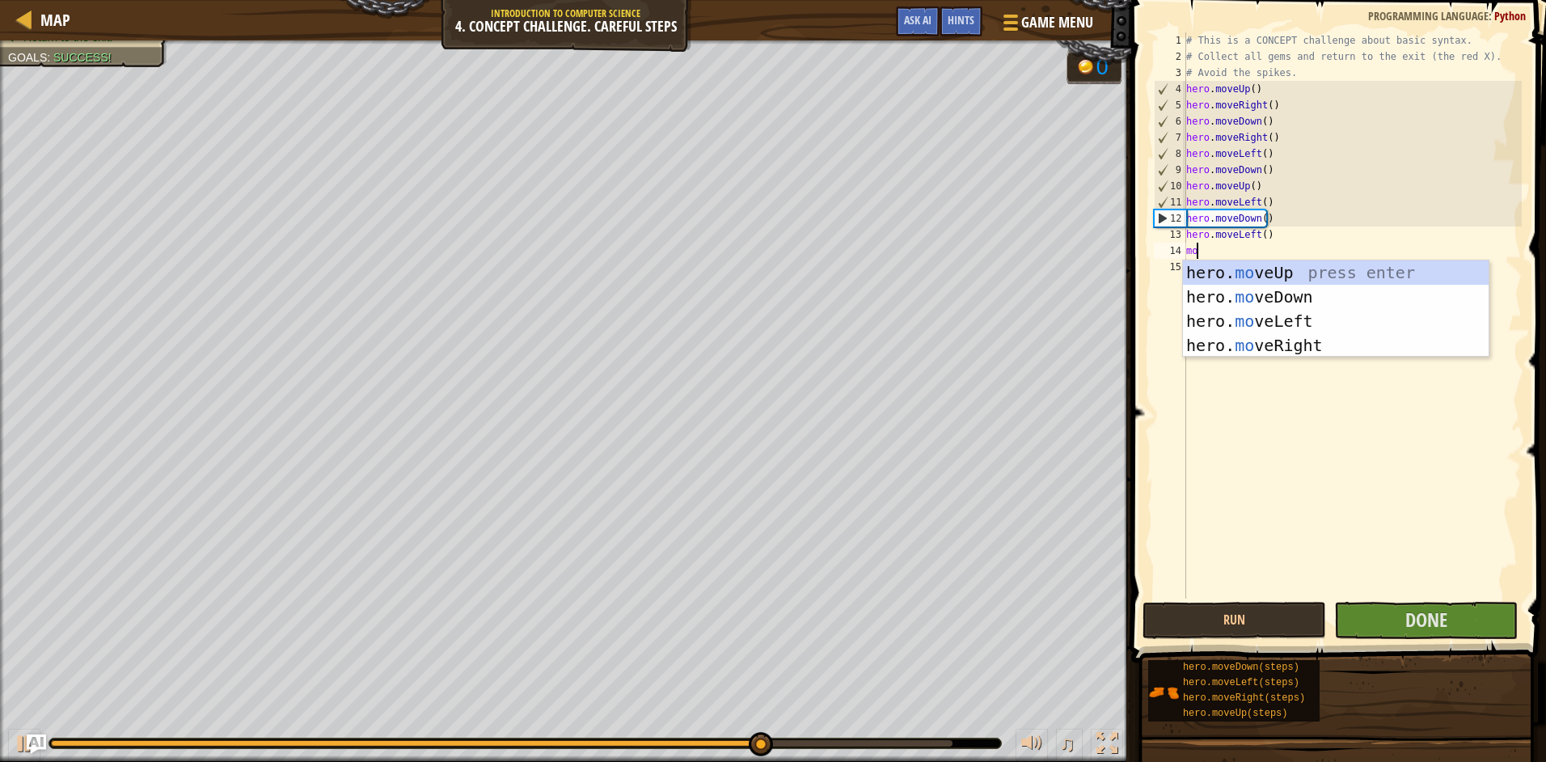
type textarea "mov"
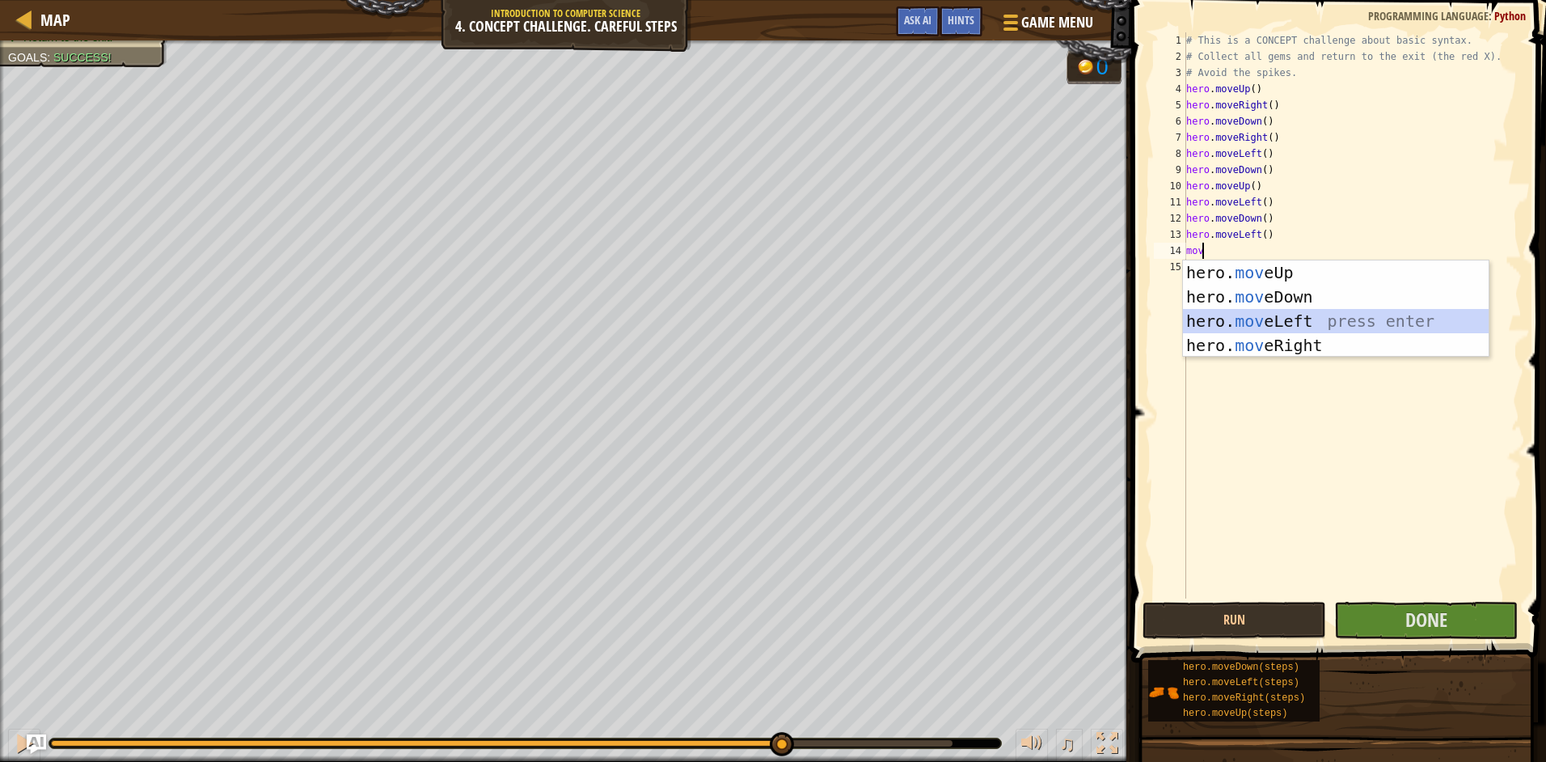
click at [1213, 315] on div "hero. mov eUp press enter hero. mov eDown press enter hero. mov eLeft press ent…" at bounding box center [1336, 333] width 306 height 146
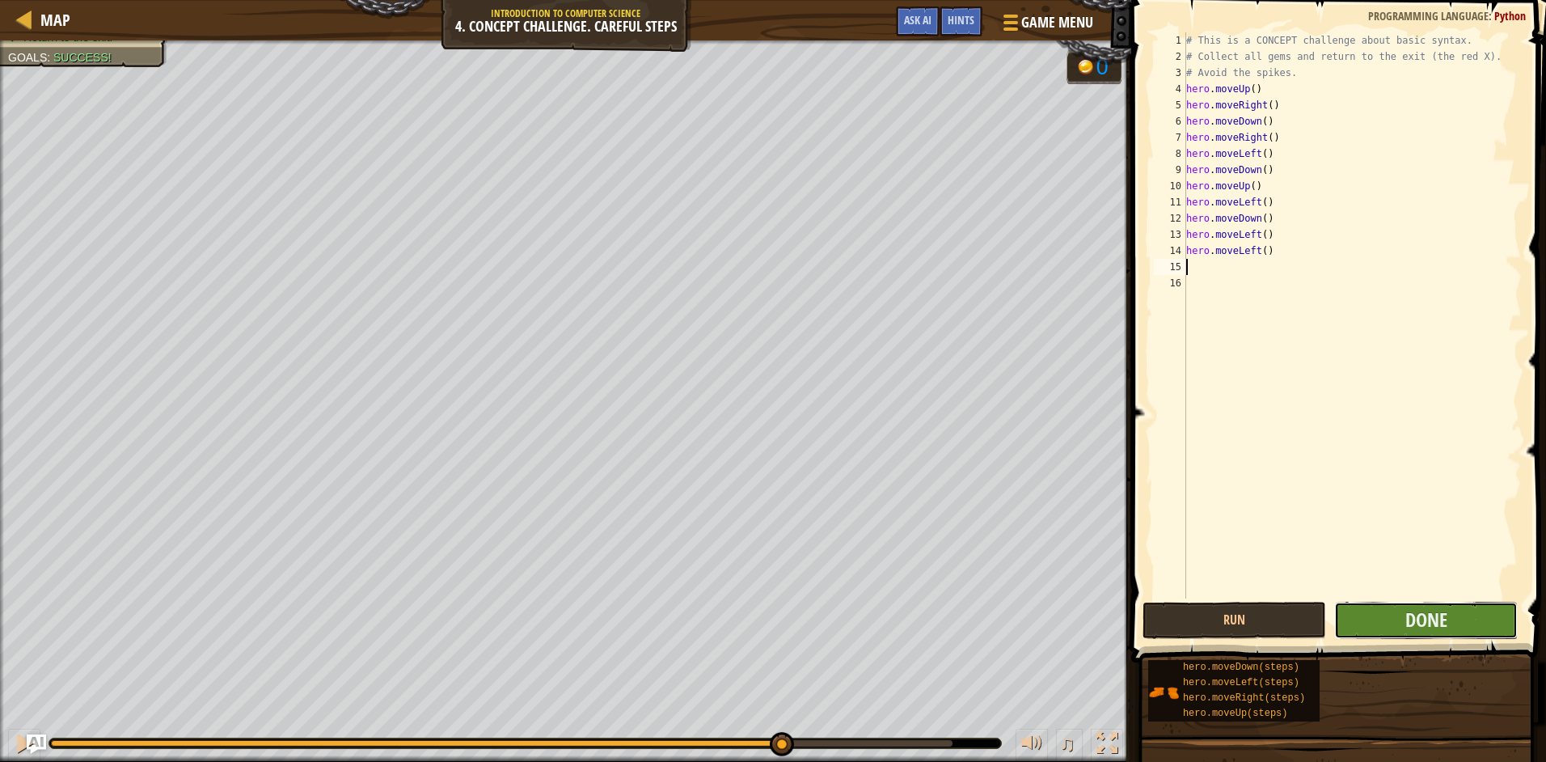
click at [1391, 610] on button "Done" at bounding box center [1426, 619] width 184 height 37
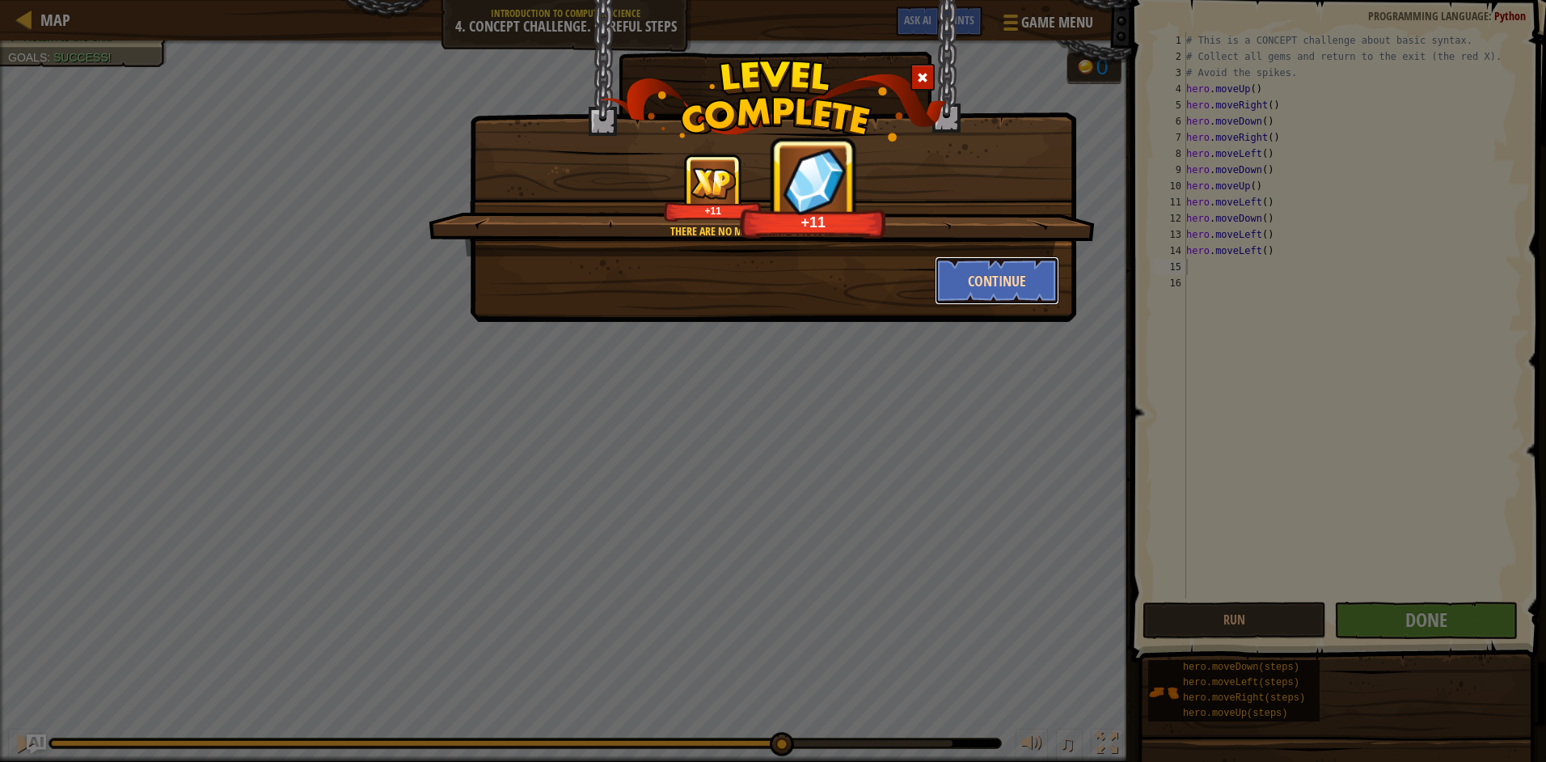
click at [1029, 276] on button "Continue" at bounding box center [997, 280] width 125 height 49
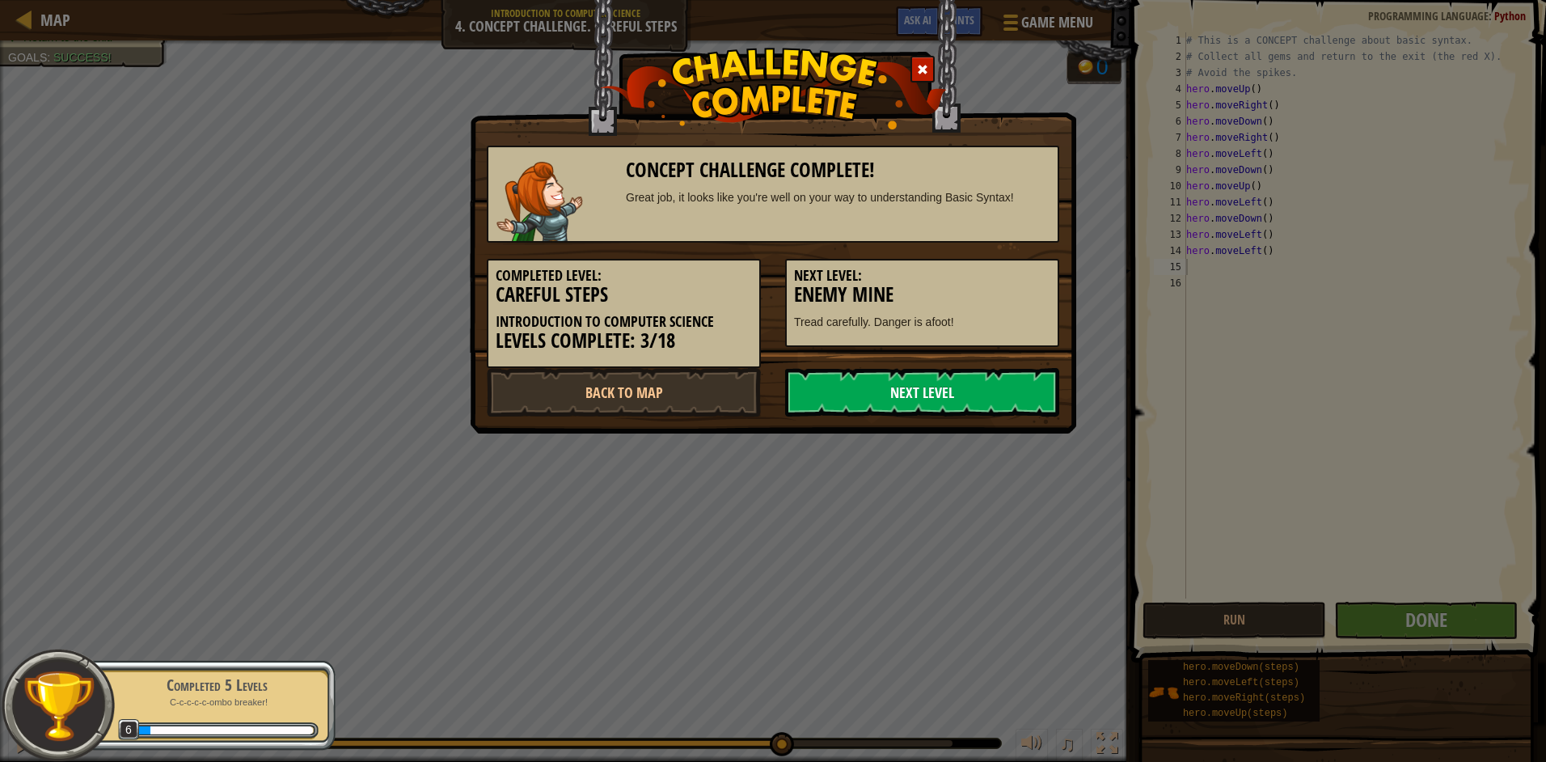
click at [915, 405] on link "Next Level" at bounding box center [922, 392] width 274 height 49
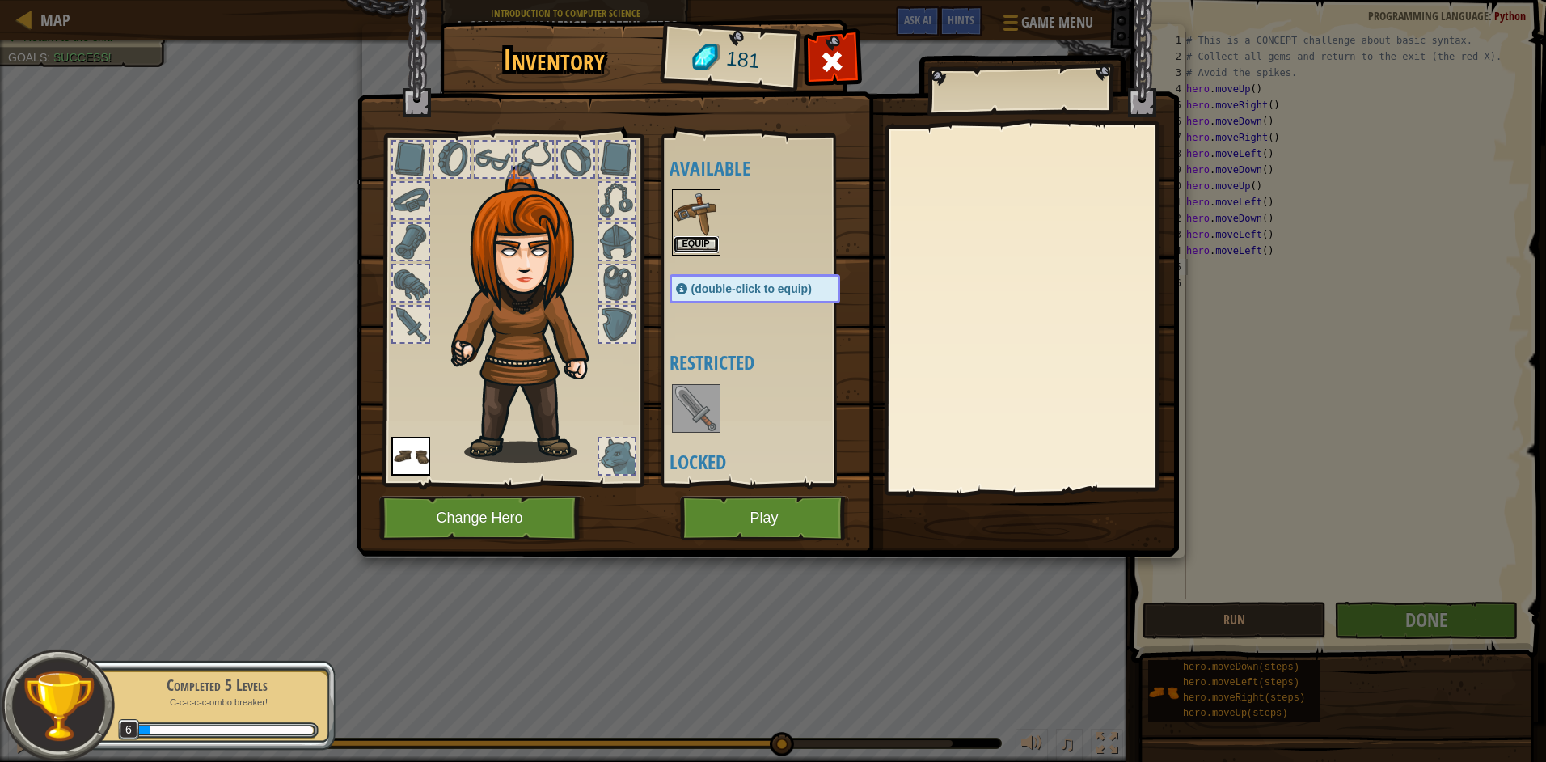
click at [709, 247] on button "Equip" at bounding box center [695, 244] width 45 height 17
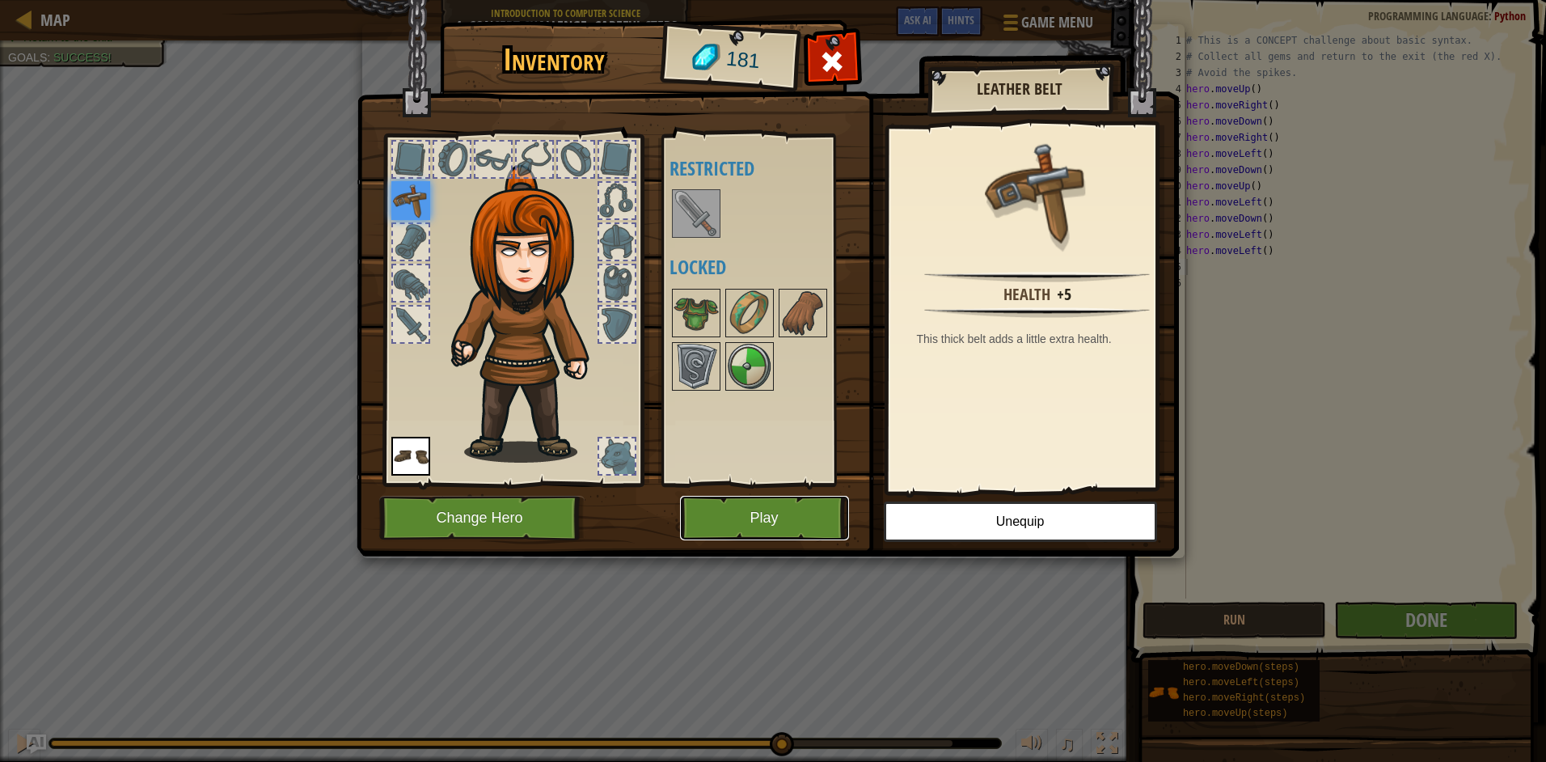
click at [786, 509] on button "Play" at bounding box center [764, 518] width 169 height 44
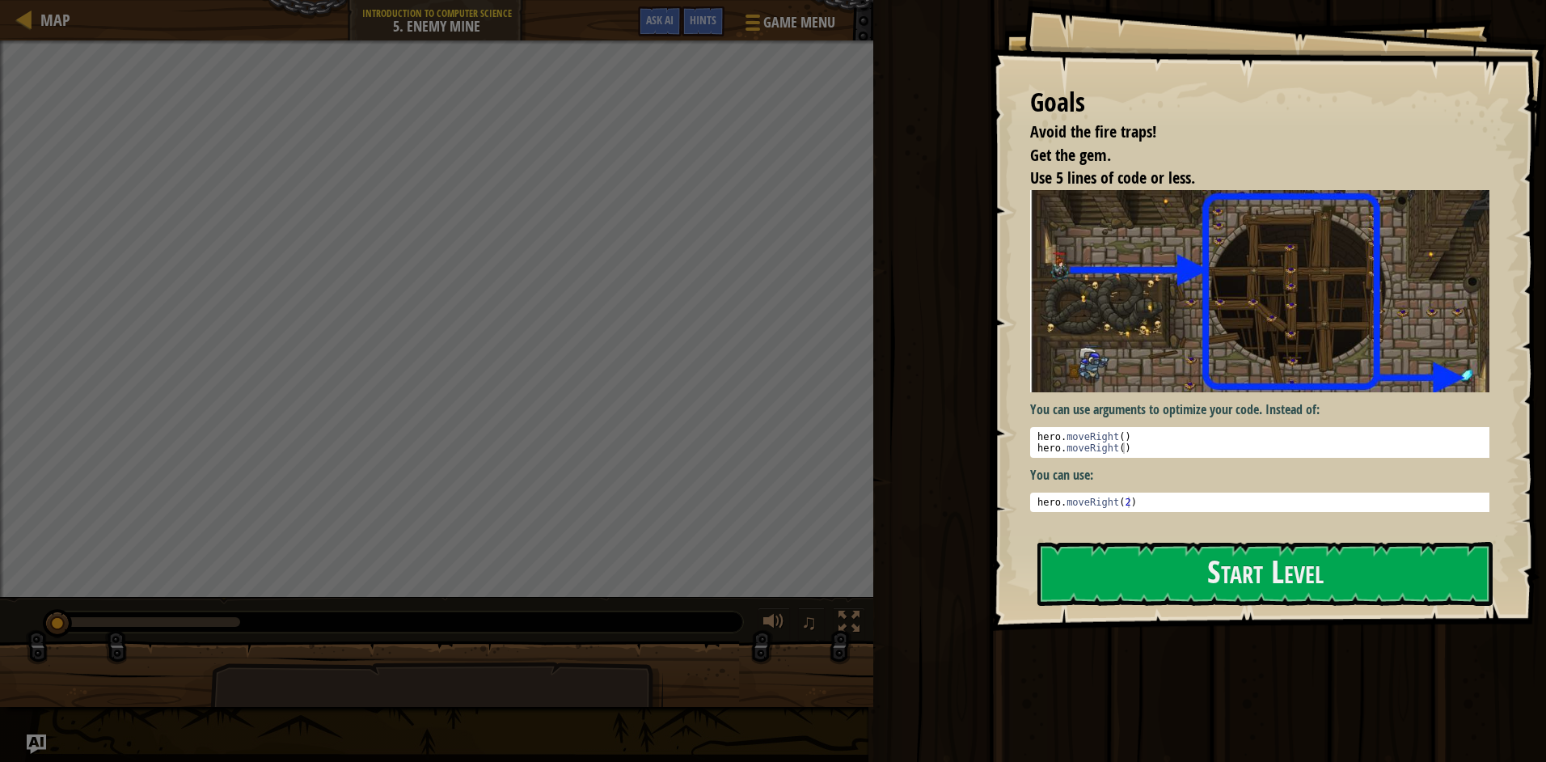
click at [1306, 539] on div "Goals Avoid the fire traps! Get the gem. Use 5 lines of code or less. You can u…" at bounding box center [1268, 315] width 556 height 631
click at [1302, 580] on button "Start Level" at bounding box center [1264, 574] width 455 height 64
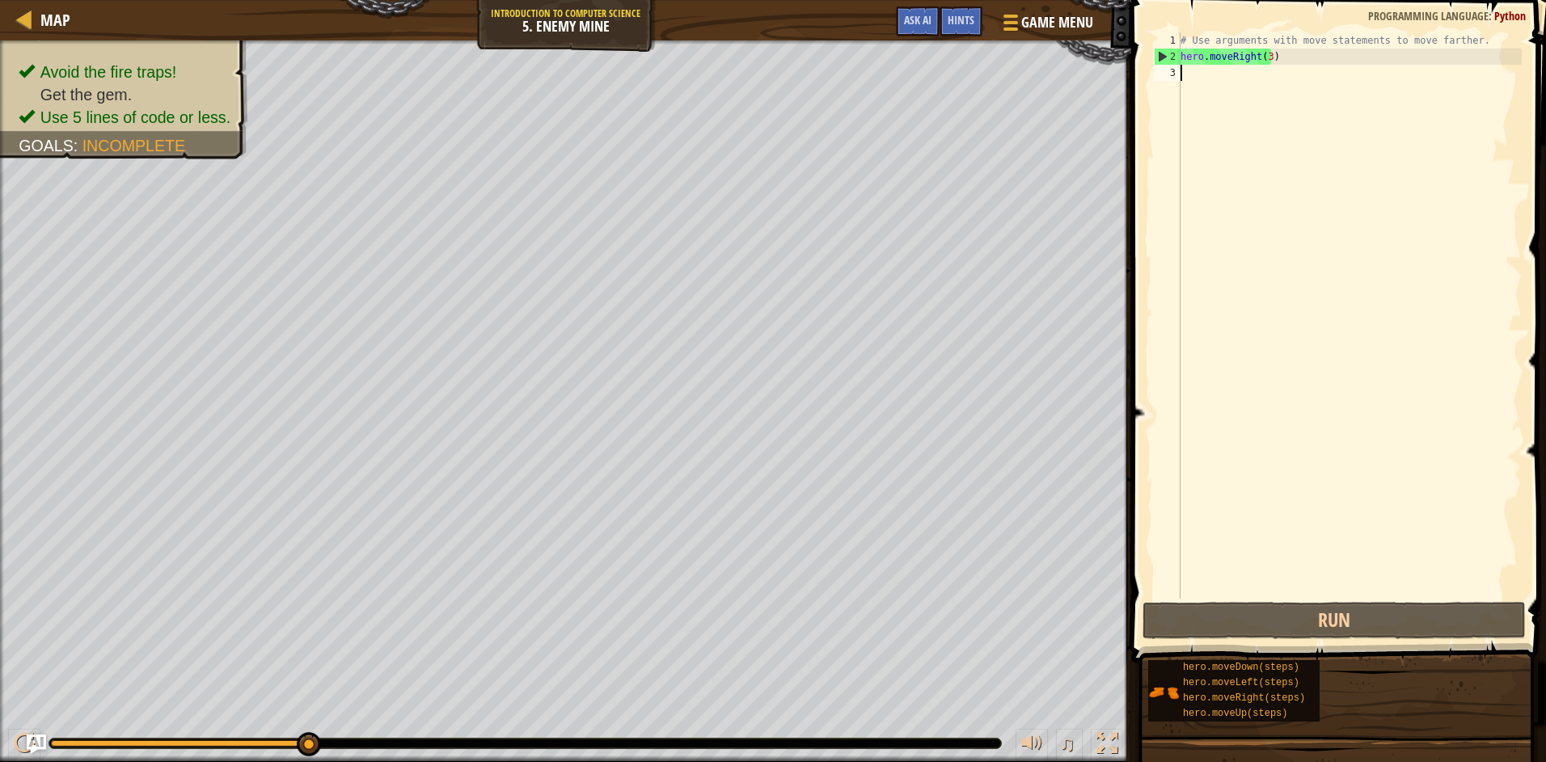
type textarea "m"
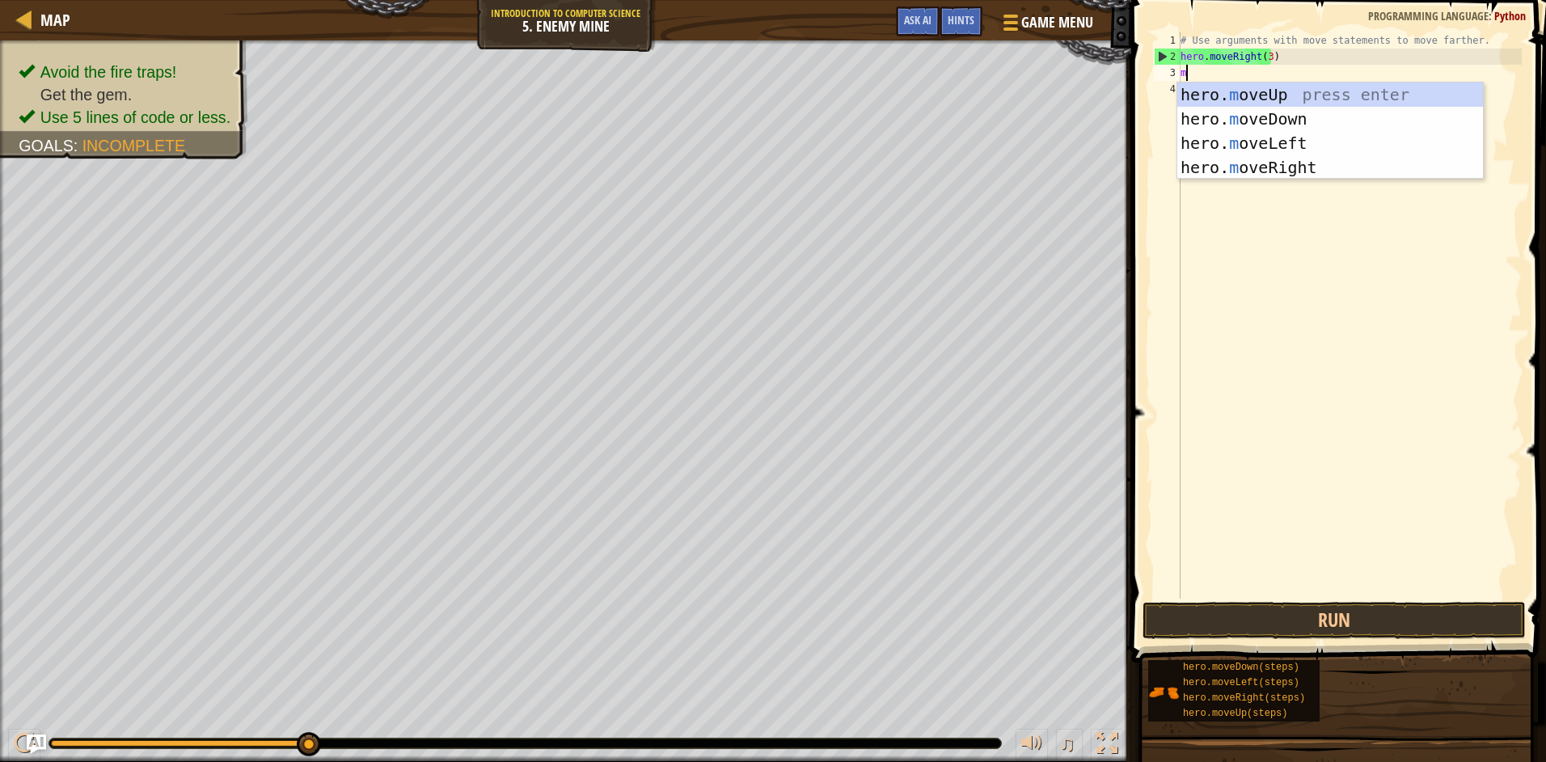
scroll to position [7, 0]
click at [1253, 93] on div "hero. m oveUp press enter hero. m oveDown press enter hero. m oveLeft press ent…" at bounding box center [1330, 155] width 306 height 146
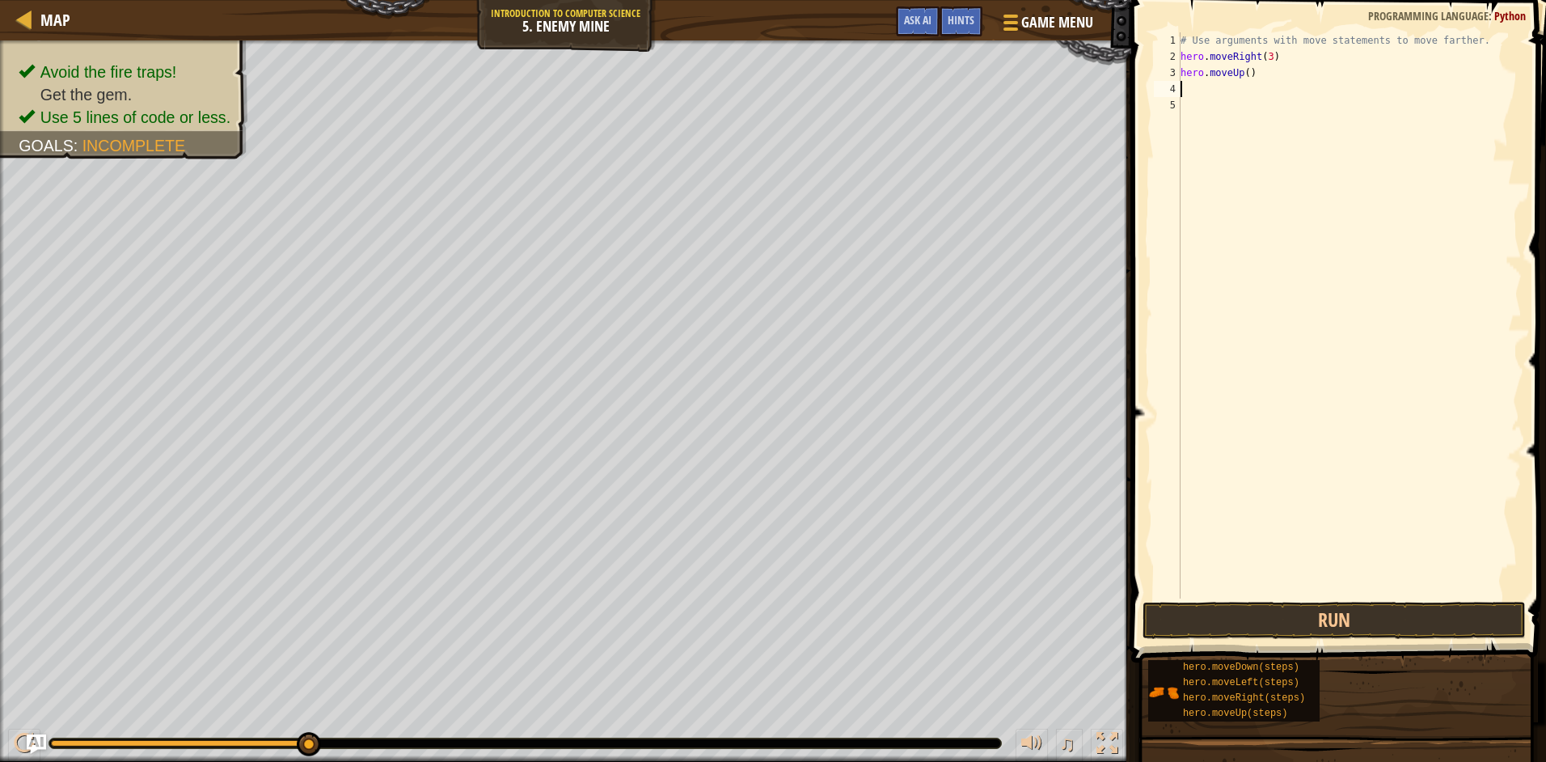
type textarea "m"
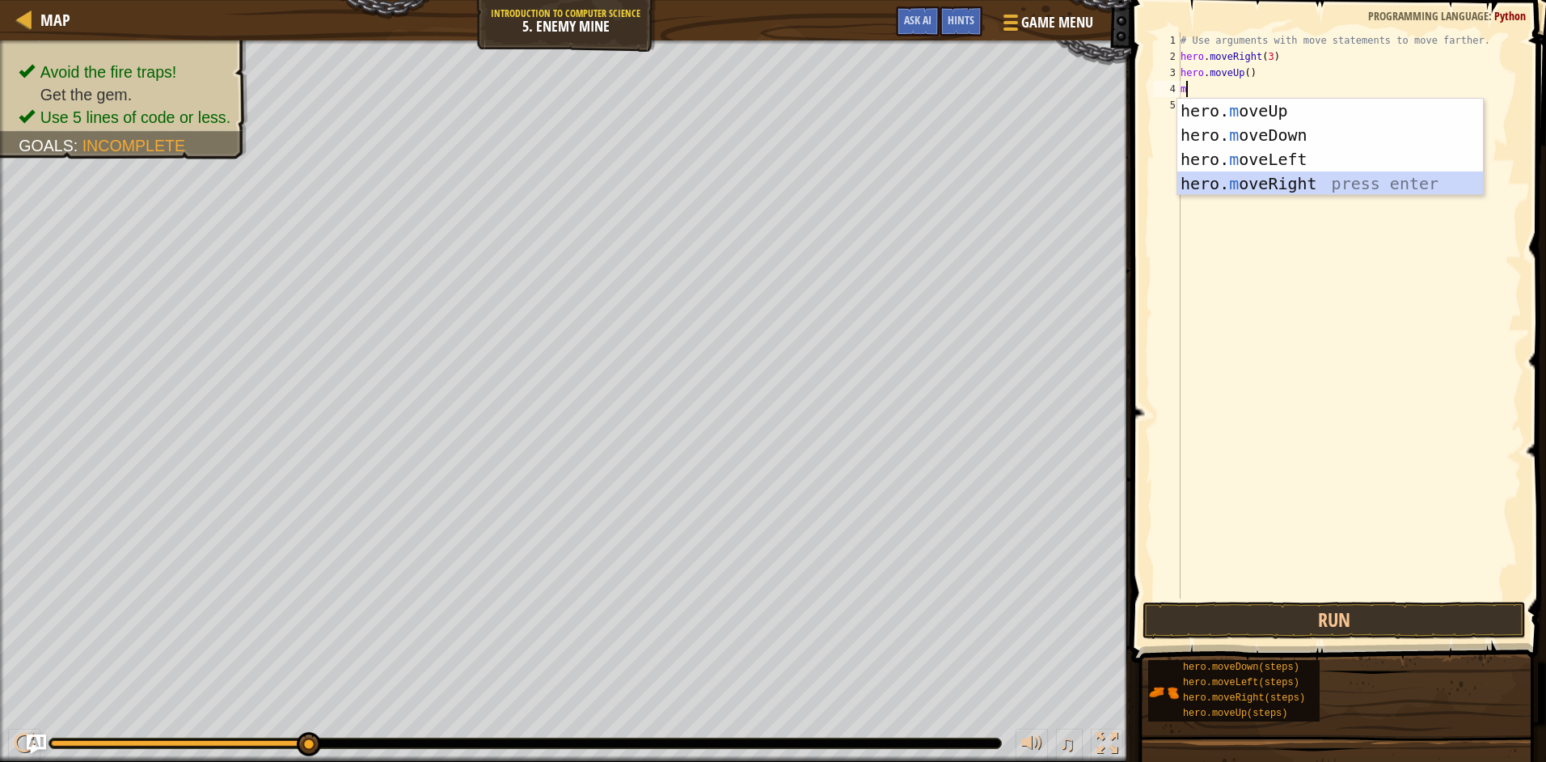
click at [1298, 182] on div "hero. m oveUp press enter hero. m oveDown press enter hero. m oveLeft press ent…" at bounding box center [1330, 172] width 306 height 146
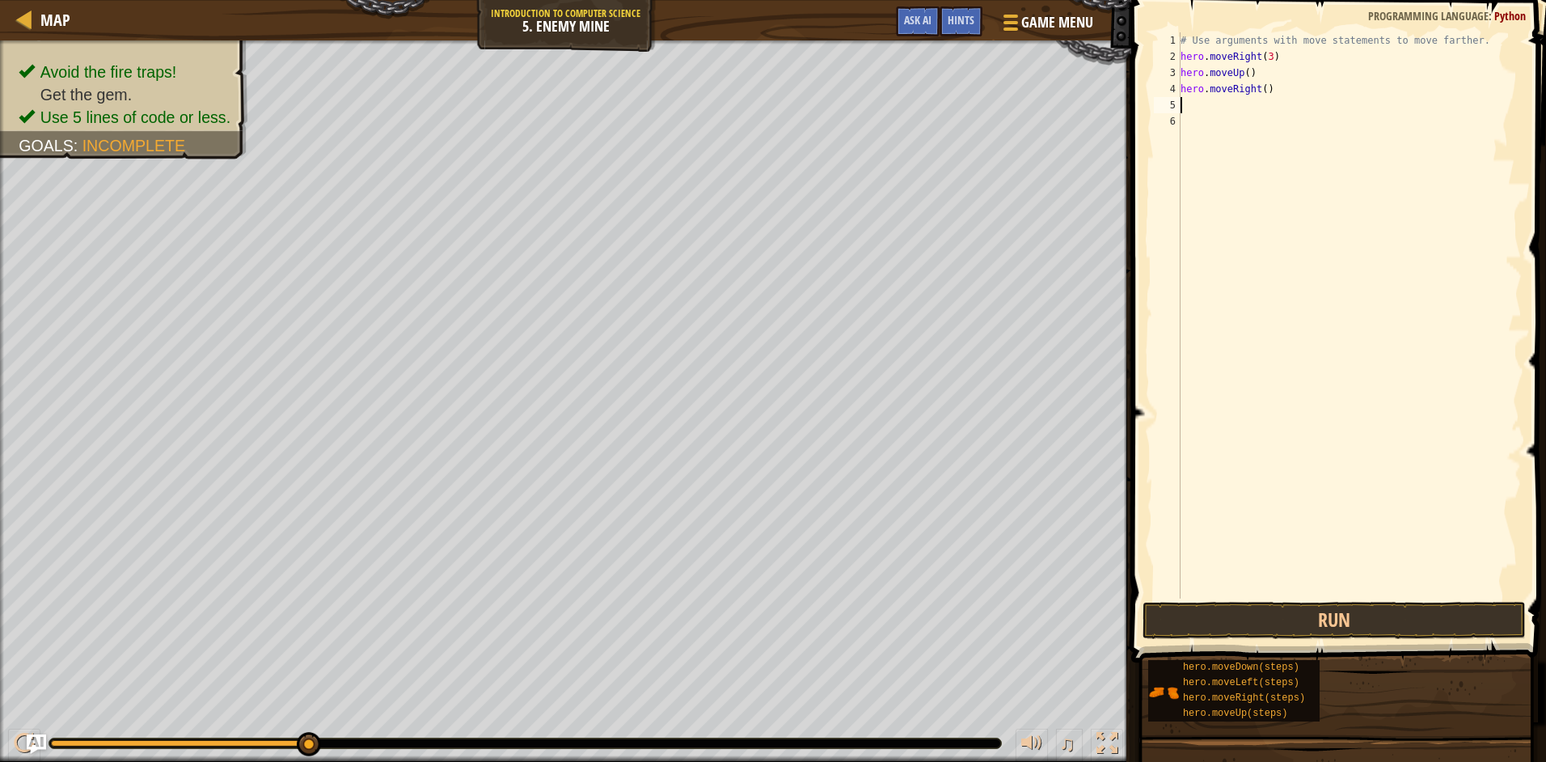
type textarea "m"
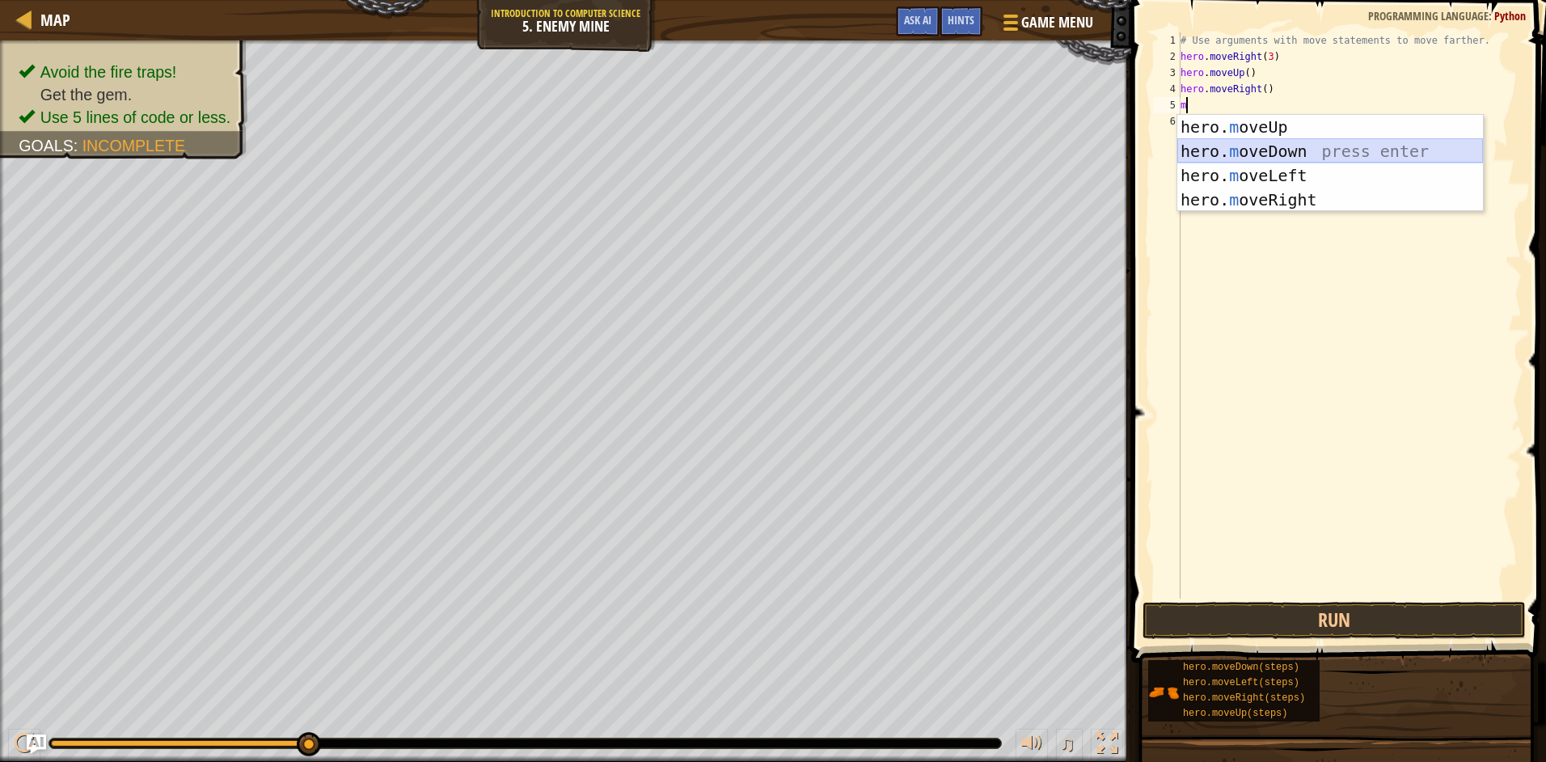
click at [1316, 150] on div "hero. m oveUp press enter hero. m oveDown press enter hero. m oveLeft press ent…" at bounding box center [1330, 188] width 306 height 146
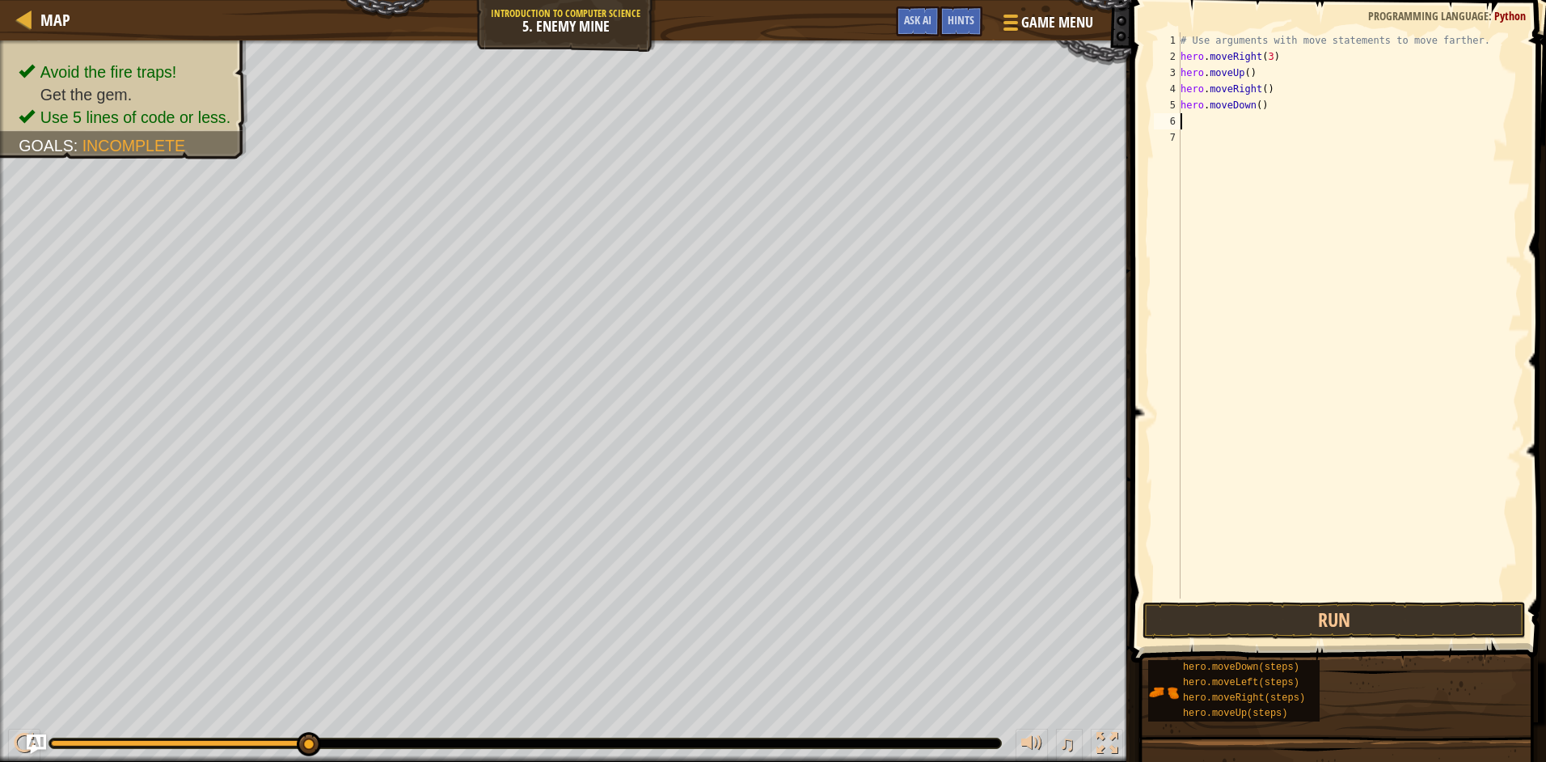
click at [1251, 102] on div "# Use arguments with move statements to move farther. hero . moveRight ( 3 ) he…" at bounding box center [1349, 331] width 344 height 598
click at [1255, 102] on div "# Use arguments with move statements to move farther. hero . moveRight ( 3 ) he…" at bounding box center [1349, 331] width 344 height 598
type textarea "hero.moveDown(3)"
click at [1282, 118] on div "# Use arguments with move statements to move farther. hero . moveRight ( 3 ) he…" at bounding box center [1349, 331] width 344 height 598
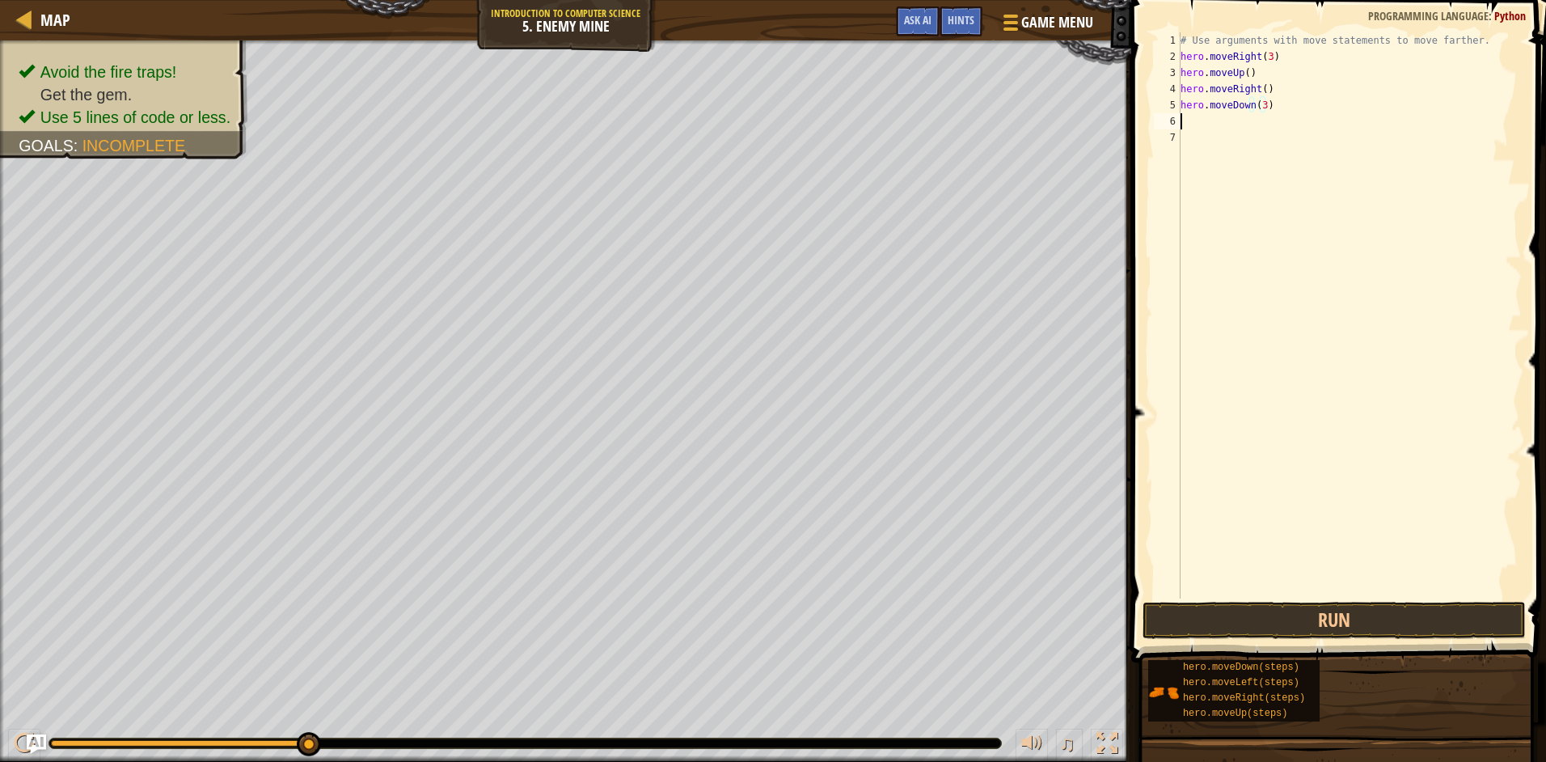
scroll to position [7, 0]
type textarea "m"
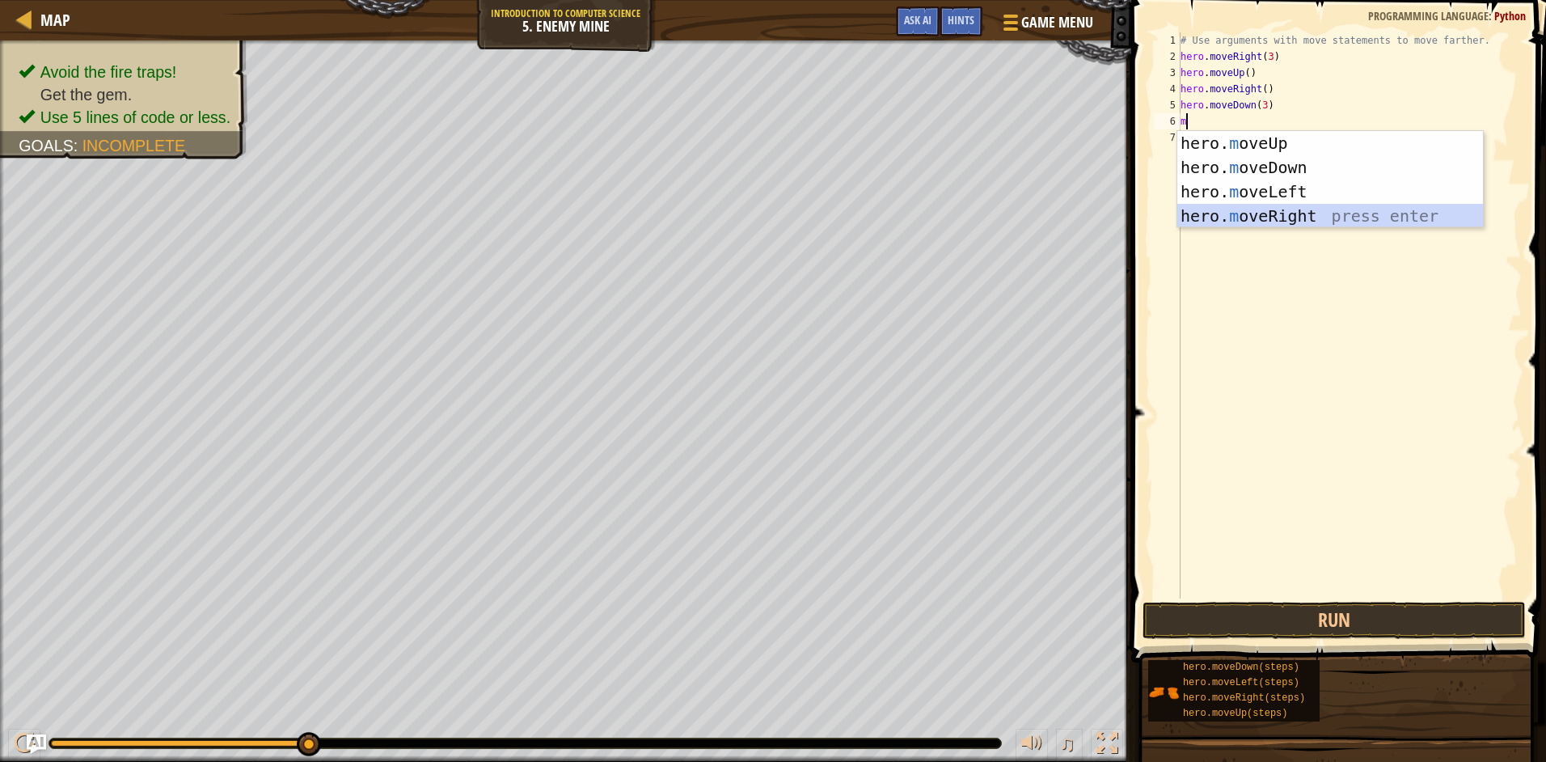
click at [1326, 217] on div "hero. m oveUp press enter hero. m oveDown press enter hero. m oveLeft press ent…" at bounding box center [1330, 204] width 306 height 146
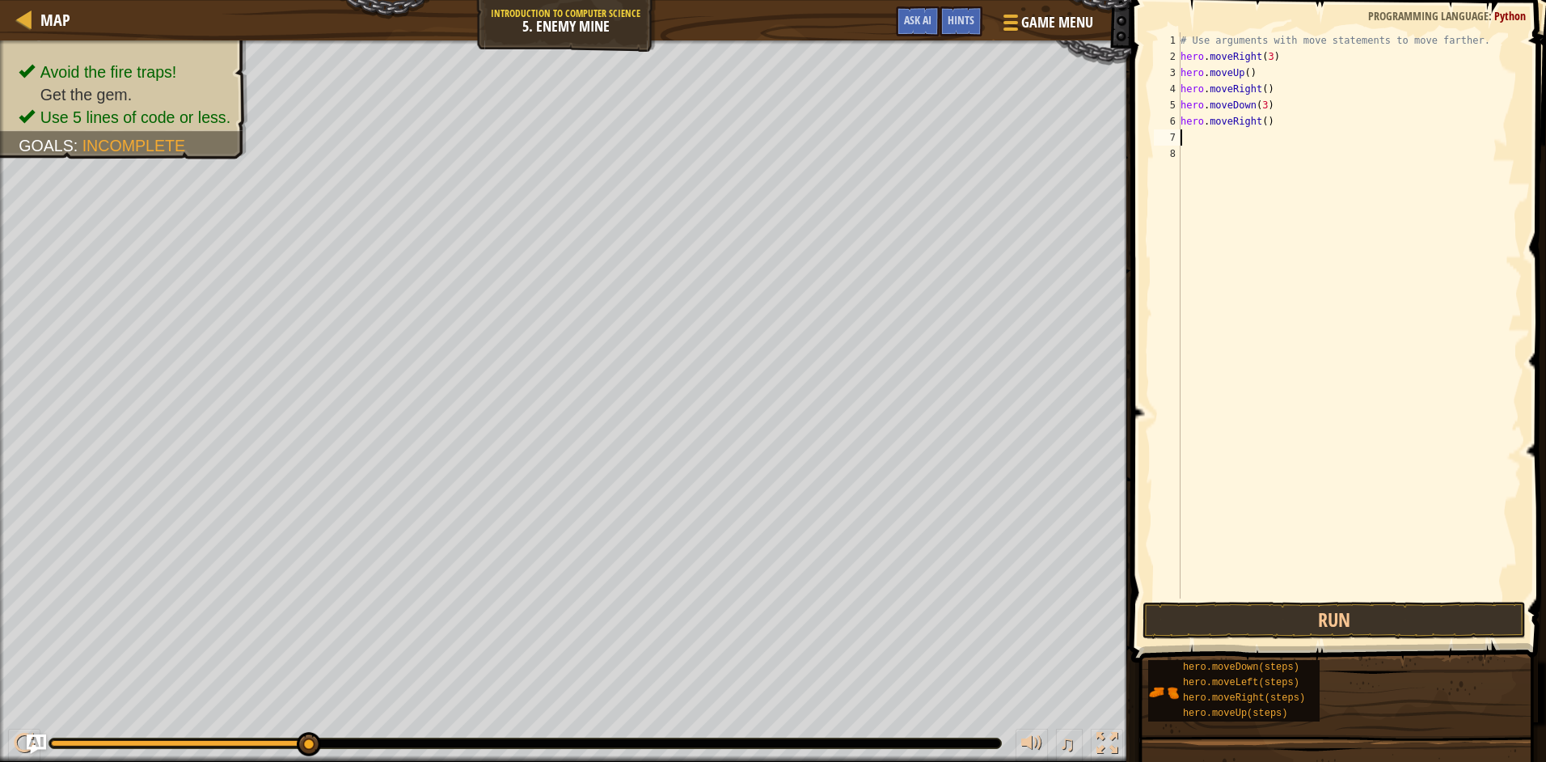
click at [1260, 120] on div "# Use arguments with move statements to move farther. hero . moveRight ( 3 ) he…" at bounding box center [1349, 331] width 344 height 598
type textarea "hero.moveRight(2)"
click at [1320, 618] on button "Run" at bounding box center [1333, 619] width 383 height 37
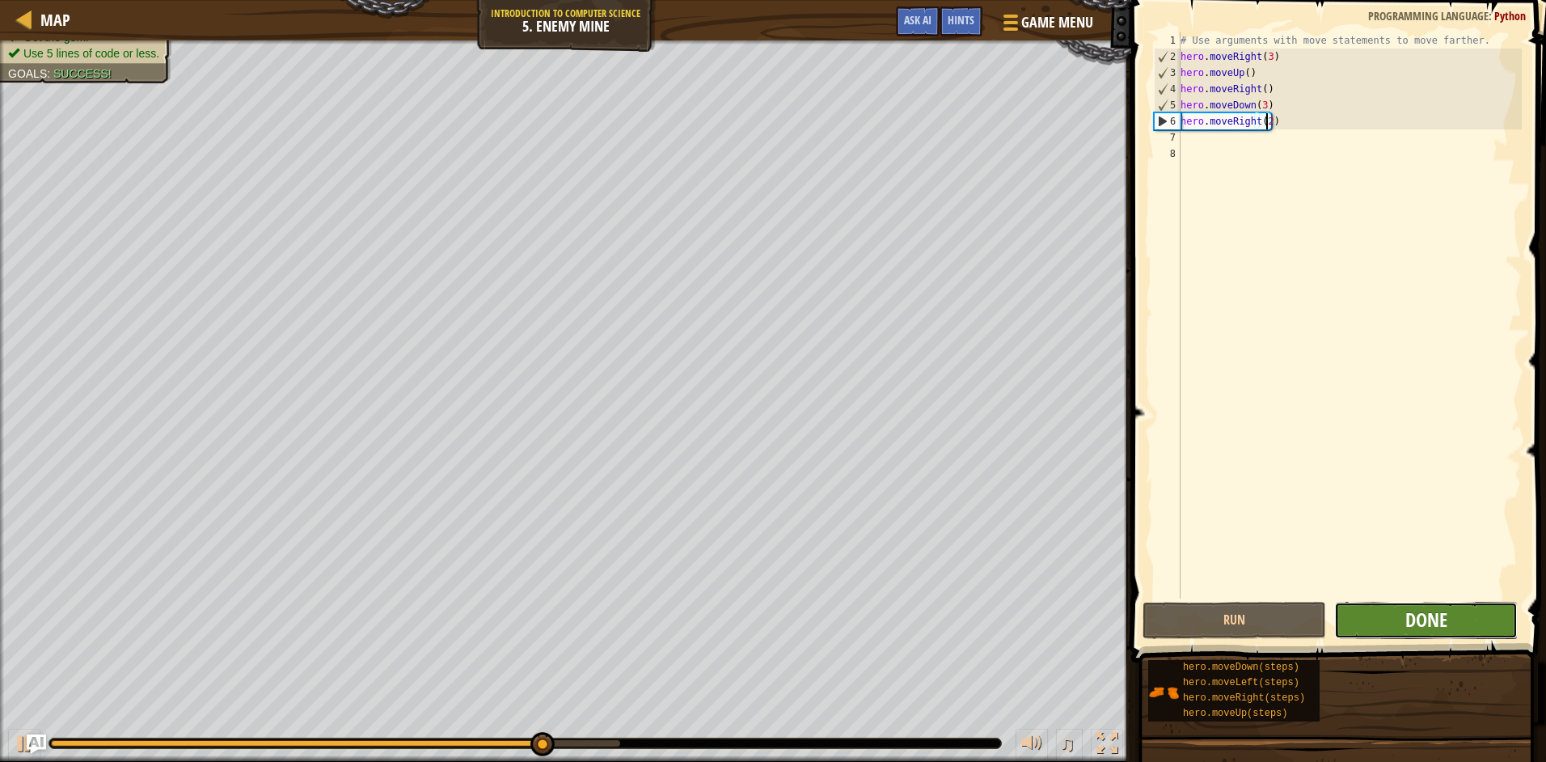
click at [1412, 618] on span "Done" at bounding box center [1426, 619] width 42 height 26
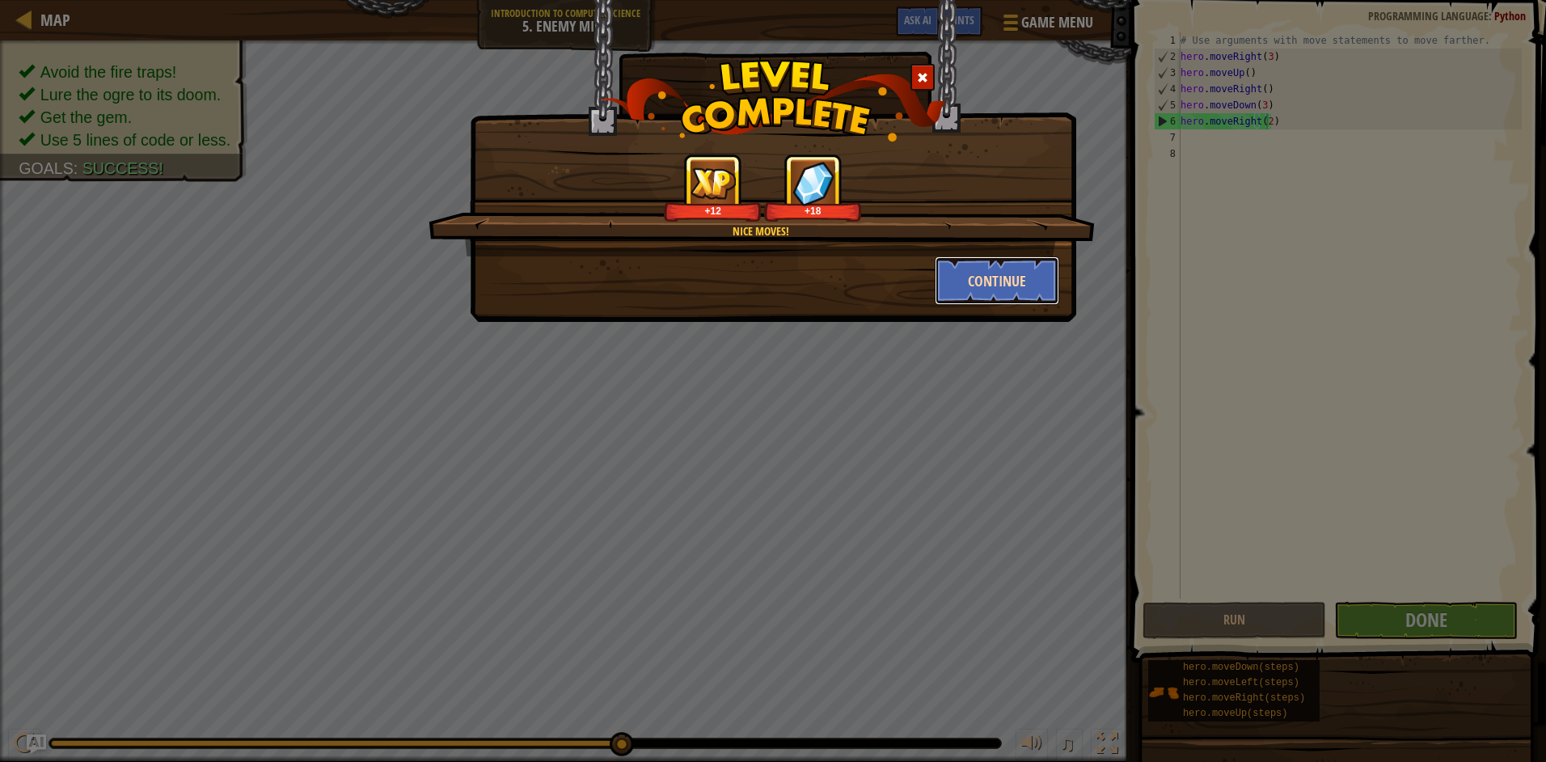
click at [956, 268] on button "Continue" at bounding box center [997, 280] width 125 height 49
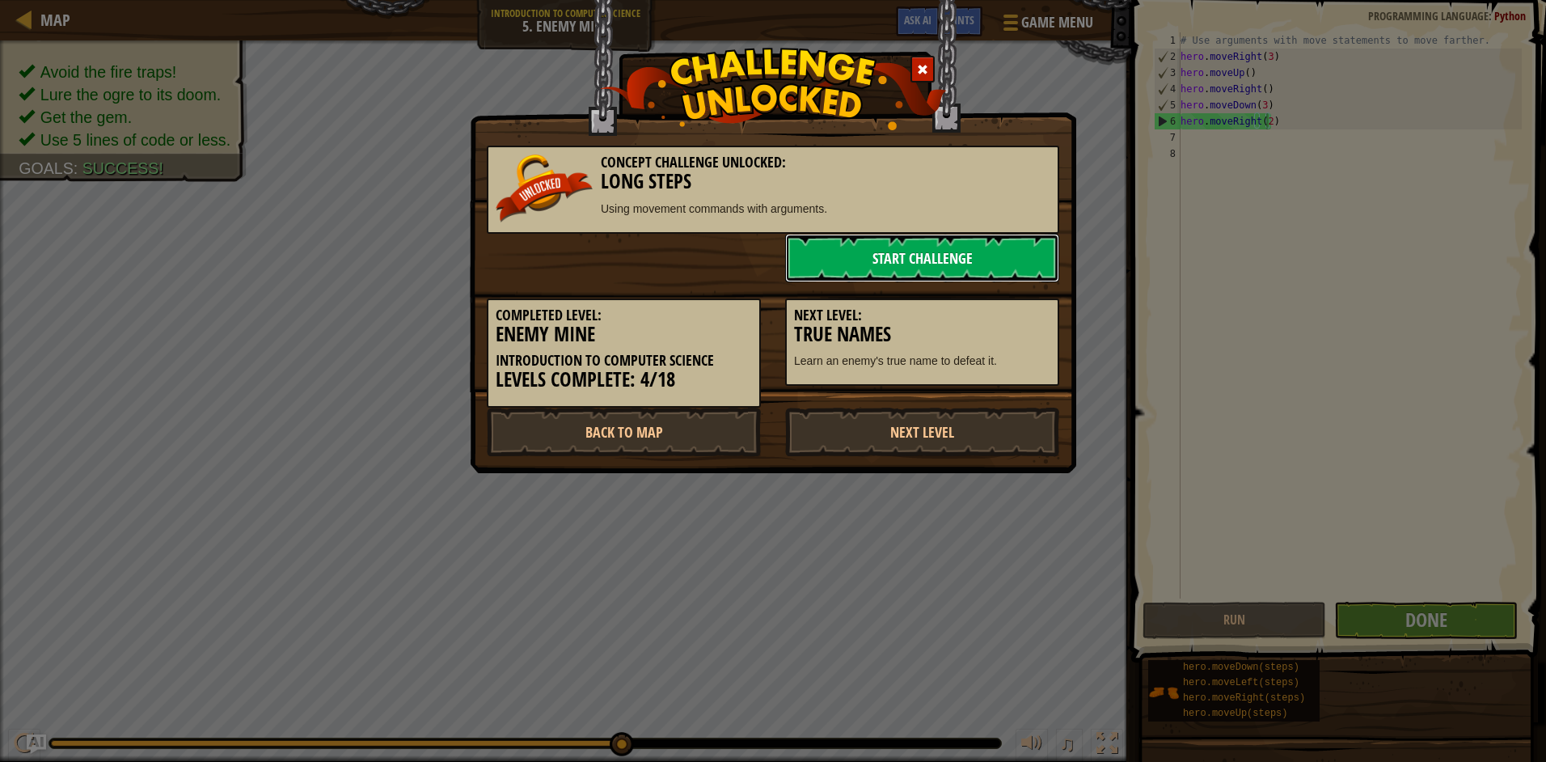
click at [994, 248] on link "Start Challenge" at bounding box center [922, 258] width 274 height 49
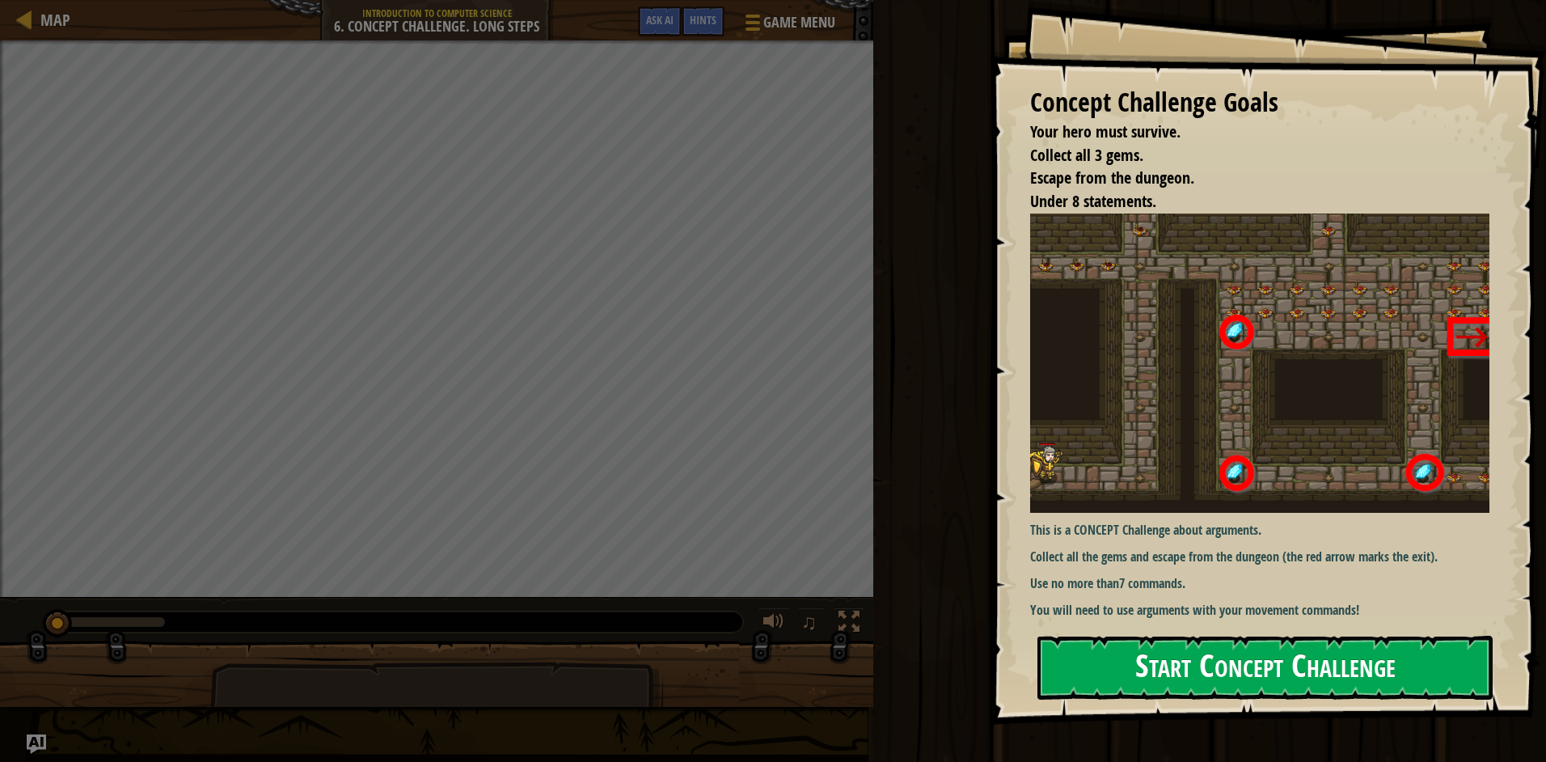
click at [1259, 661] on button "Start Concept Challenge" at bounding box center [1264, 667] width 455 height 64
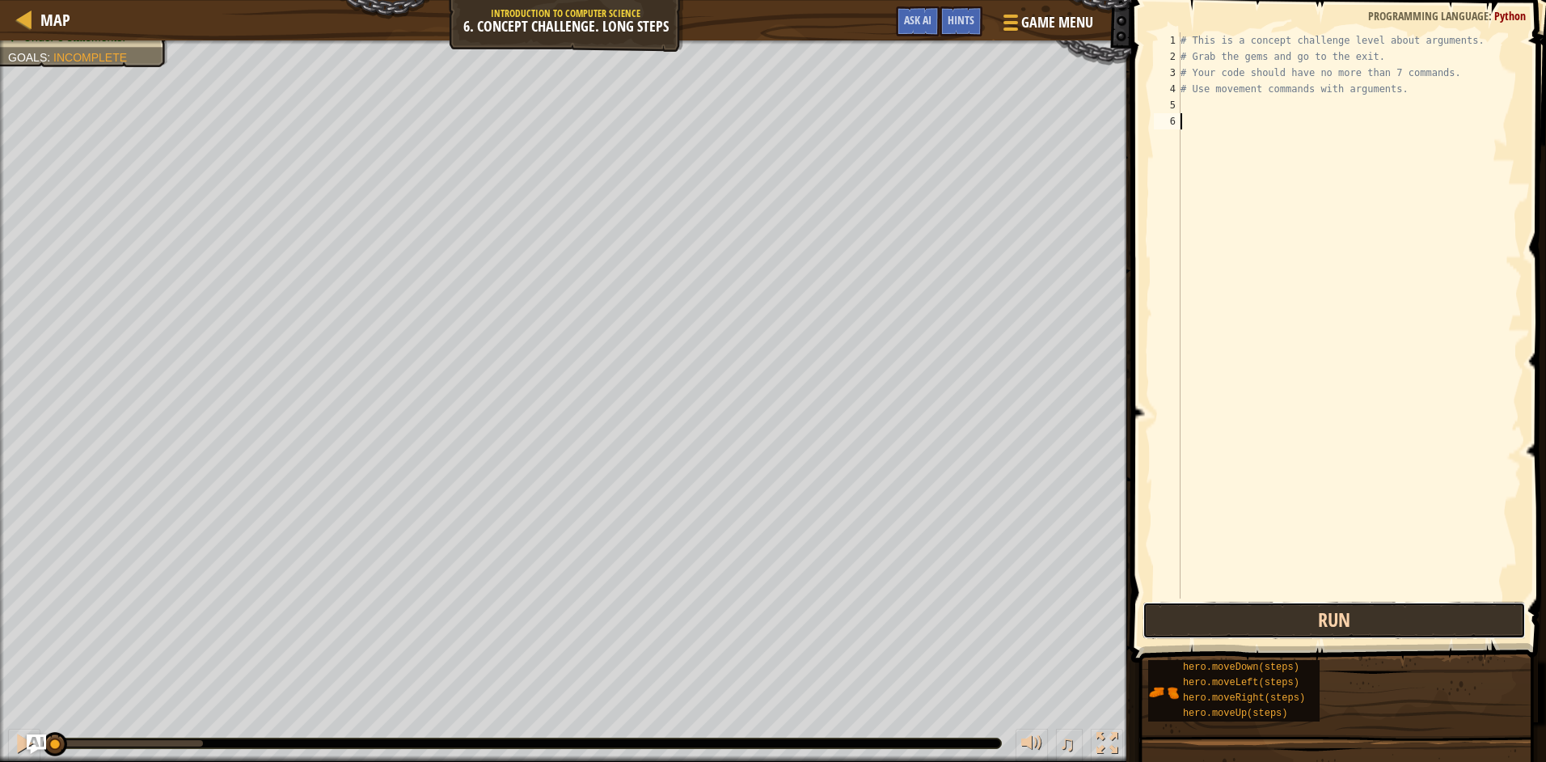
click at [1401, 601] on button "Run" at bounding box center [1333, 619] width 383 height 37
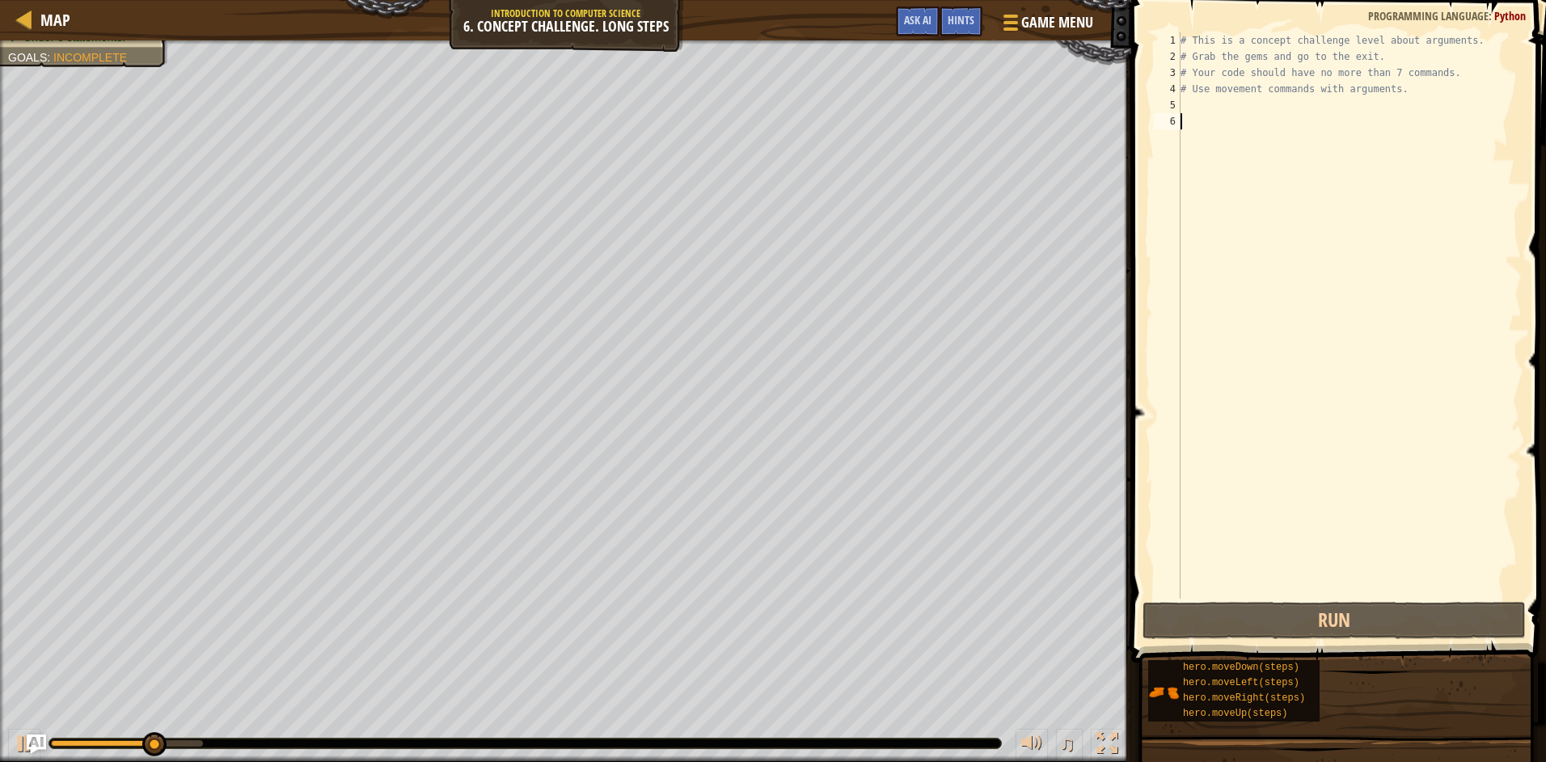
type textarea "h"
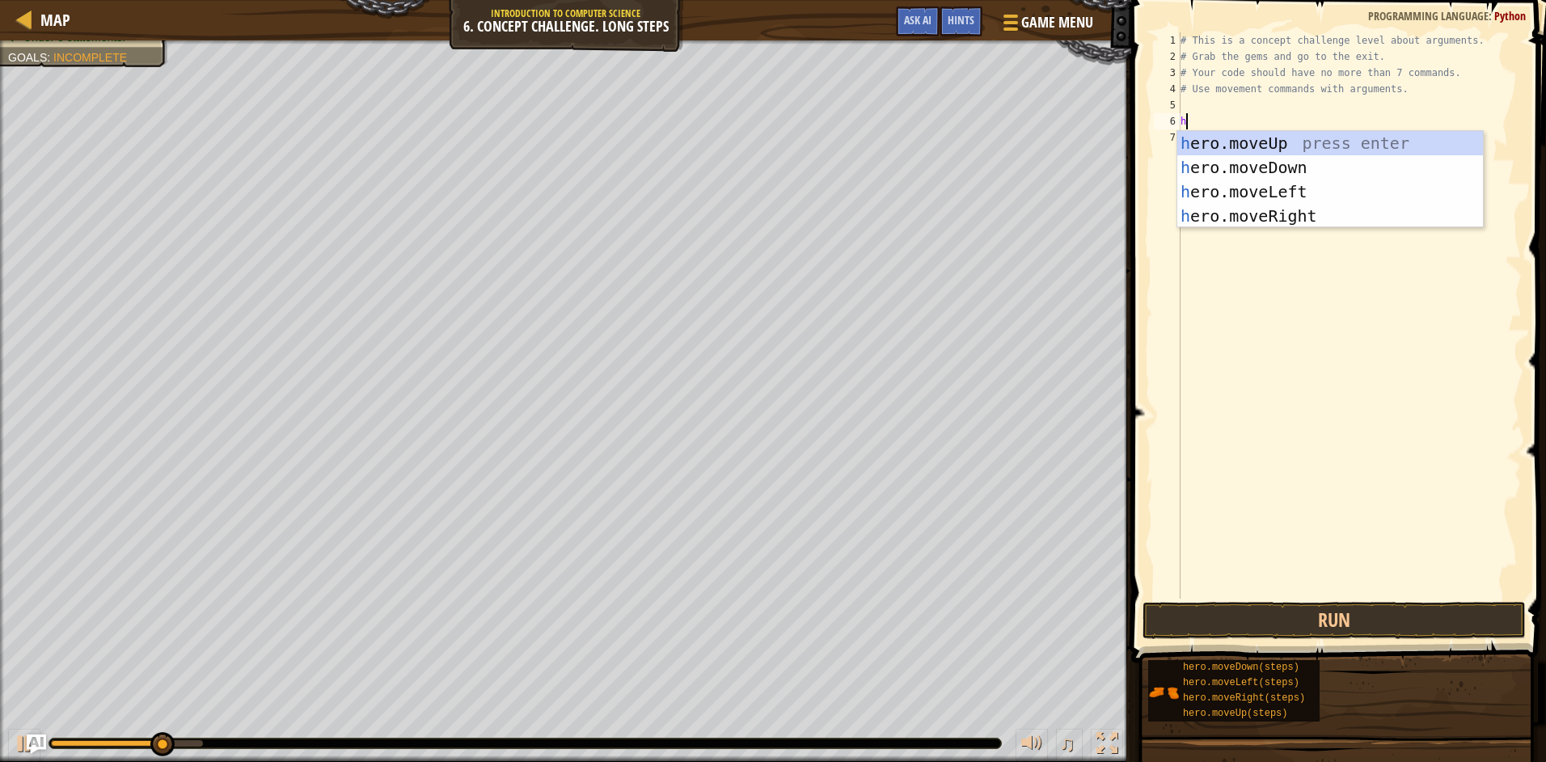
scroll to position [7, 0]
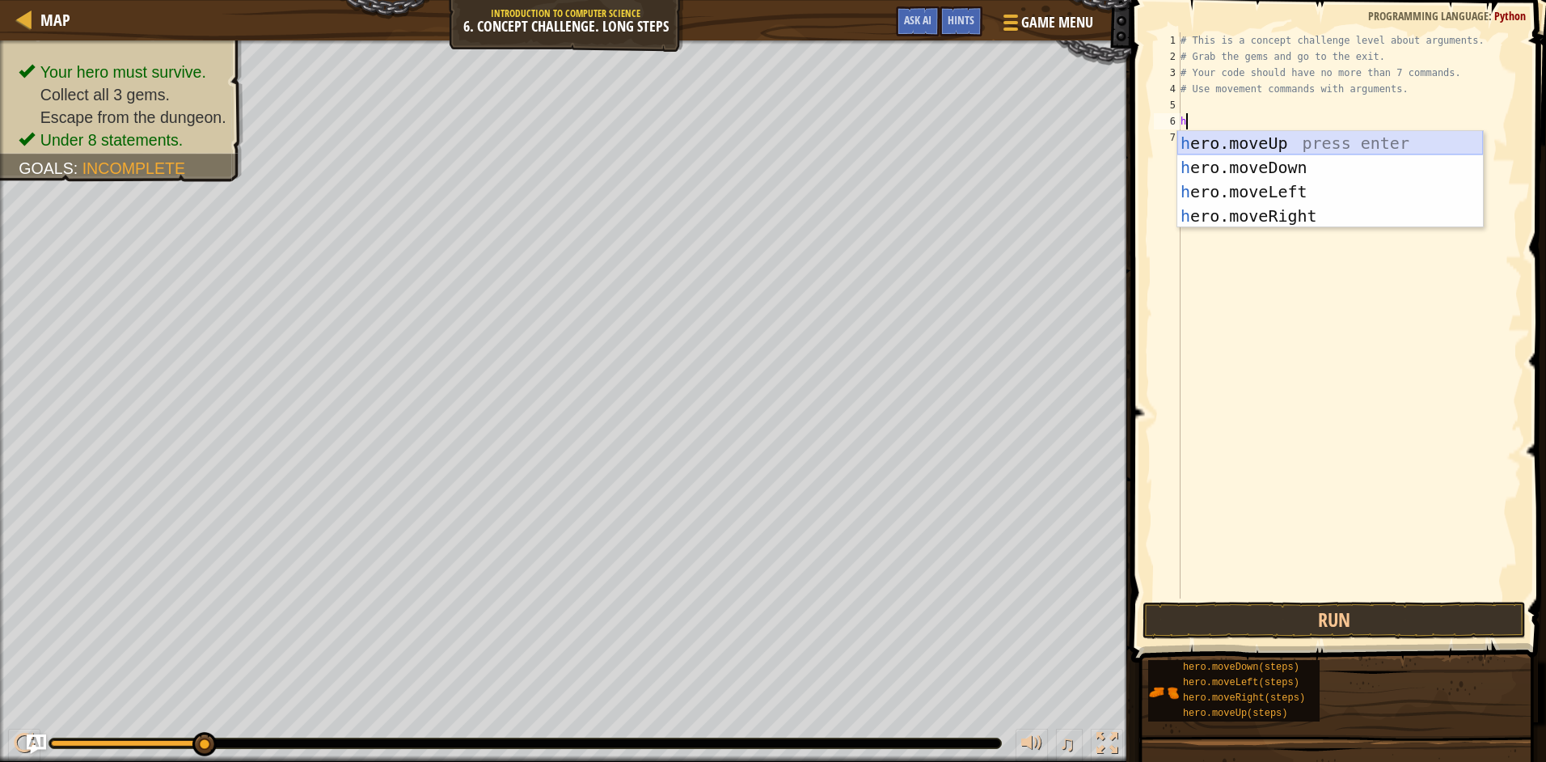
click at [1272, 135] on div "h ero.moveUp press enter h ero.moveDown press enter h ero.moveLeft press enter …" at bounding box center [1330, 204] width 306 height 146
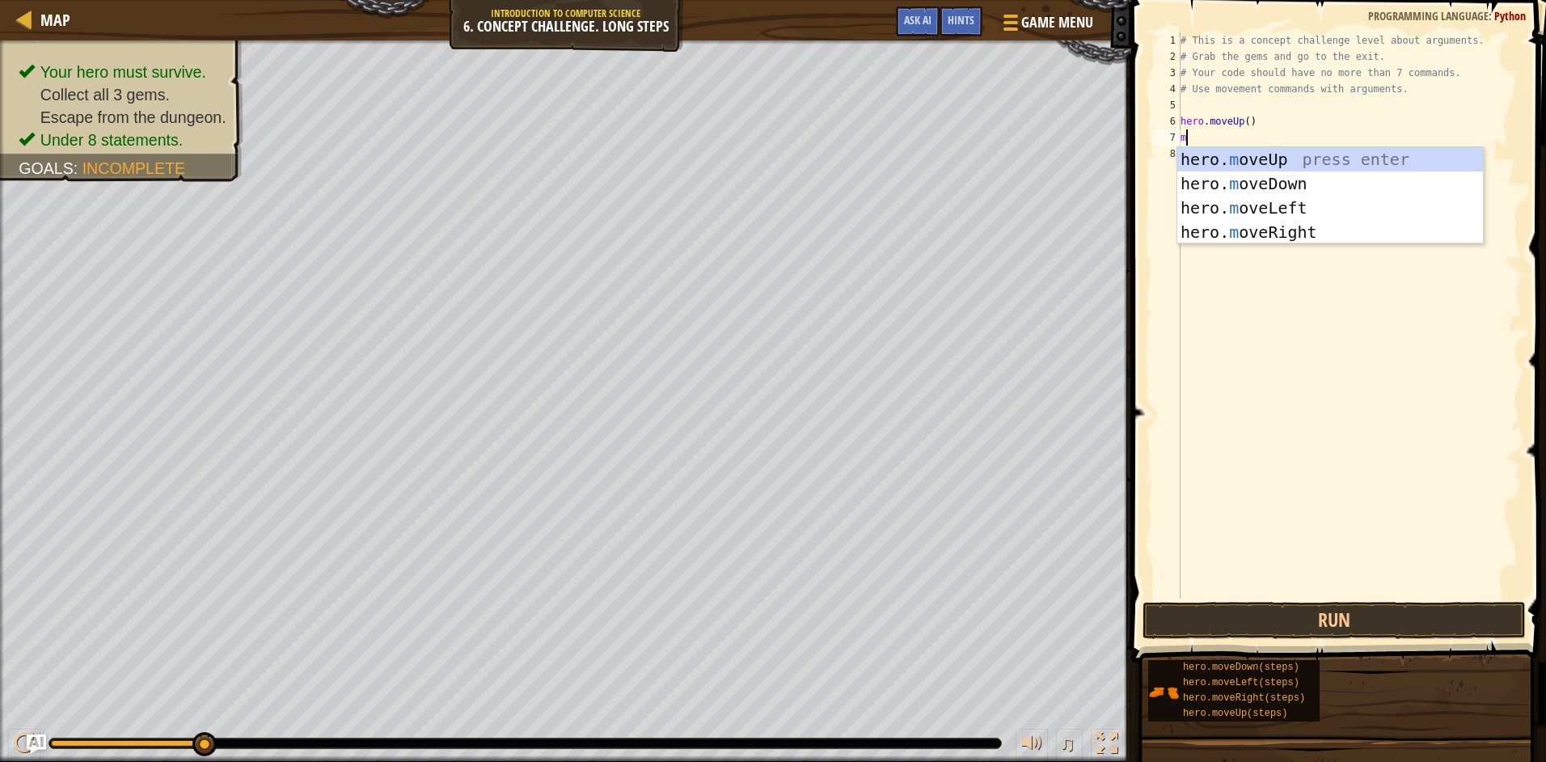
type textarea "mo"
click at [1287, 233] on div "hero. mo veUp press enter hero. mo veDown press enter hero. mo veLeft press ent…" at bounding box center [1330, 220] width 306 height 146
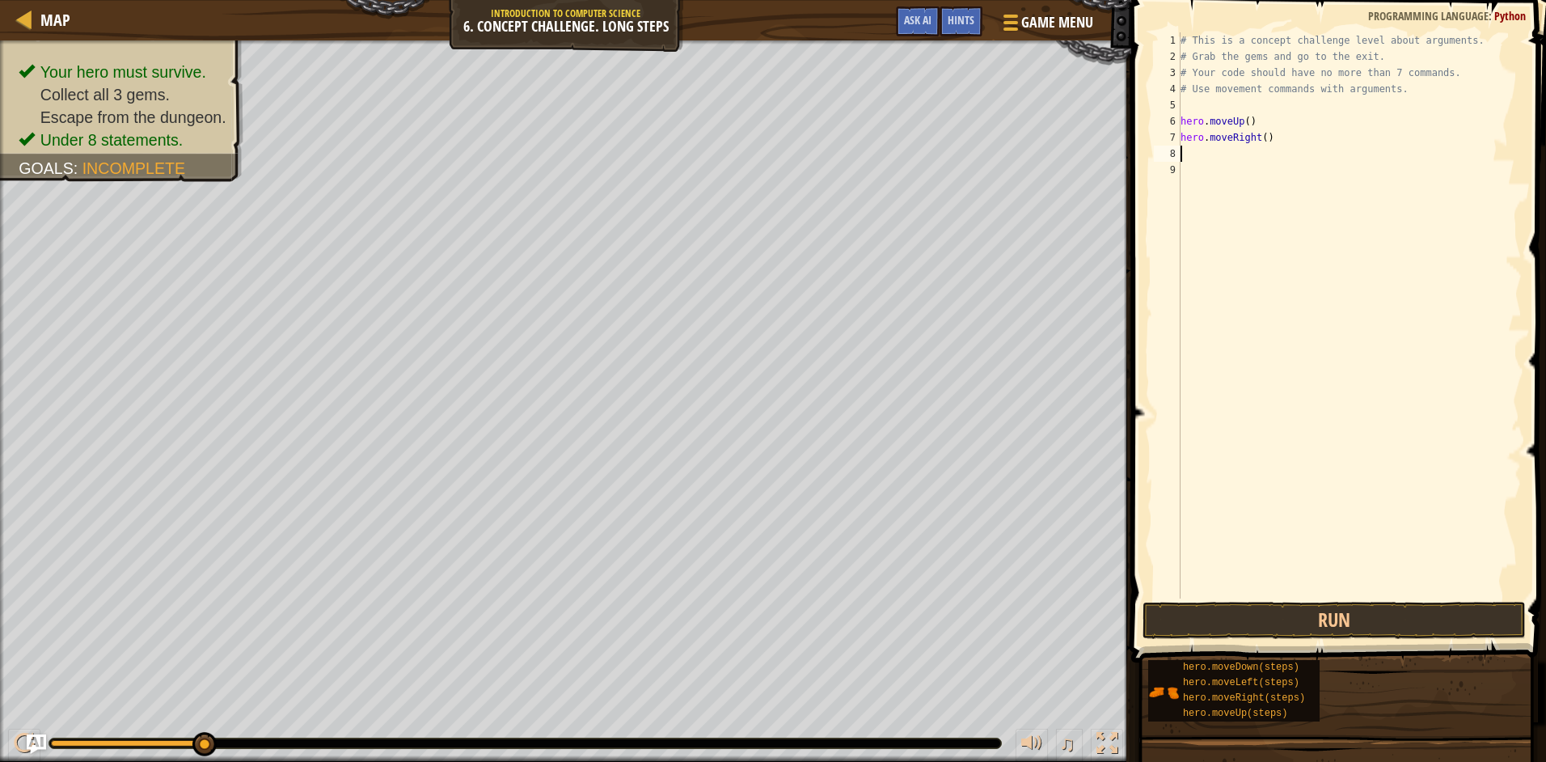
type textarea "m"
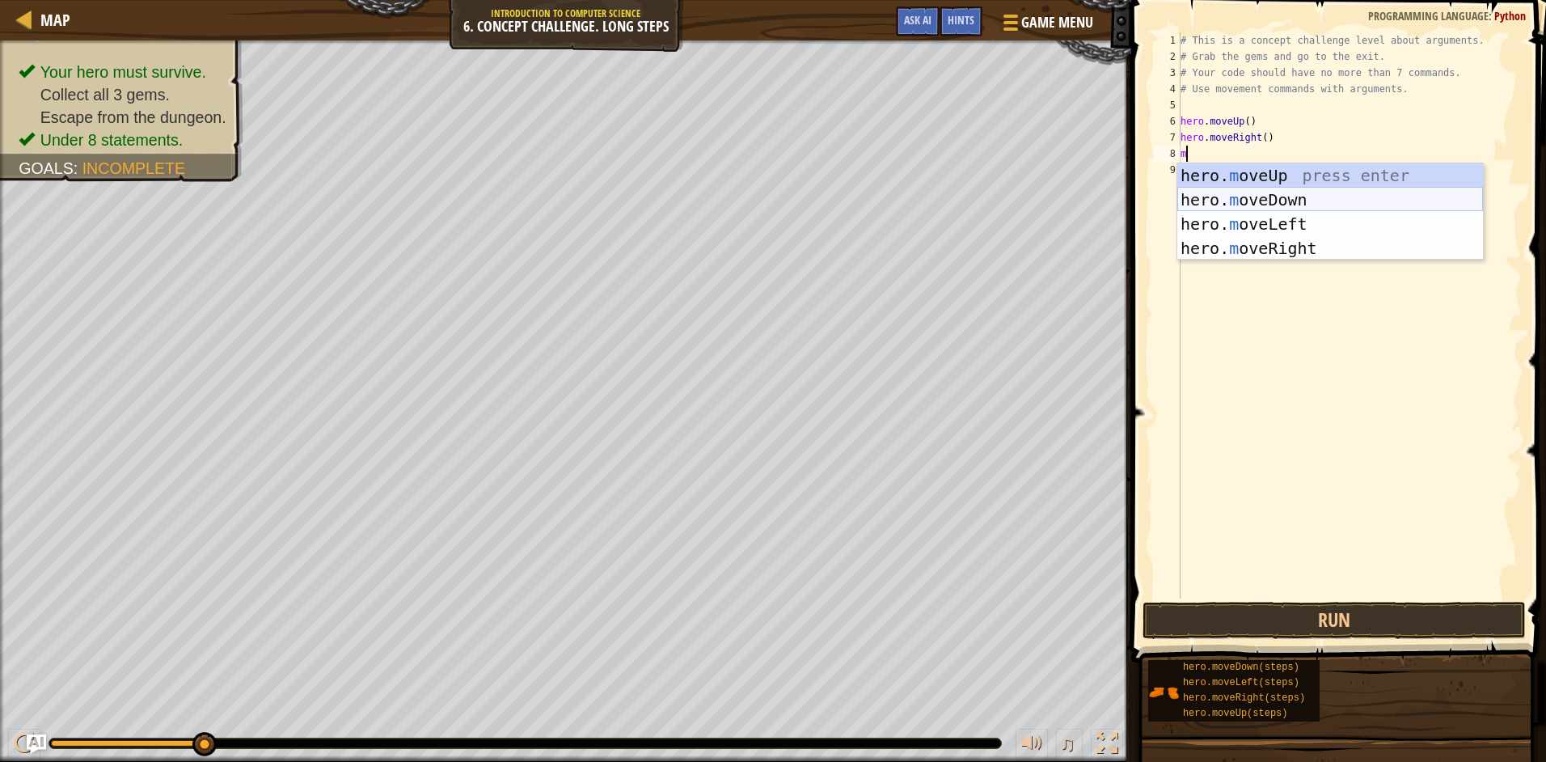
click at [1317, 198] on div "hero. m oveUp press enter hero. m oveDown press enter hero. m oveLeft press ent…" at bounding box center [1330, 236] width 306 height 146
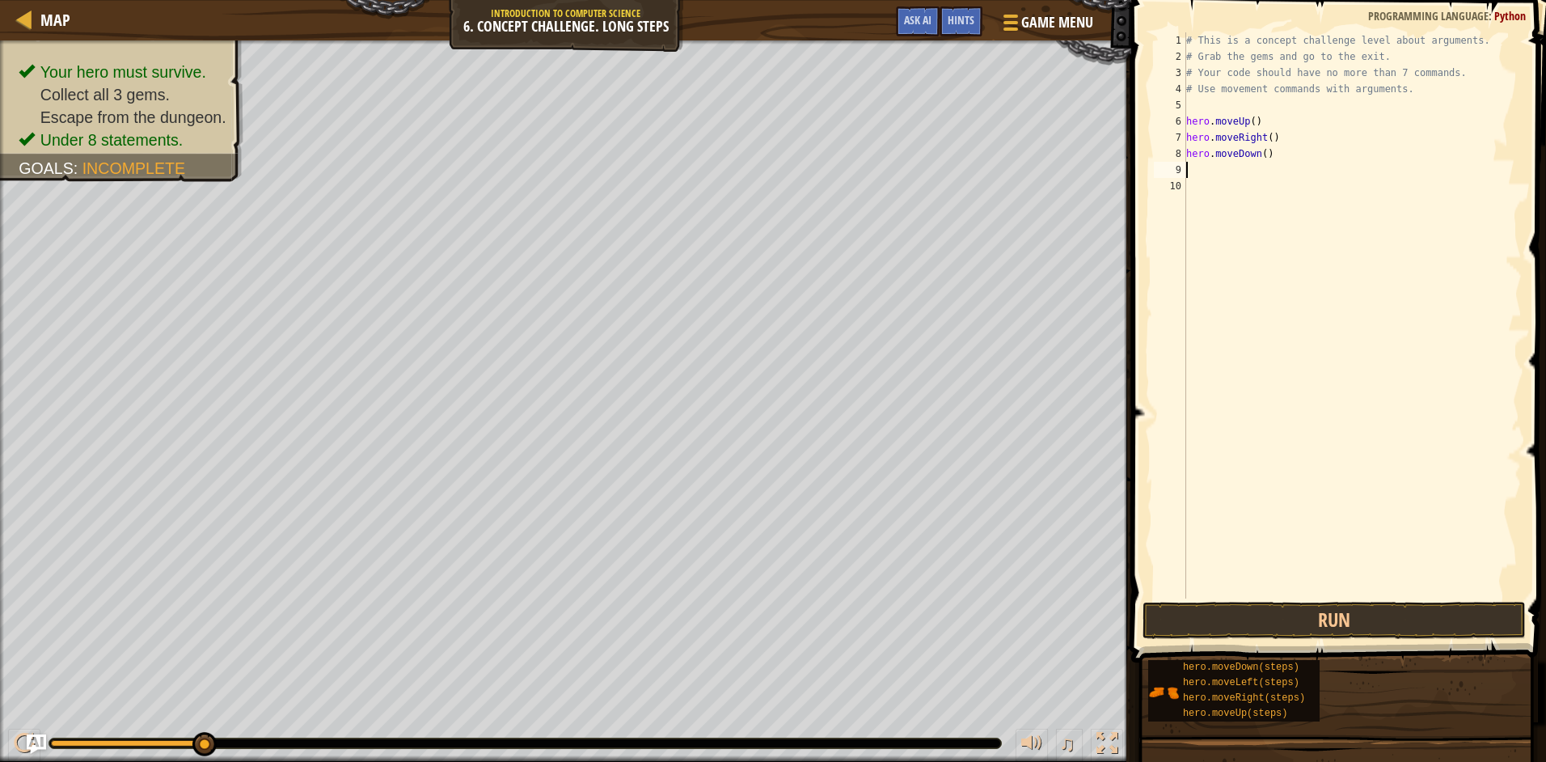
type textarea "m"
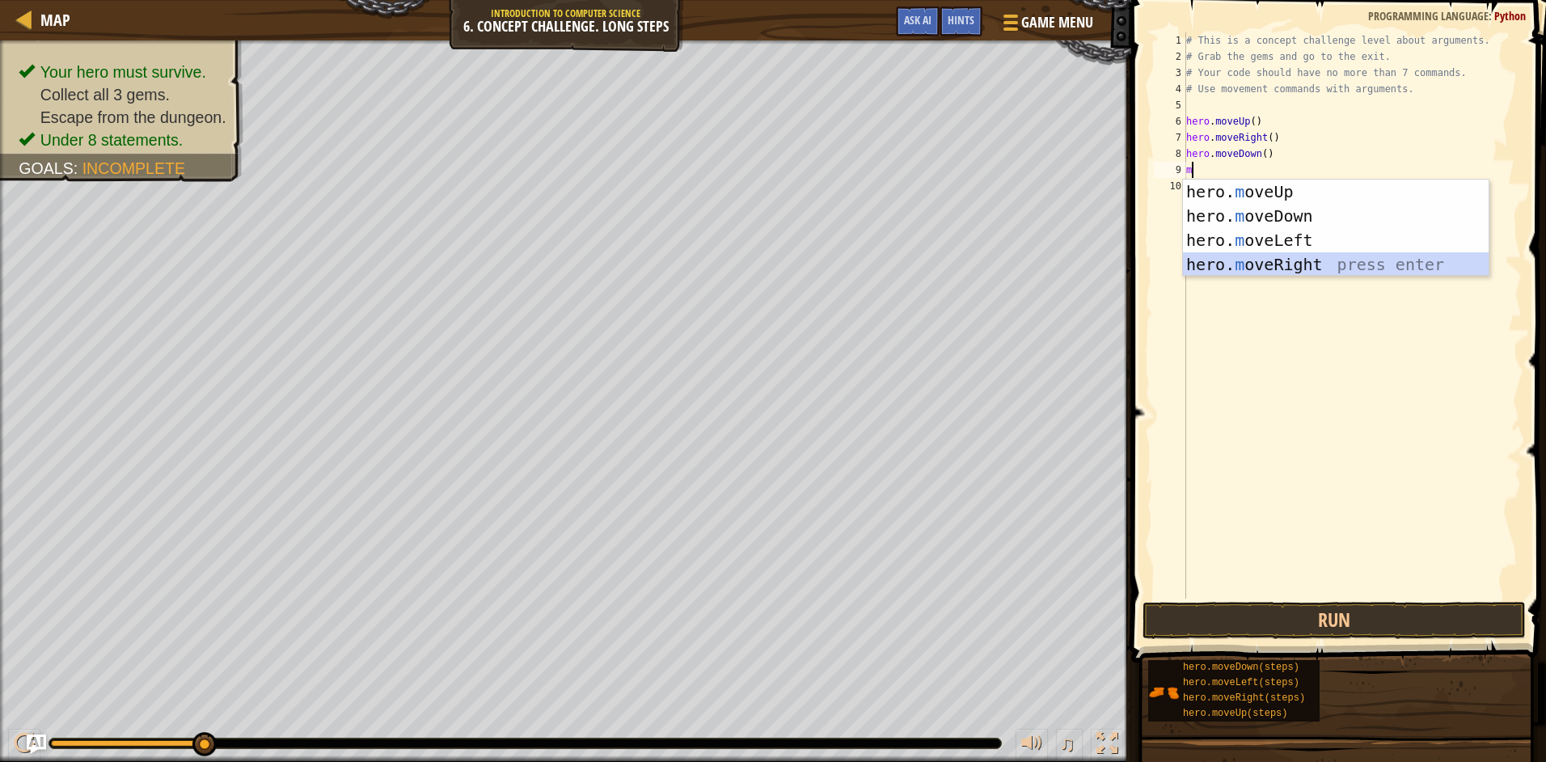
click at [1285, 255] on div "hero. m oveUp press enter hero. m oveDown press enter hero. m oveLeft press ent…" at bounding box center [1336, 252] width 306 height 146
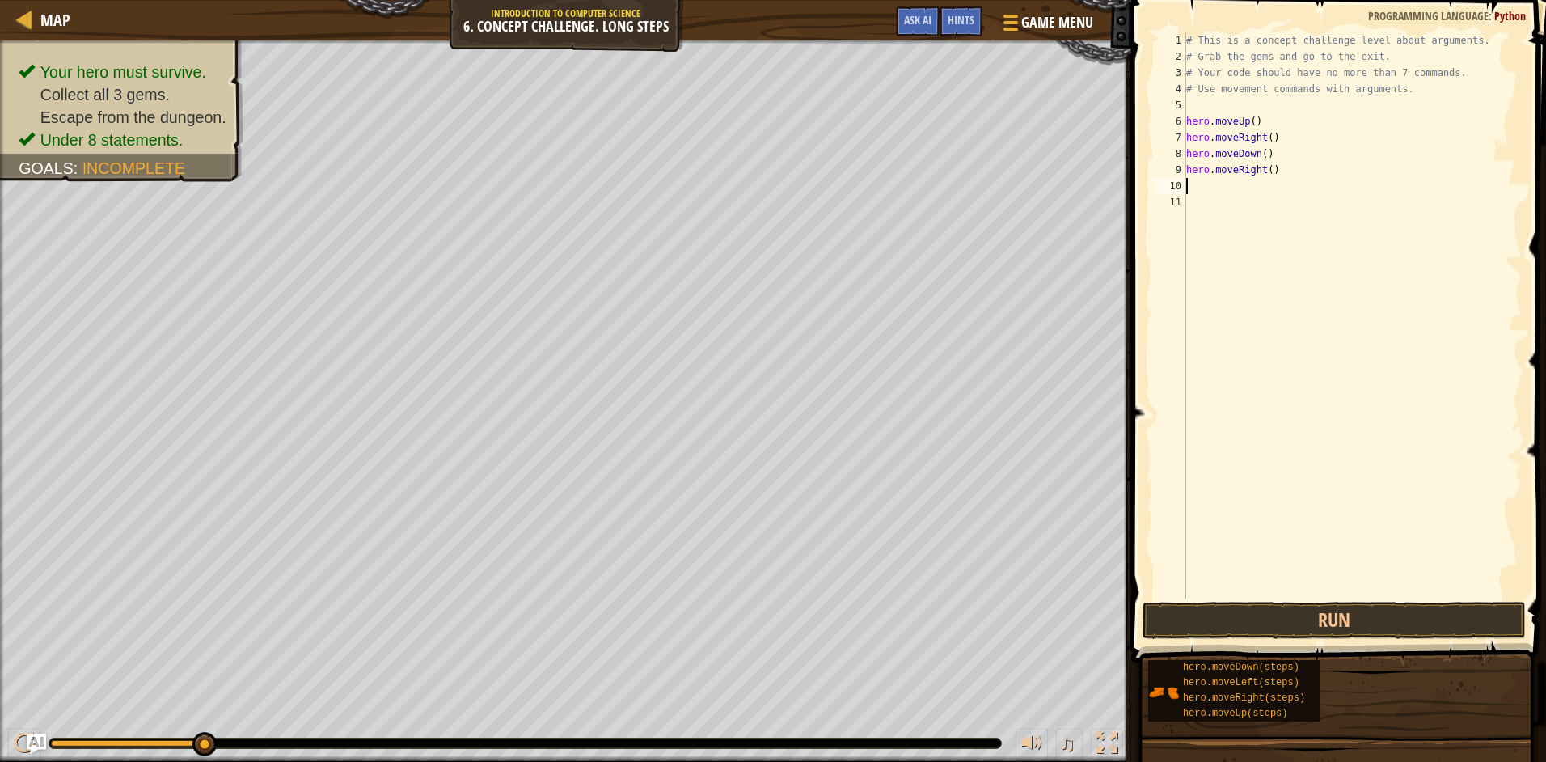
type textarea "m"
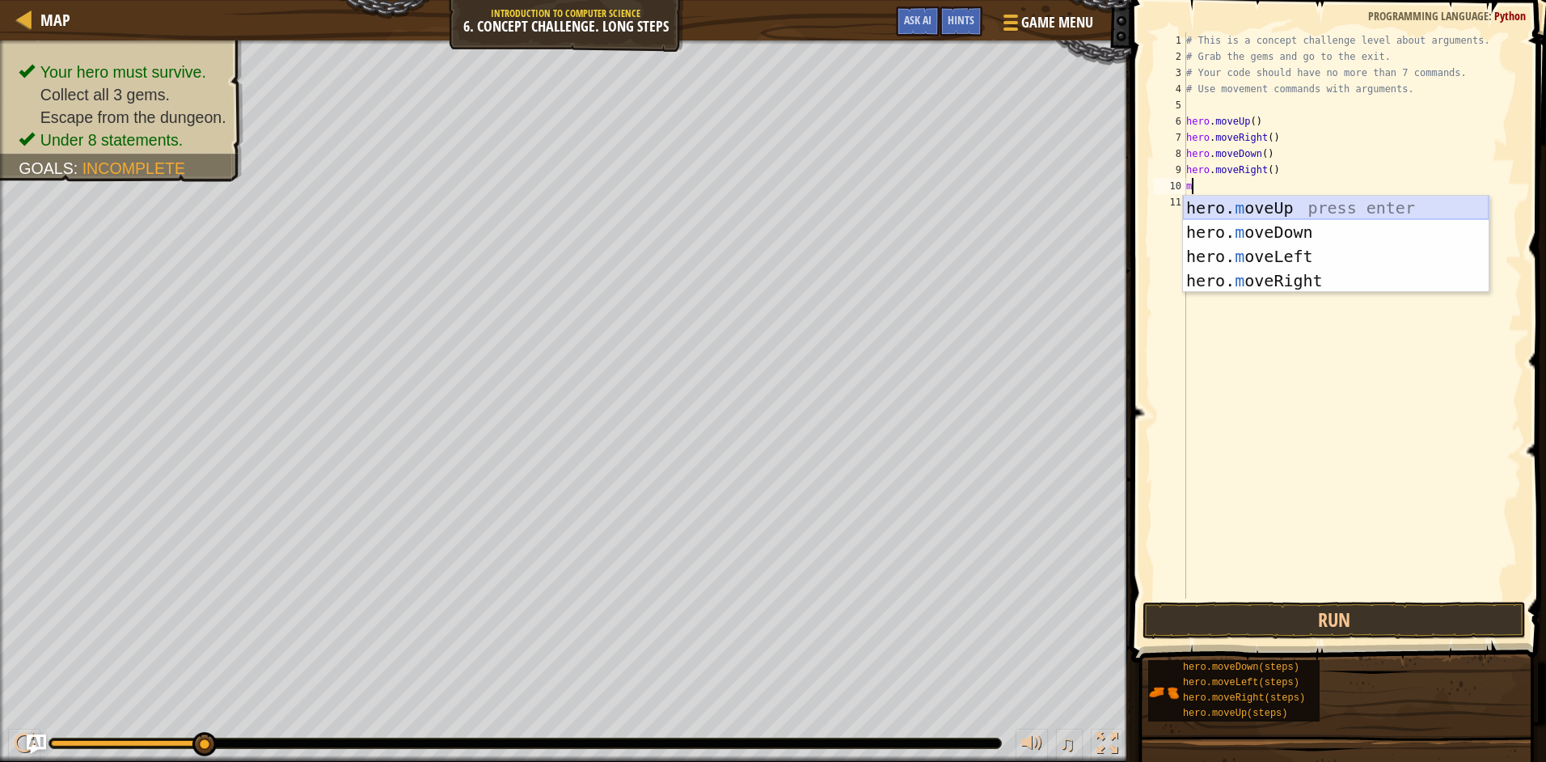
click at [1220, 200] on div "hero. m oveUp press enter hero. m oveDown press enter hero. m oveLeft press ent…" at bounding box center [1336, 269] width 306 height 146
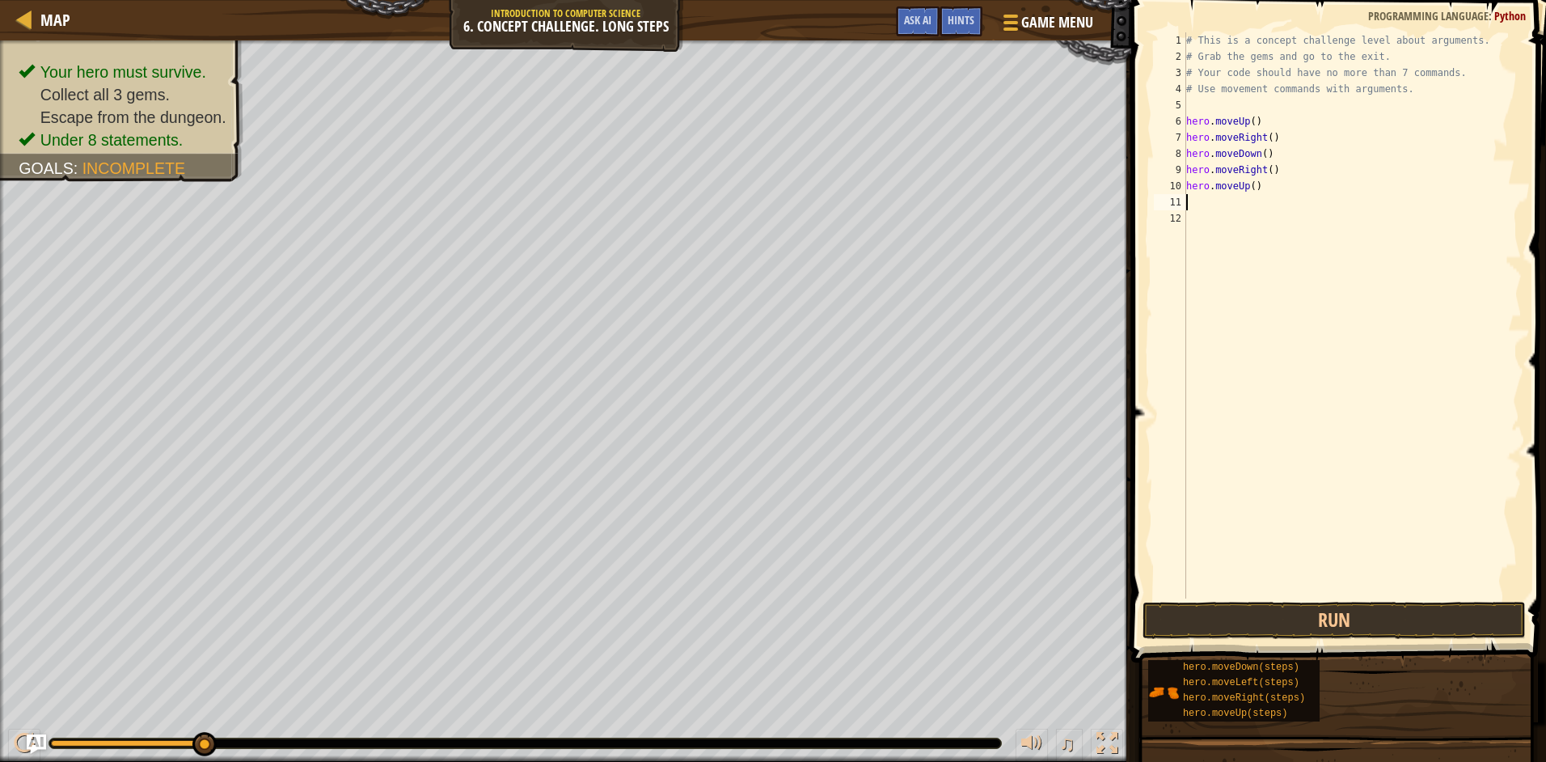
type textarea "m"
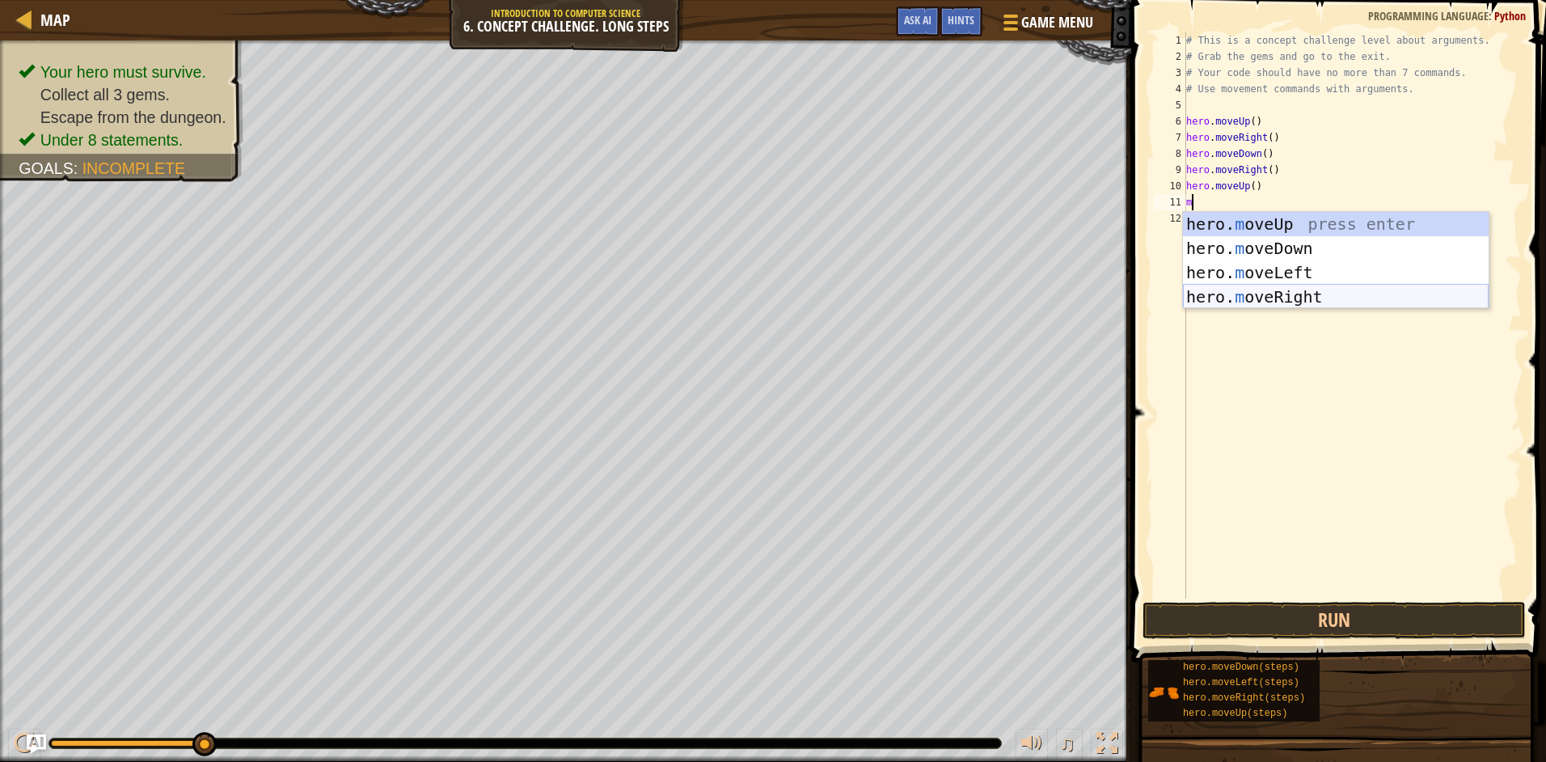
click at [1234, 293] on div "hero. m oveUp press enter hero. m oveDown press enter hero. m oveLeft press ent…" at bounding box center [1336, 285] width 306 height 146
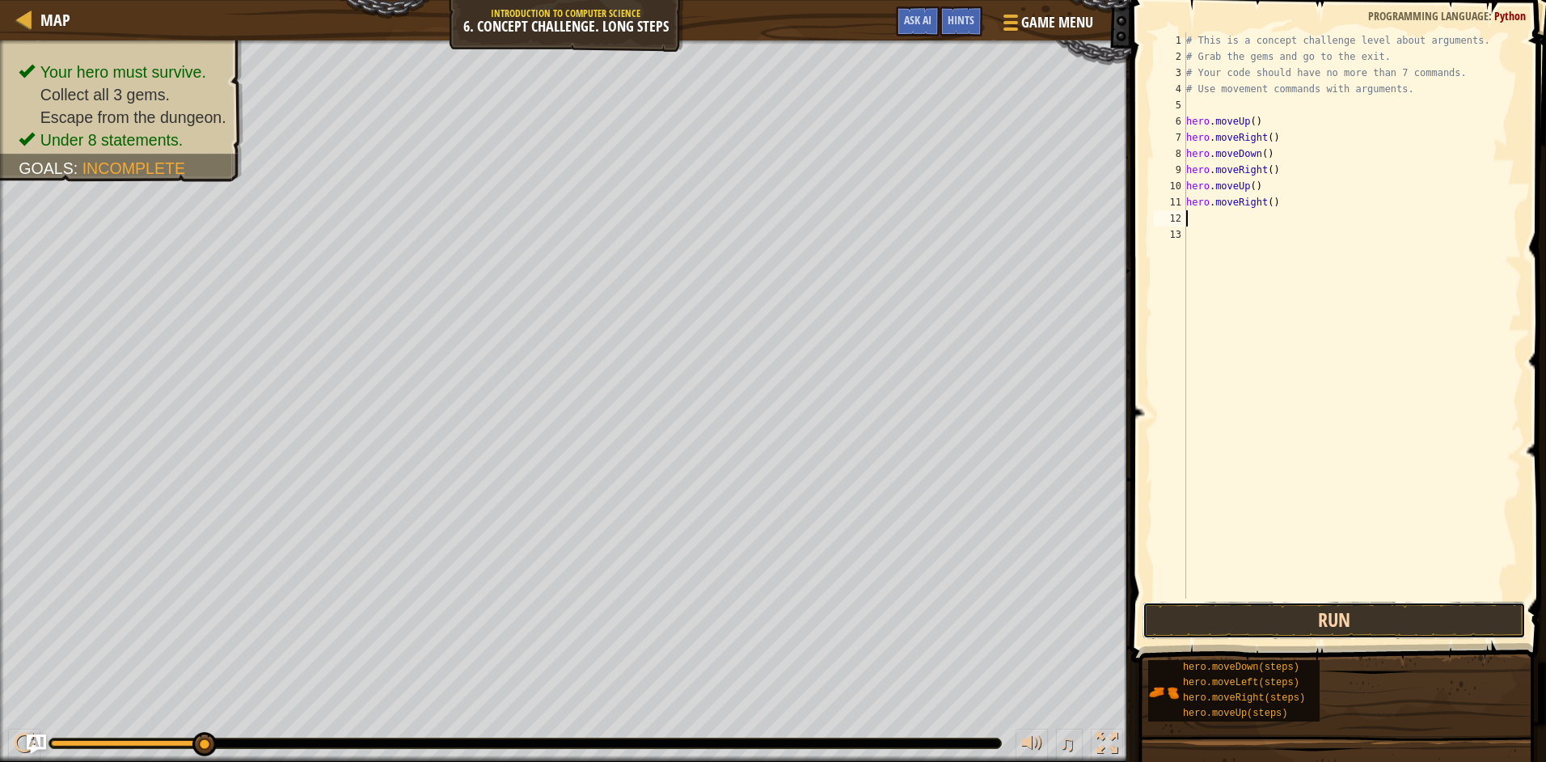
click at [1306, 612] on button "Run" at bounding box center [1333, 619] width 383 height 37
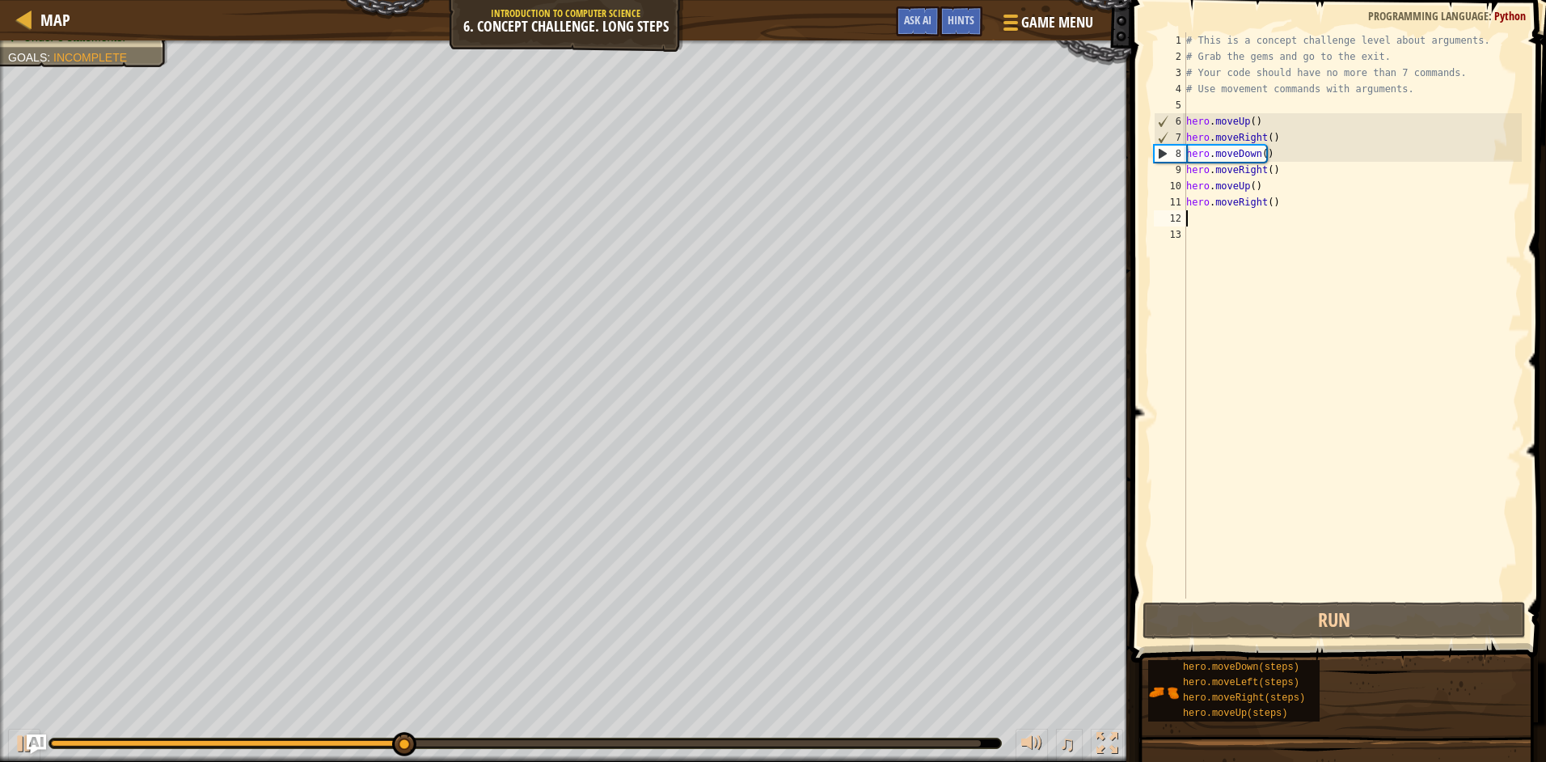
click at [1256, 153] on div "# This is a concept challenge level about arguments. # Grab the gems and go to …" at bounding box center [1353, 331] width 340 height 598
type textarea "hero.moveDown()"
drag, startPoint x: 1255, startPoint y: 154, endPoint x: 1229, endPoint y: 151, distance: 26.0
click at [1229, 151] on div "# This is a concept challenge level about arguments. # Grab the gems and go to …" at bounding box center [1353, 331] width 340 height 598
click at [1239, 154] on div "# This is a concept challenge level about arguments. # Grab the gems and go to …" at bounding box center [1353, 331] width 340 height 598
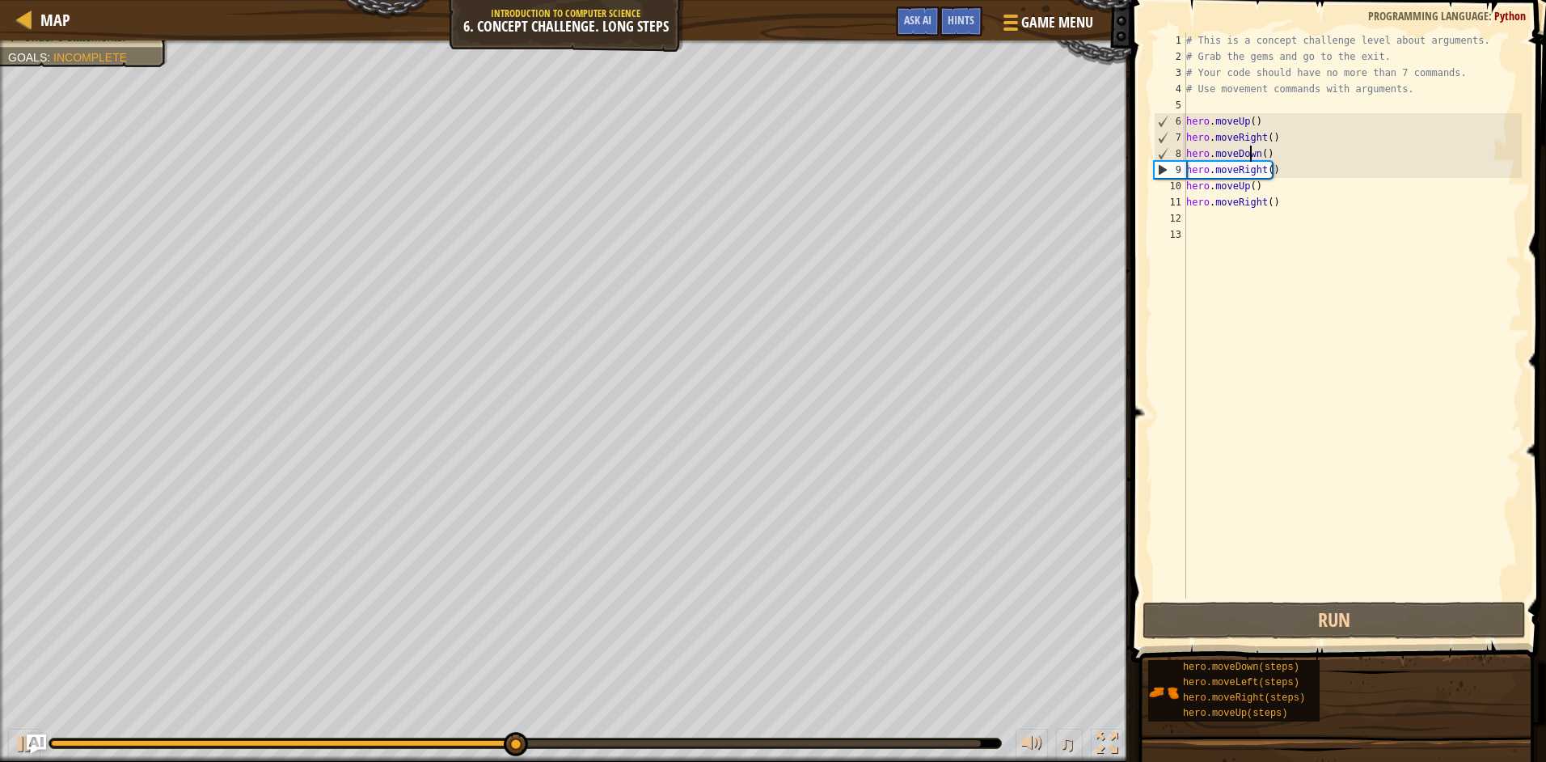
click at [1251, 150] on div "# This is a concept challenge level about arguments. # Grab the gems and go to …" at bounding box center [1353, 331] width 340 height 598
click at [1256, 151] on div "# This is a concept challenge level about arguments. # Grab the gems and go to …" at bounding box center [1353, 331] width 340 height 598
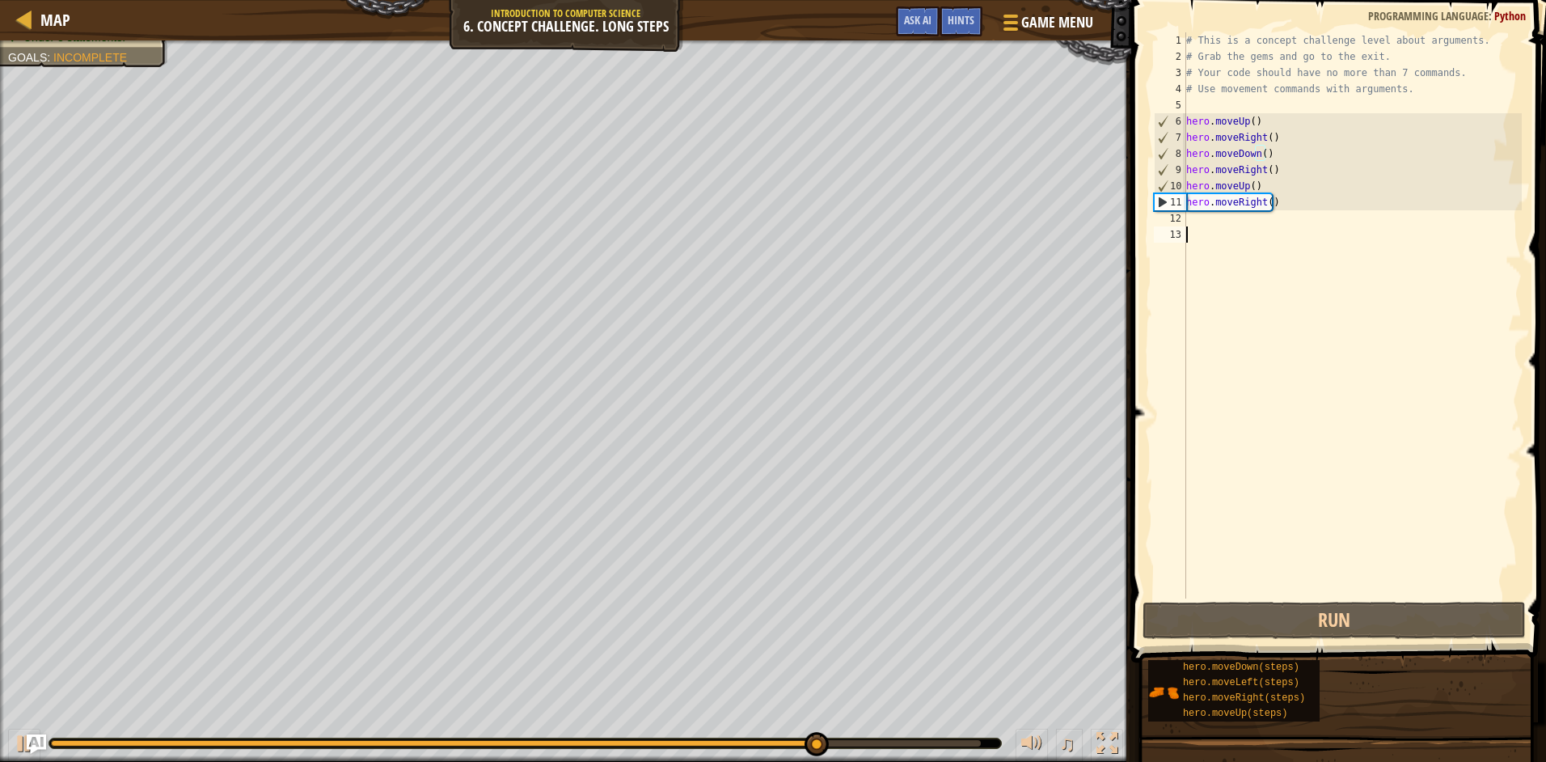
click at [1268, 306] on div "# This is a concept challenge level about arguments. # Grab the gems and go to …" at bounding box center [1353, 331] width 340 height 598
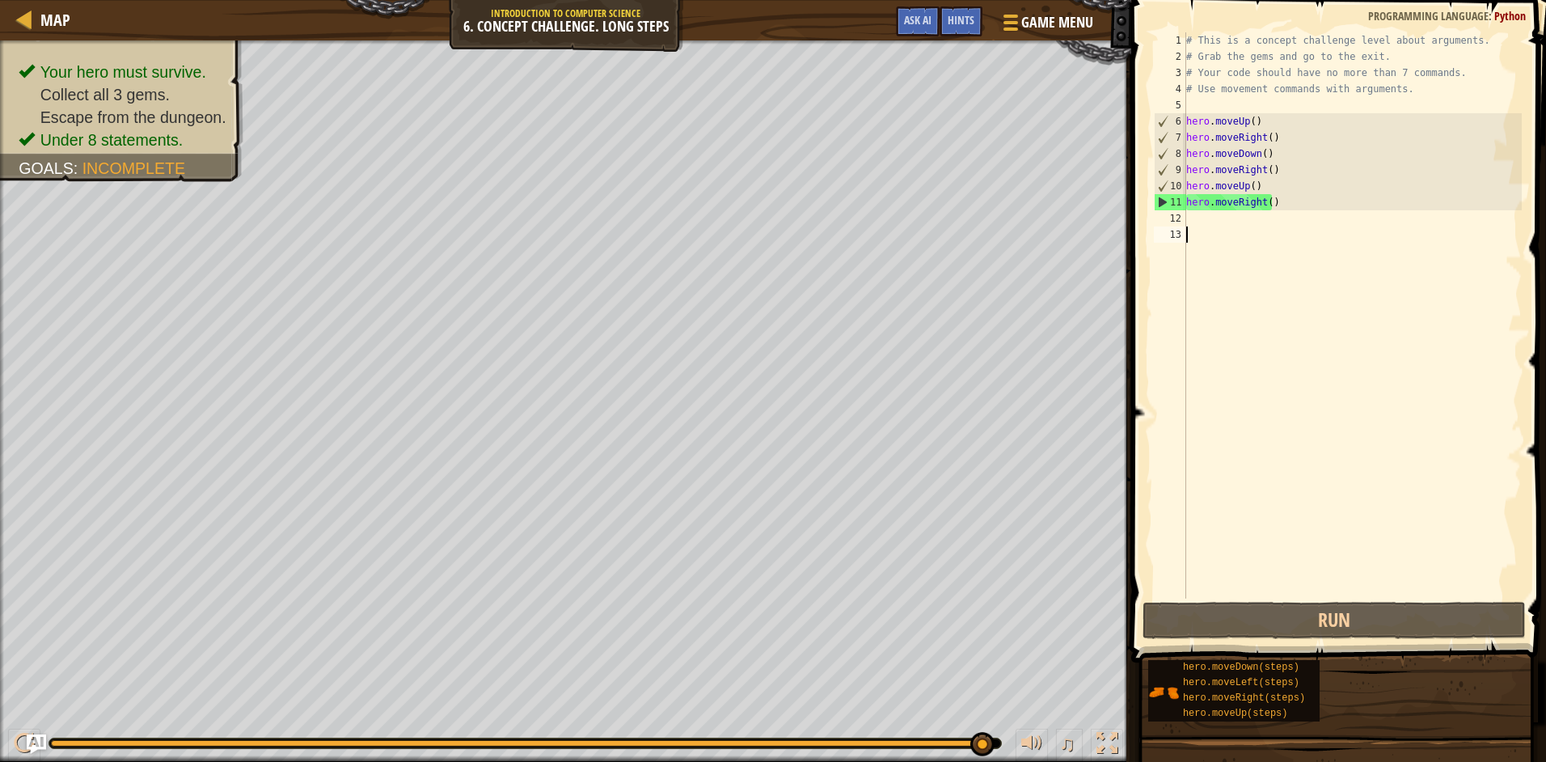
click at [1256, 151] on div "# This is a concept challenge level about arguments. # Grab the gems and go to …" at bounding box center [1353, 331] width 340 height 598
type textarea "hero.moveDown()"
click at [1256, 151] on div "# This is a concept challenge level about arguments. # Grab the gems and go to …" at bounding box center [1353, 331] width 340 height 598
drag, startPoint x: 1256, startPoint y: 151, endPoint x: 1174, endPoint y: 146, distance: 81.8
click at [1174, 146] on div "hero.moveDown() 1 2 3 4 5 6 7 8 9 10 11 12 13 # This is a concept challenge lev…" at bounding box center [1335, 315] width 371 height 566
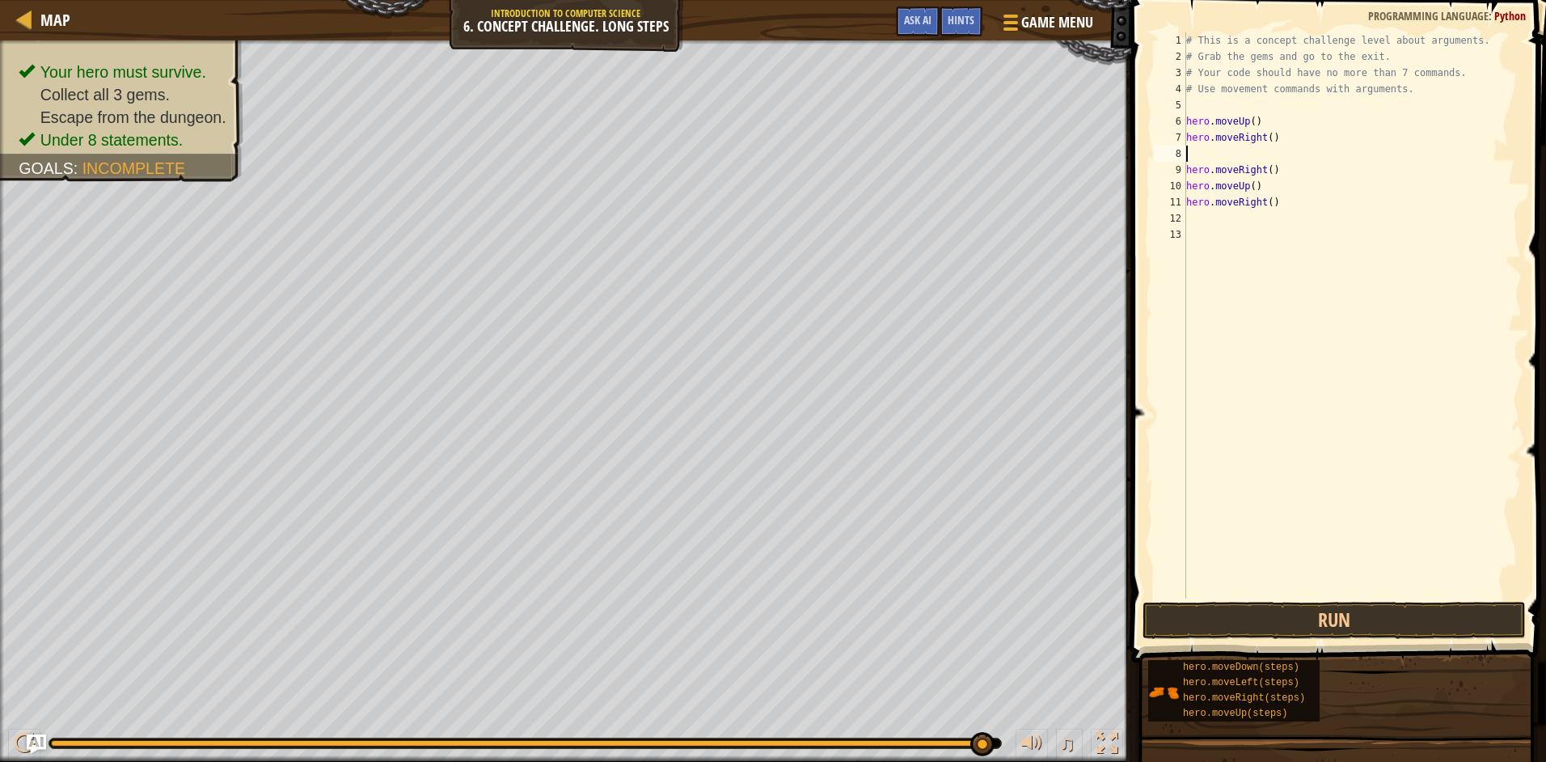
type textarea "m"
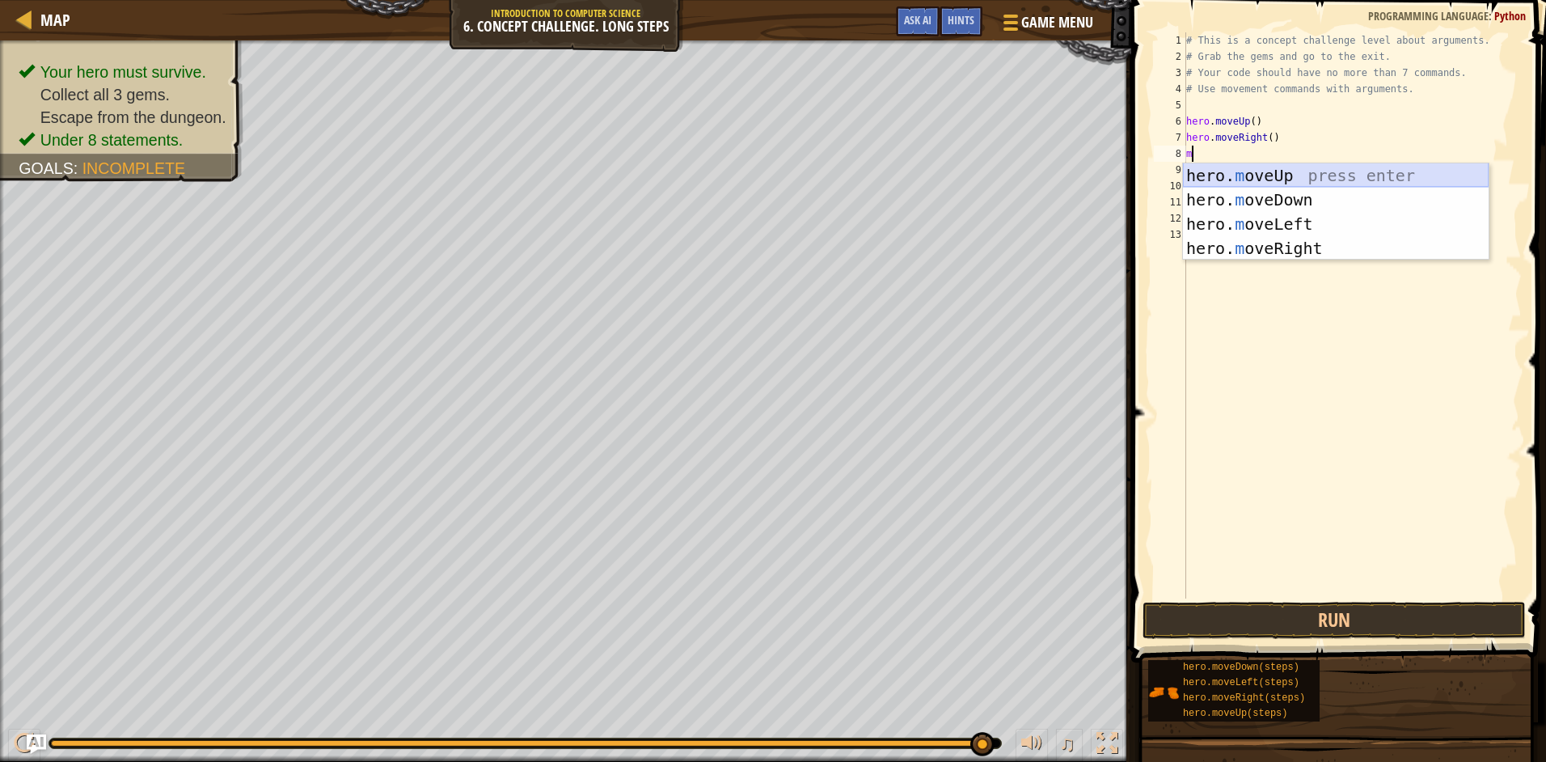
click at [1269, 171] on div "hero. m oveUp press enter hero. m oveDown press enter hero. m oveLeft press ent…" at bounding box center [1336, 236] width 306 height 146
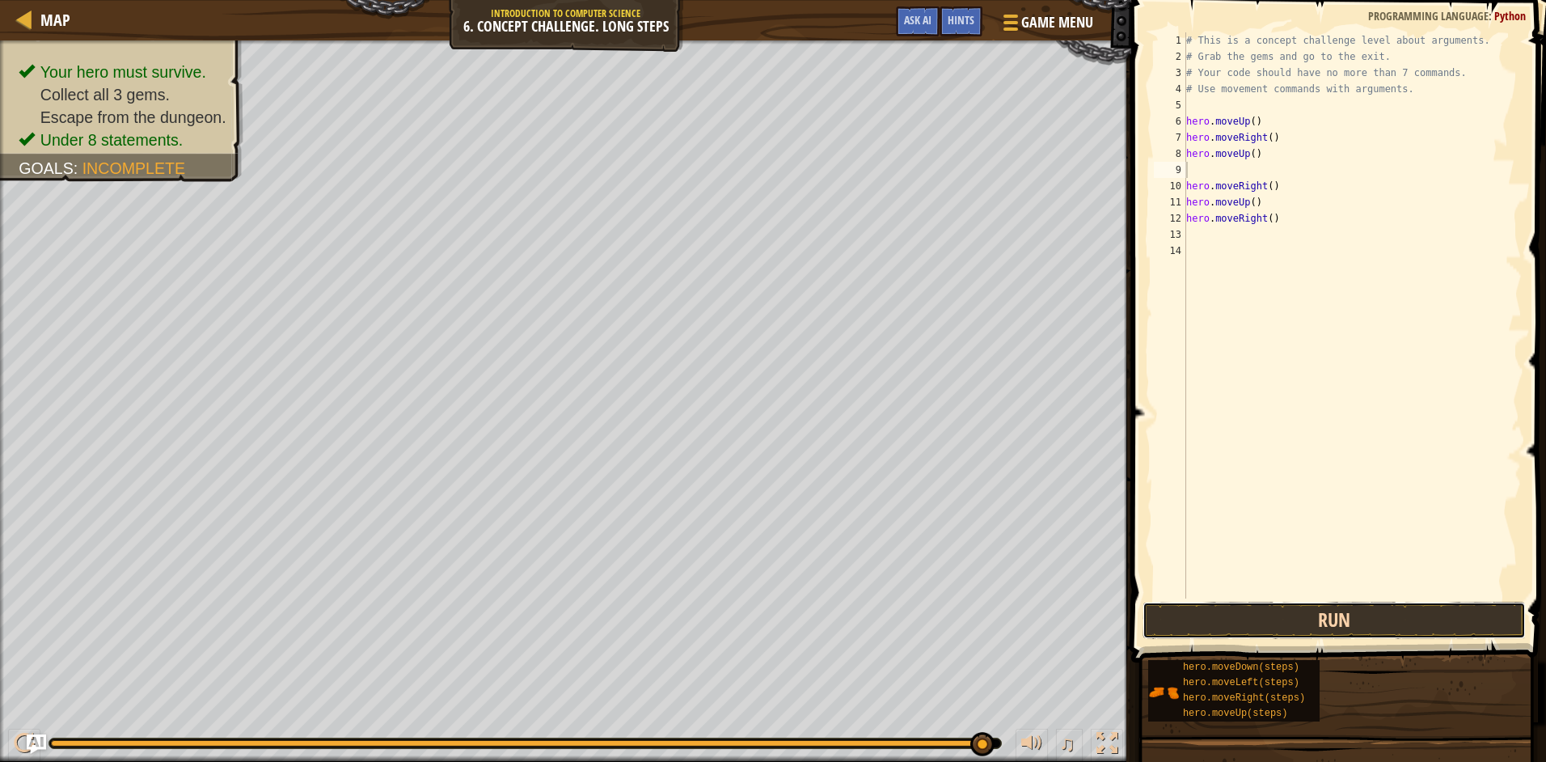
click at [1313, 617] on button "Run" at bounding box center [1333, 619] width 383 height 37
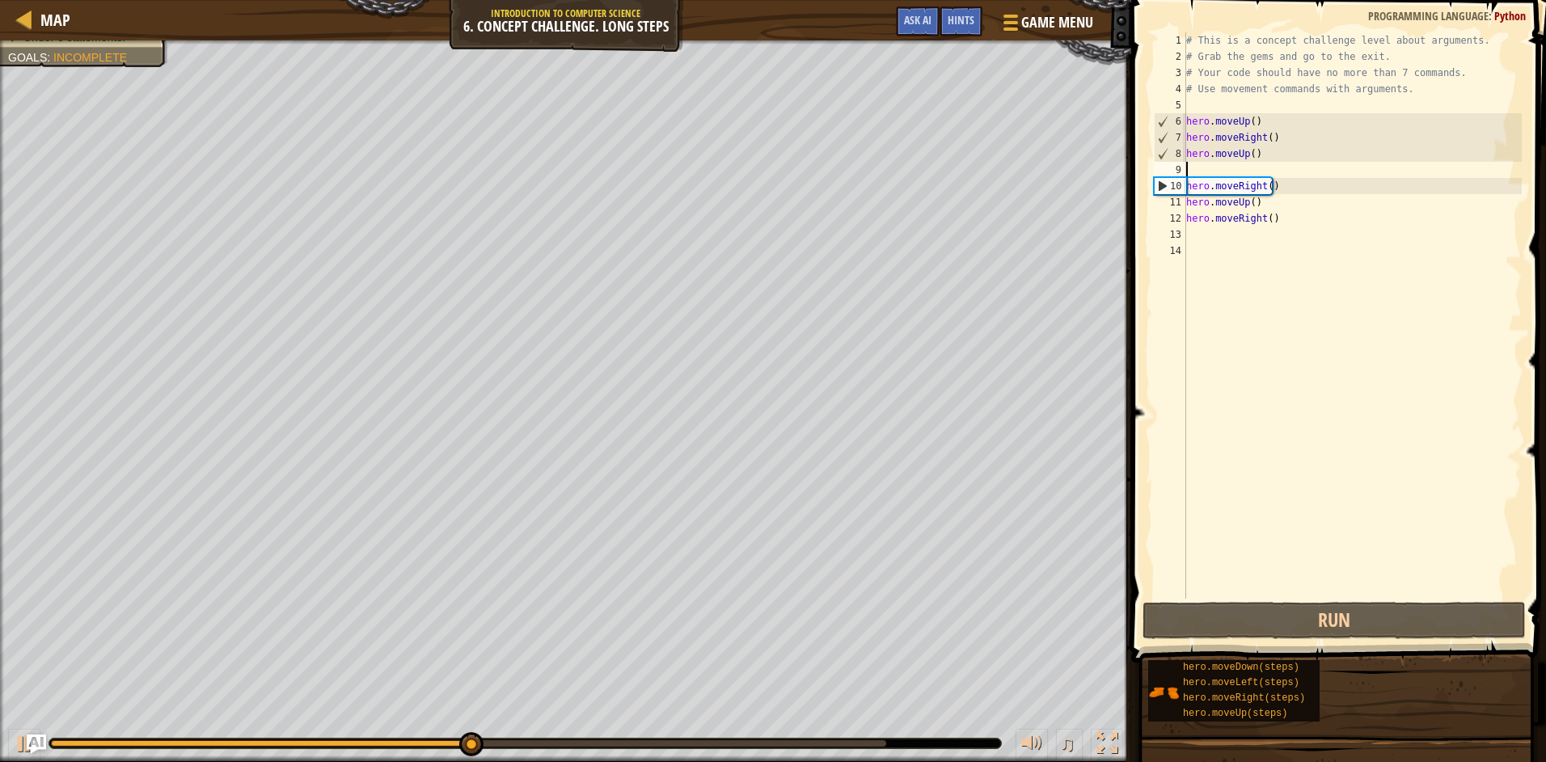
type textarea "m"
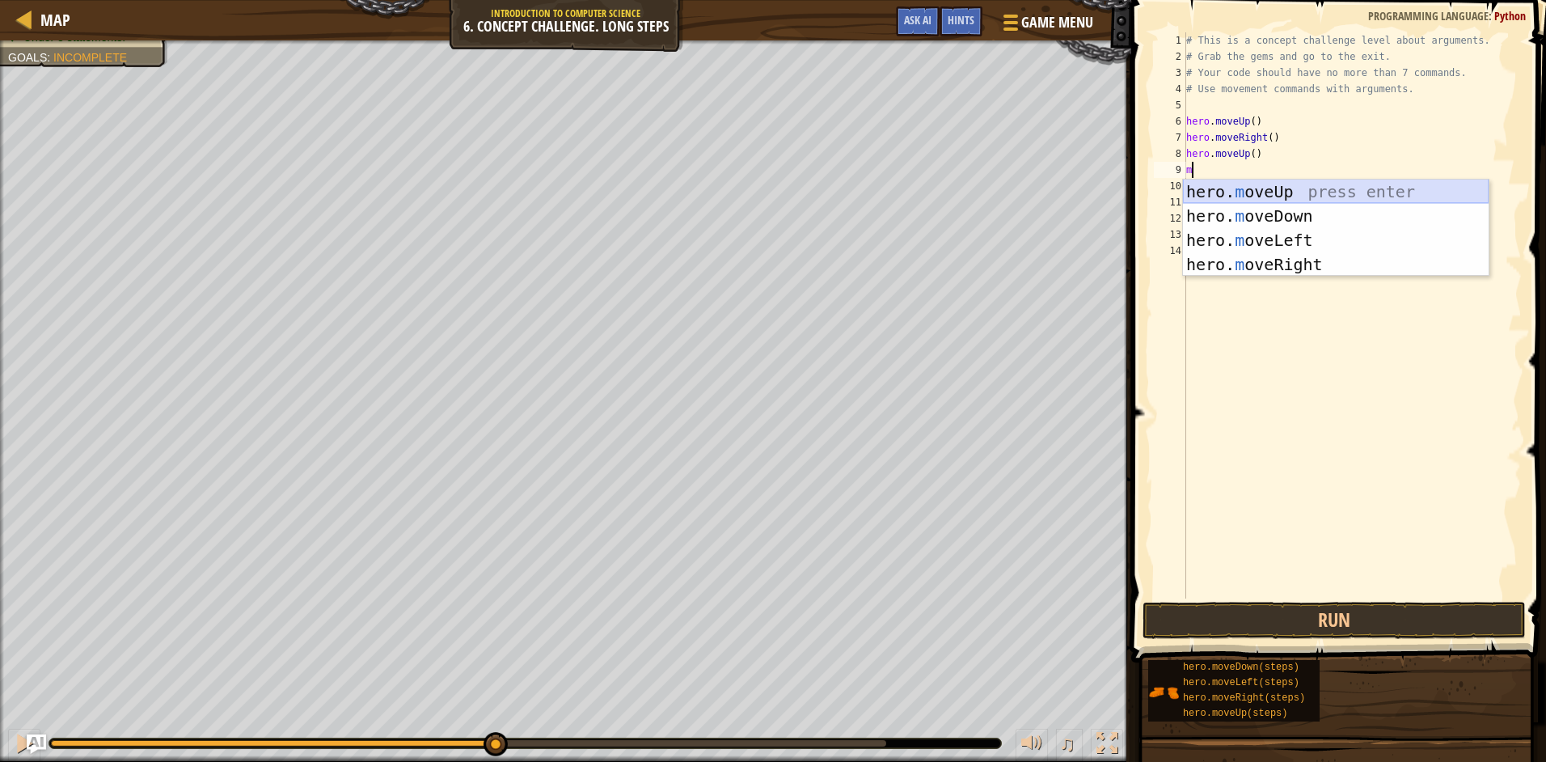
click at [1252, 188] on div "hero. m oveUp press enter hero. m oveDown press enter hero. m oveLeft press ent…" at bounding box center [1336, 252] width 306 height 146
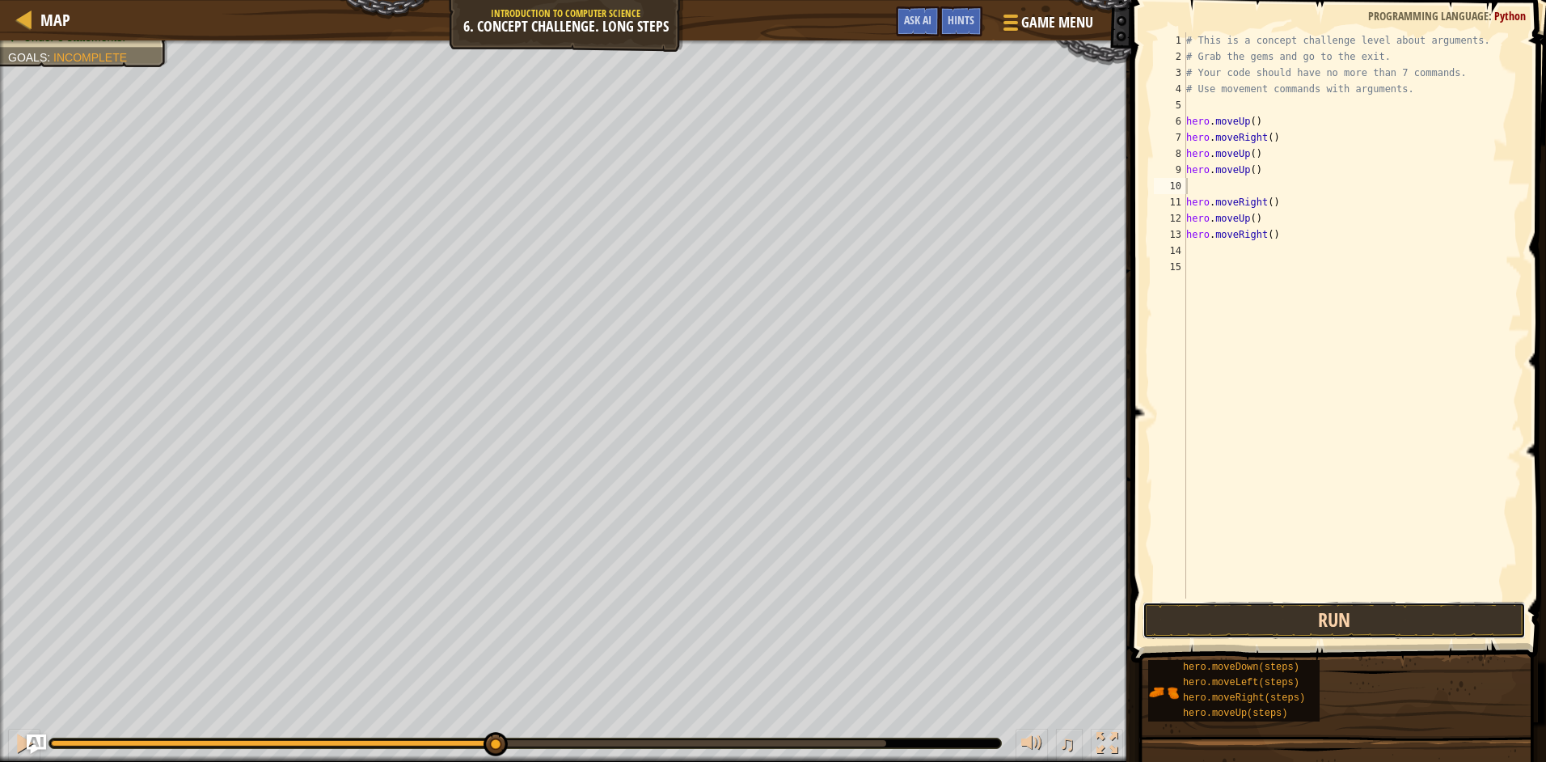
click at [1293, 631] on button "Run" at bounding box center [1333, 619] width 383 height 37
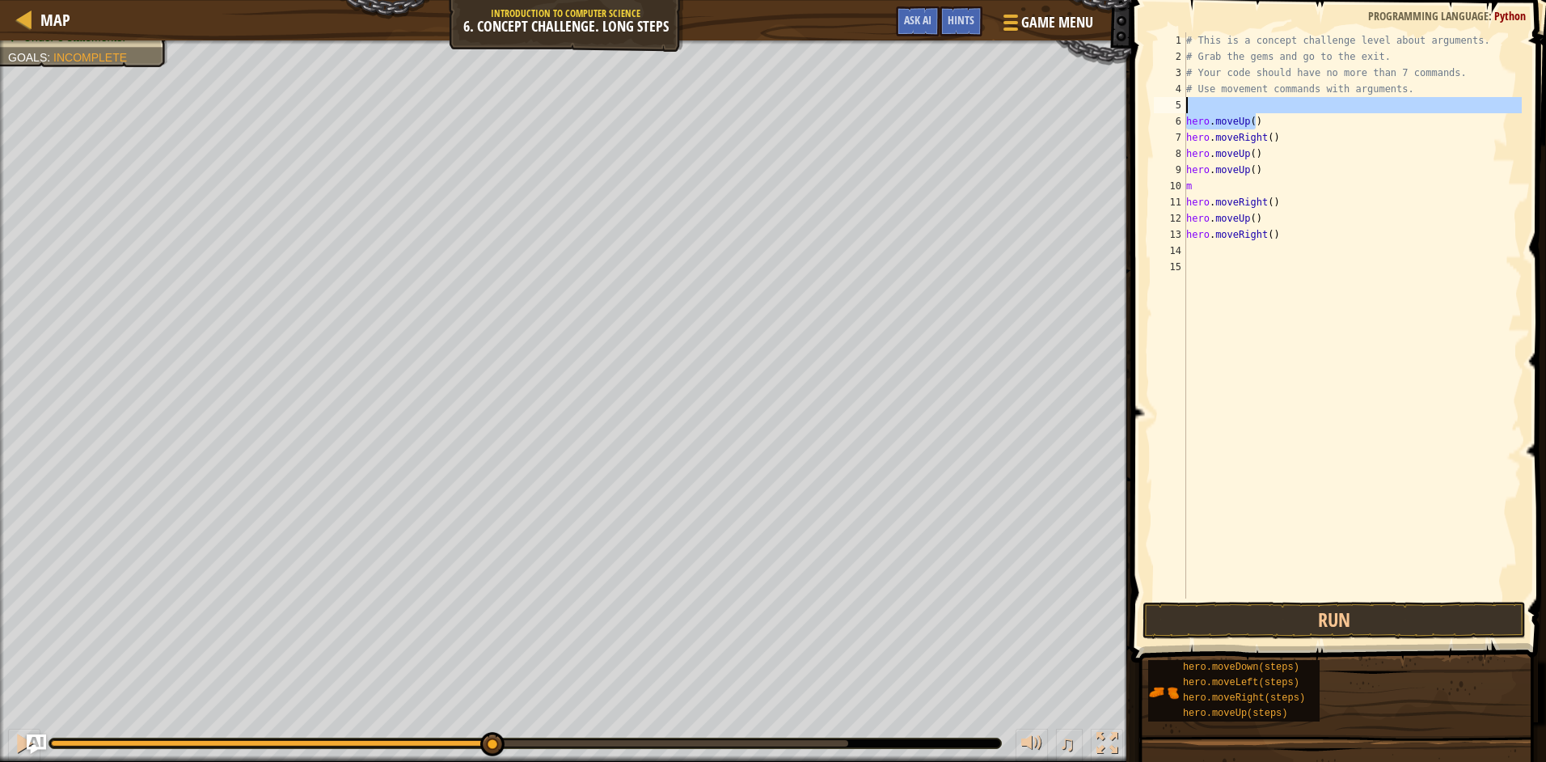
drag, startPoint x: 1255, startPoint y: 120, endPoint x: 1163, endPoint y: 96, distance: 95.1
click at [1163, 96] on div "m 1 2 3 4 5 6 7 8 9 10 11 12 13 14 15 # This is a concept challenge level about…" at bounding box center [1335, 315] width 371 height 566
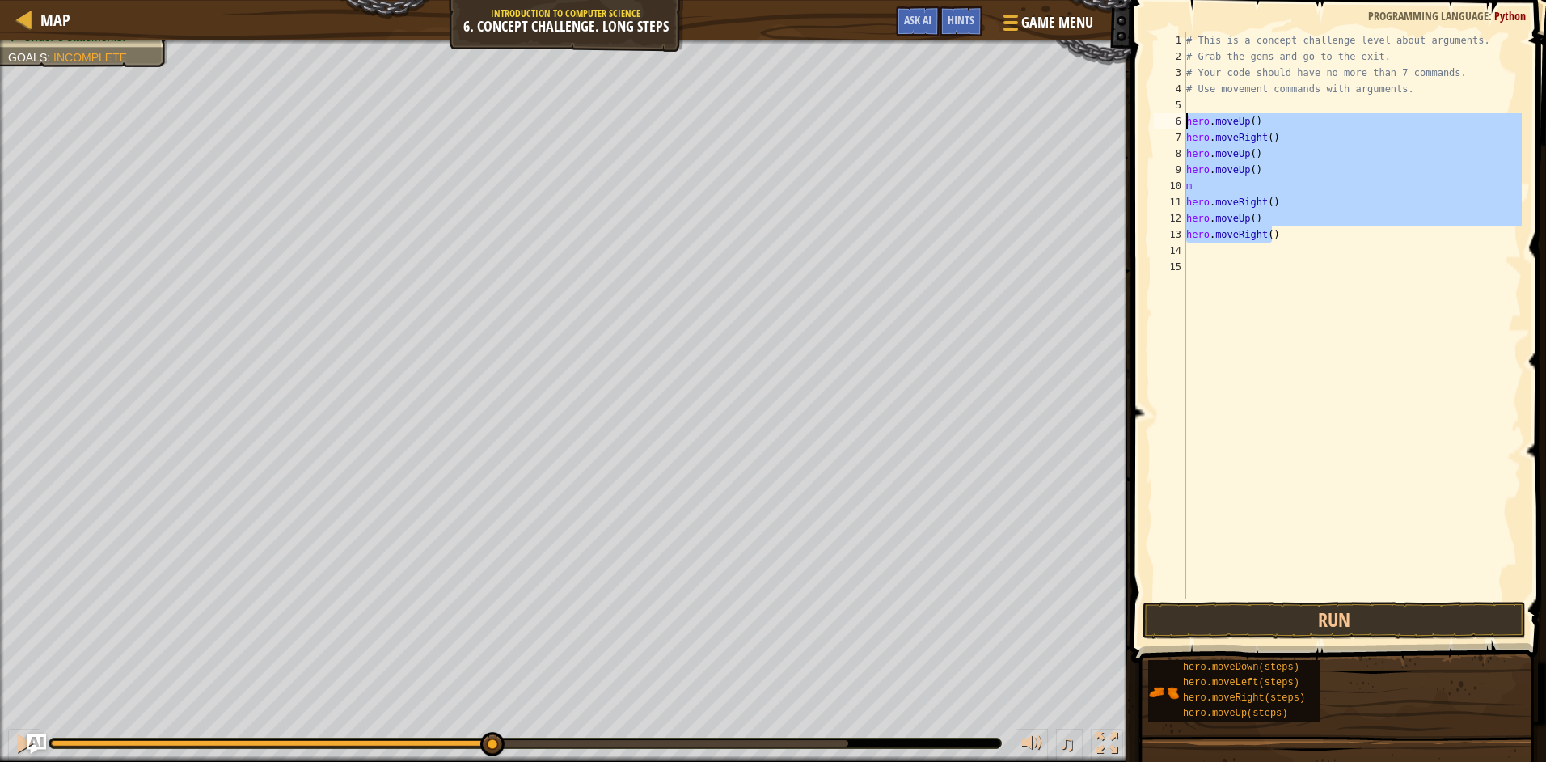
click at [964, 114] on div "Map Introduction to Computer Science 6. Concept Challenge. Long Steps Game Menu…" at bounding box center [773, 381] width 1546 height 762
type textarea "hero.moveUp() hero.moveRight()"
